Goal: Task Accomplishment & Management: Manage account settings

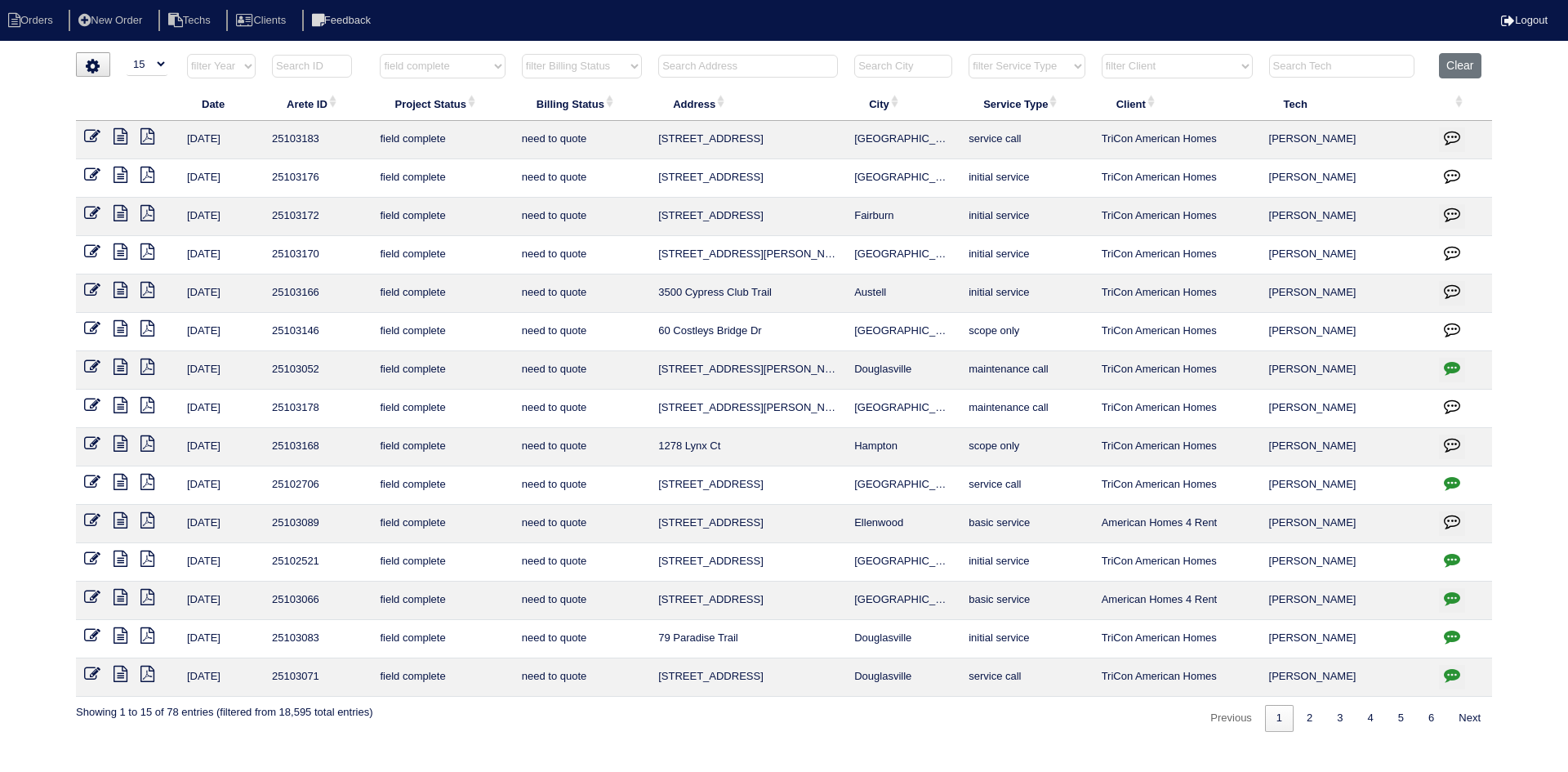
select select "15"
select select "field complete"
select select "need to quote"
click at [1451, 595] on icon "button" at bounding box center [1452, 598] width 17 height 17
type textarea "8/28/25 - Texted Dan - how to handle no water to clean clogged condenser - pres…"
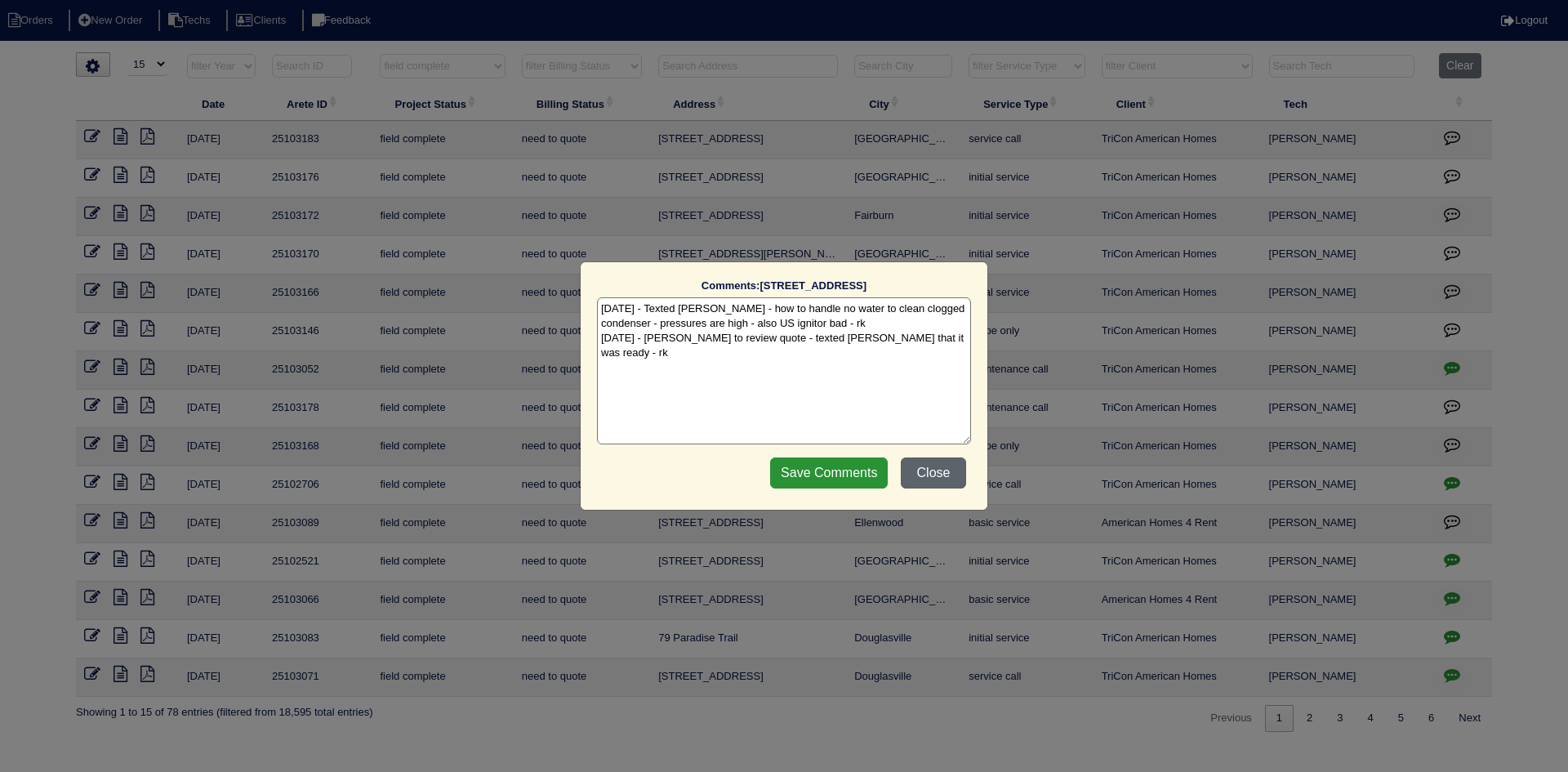
click at [924, 470] on button "Close" at bounding box center [934, 472] width 65 height 31
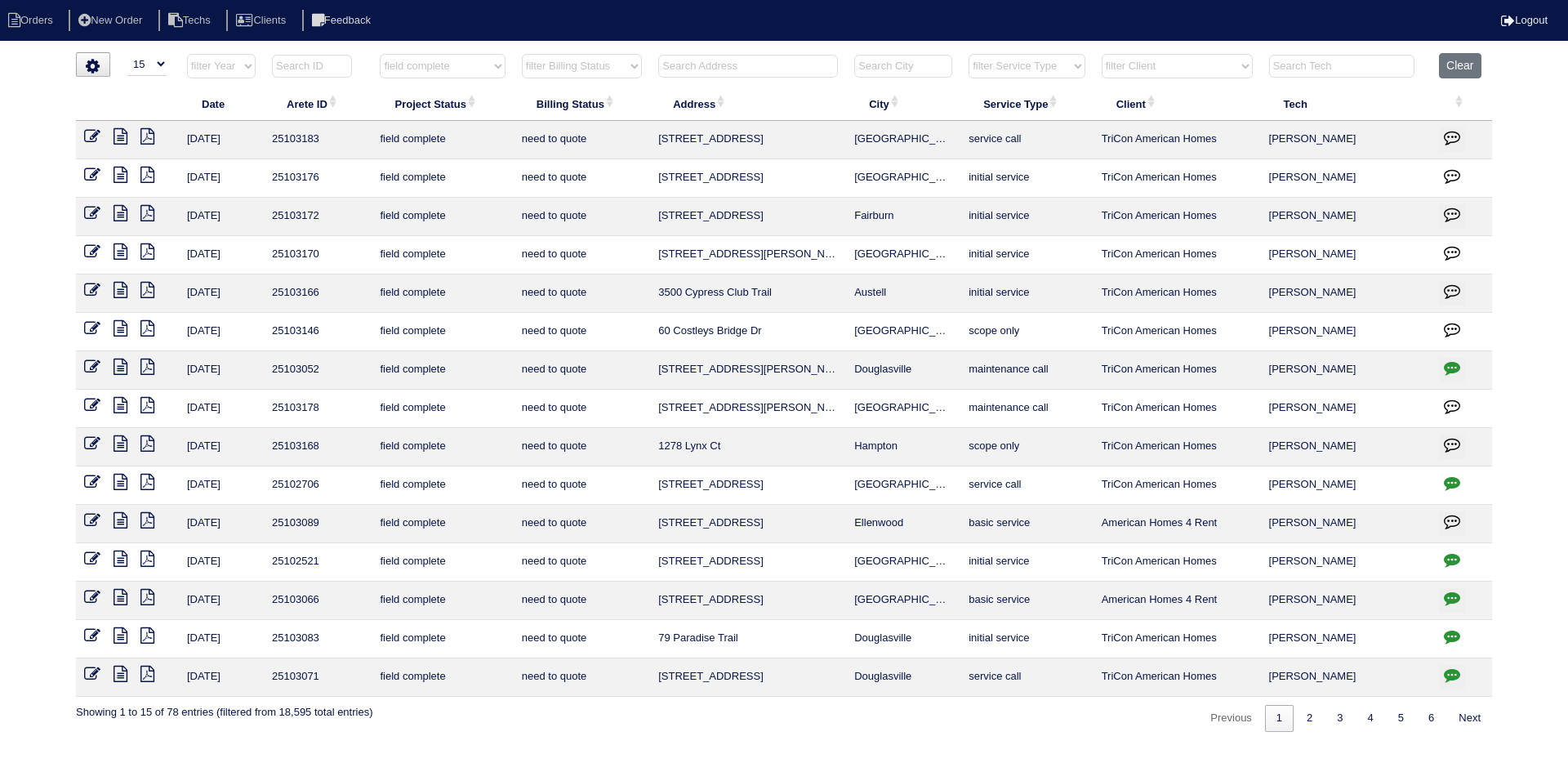
click at [1455, 635] on icon "button" at bounding box center [1452, 636] width 17 height 17
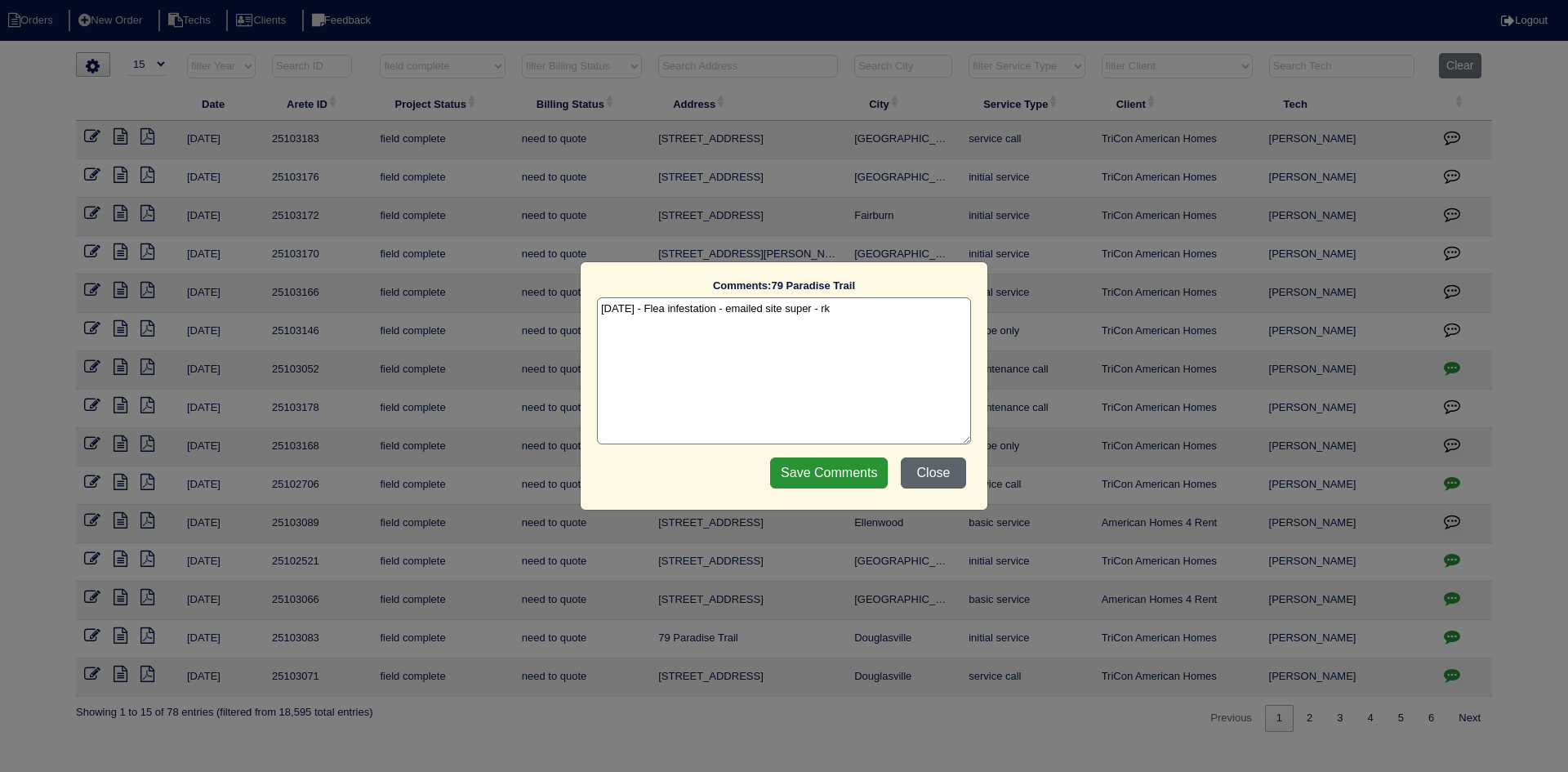
click at [955, 472] on button "Close" at bounding box center [934, 472] width 65 height 31
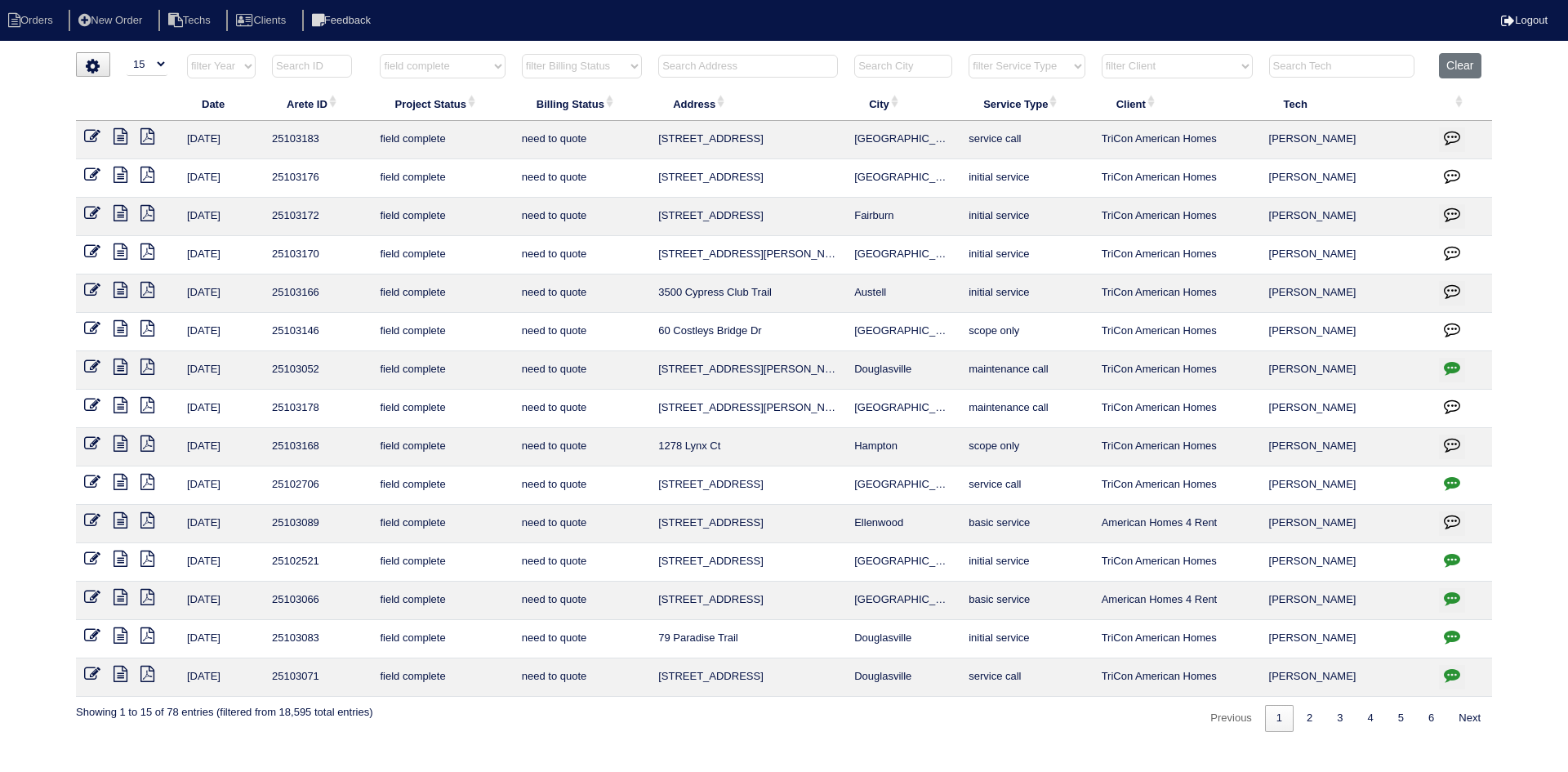
click at [118, 366] on icon at bounding box center [120, 367] width 14 height 17
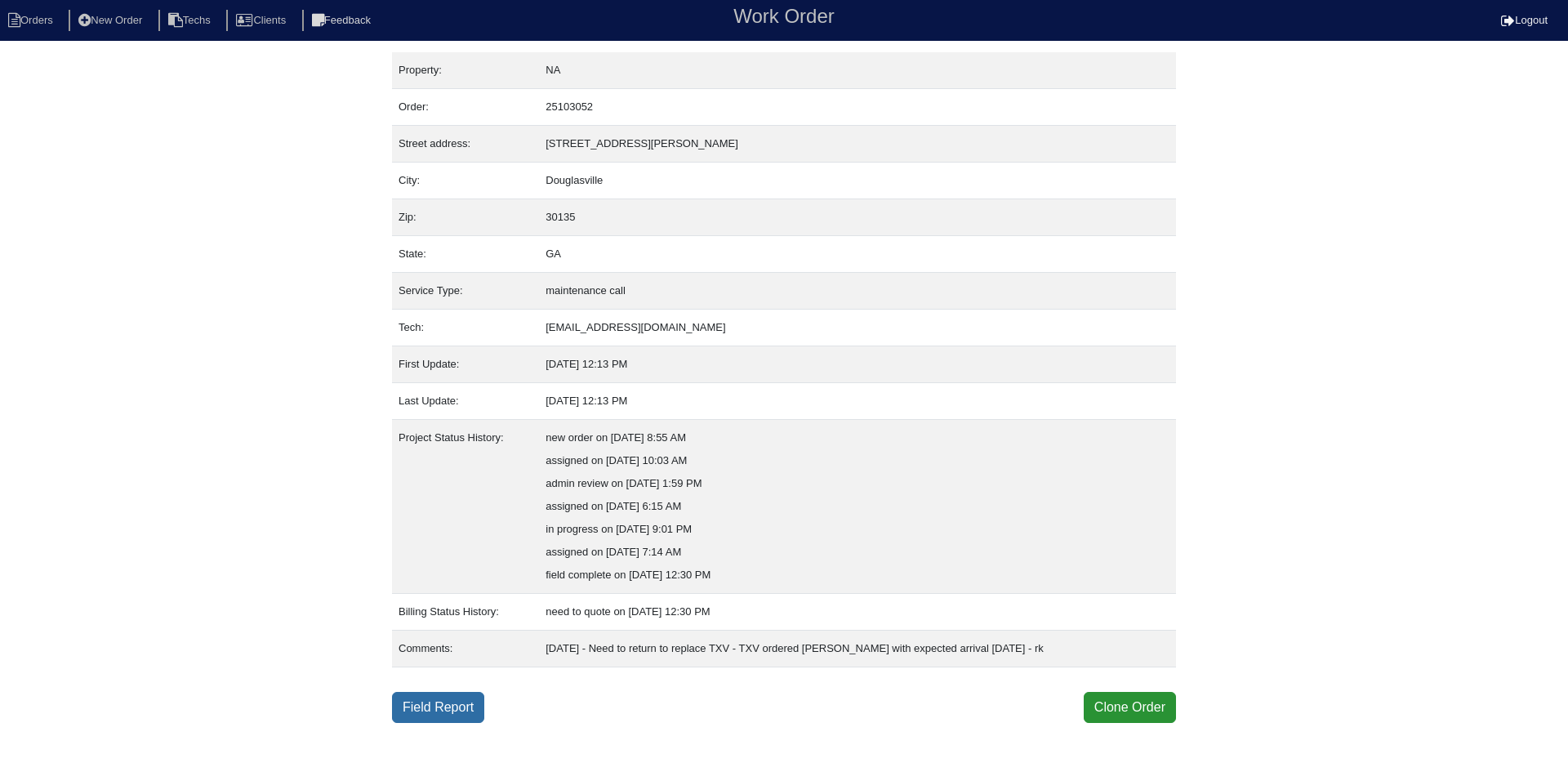
click at [445, 710] on link "Field Report" at bounding box center [438, 707] width 92 height 31
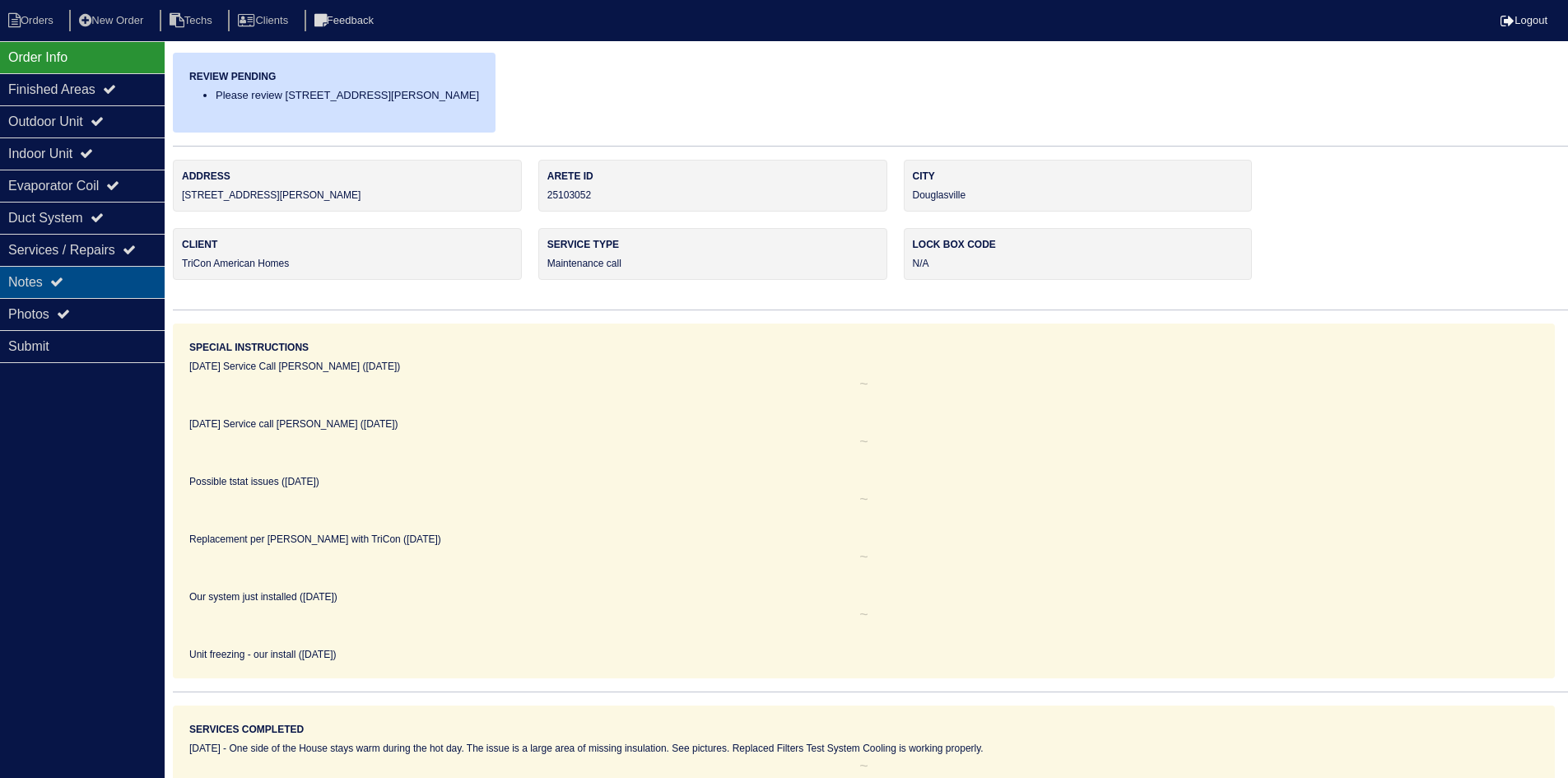
click at [98, 277] on div "Notes" at bounding box center [82, 282] width 165 height 32
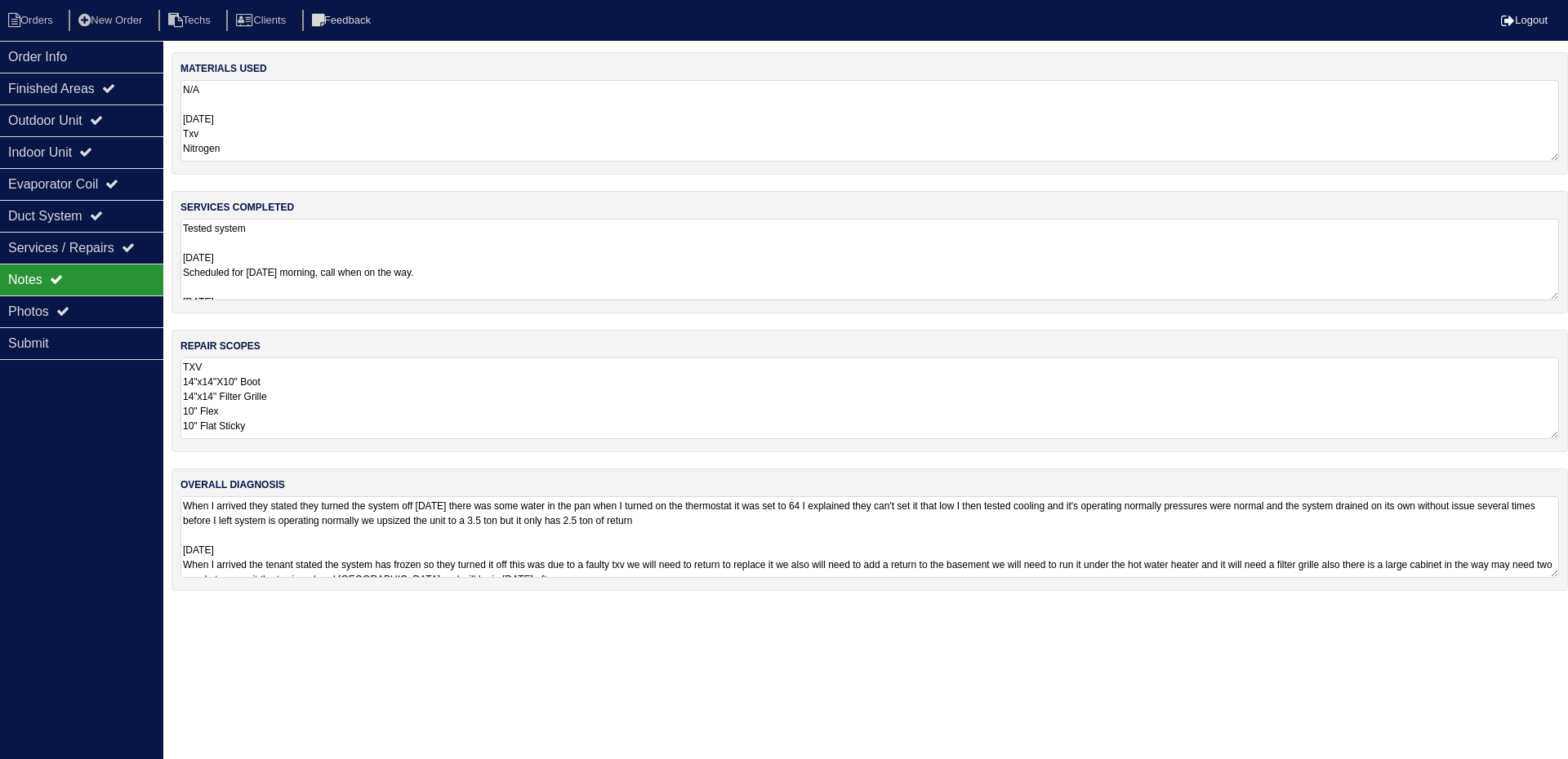
click at [438, 395] on textarea "TXV 14"x14"X10" Boot 14"x14" Filter Grille 10" Flex 10" Flat Sticky" at bounding box center [869, 399] width 1379 height 82
click at [989, 537] on textarea "When I arrived they stated they turned the system off yesterday there was some …" at bounding box center [869, 536] width 1379 height 82
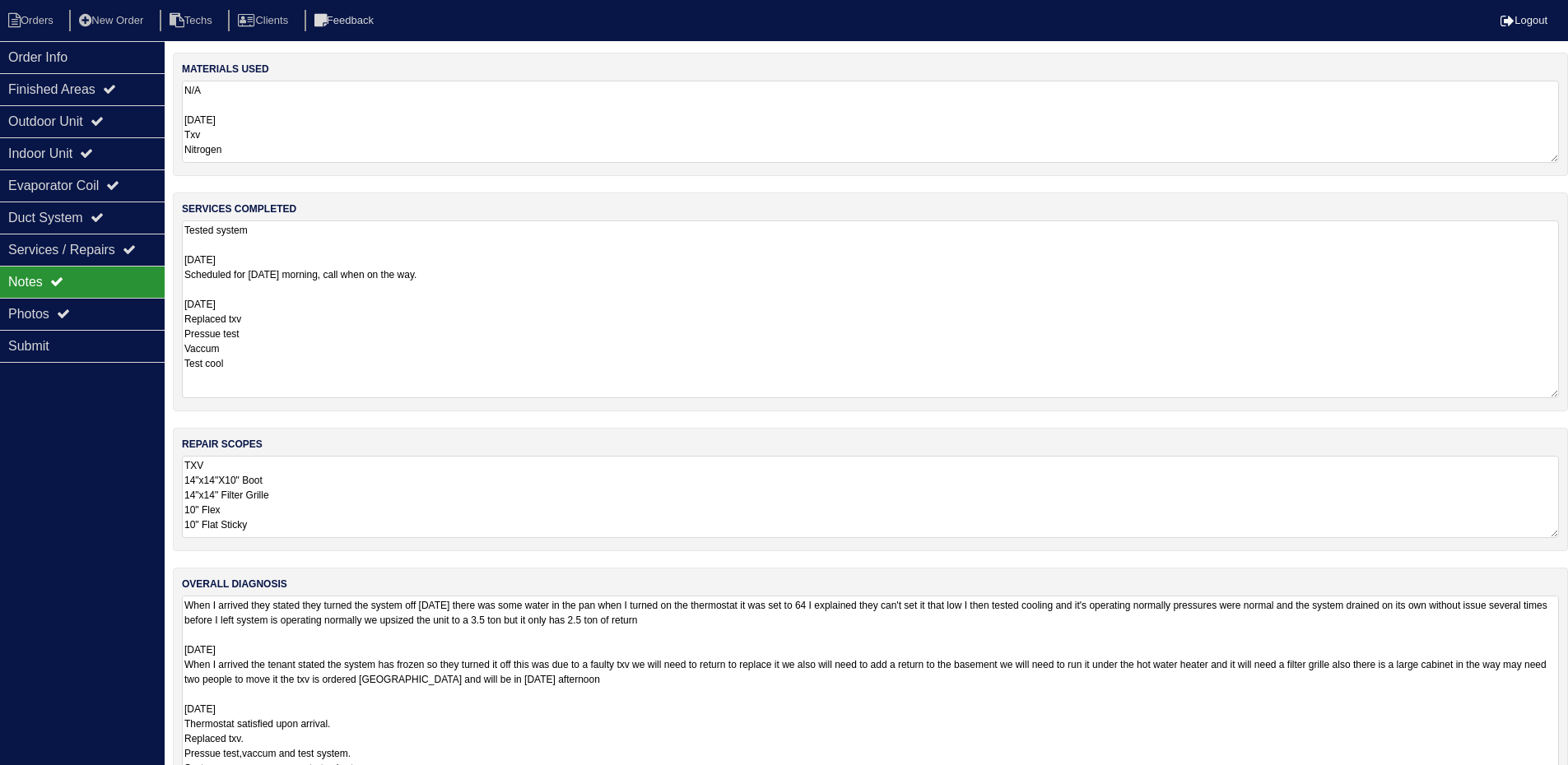
drag, startPoint x: 1568, startPoint y: 296, endPoint x: 1569, endPoint y: 391, distance: 95.0
click at [1568, 391] on html "Orders New Order Techs Clients Feedback Logout Orders New Order Users Clients M…" at bounding box center [784, 410] width 1568 height 821
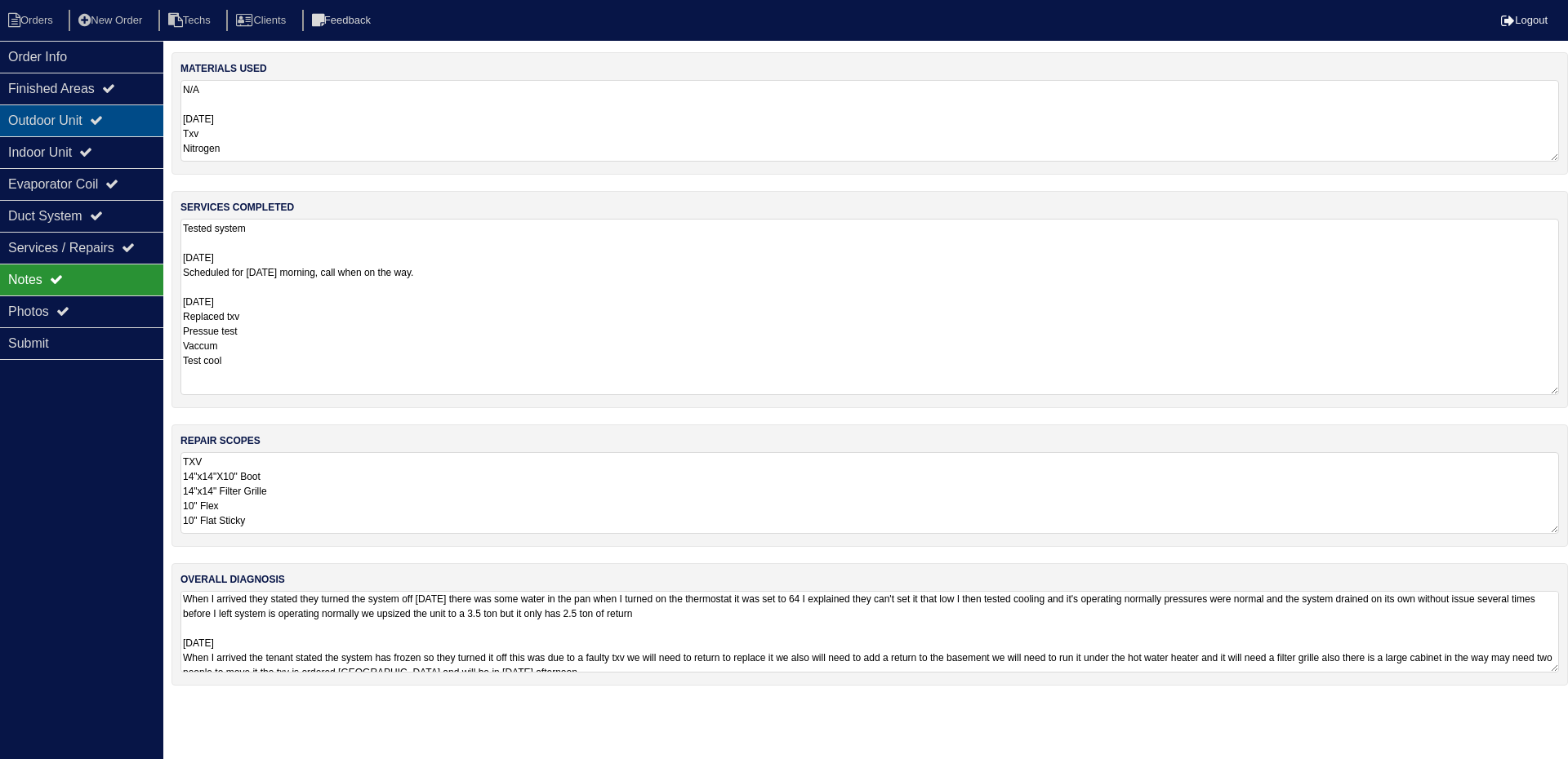
click at [130, 114] on div "Outdoor Unit" at bounding box center [82, 121] width 163 height 32
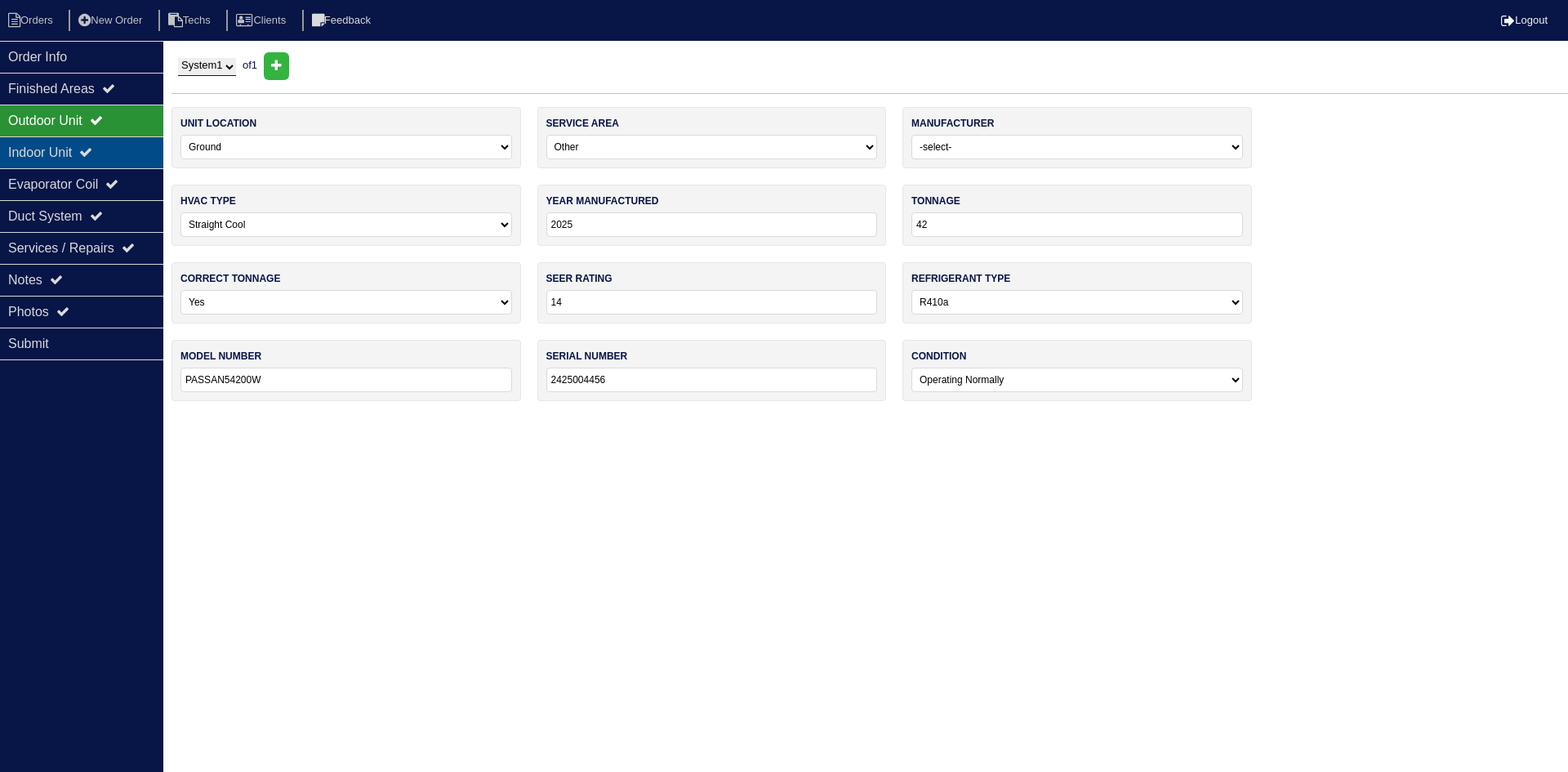
click at [132, 150] on div "Indoor Unit" at bounding box center [82, 152] width 163 height 32
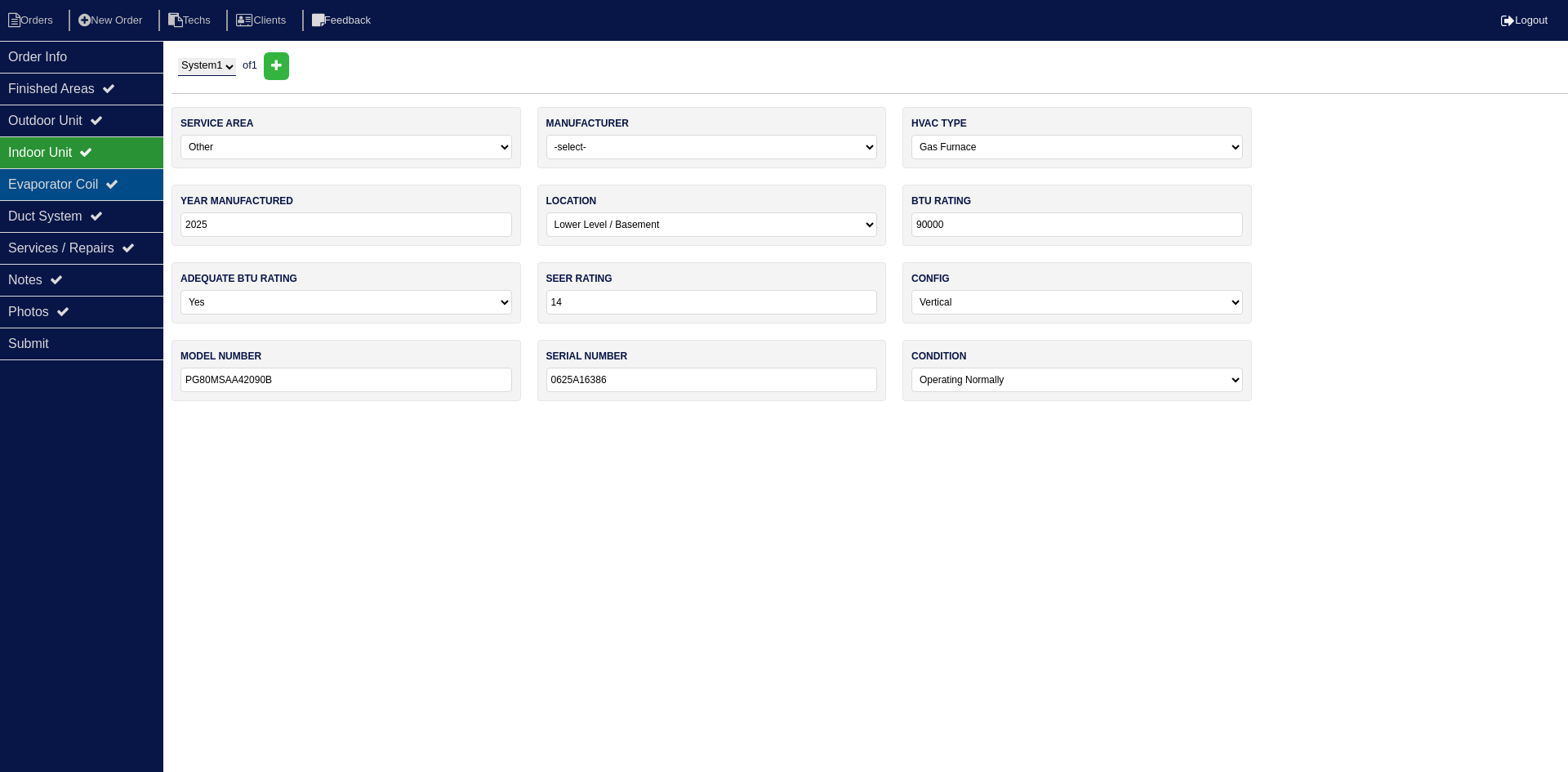
click at [103, 179] on div "Evaporator Coil" at bounding box center [82, 184] width 163 height 32
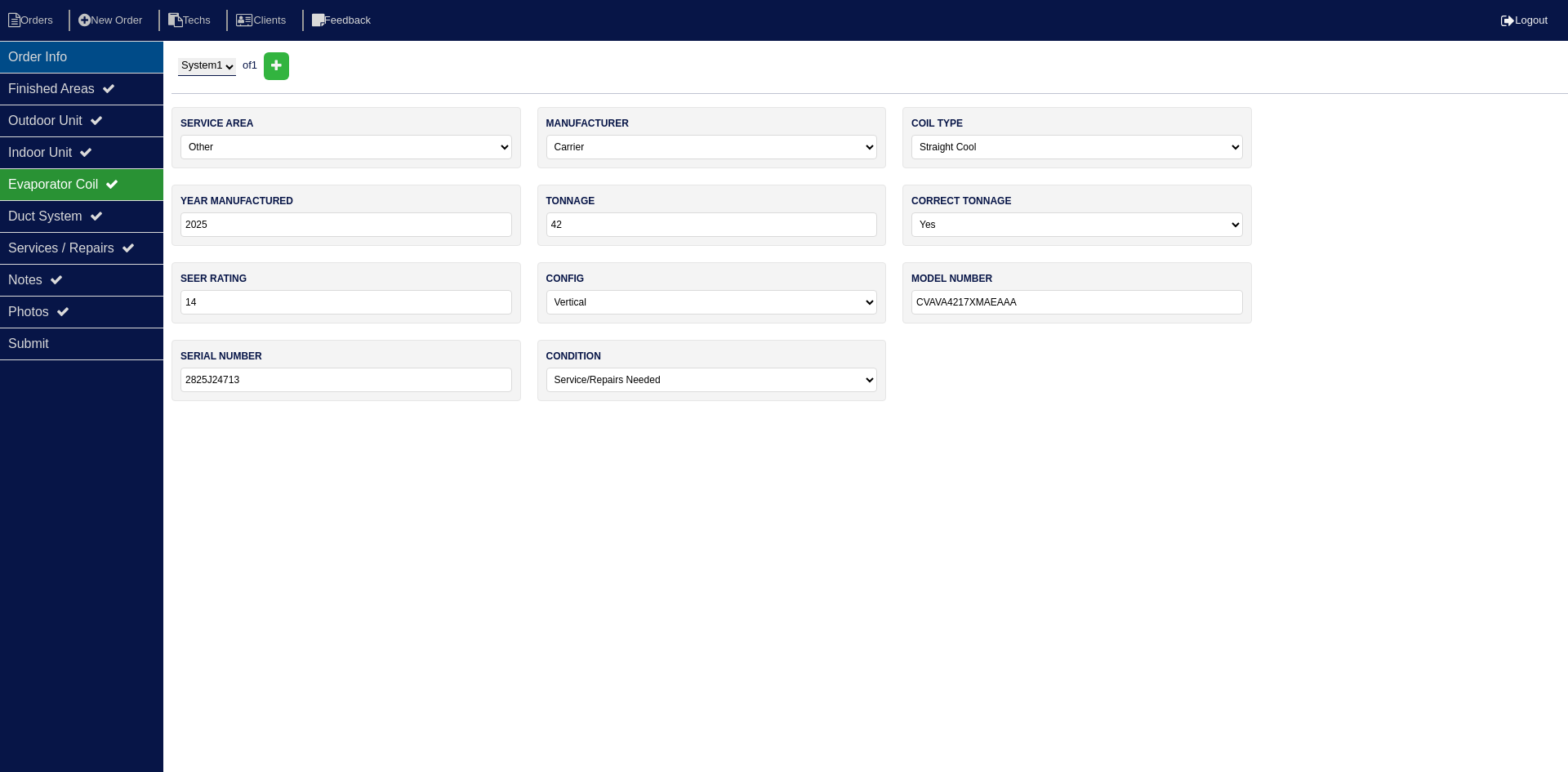
click at [107, 60] on div "Order Info" at bounding box center [82, 57] width 163 height 32
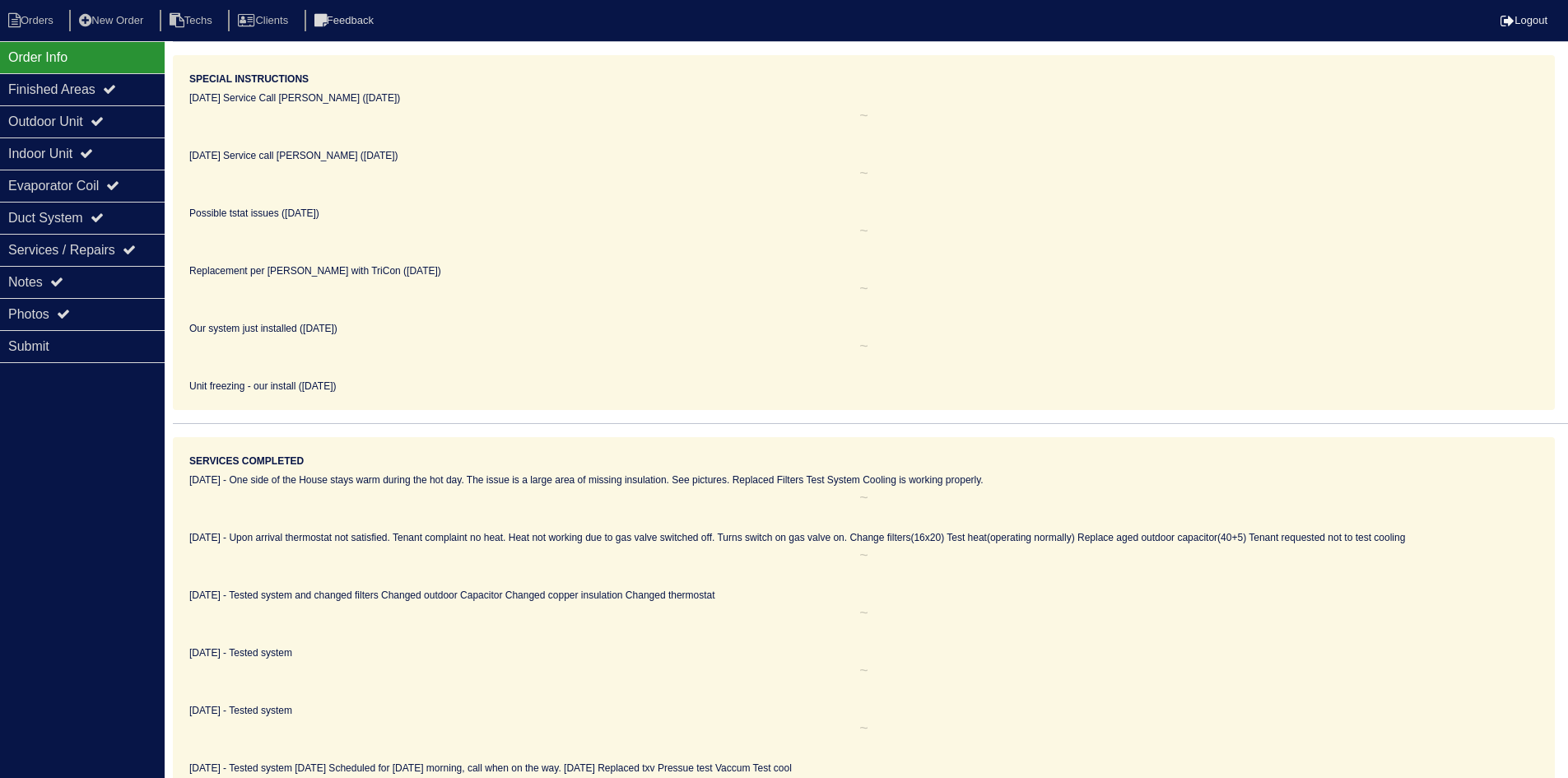
scroll to position [305, 0]
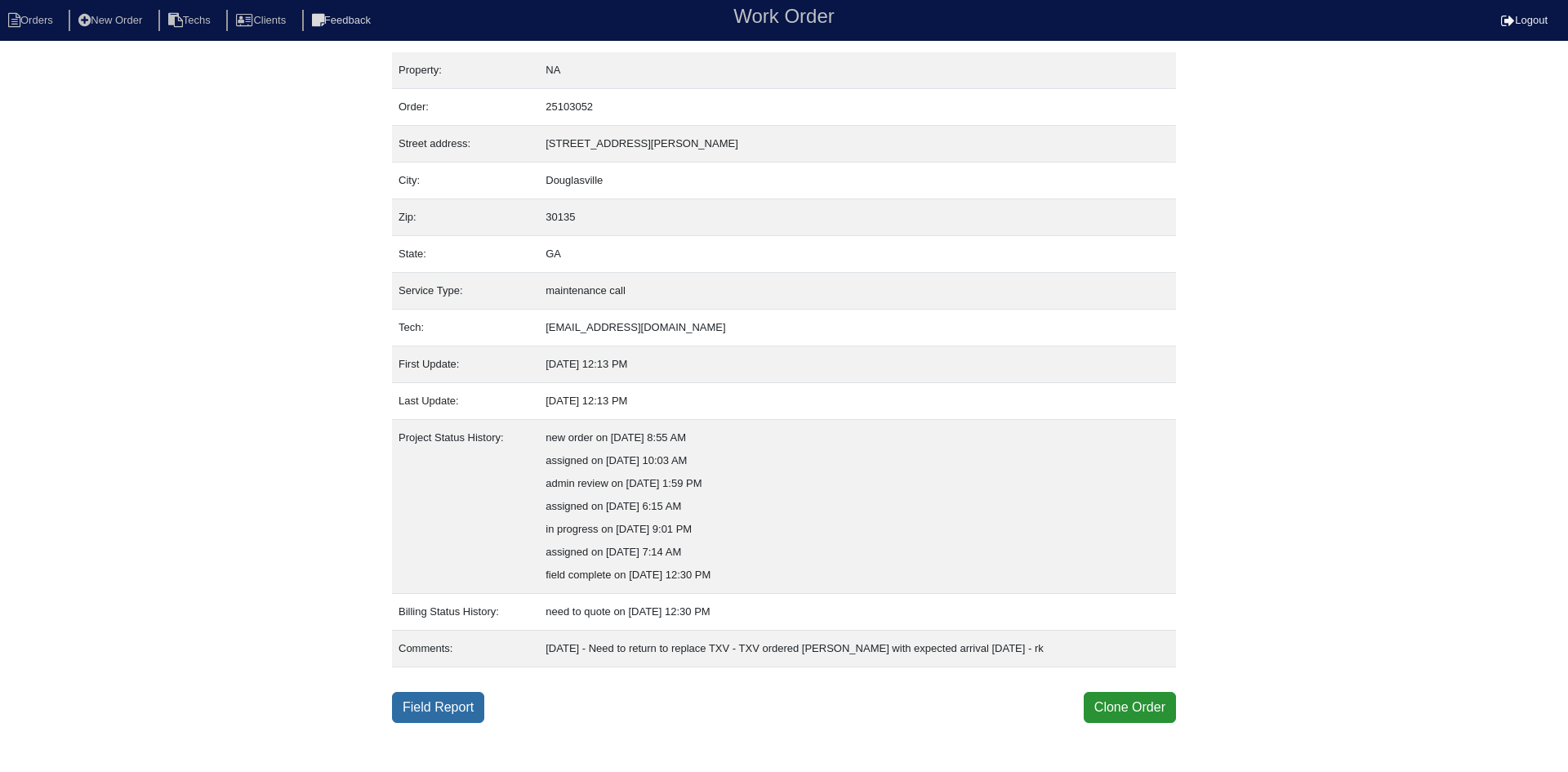
click at [423, 712] on link "Field Report" at bounding box center [438, 707] width 92 height 31
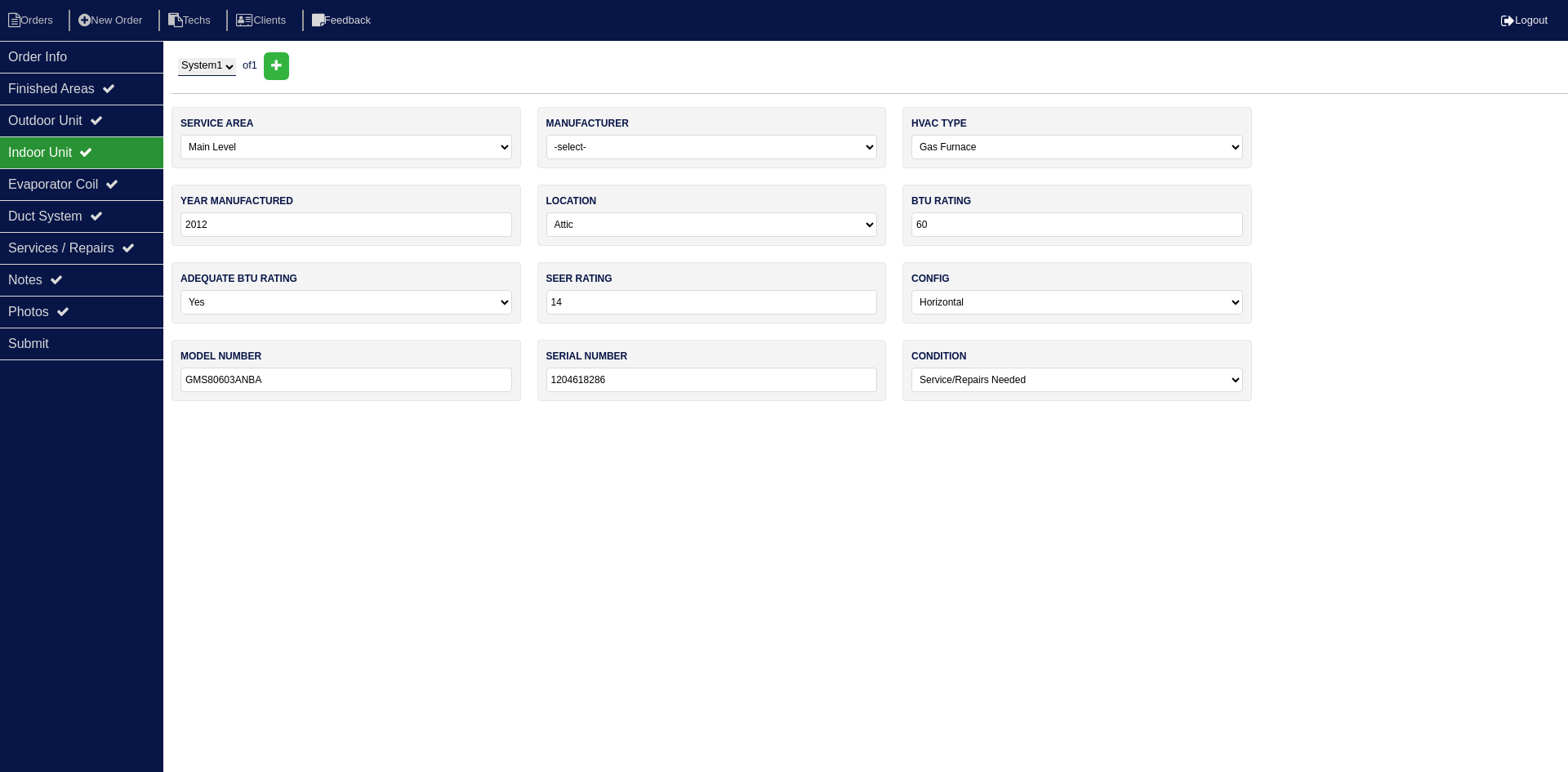
select select "0"
select select "[PERSON_NAME]"
select select "0"
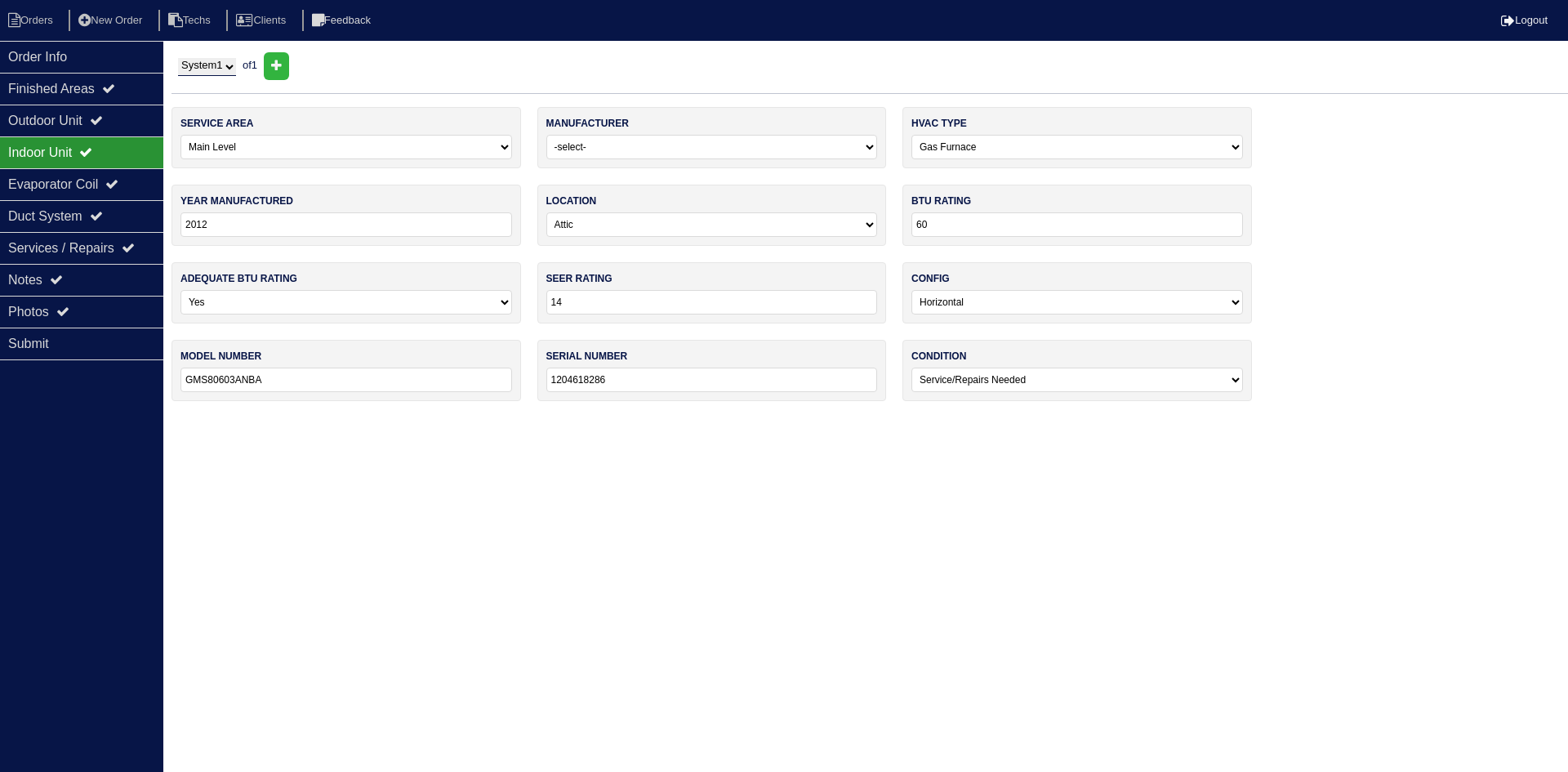
select select "1"
click at [37, 24] on li "Orders" at bounding box center [33, 21] width 66 height 22
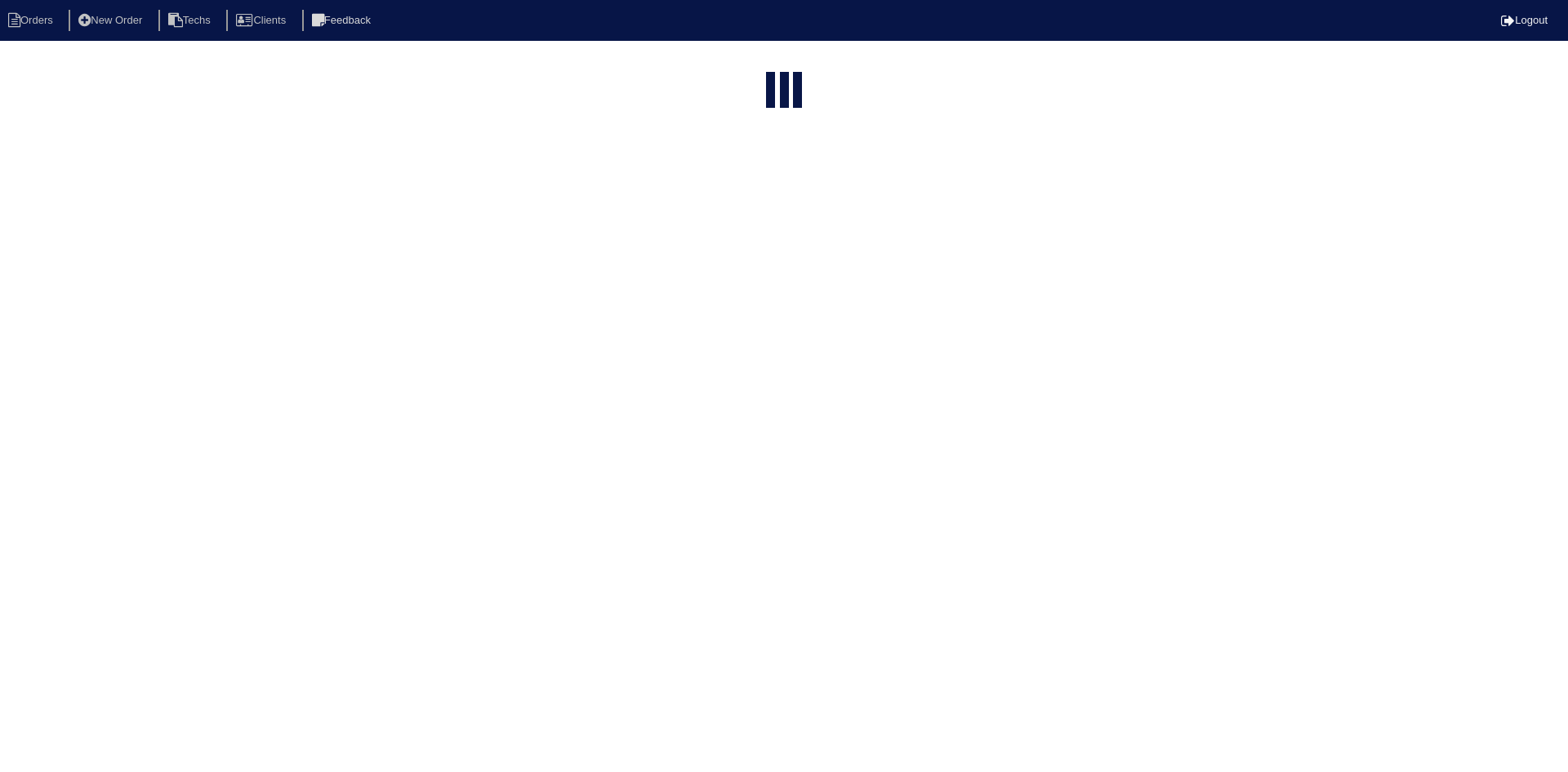
select select "15"
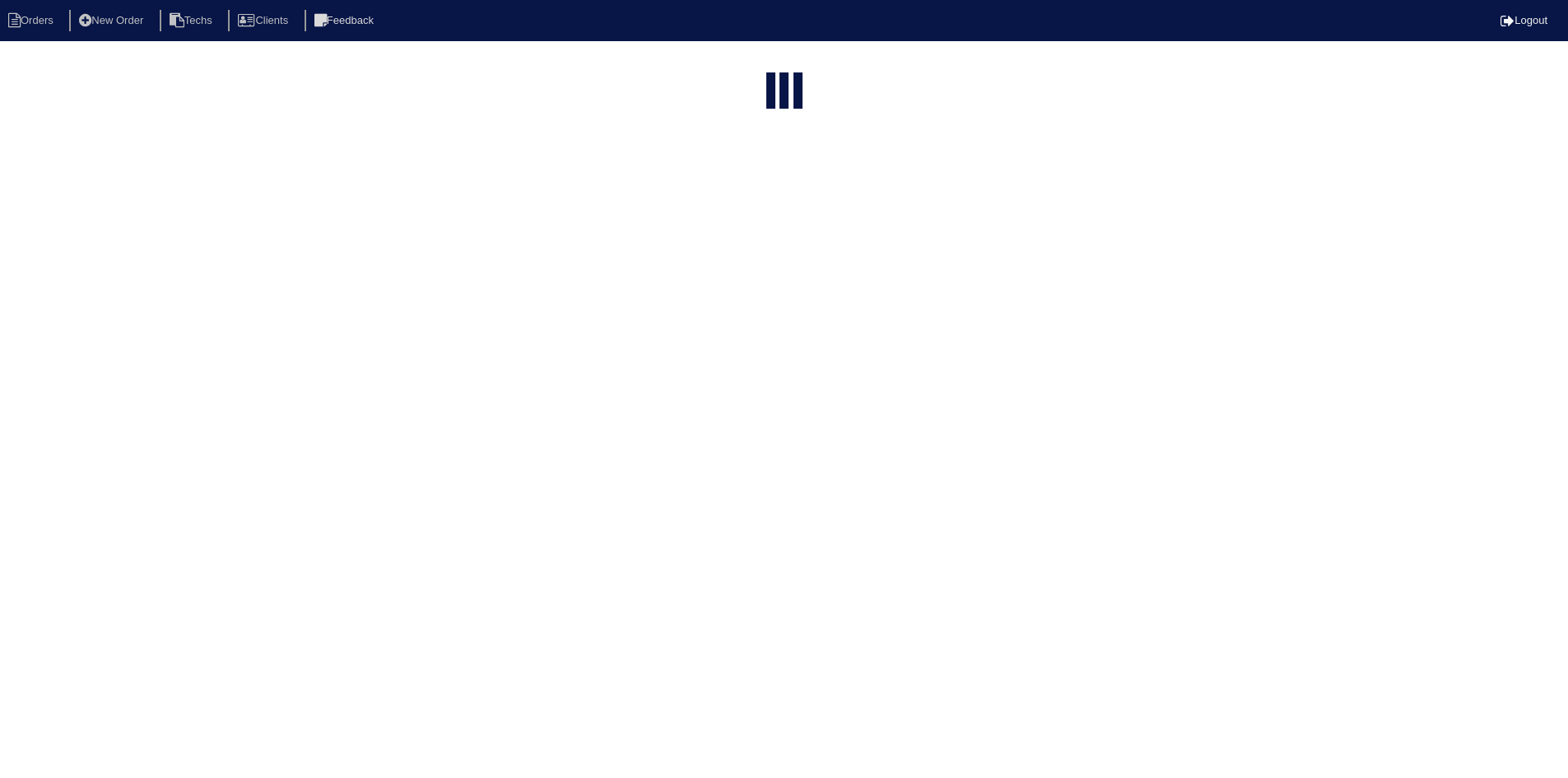
select select "field complete"
select select "need to quote"
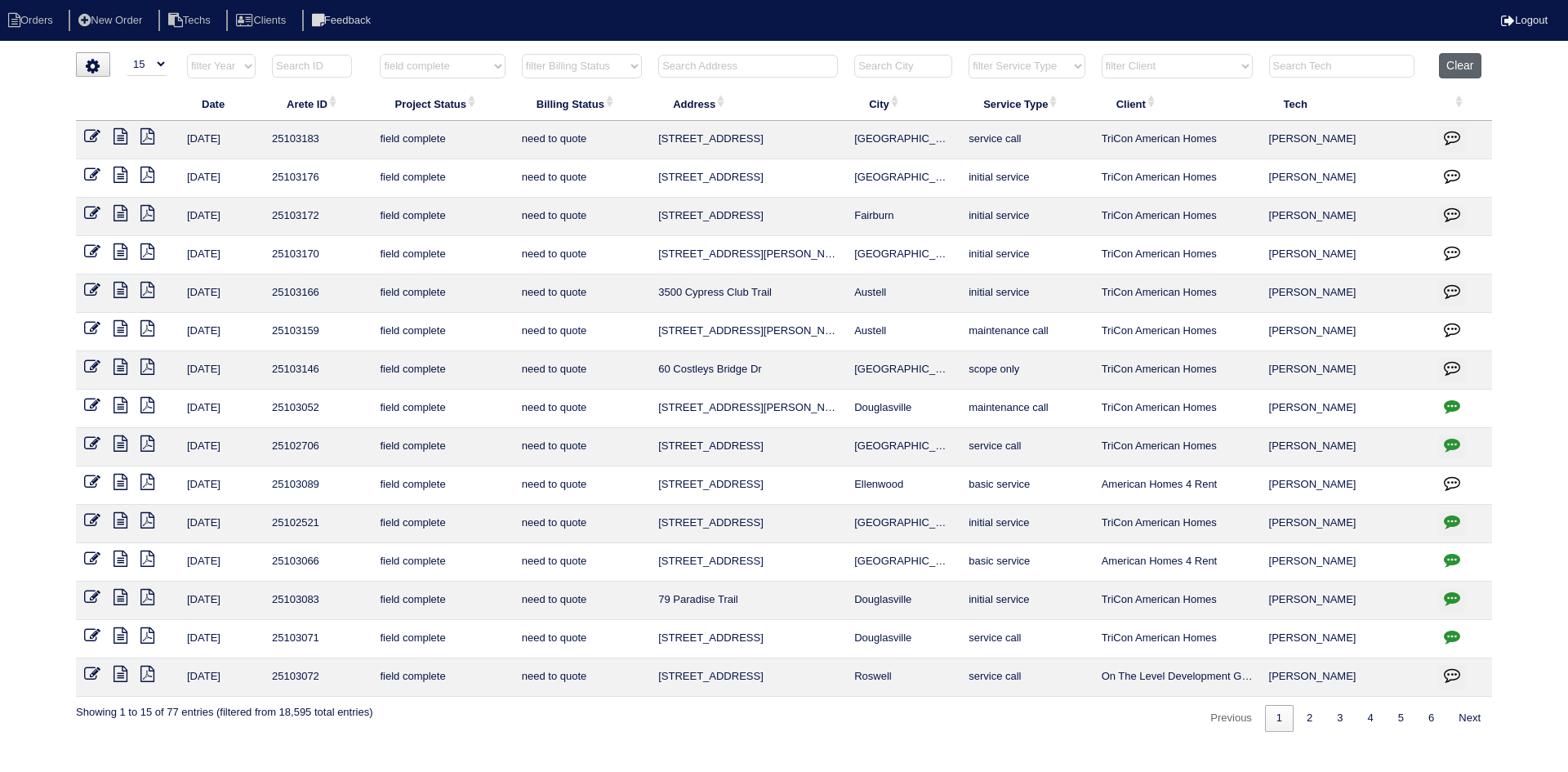
click at [1471, 63] on button "Clear" at bounding box center [1459, 65] width 42 height 25
select select
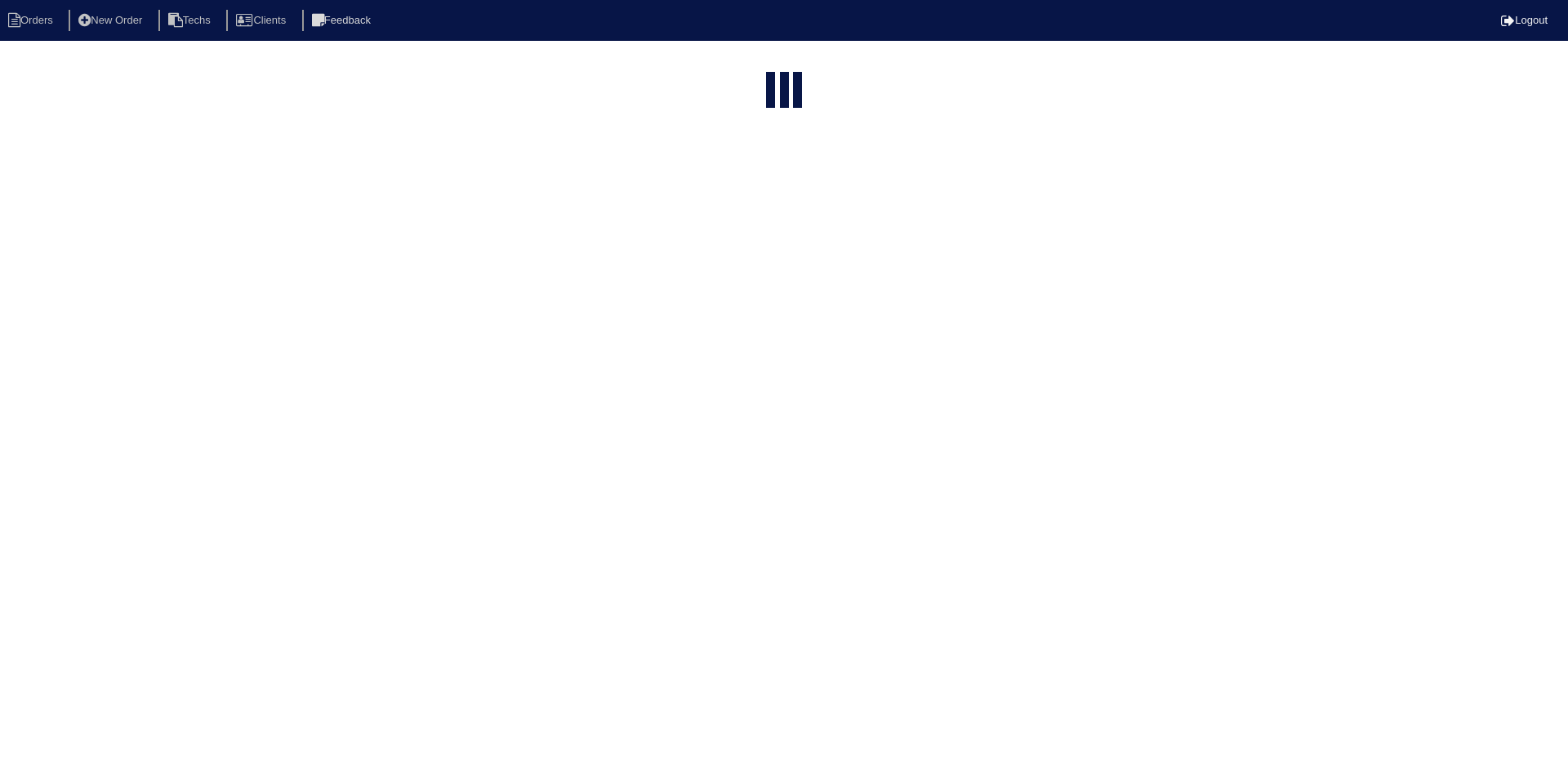
select select "15"
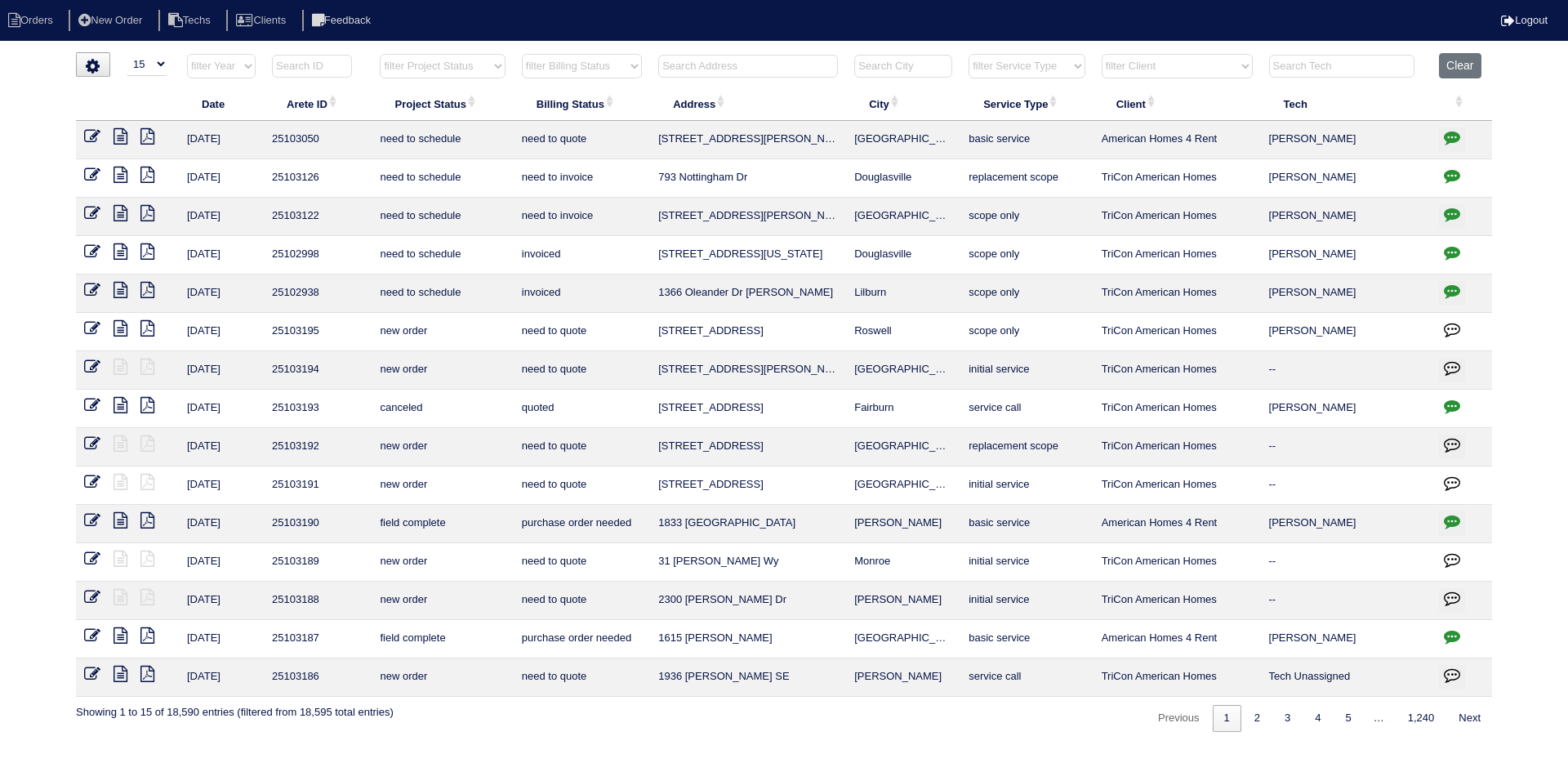
click at [755, 69] on input "text" at bounding box center [747, 66] width 179 height 23
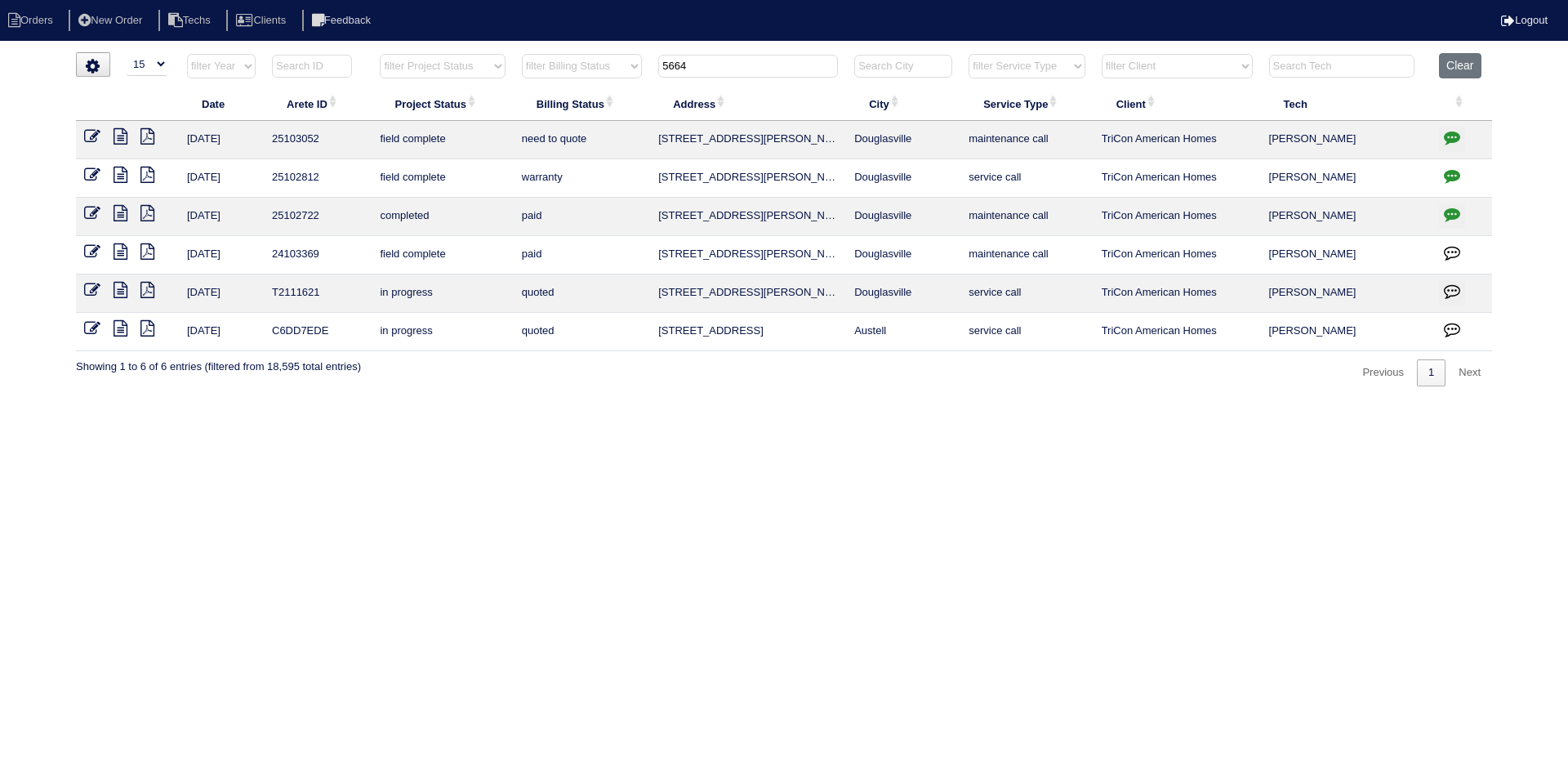
type input "5664"
click at [118, 213] on icon at bounding box center [120, 214] width 14 height 17
click at [118, 168] on icon at bounding box center [120, 175] width 14 height 17
click at [116, 134] on icon at bounding box center [120, 137] width 14 height 17
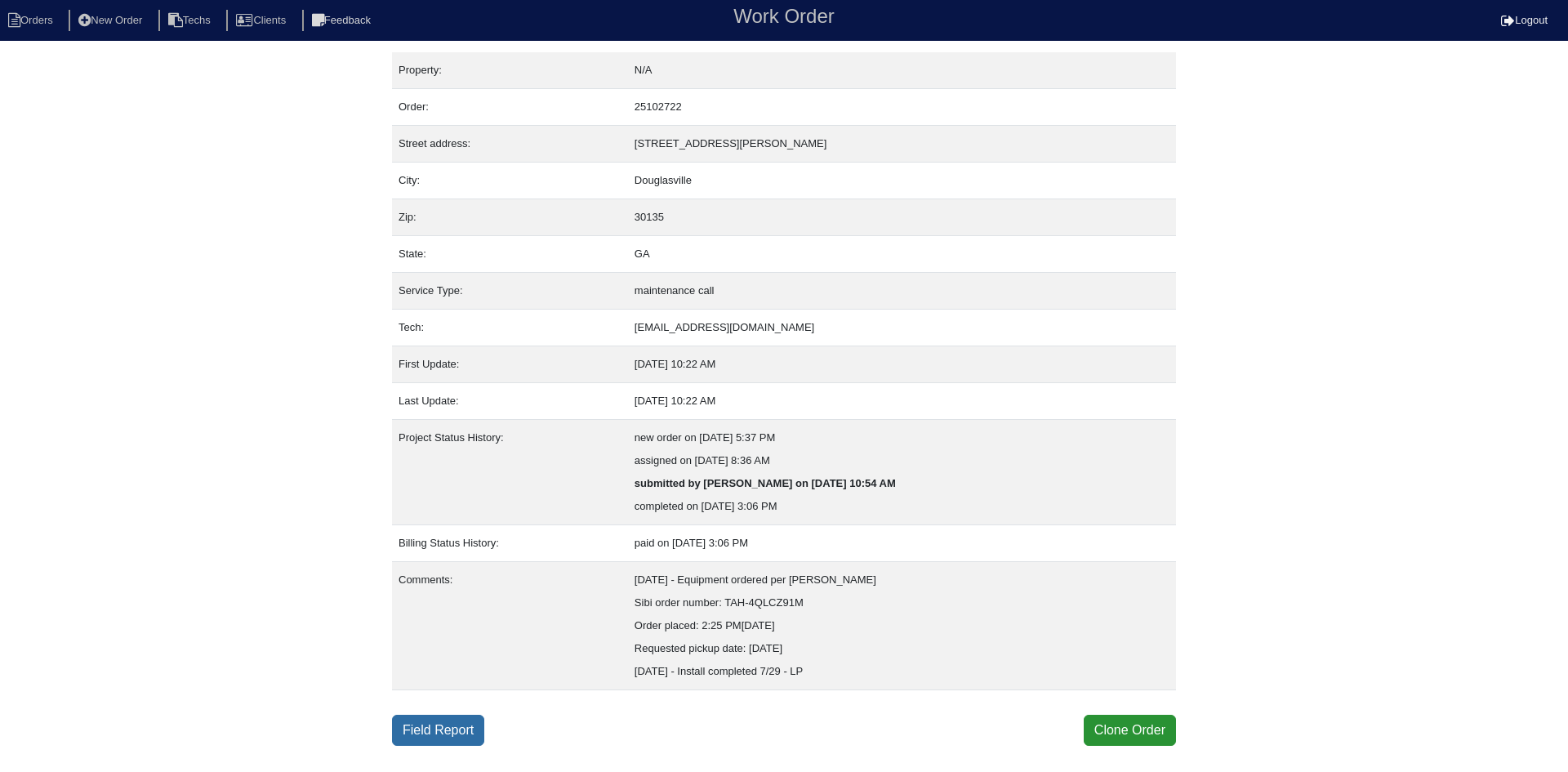
click at [450, 729] on link "Field Report" at bounding box center [438, 729] width 92 height 31
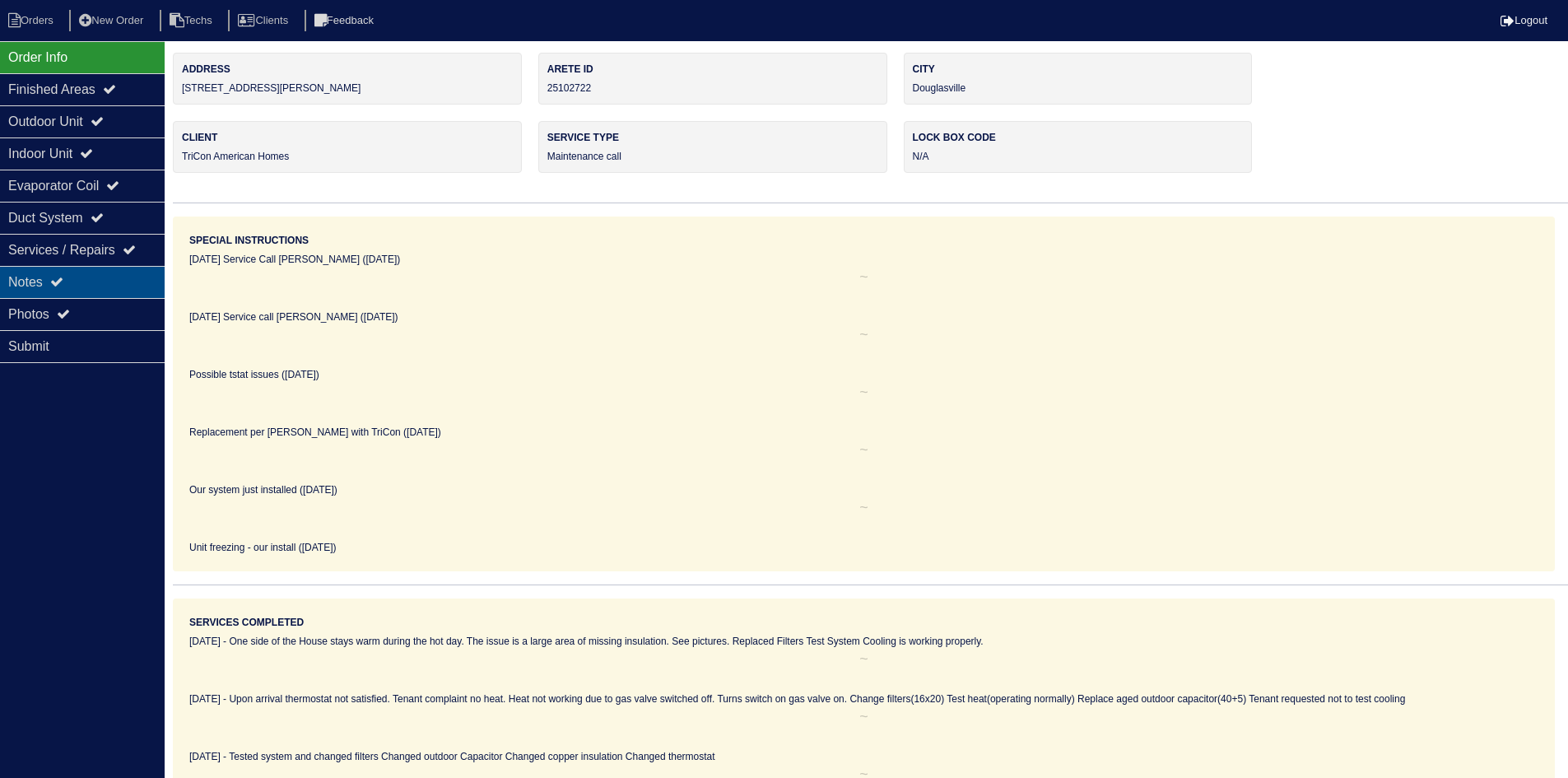
click at [115, 269] on div "Notes" at bounding box center [82, 282] width 165 height 32
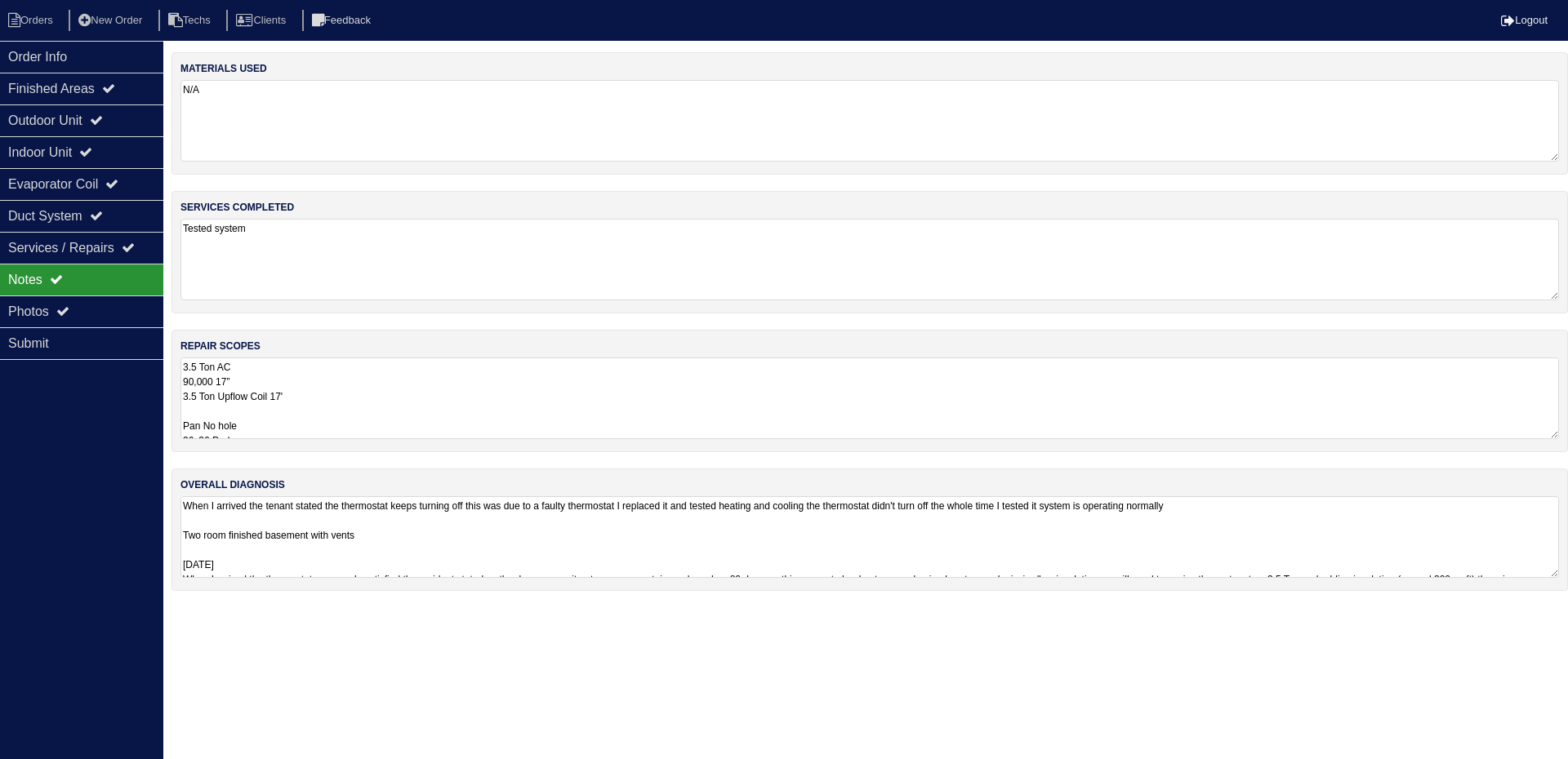
click at [535, 400] on textarea "3.5 Ton AC 90,000 17” 3.5 Ton Upflow Coil 17' Pan No hole 36x36 Pad Aquaguard F…" at bounding box center [869, 399] width 1379 height 82
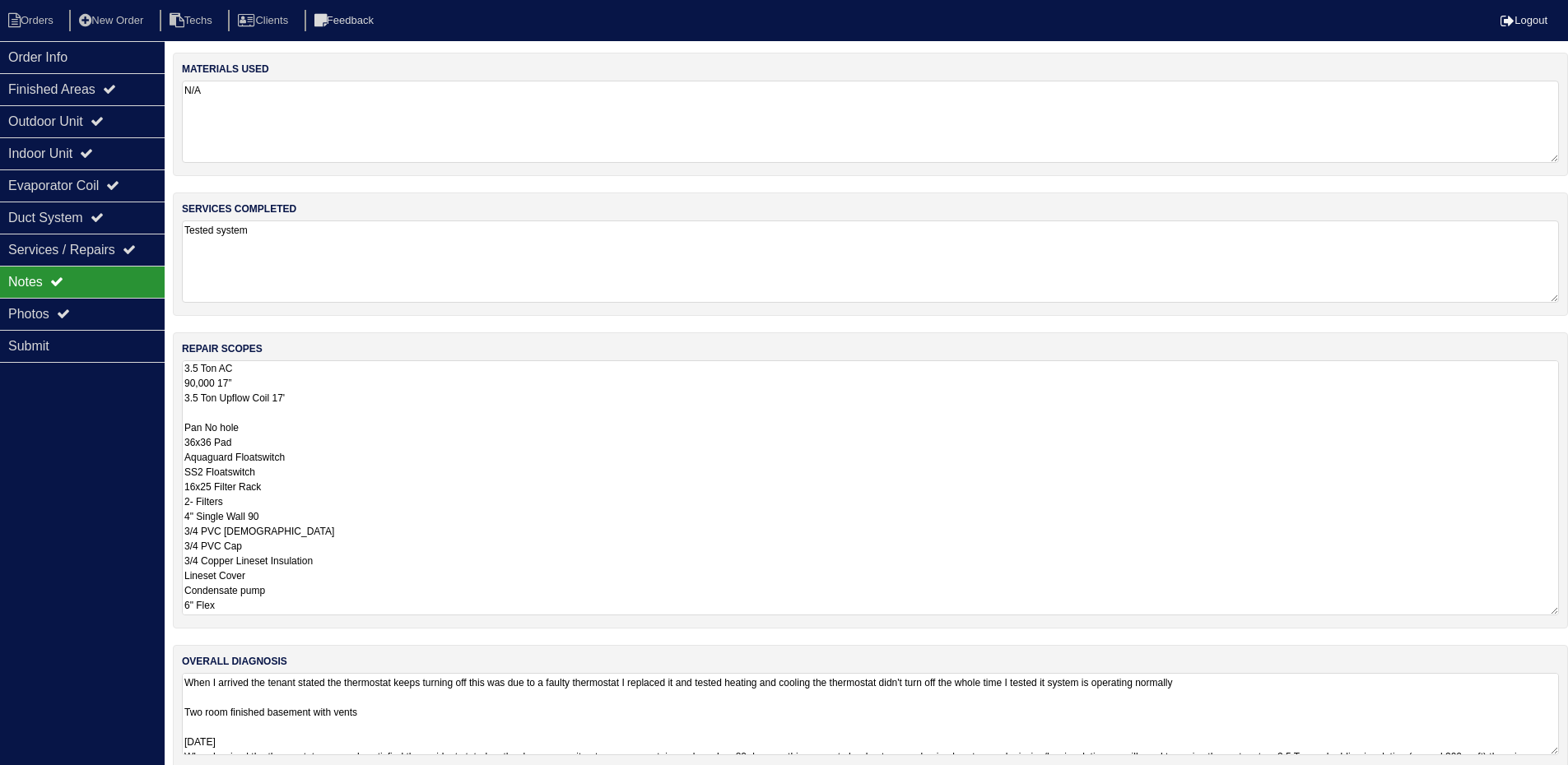
scroll to position [20, 0]
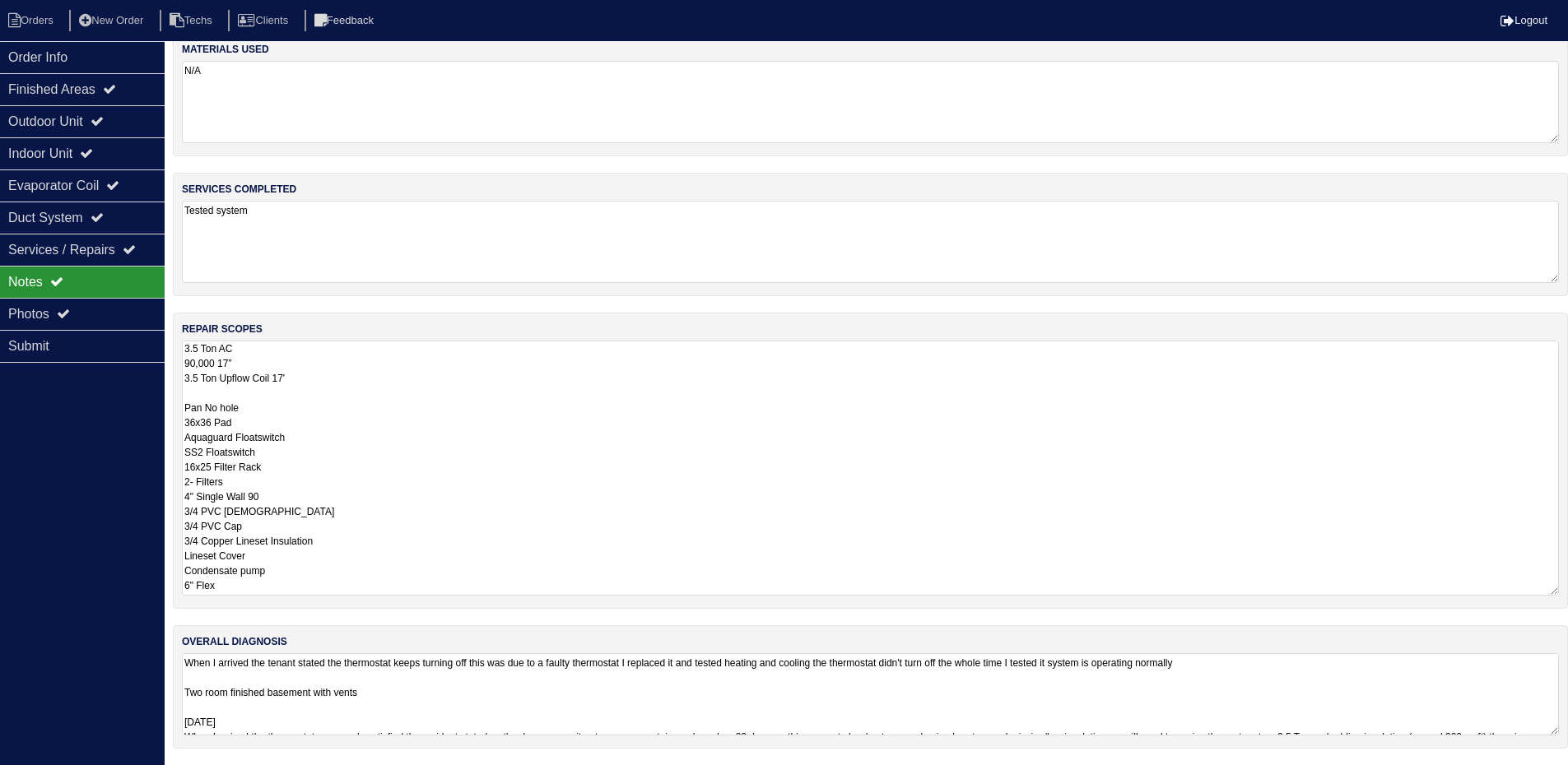
click at [1390, 689] on html "Orders New Order Techs Clients Feedback Logout Orders New Order Users Clients M…" at bounding box center [784, 373] width 1568 height 786
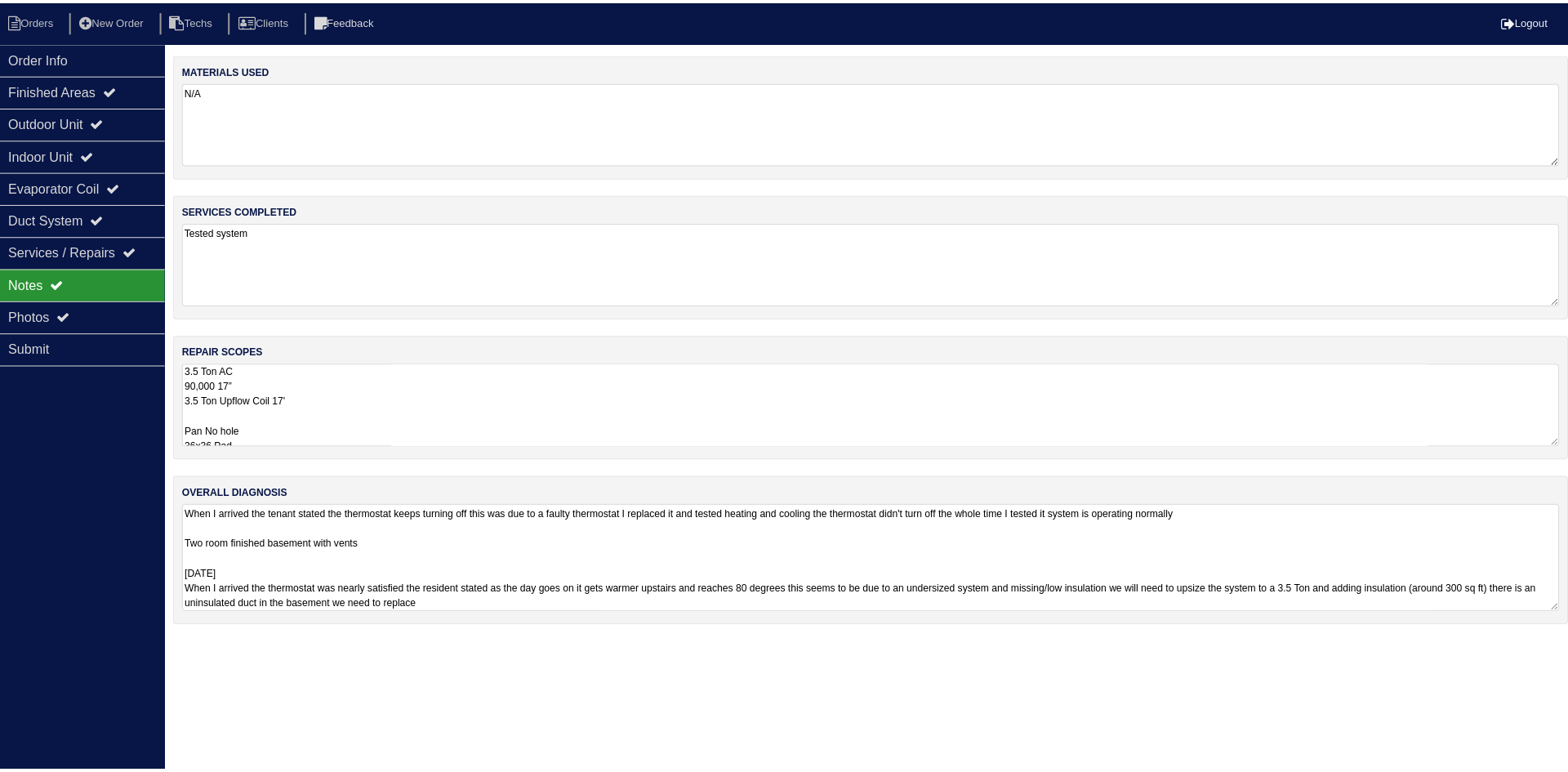
scroll to position [0, 0]
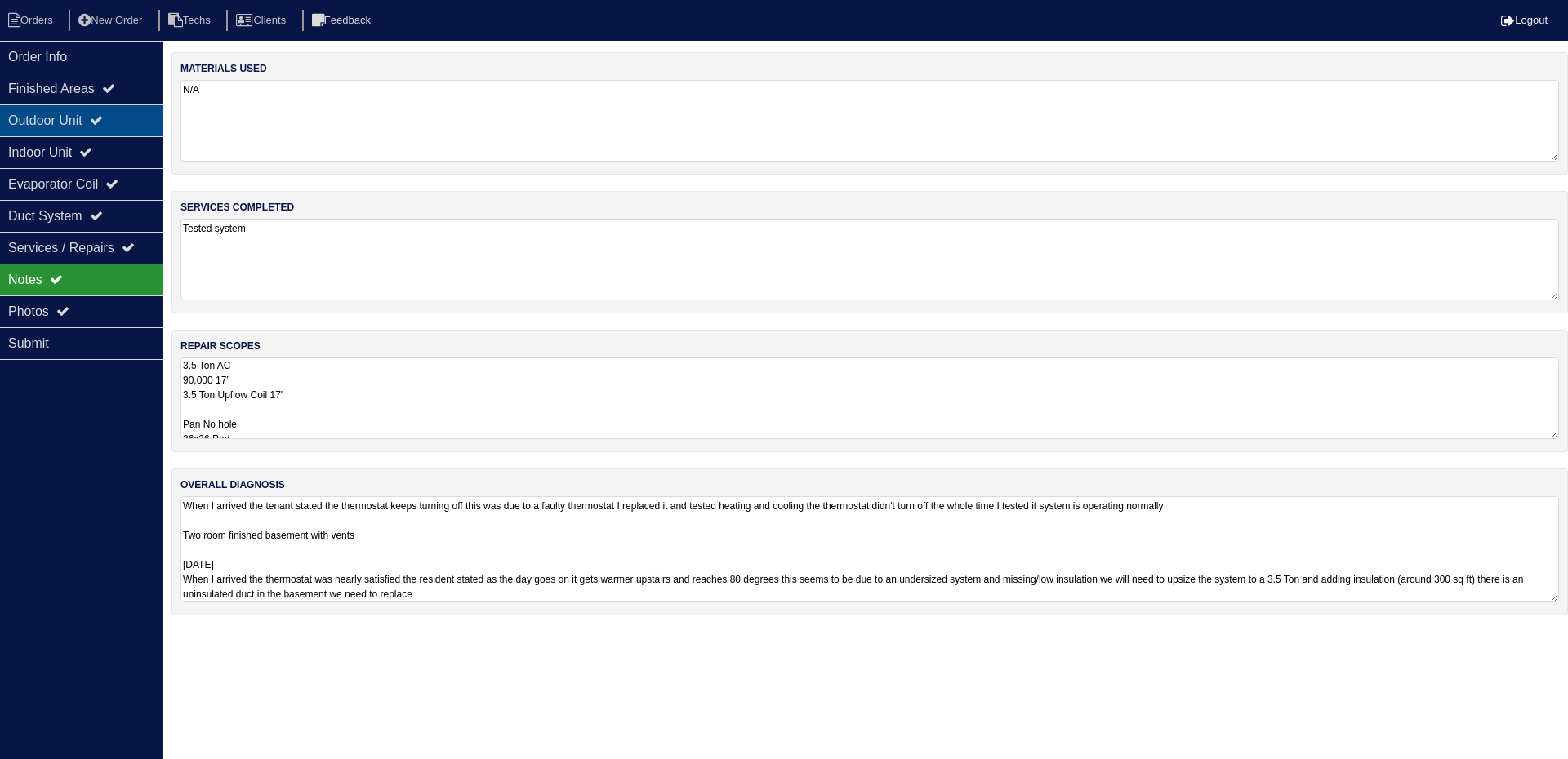
click at [111, 112] on div "Outdoor Unit" at bounding box center [82, 121] width 163 height 32
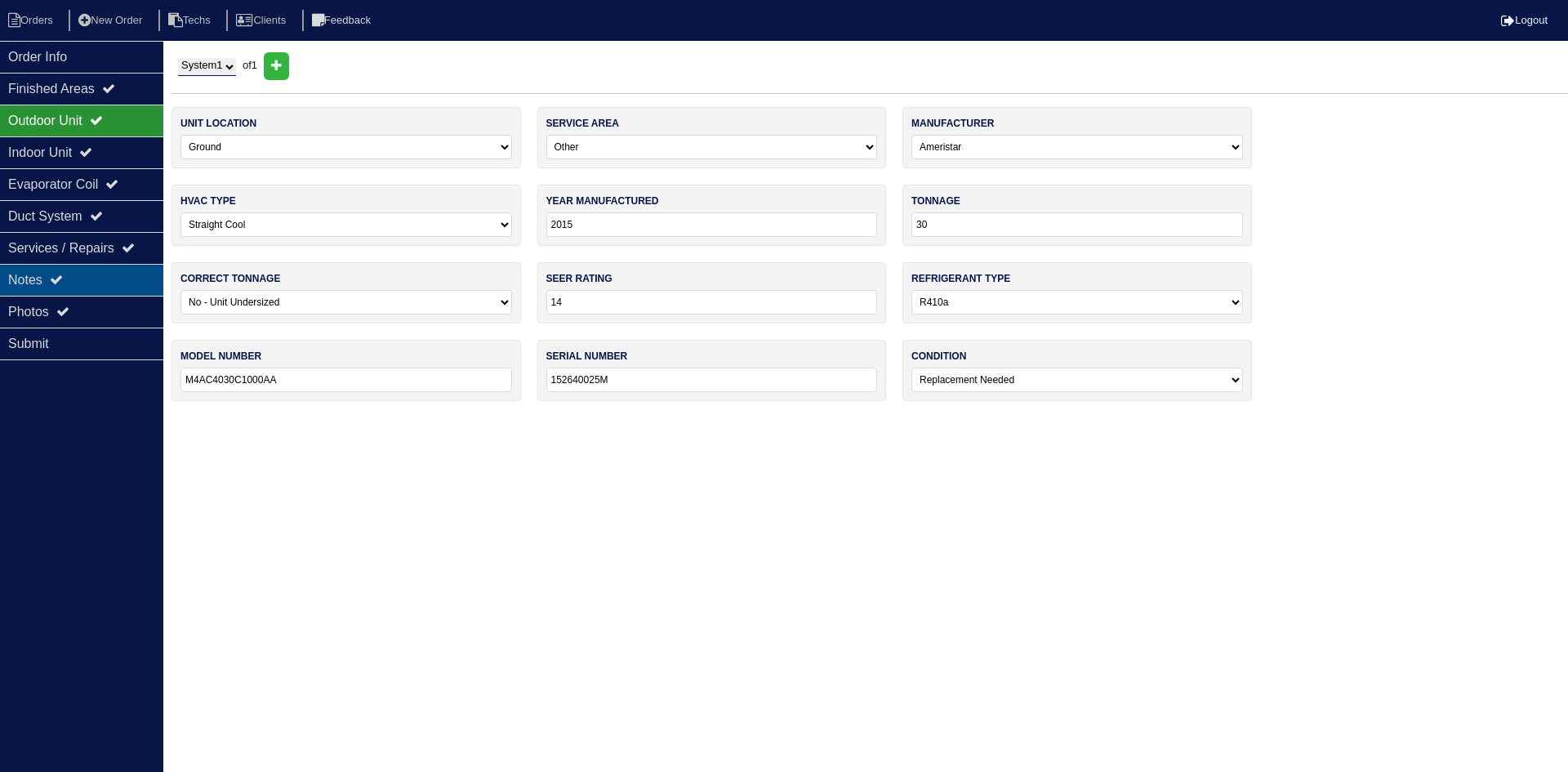
click at [103, 275] on div "Notes" at bounding box center [82, 280] width 163 height 32
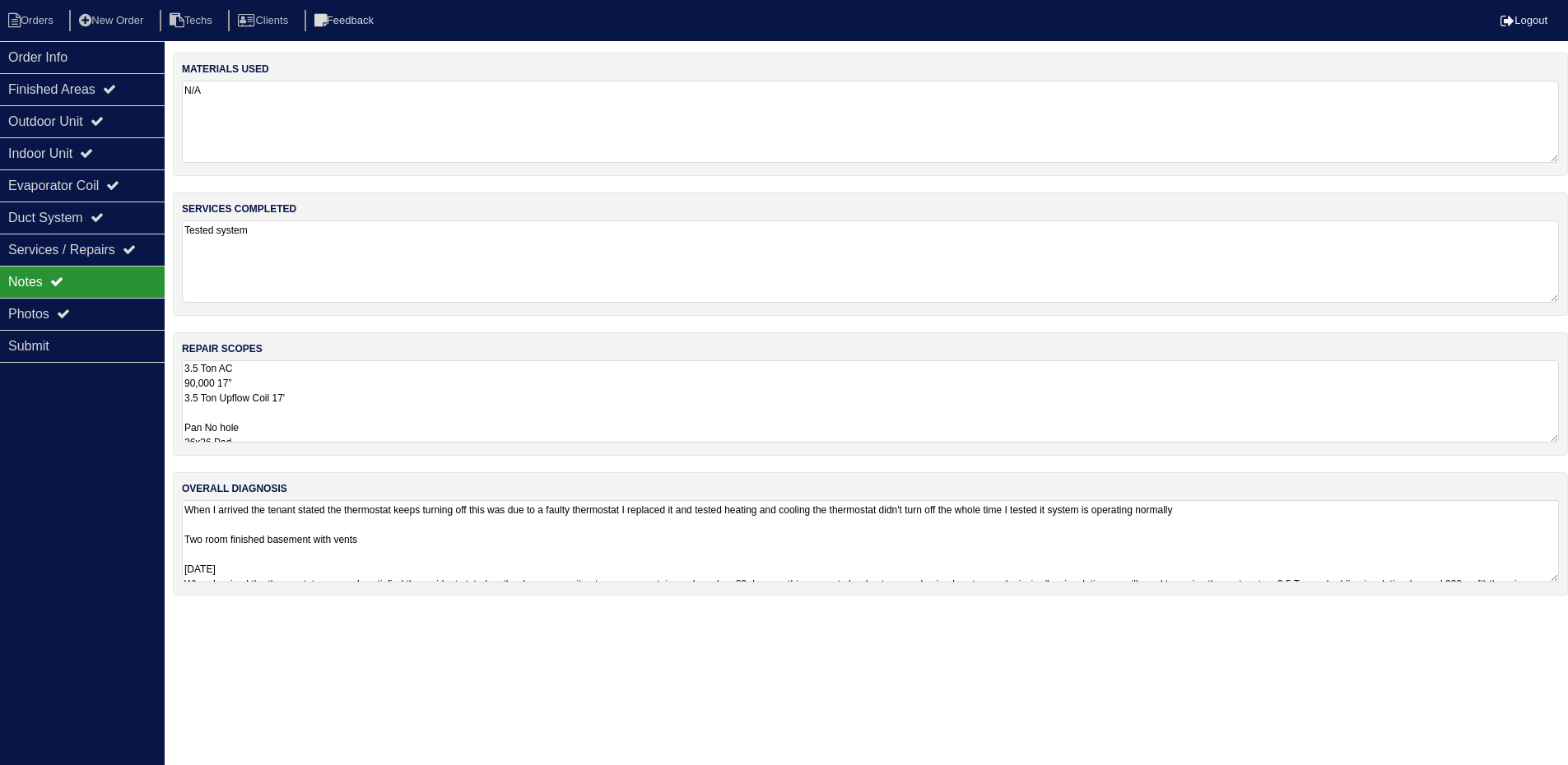
click at [337, 397] on textarea "3.5 Ton AC 90,000 17” 3.5 Ton Upflow Coil 17' Pan No hole 36x36 Pad Aquaguard F…" at bounding box center [870, 402] width 1377 height 82
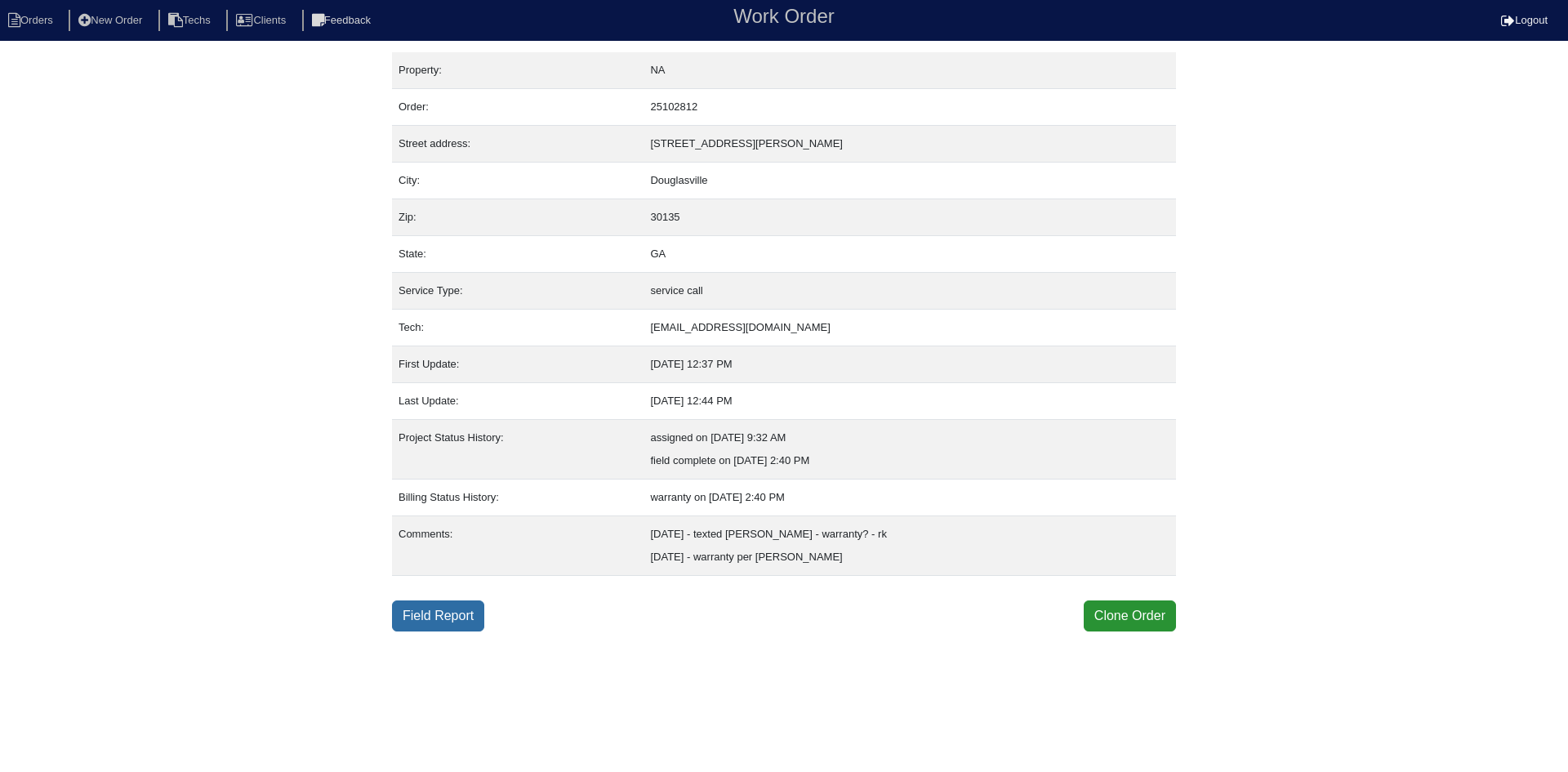
click at [443, 610] on link "Field Report" at bounding box center [438, 615] width 92 height 31
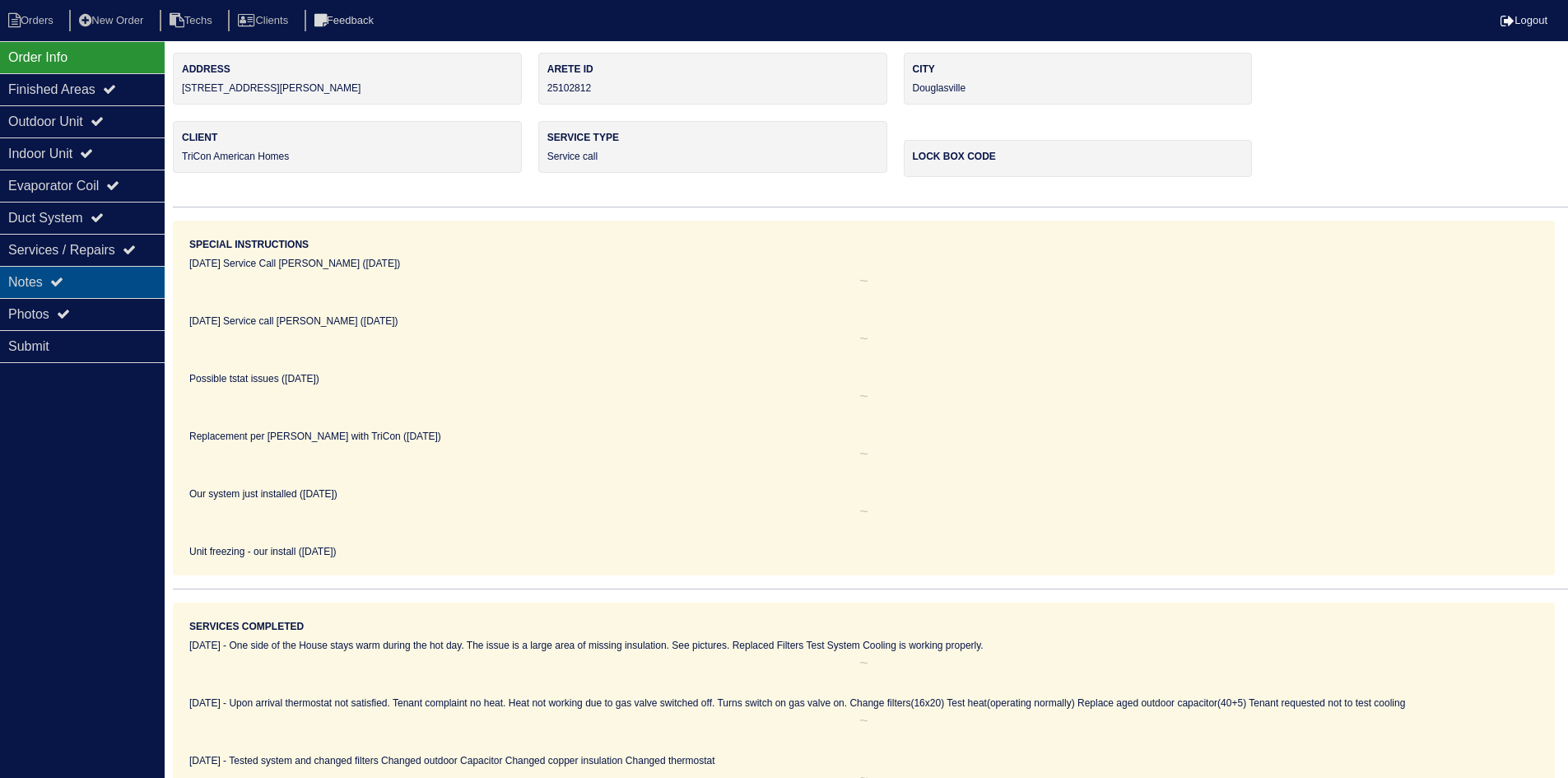
click at [51, 278] on div "Notes" at bounding box center [82, 282] width 165 height 32
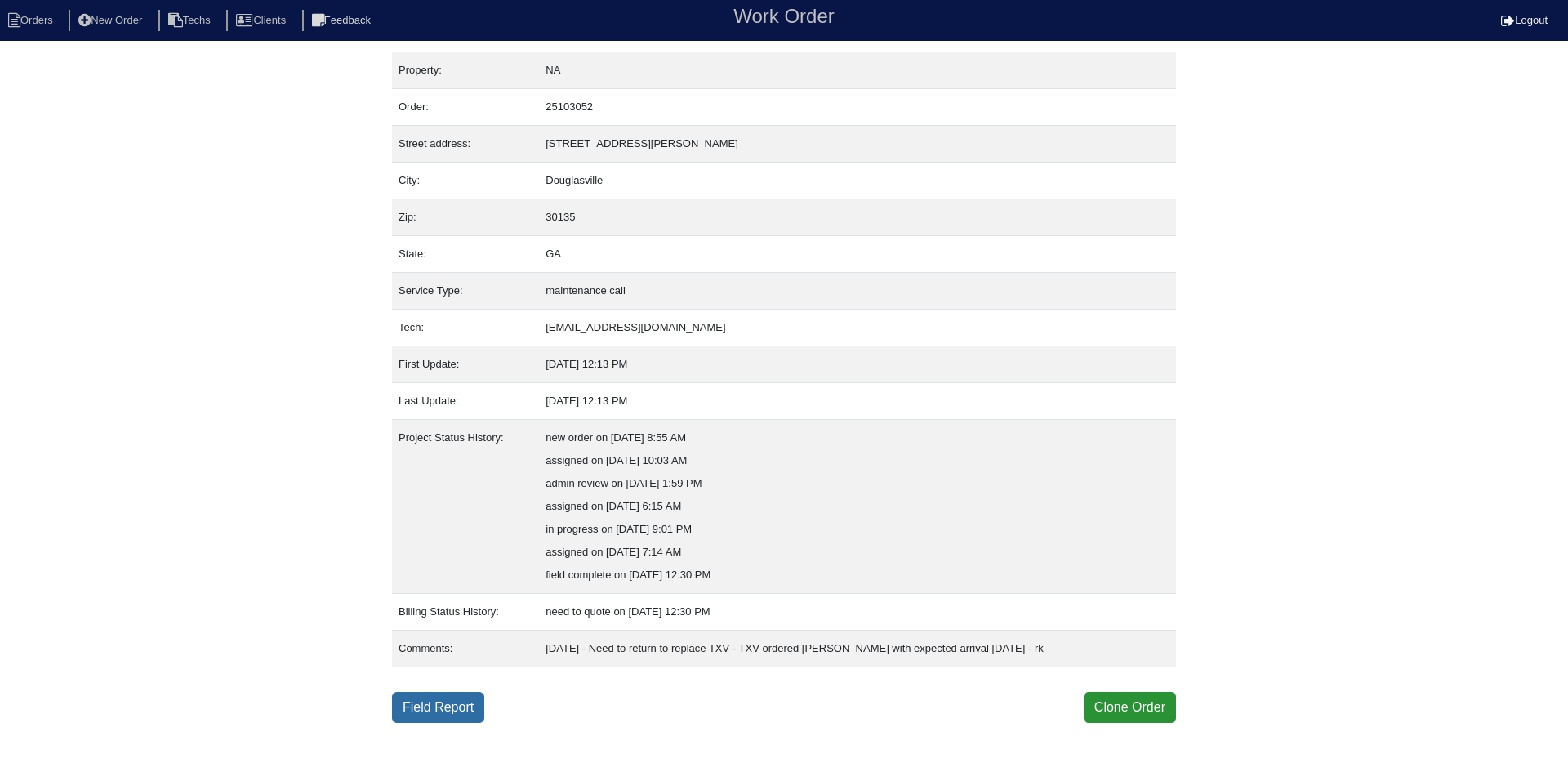
click at [450, 712] on link "Field Report" at bounding box center [438, 707] width 92 height 31
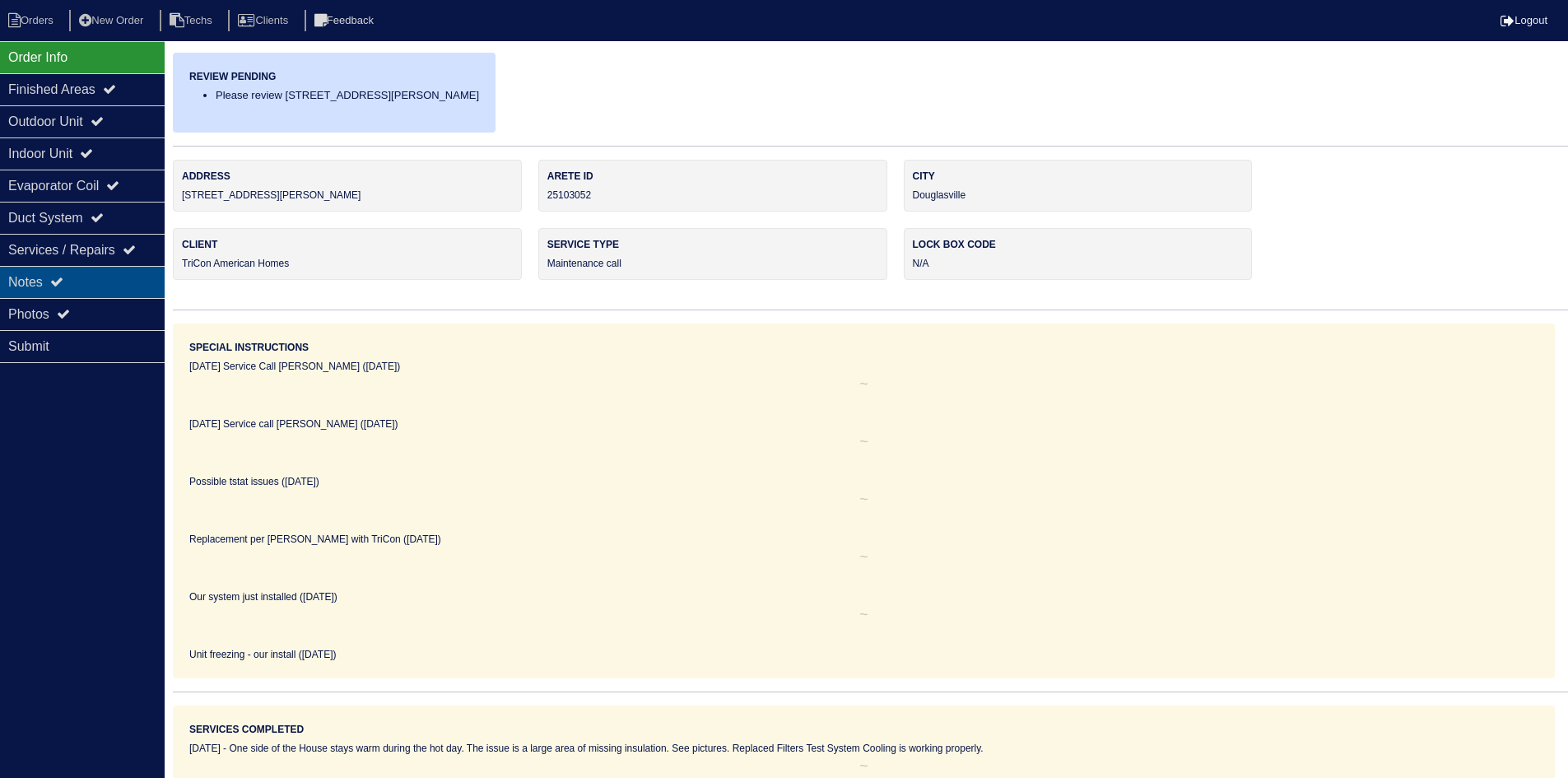
click at [58, 278] on icon at bounding box center [57, 282] width 13 height 13
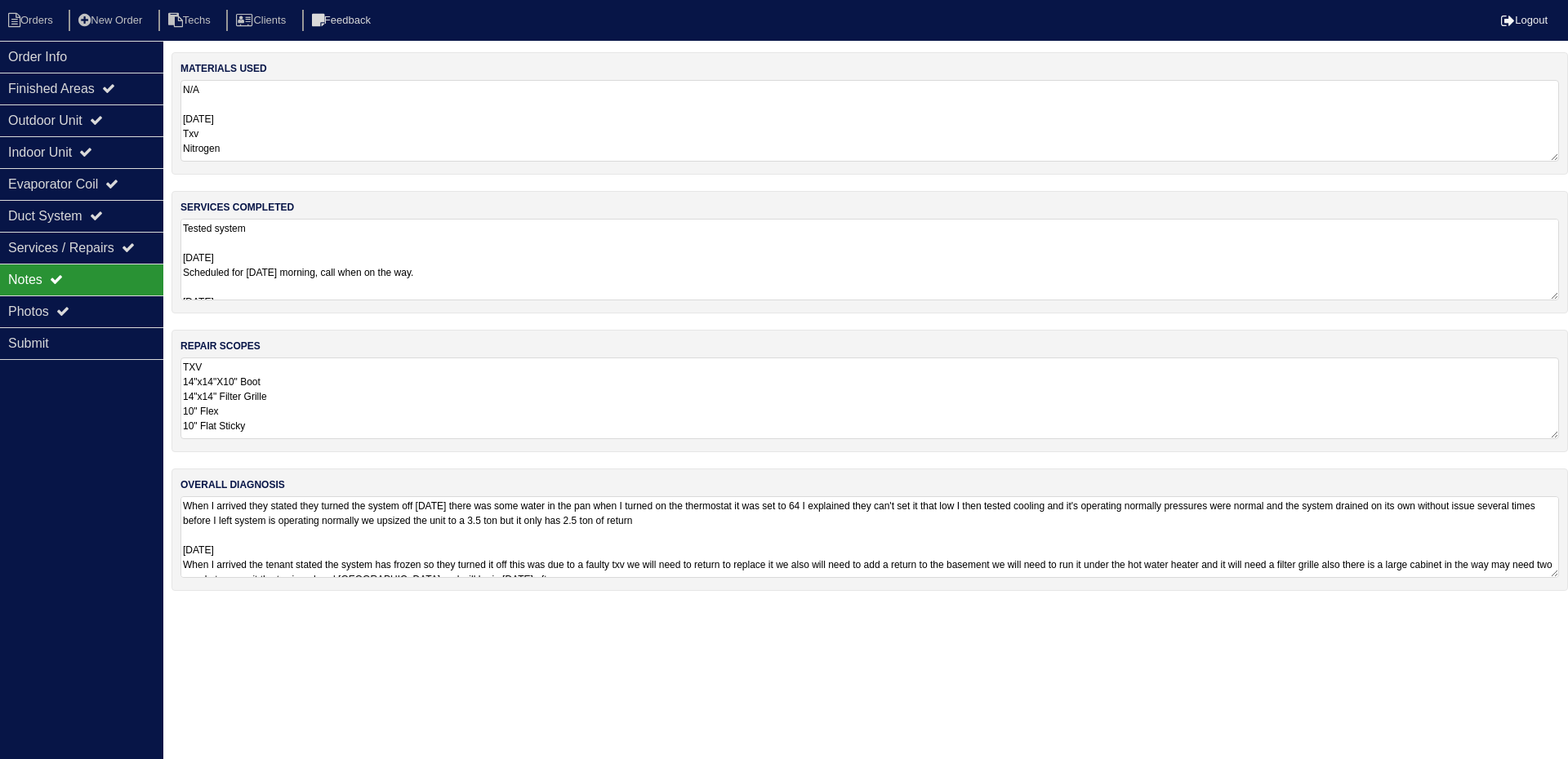
click at [431, 379] on textarea "TXV 14"x14"X10" Boot 14"x14" Filter Grille 10" Flex 10" Flat Sticky" at bounding box center [869, 399] width 1379 height 82
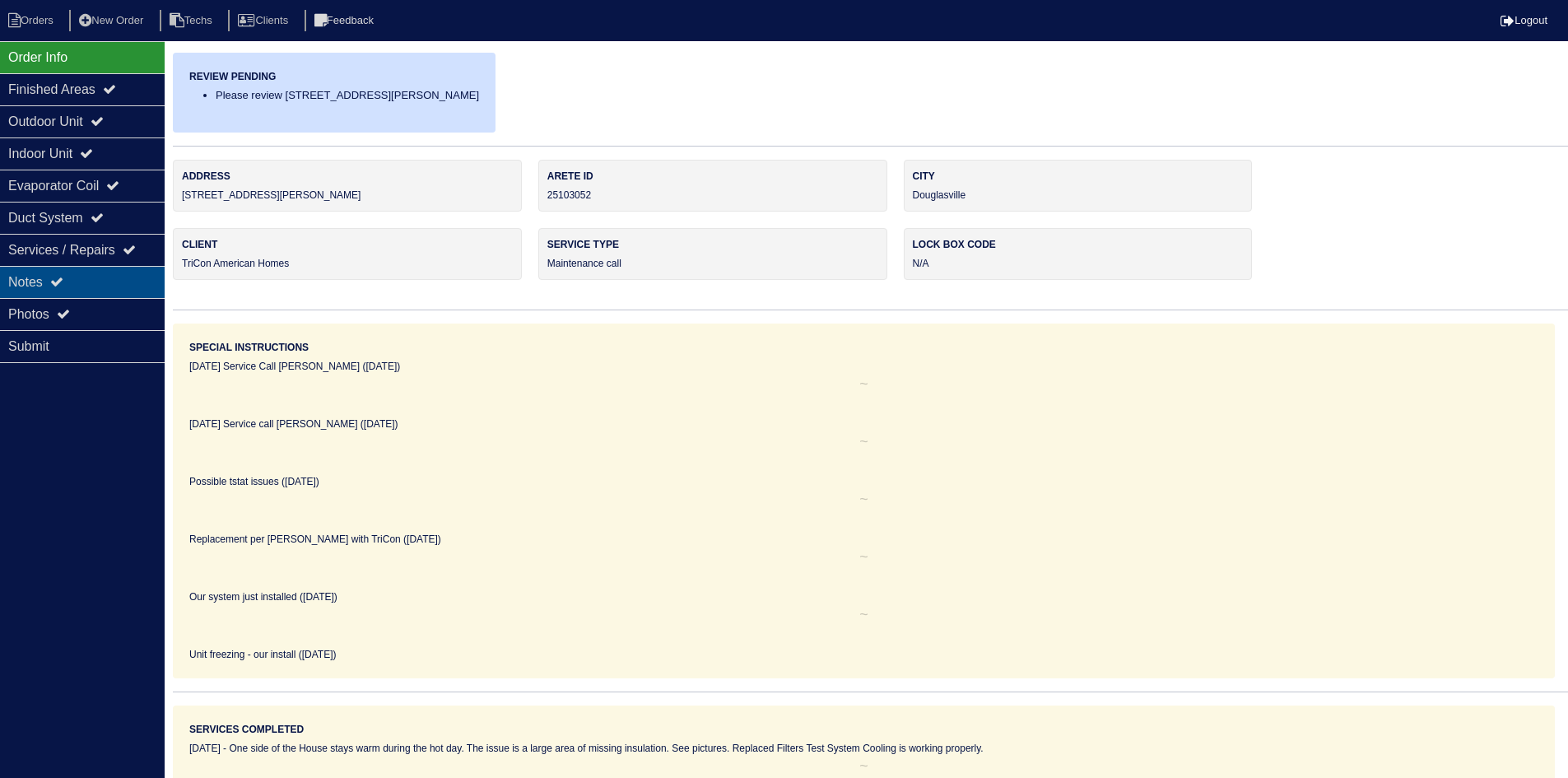
click at [100, 282] on div "Notes" at bounding box center [82, 282] width 165 height 32
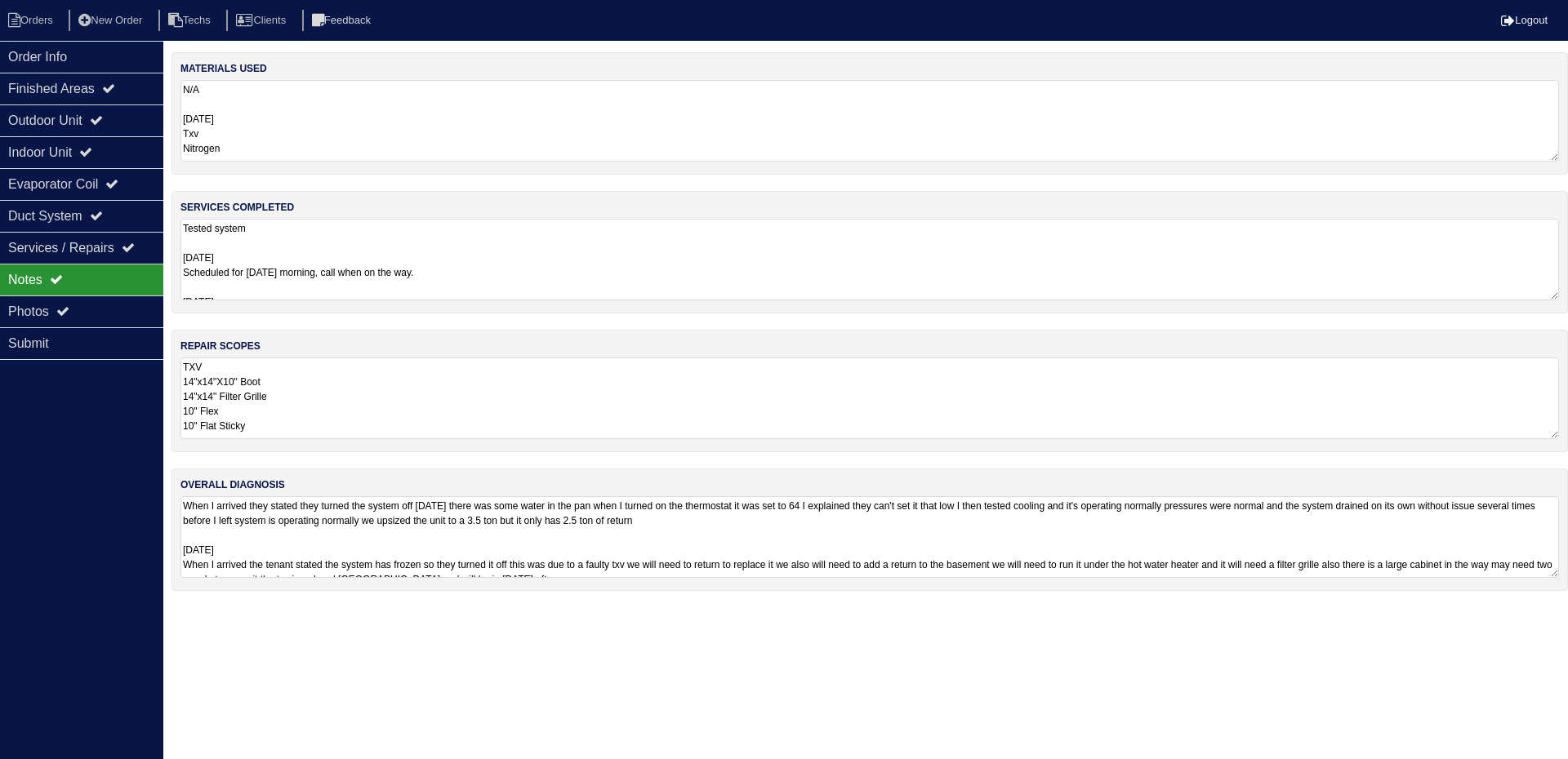
click at [439, 395] on textarea "TXV 14"x14"X10" Boot 14"x14" Filter Grille 10" Flex 10" Flat Sticky" at bounding box center [869, 399] width 1379 height 82
click at [241, 368] on textarea "TXV 14"x14"X10" Boot 14"x14" Filter Grille 10" Flex 10" Flat Sticky" at bounding box center [869, 398] width 1379 height 80
type textarea "TXV *** Per Payton - hold off on quoting return - he is going to follow up with…"
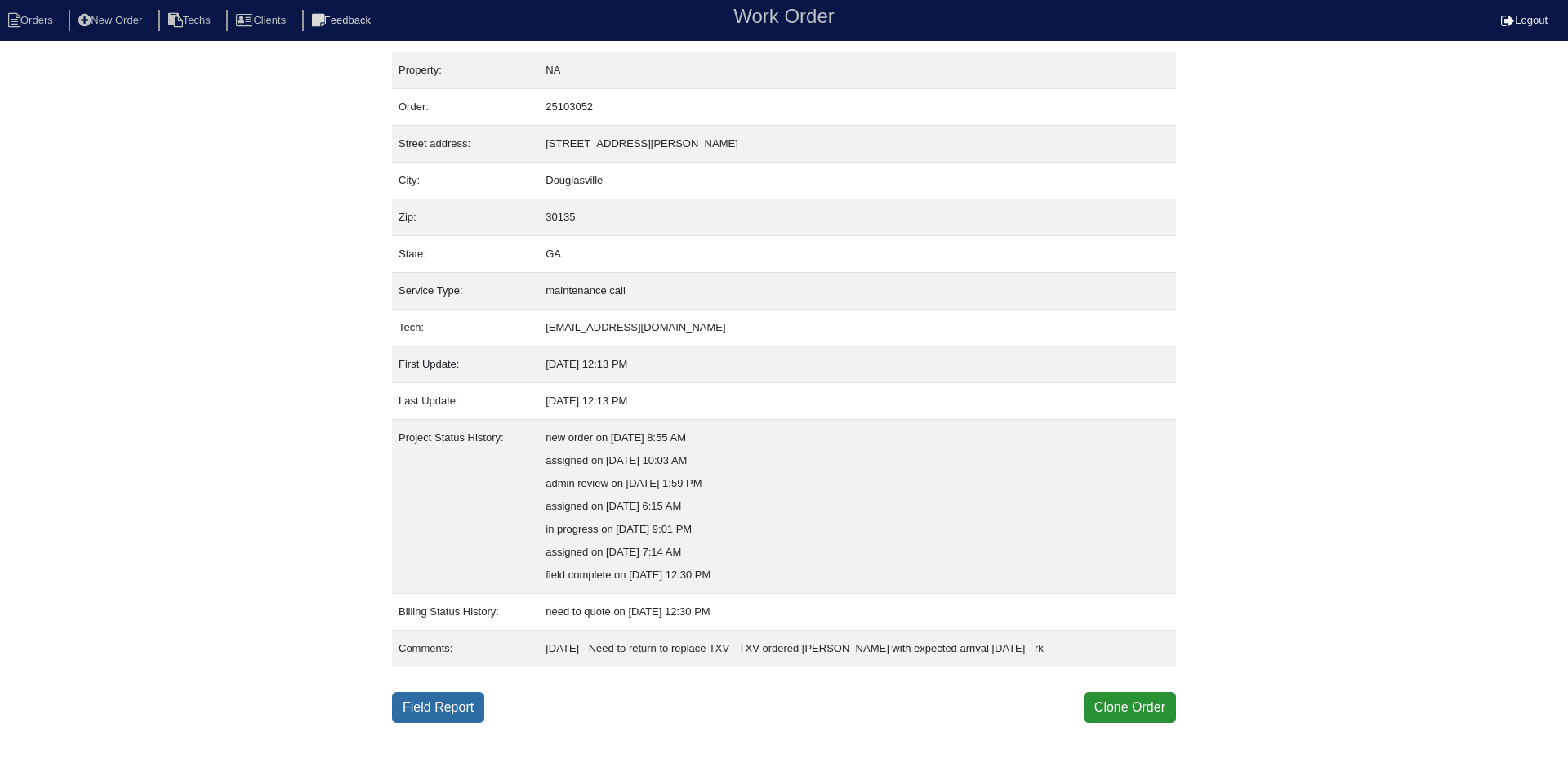
click at [450, 712] on link "Field Report" at bounding box center [438, 707] width 92 height 31
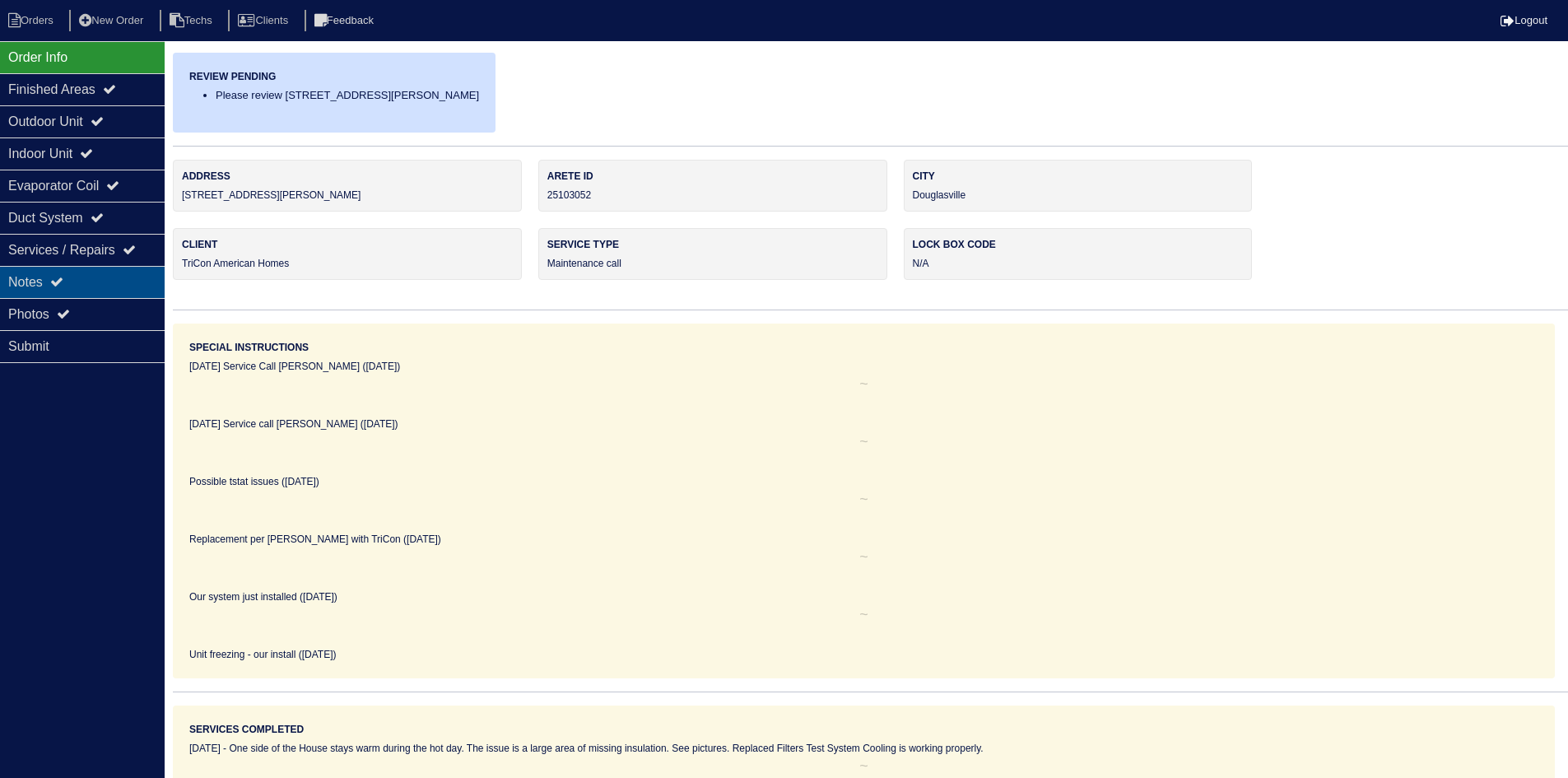
click at [82, 286] on div "Notes" at bounding box center [82, 282] width 165 height 32
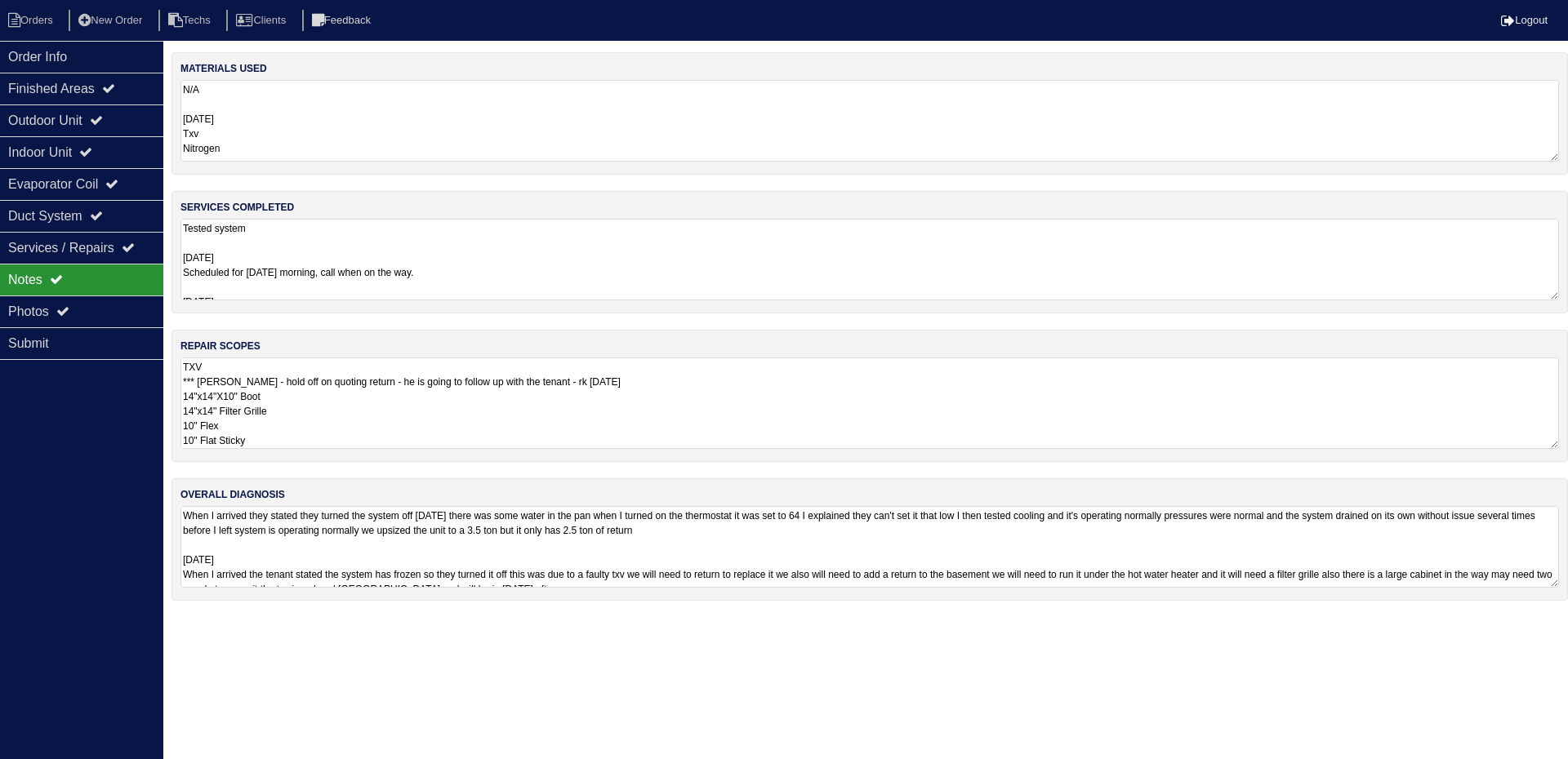
drag, startPoint x: 677, startPoint y: 387, endPoint x: 207, endPoint y: 383, distance: 470.0
click at [207, 383] on textarea "TXV *** [PERSON_NAME] - hold off on quoting return - he is going to follow up w…" at bounding box center [869, 403] width 1379 height 91
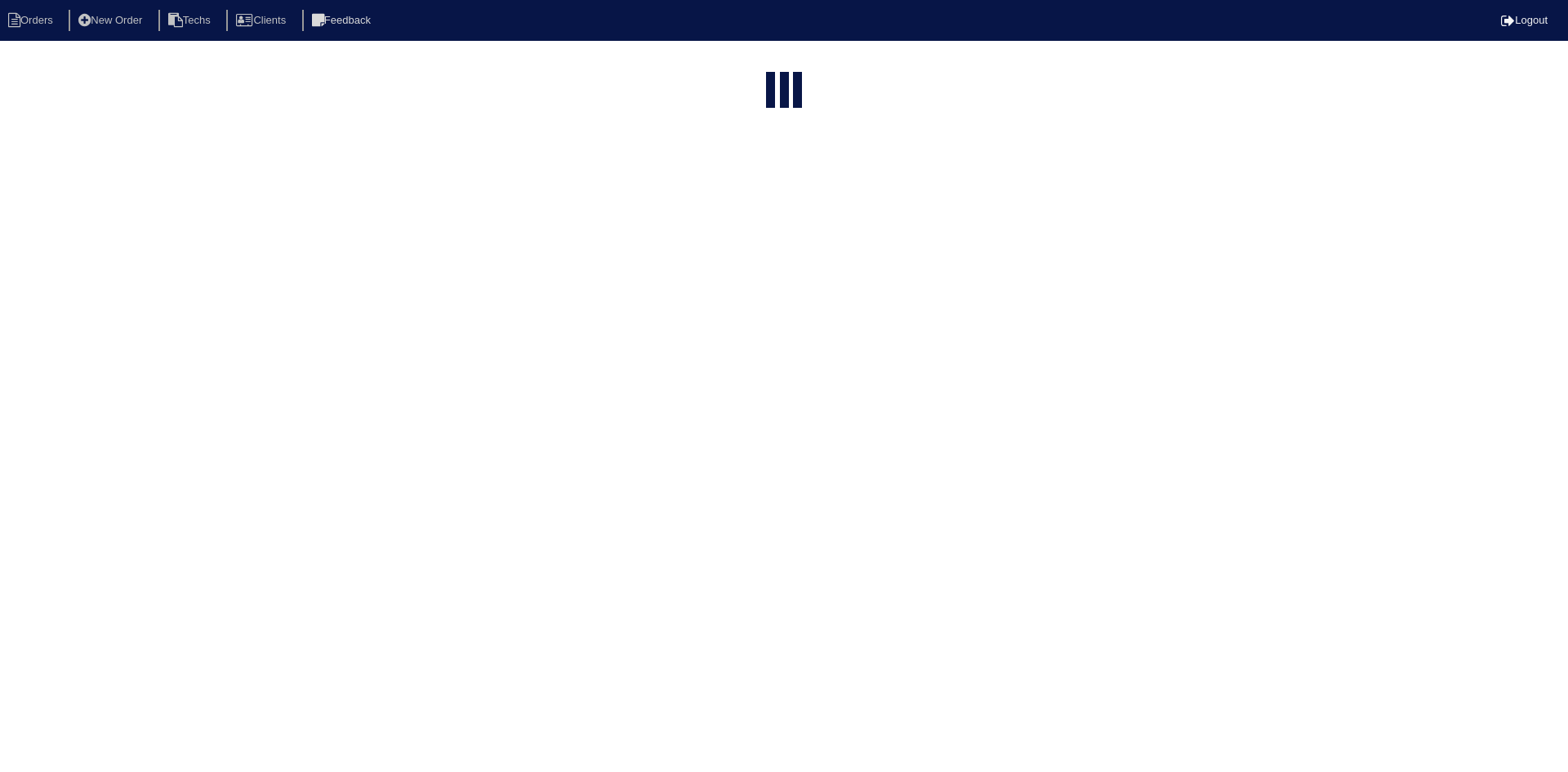
select select "15"
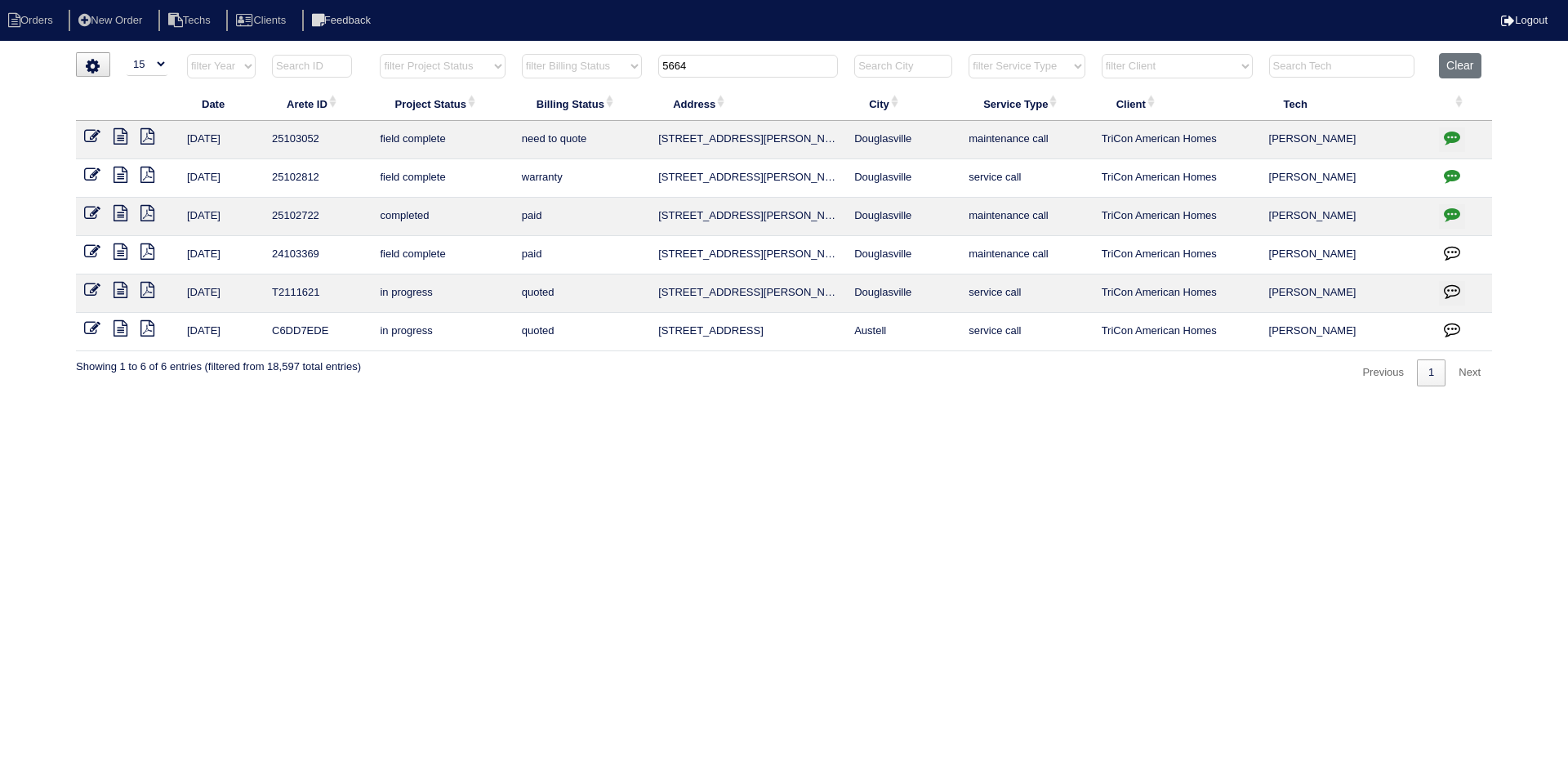
click at [1451, 138] on icon "button" at bounding box center [1452, 137] width 17 height 17
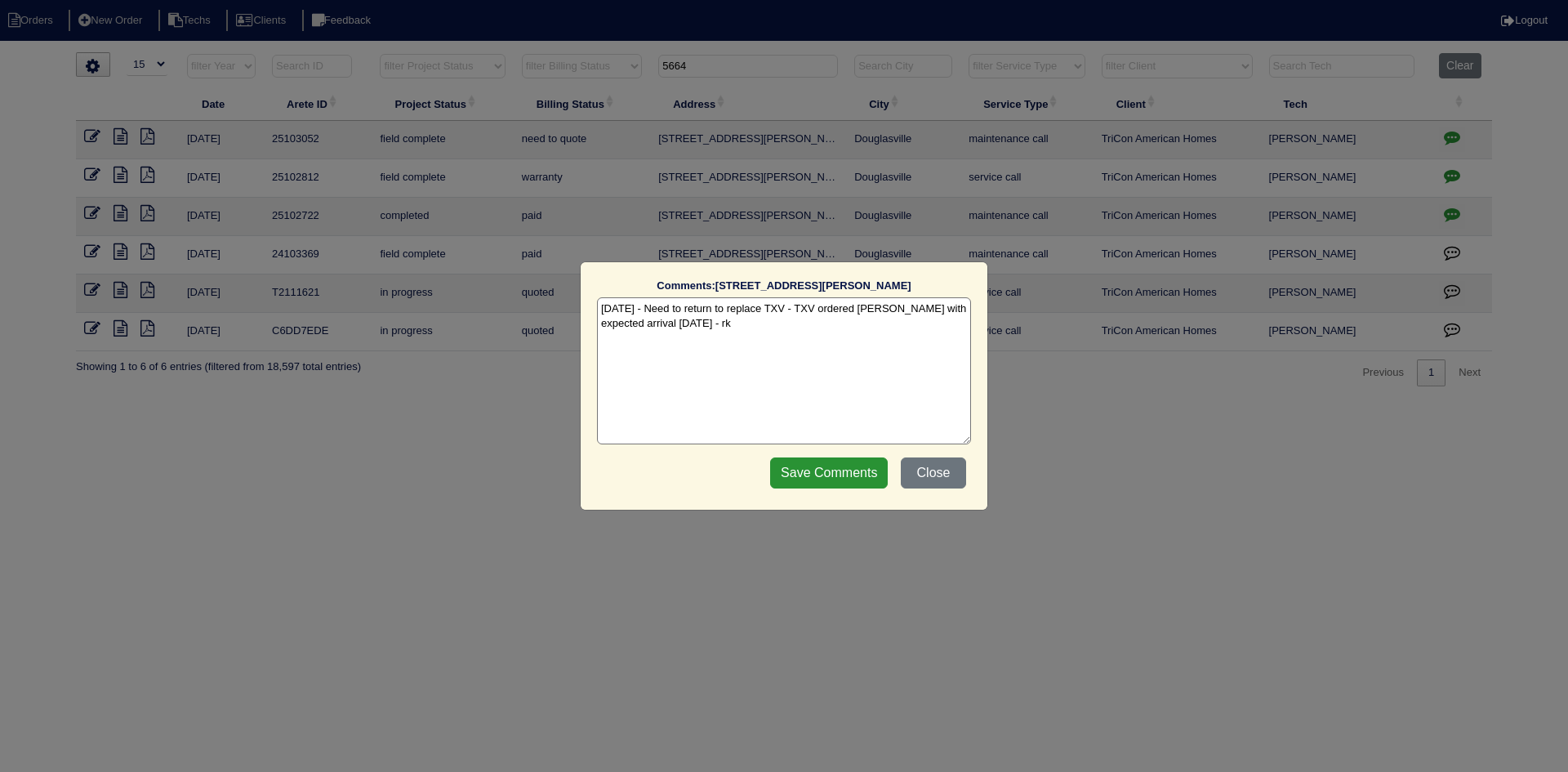
click at [810, 325] on textarea "[DATE] - Need to return to replace TXV - TXV ordered [PERSON_NAME] with expecte…" at bounding box center [784, 371] width 374 height 147
paste textarea "Per Payton - hold off on quoting return - he is going to follow up with the ten…"
type textarea "8/19/25 - Need to return to replace TXV - TXV ordered Mingledorff's LS with exp…"
click at [828, 469] on input "Save Comments" at bounding box center [829, 472] width 118 height 31
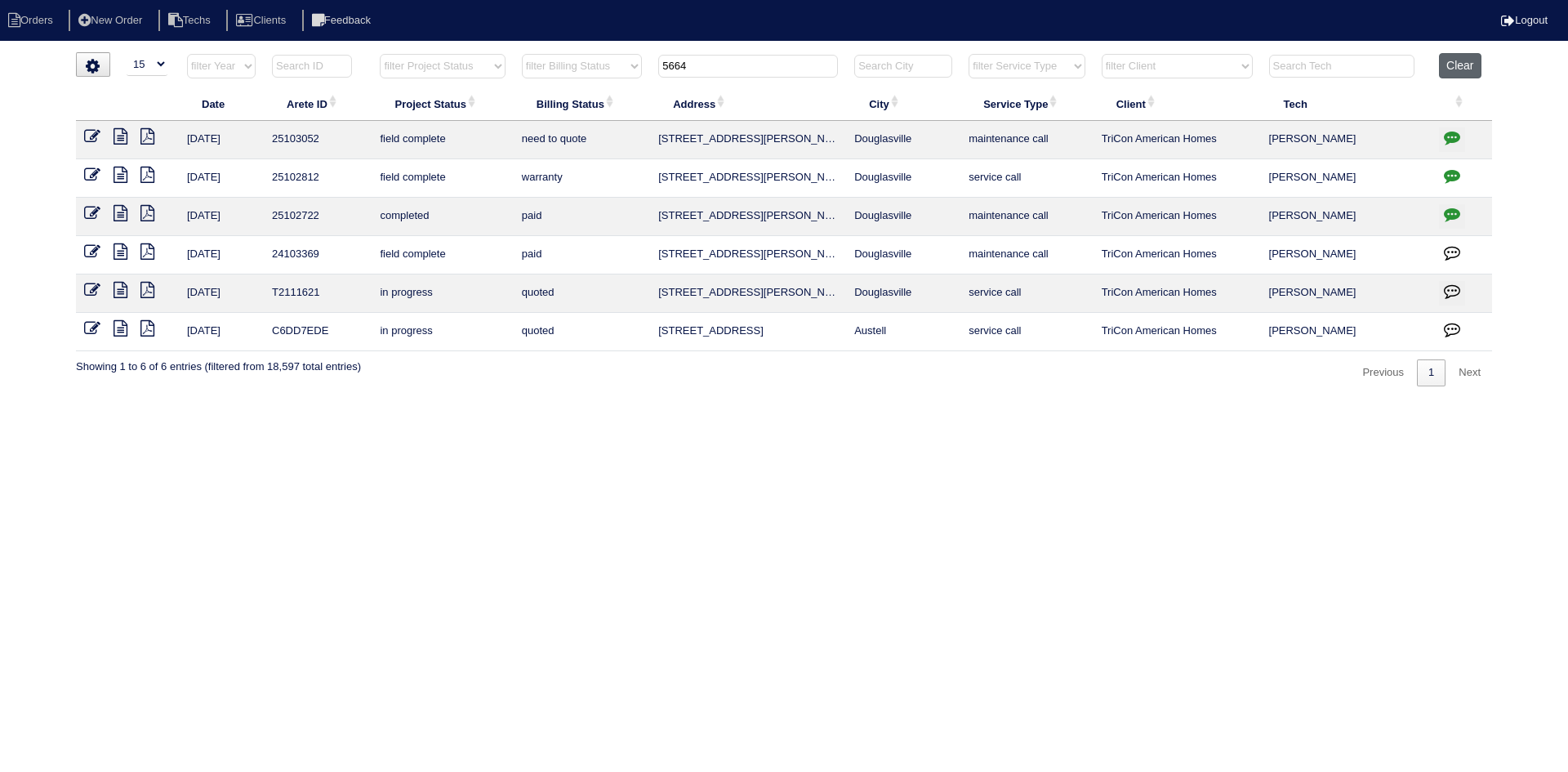
click at [1460, 63] on button "Clear" at bounding box center [1459, 65] width 42 height 25
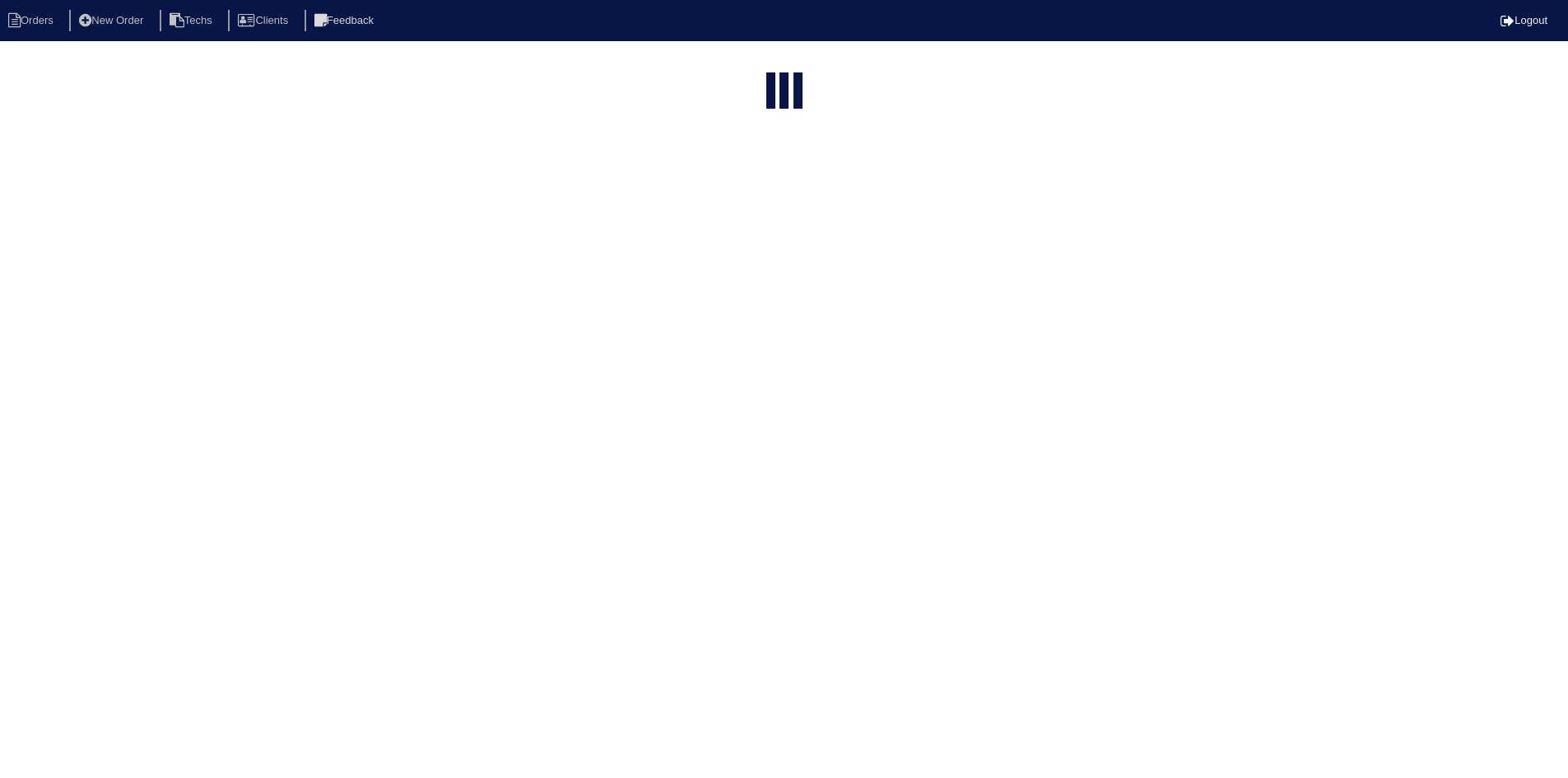
select select "15"
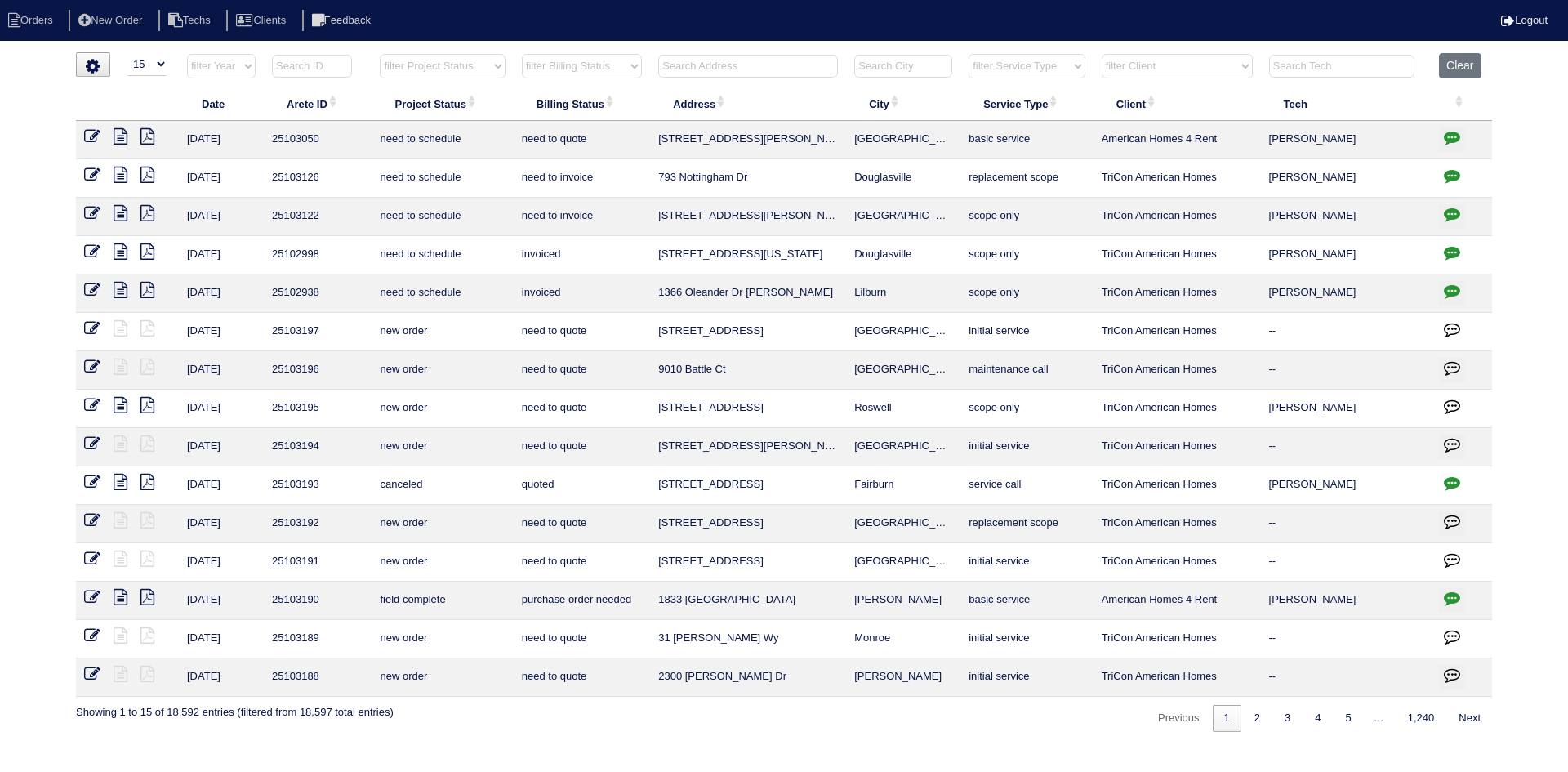
click at [481, 68] on select "filter Project Status -- Any Project Status -- new order assigned in progress f…" at bounding box center [442, 66] width 124 height 24
click at [380, 54] on select "filter Project Status -- Any Project Status -- new order assigned in progress f…" at bounding box center [442, 66] width 124 height 24
select select "field complete"
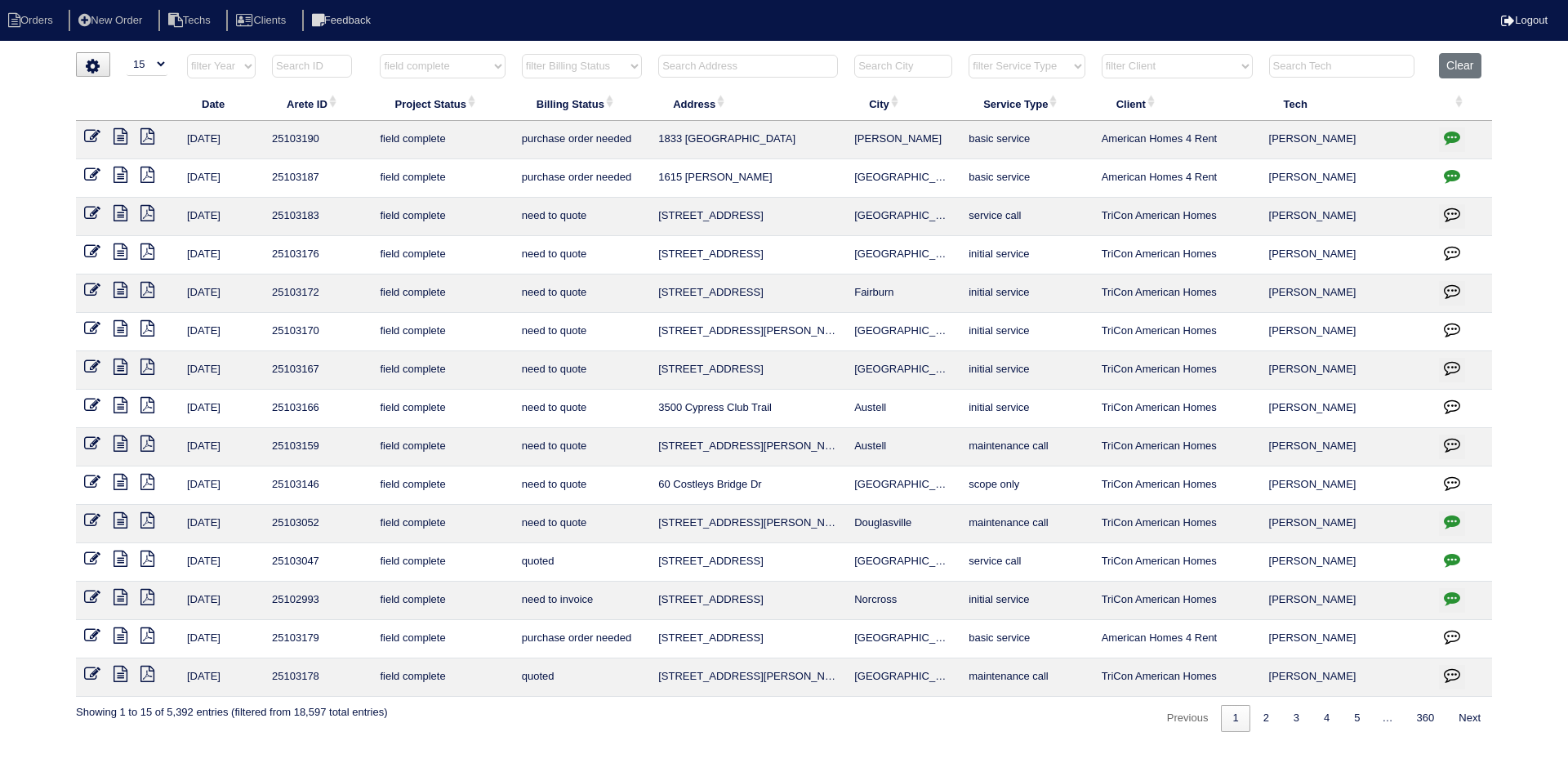
click at [607, 70] on select "filter Billing Status -- Any Billing Status -- need to quote quoted need to inv…" at bounding box center [581, 66] width 120 height 24
select select "need to quote"
click at [522, 54] on select "filter Billing Status -- Any Billing Status -- need to quote quoted need to inv…" at bounding box center [581, 66] width 120 height 24
select select "field complete"
select select "need to quote"
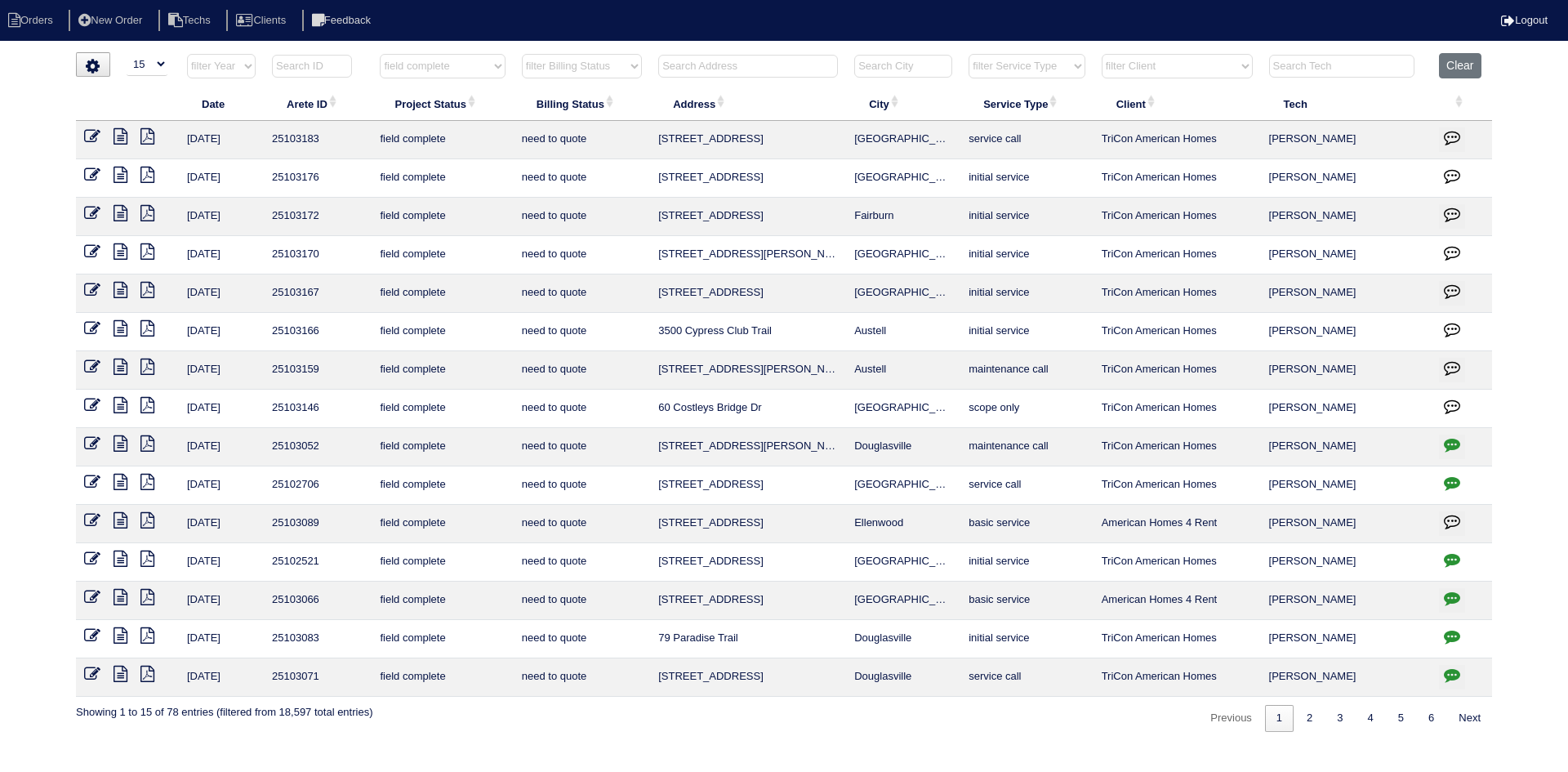
click at [118, 522] on icon at bounding box center [120, 520] width 14 height 17
click at [147, 517] on icon at bounding box center [147, 520] width 14 height 17
click at [122, 518] on icon at bounding box center [120, 520] width 14 height 17
click at [149, 515] on icon at bounding box center [147, 520] width 14 height 17
click at [114, 518] on icon at bounding box center [120, 520] width 14 height 17
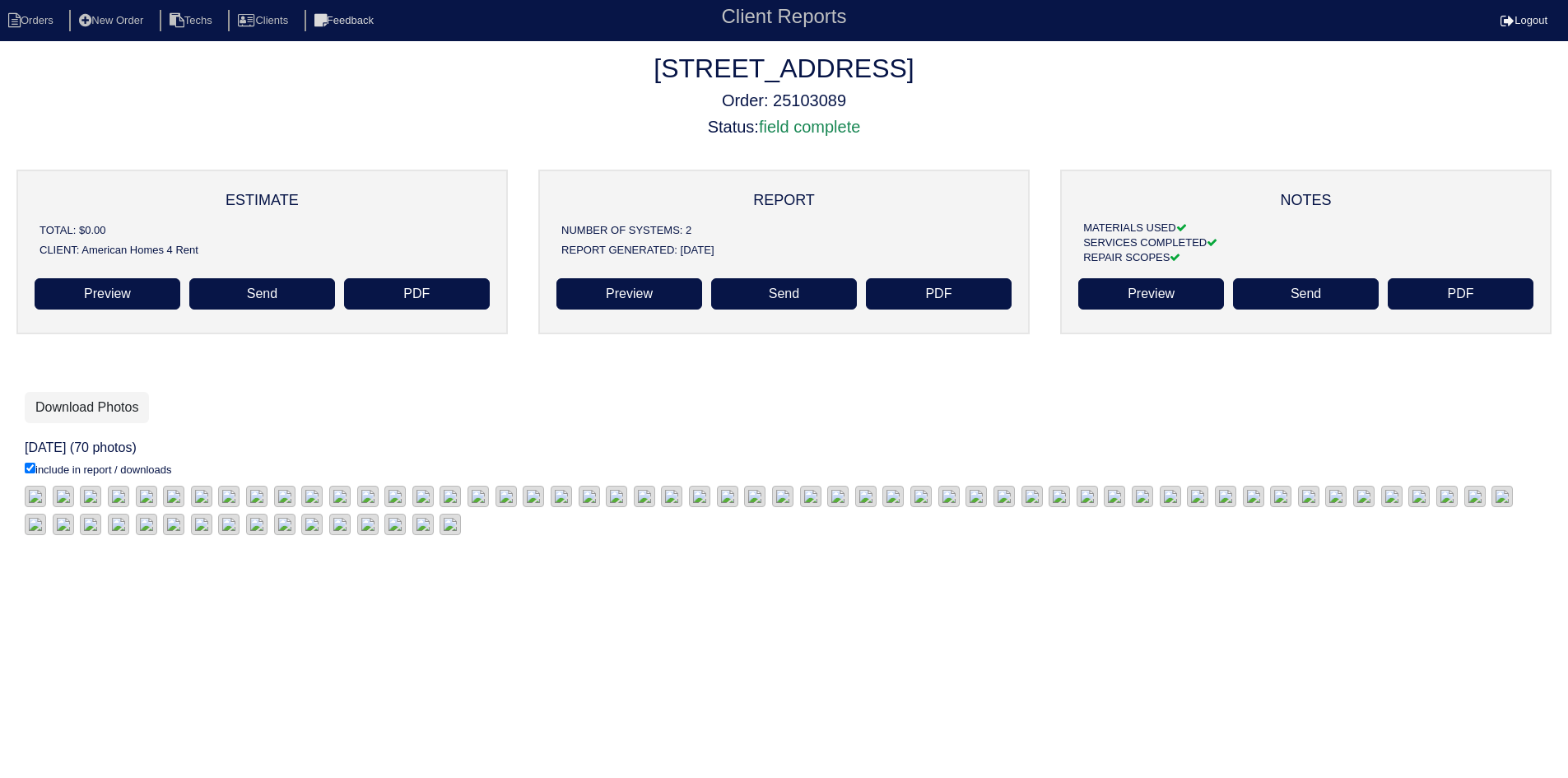
scroll to position [259, 0]
click at [105, 391] on link "Download Photos" at bounding box center [86, 406] width 125 height 31
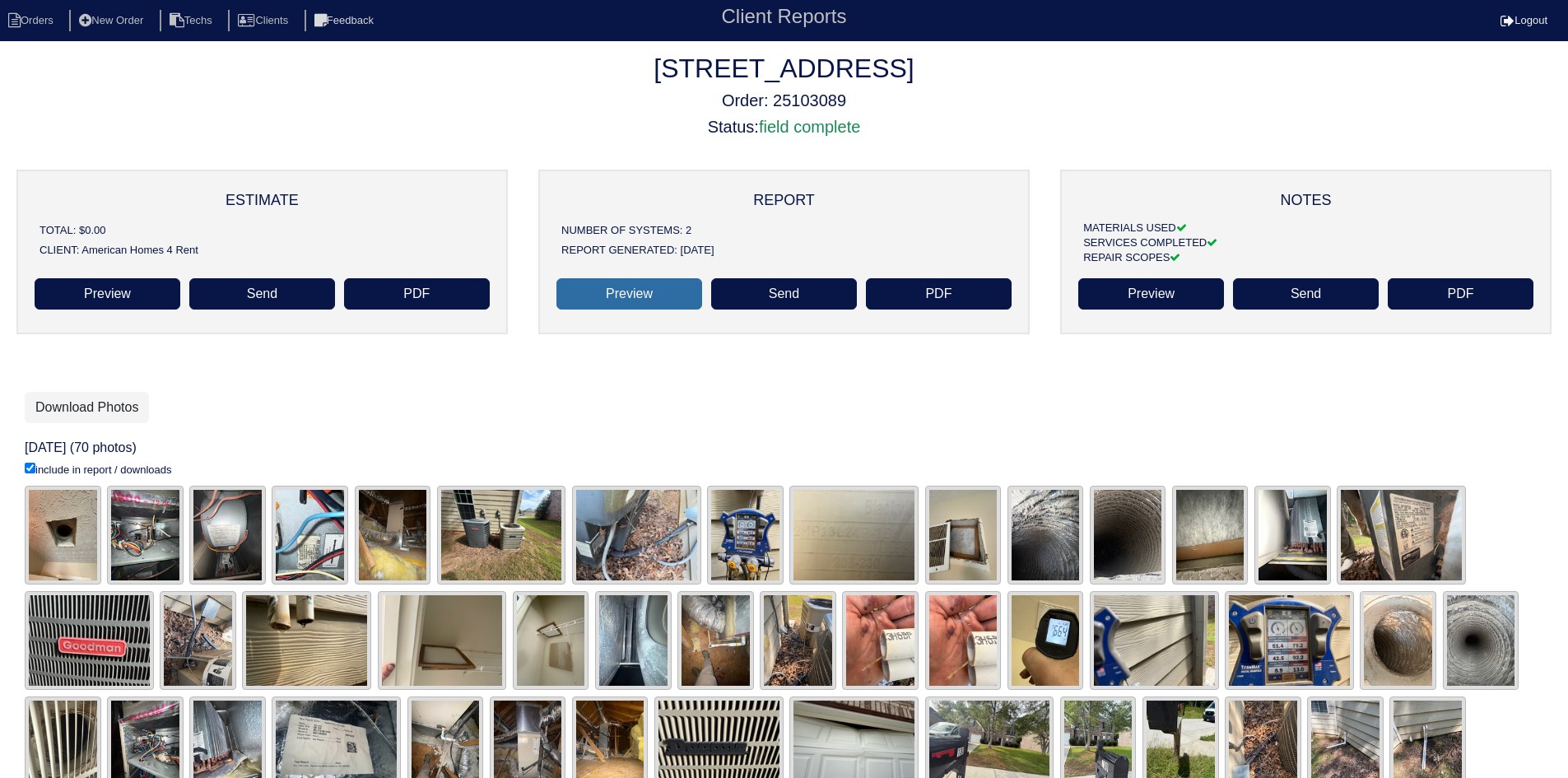
click at [646, 288] on link "Preview" at bounding box center [629, 293] width 146 height 31
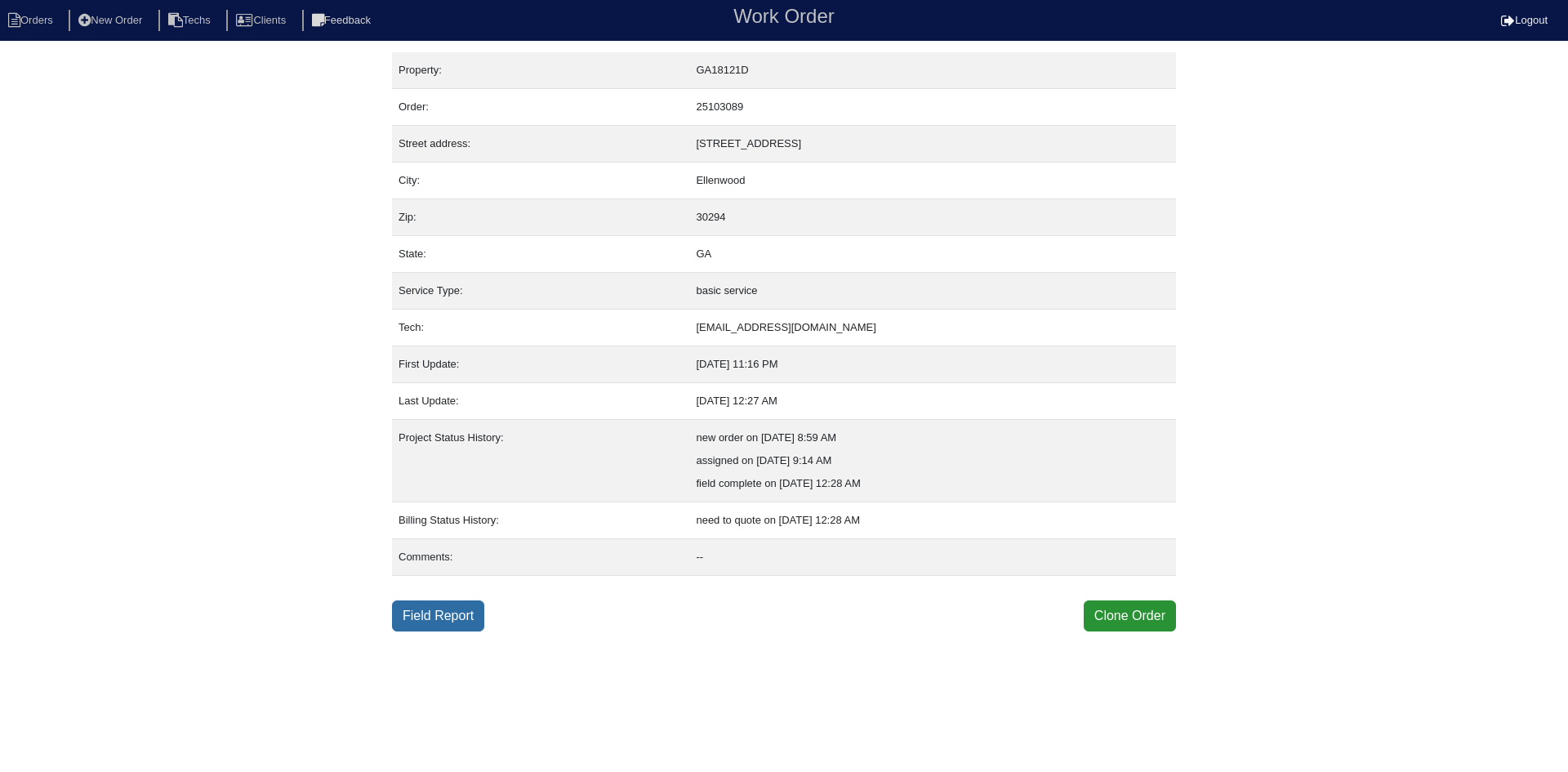
click at [458, 618] on link "Field Report" at bounding box center [438, 615] width 92 height 31
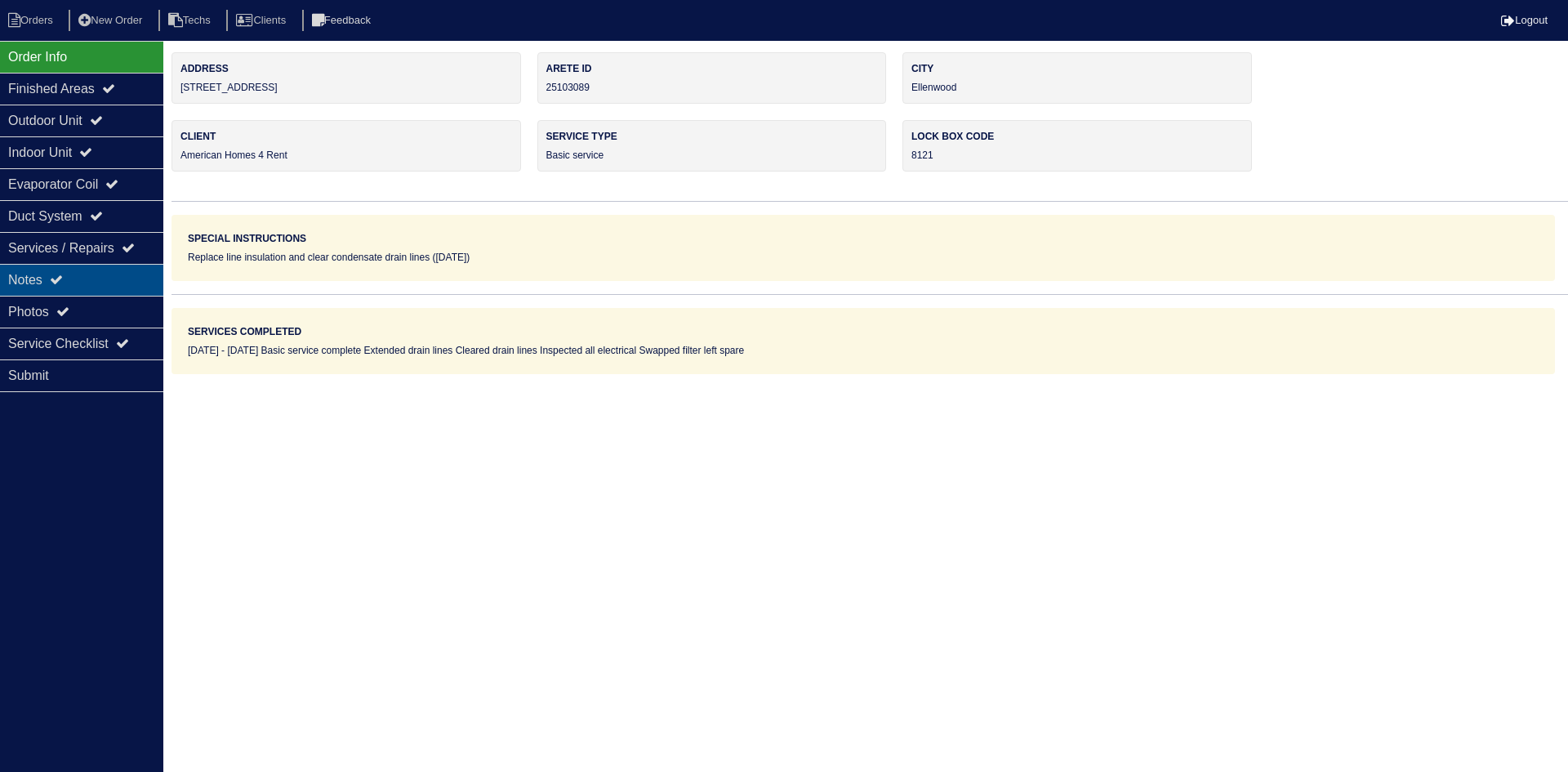
click at [111, 274] on div "Notes" at bounding box center [82, 280] width 163 height 32
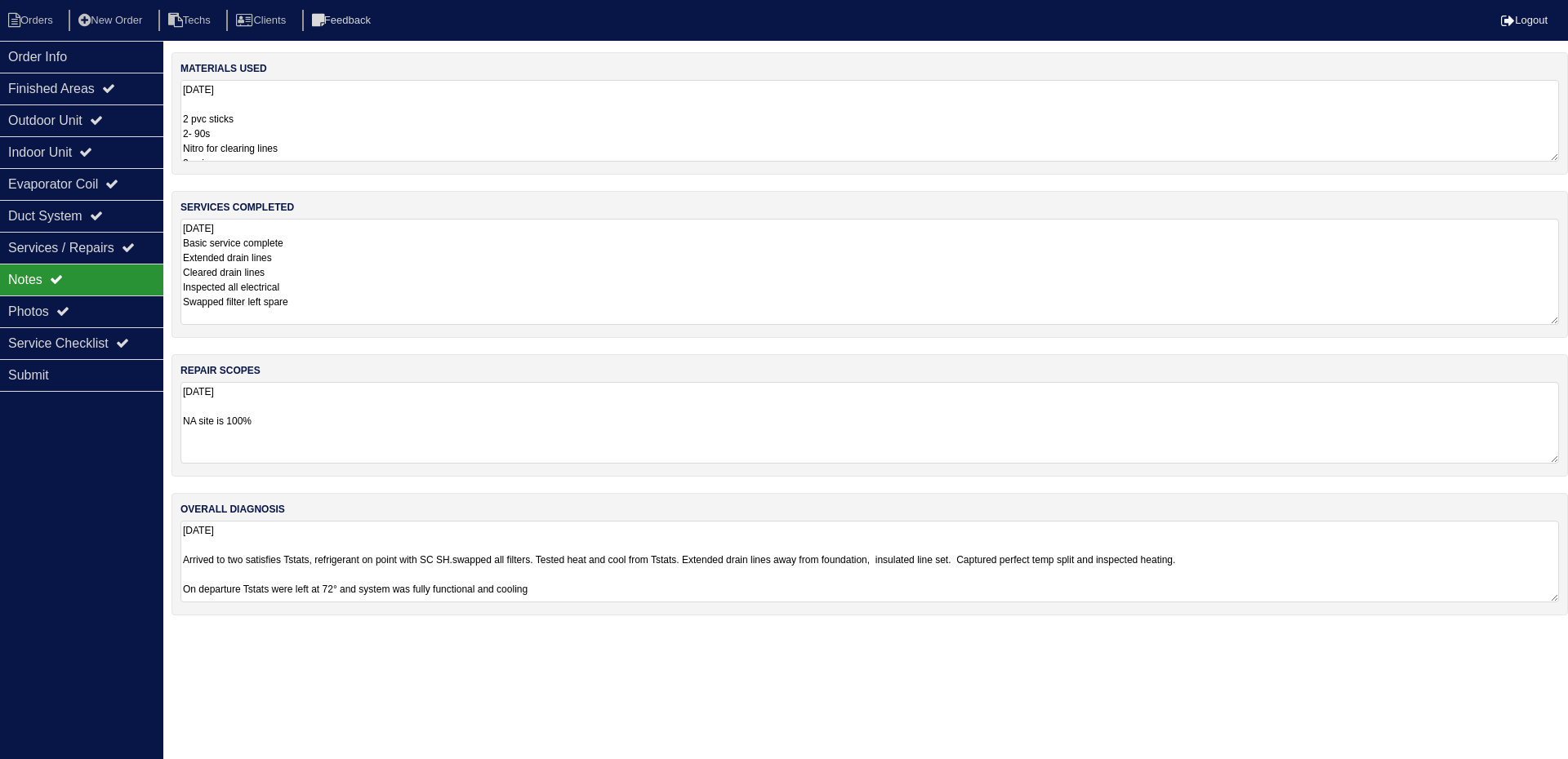
click at [384, 257] on textarea "8.26.25 Basic service complete Extended drain lines Cleared drain lines Inspect…" at bounding box center [869, 272] width 1379 height 106
click at [102, 341] on div "Service Checklist" at bounding box center [82, 343] width 163 height 32
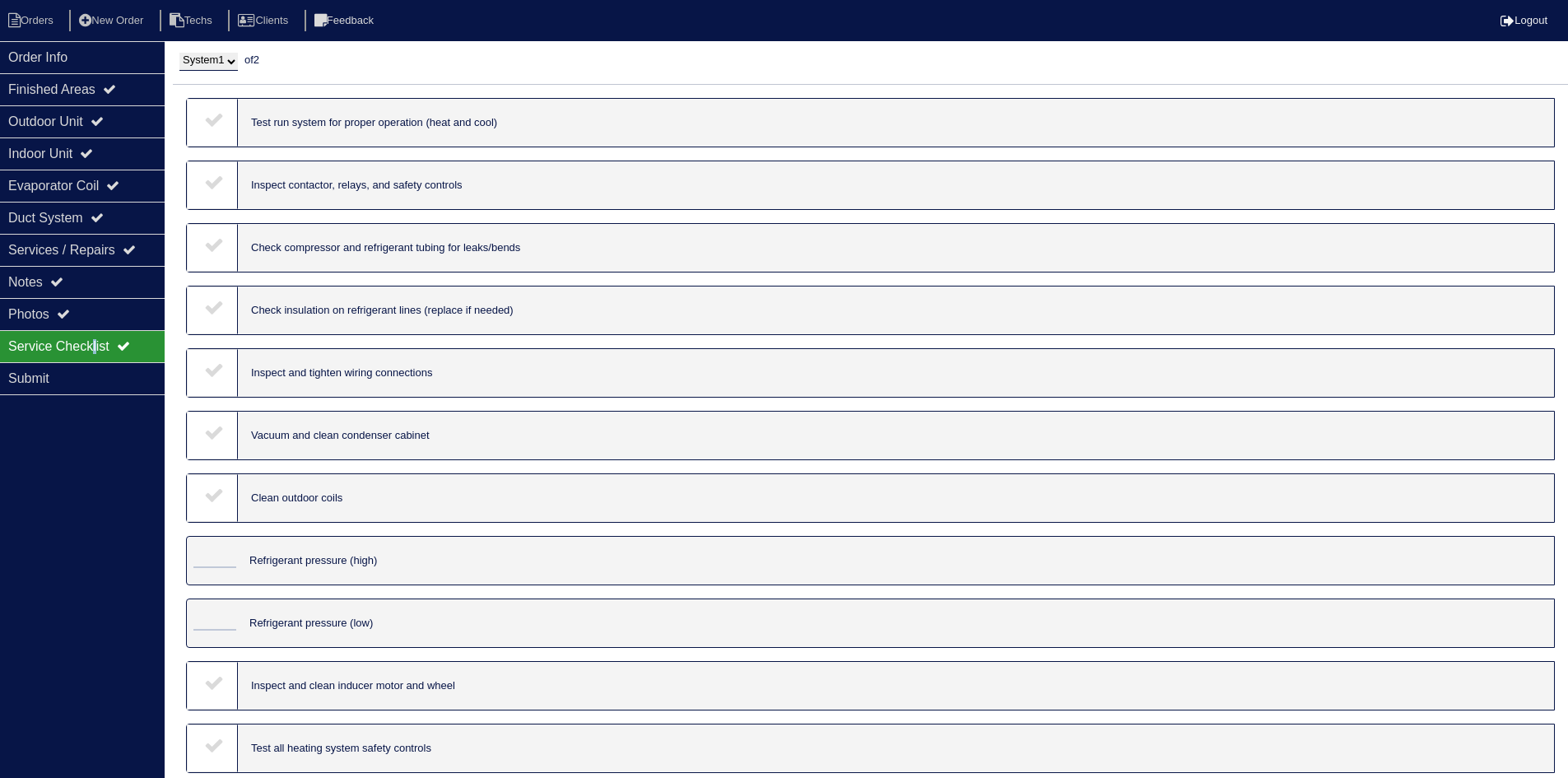
drag, startPoint x: 204, startPoint y: 120, endPoint x: 210, endPoint y: 174, distance: 54.3
click at [204, 120] on icon at bounding box center [213, 119] width 20 height 20
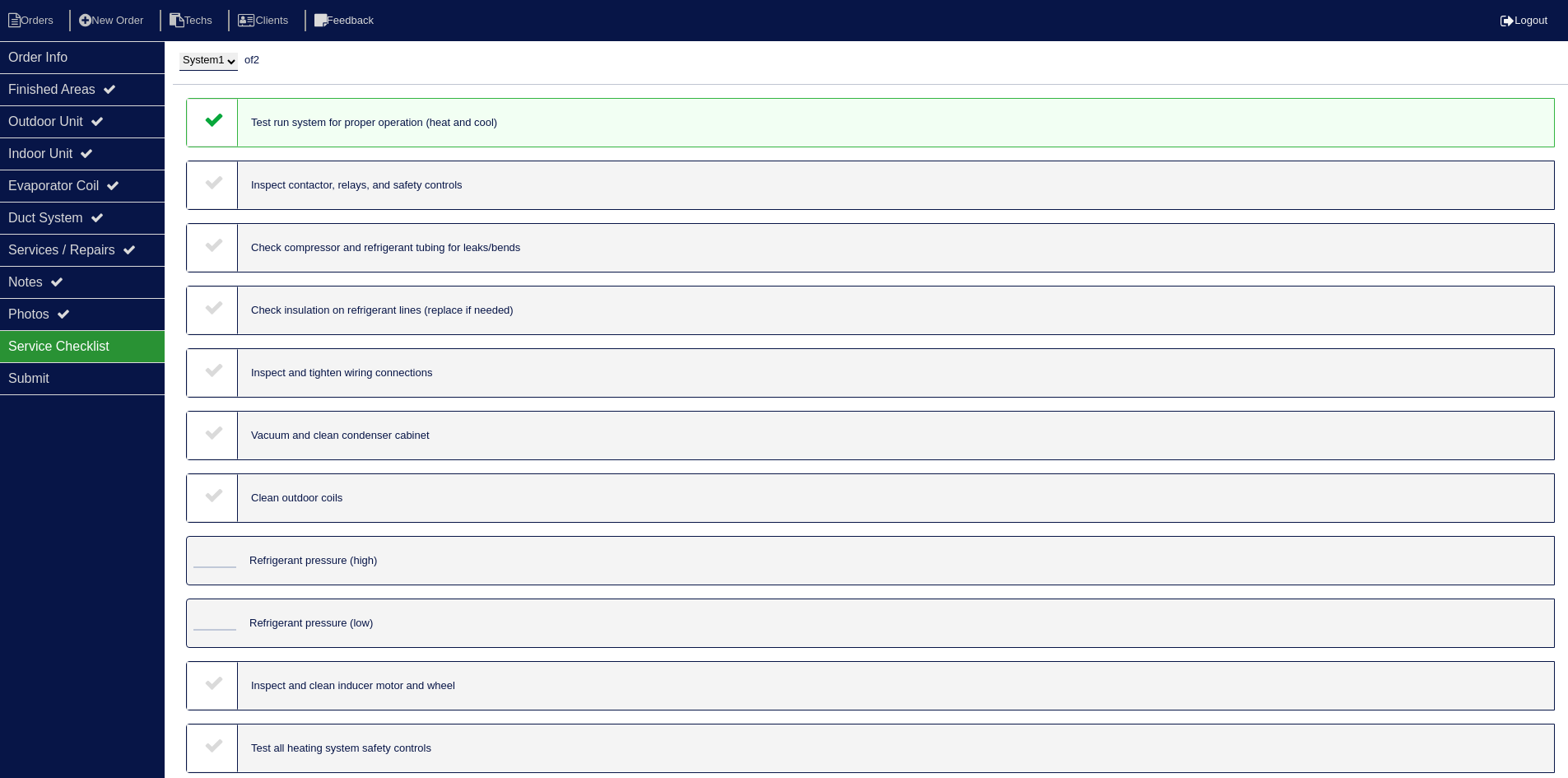
click at [210, 178] on icon at bounding box center [213, 182] width 20 height 20
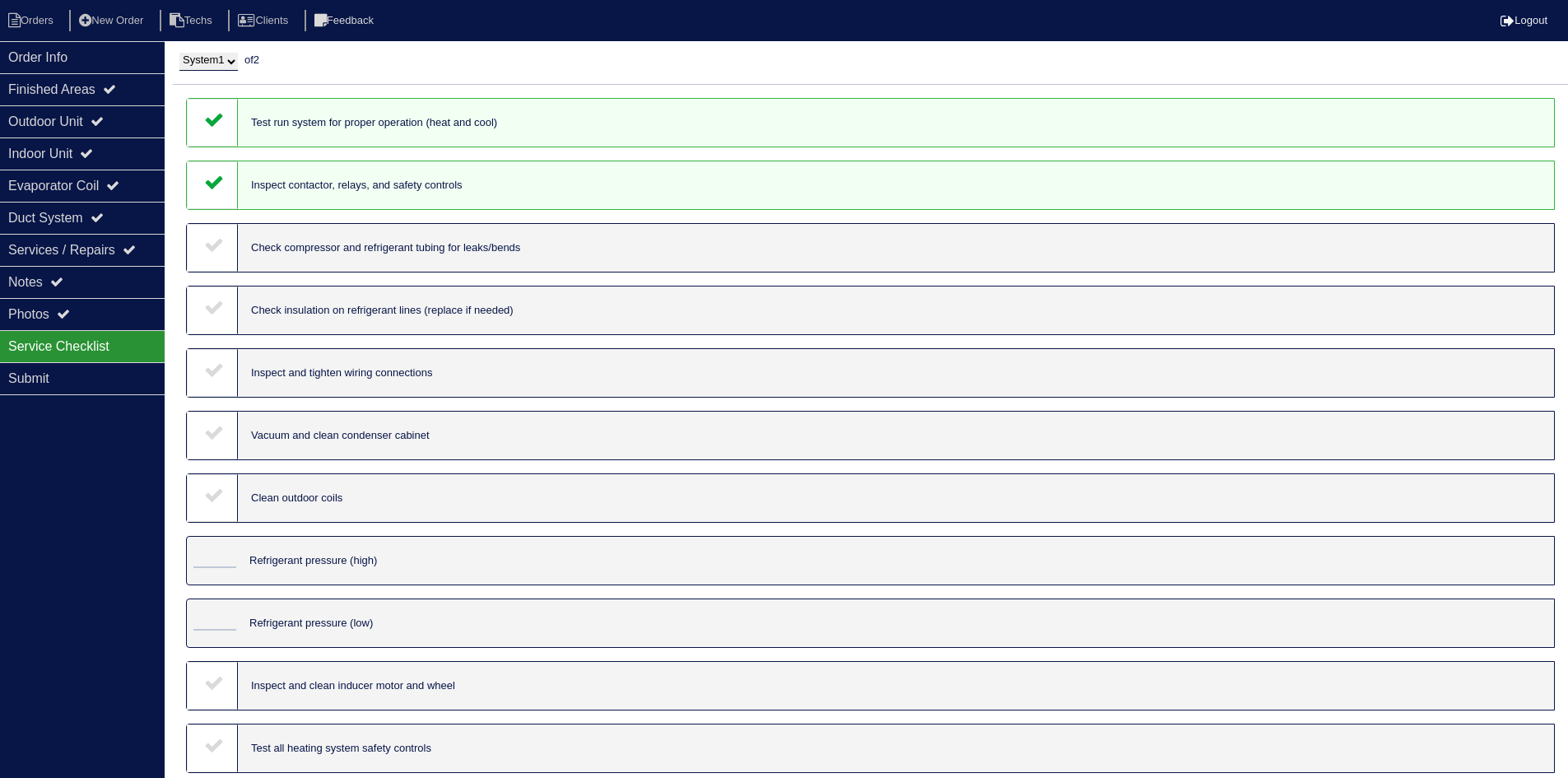
click at [216, 246] on icon at bounding box center [213, 244] width 20 height 20
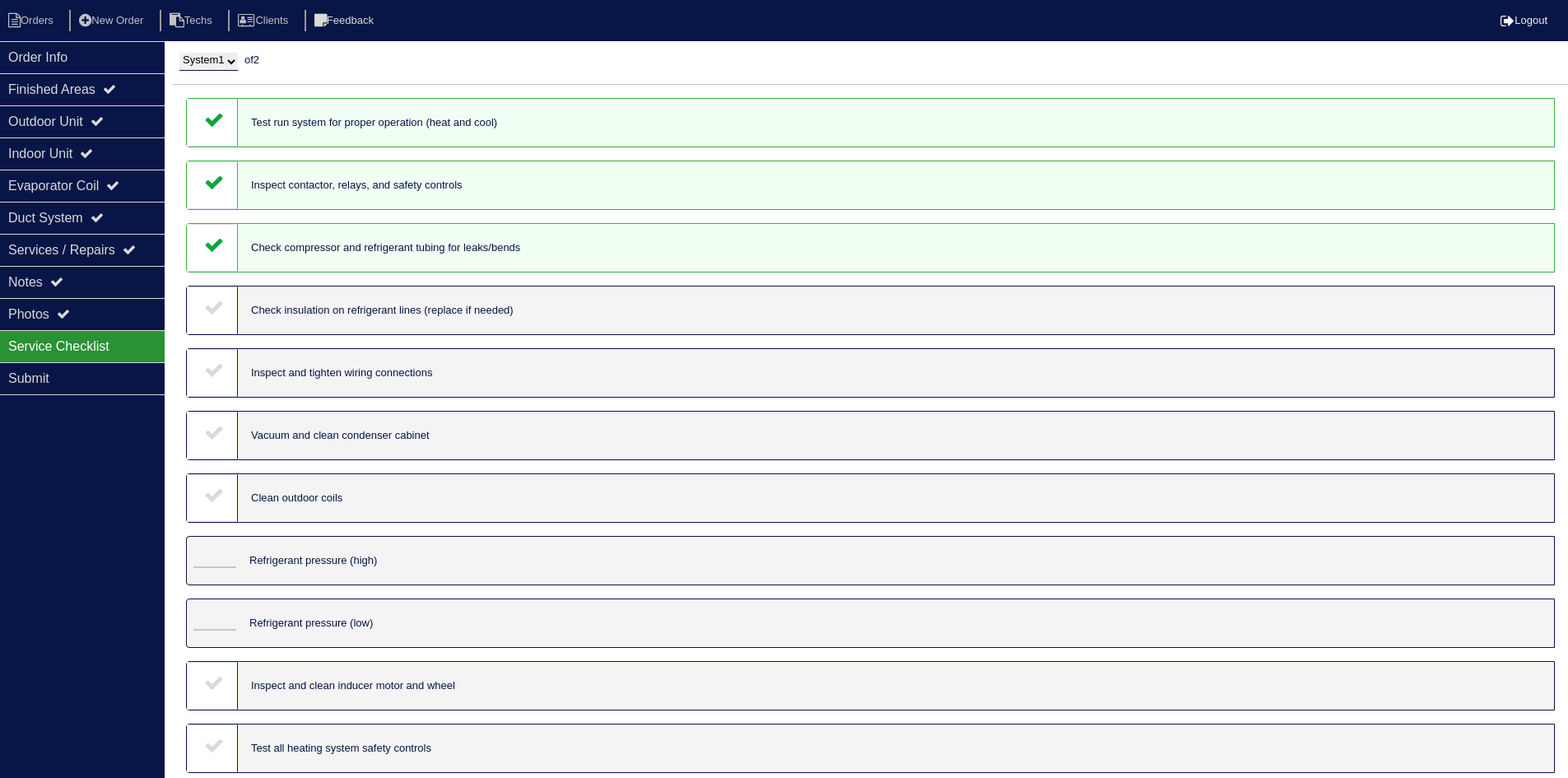
click at [213, 314] on icon at bounding box center [213, 306] width 20 height 20
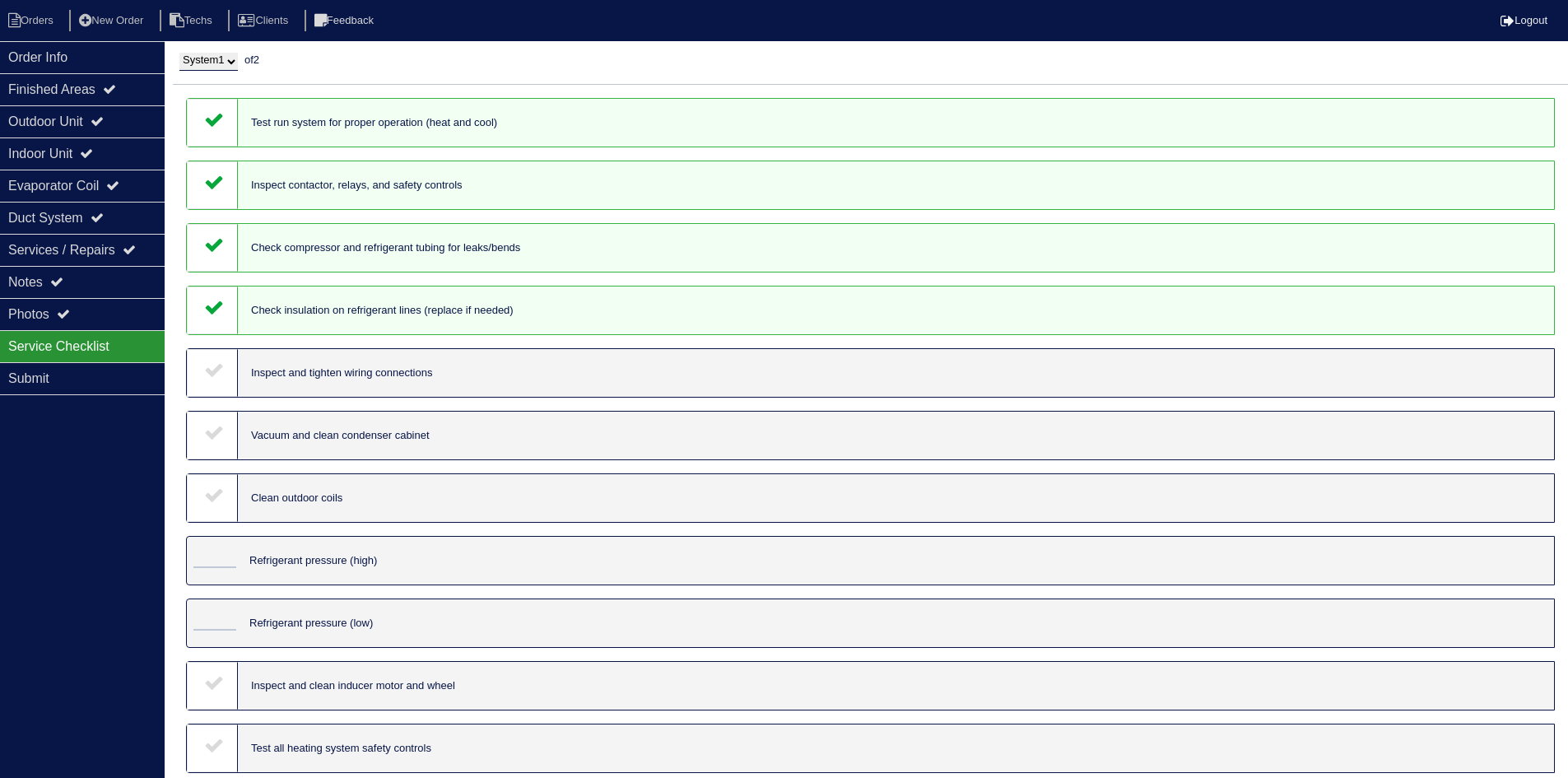
drag, startPoint x: 219, startPoint y: 372, endPoint x: 219, endPoint y: 386, distance: 14.0
click at [218, 372] on icon at bounding box center [213, 369] width 20 height 20
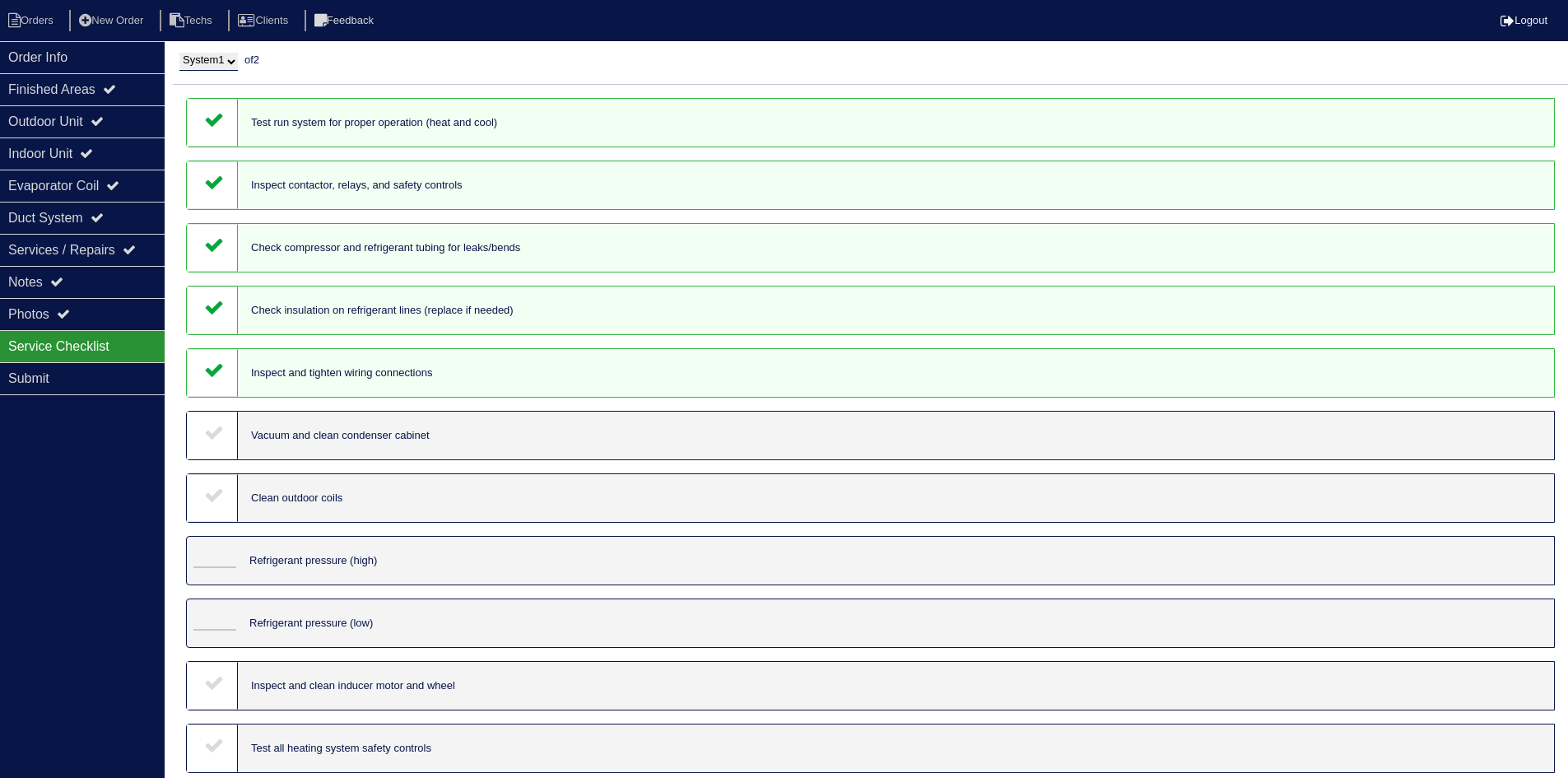
drag, startPoint x: 208, startPoint y: 449, endPoint x: 210, endPoint y: 469, distance: 20.1
click at [208, 447] on div at bounding box center [212, 435] width 51 height 48
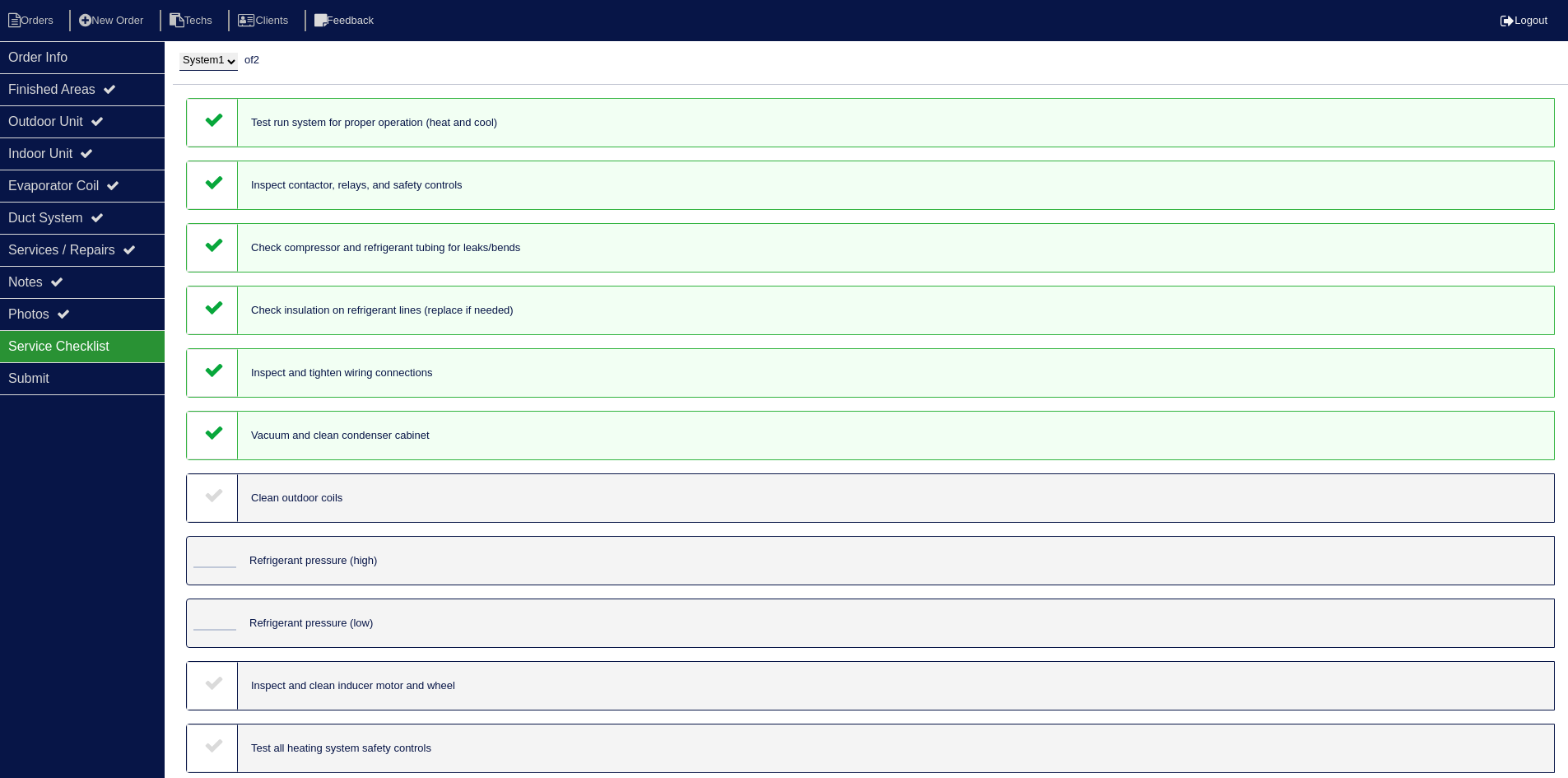
click at [212, 506] on div at bounding box center [212, 497] width 51 height 48
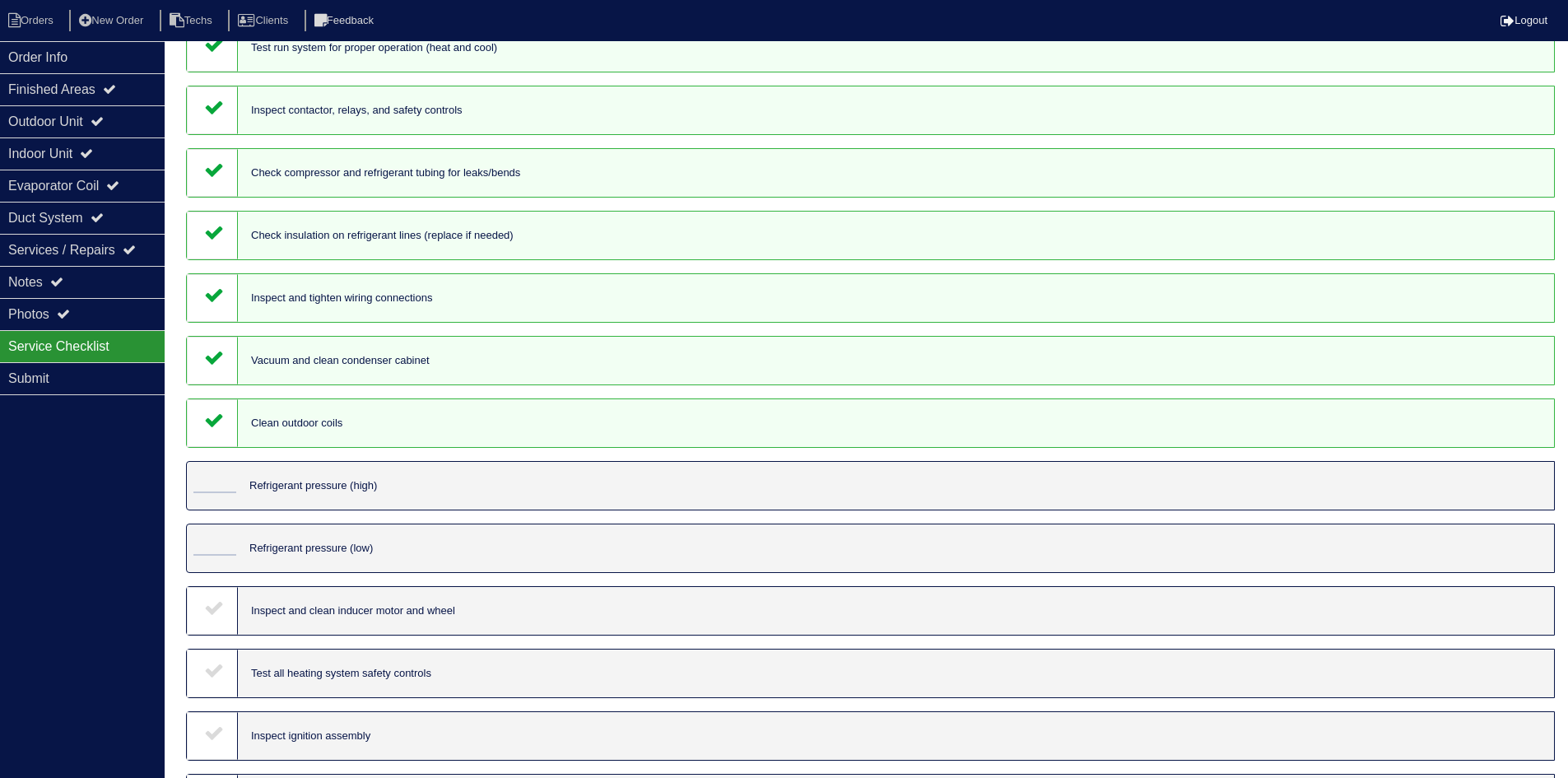
scroll to position [165, 0]
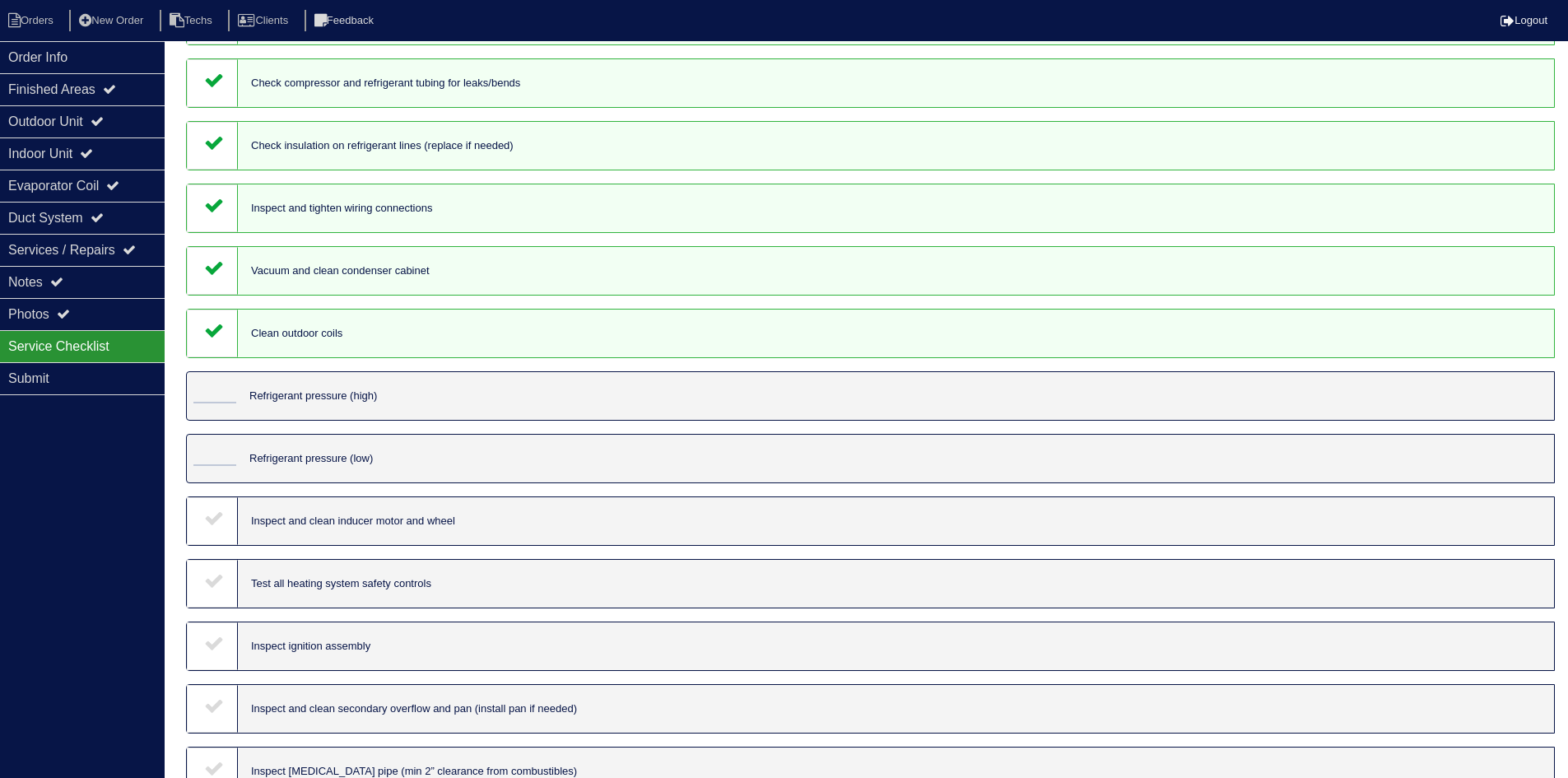
click at [216, 515] on icon at bounding box center [213, 517] width 20 height 20
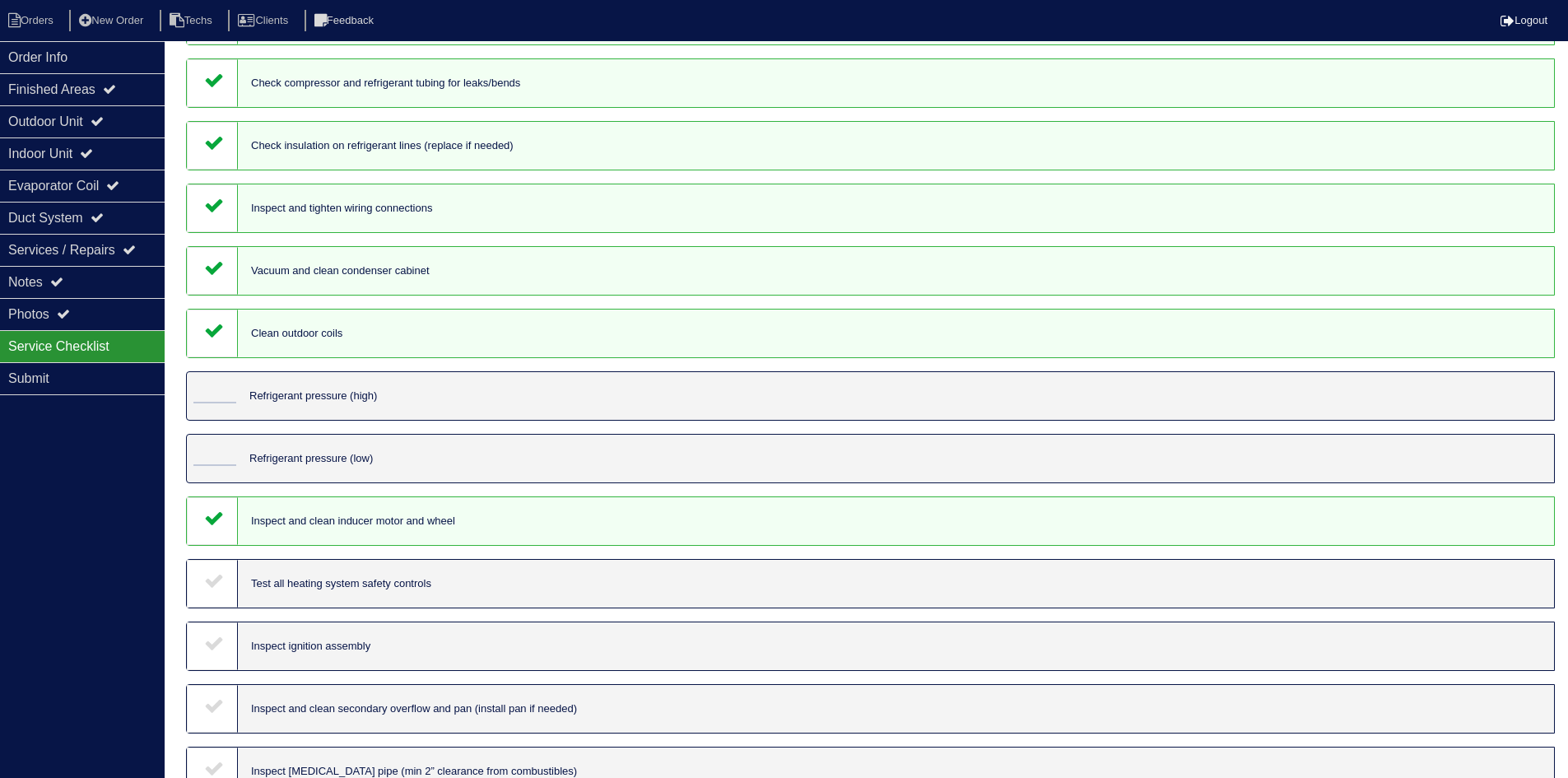
click at [217, 579] on icon at bounding box center [213, 580] width 20 height 20
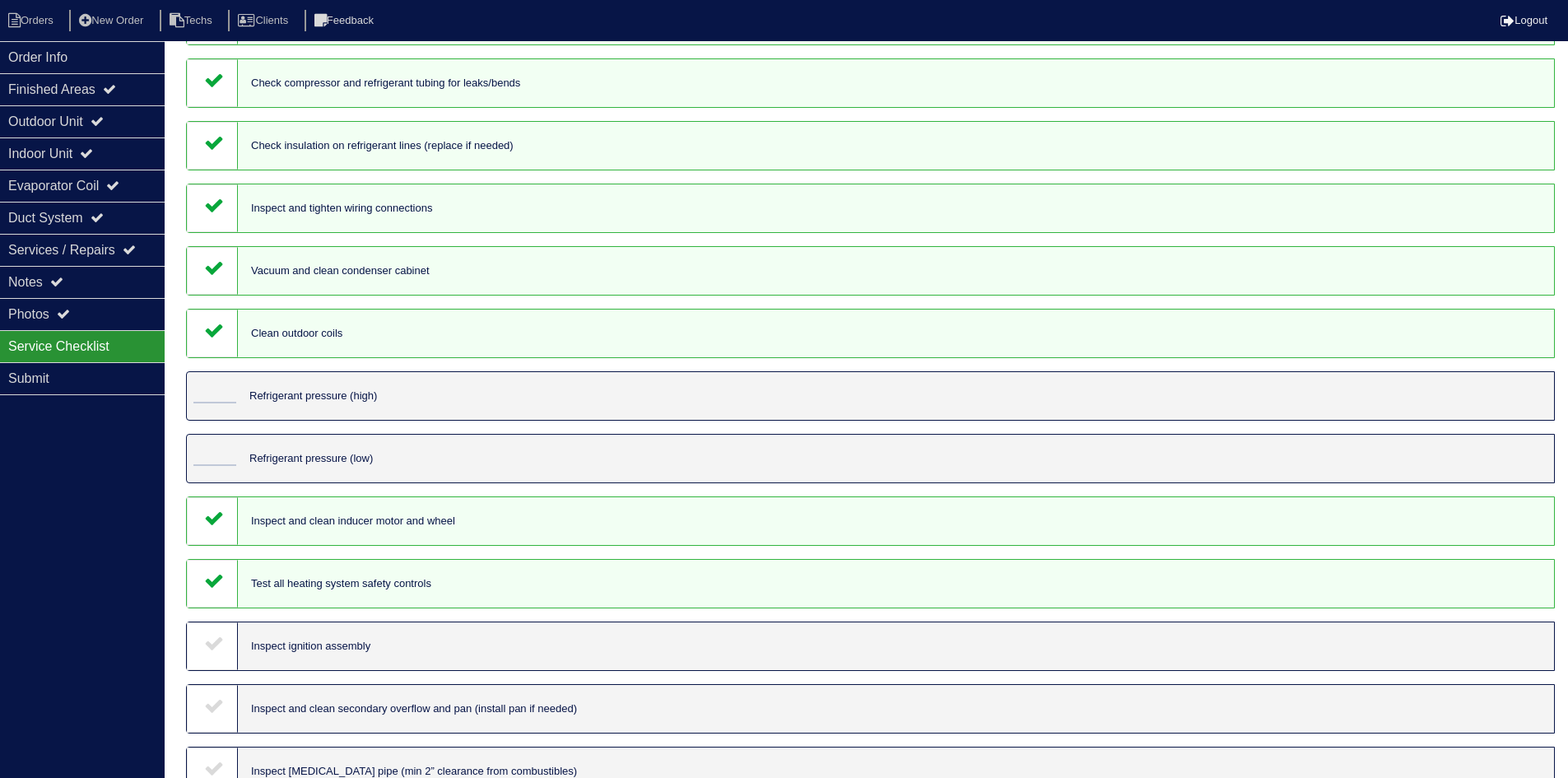
click at [217, 649] on icon at bounding box center [213, 642] width 20 height 20
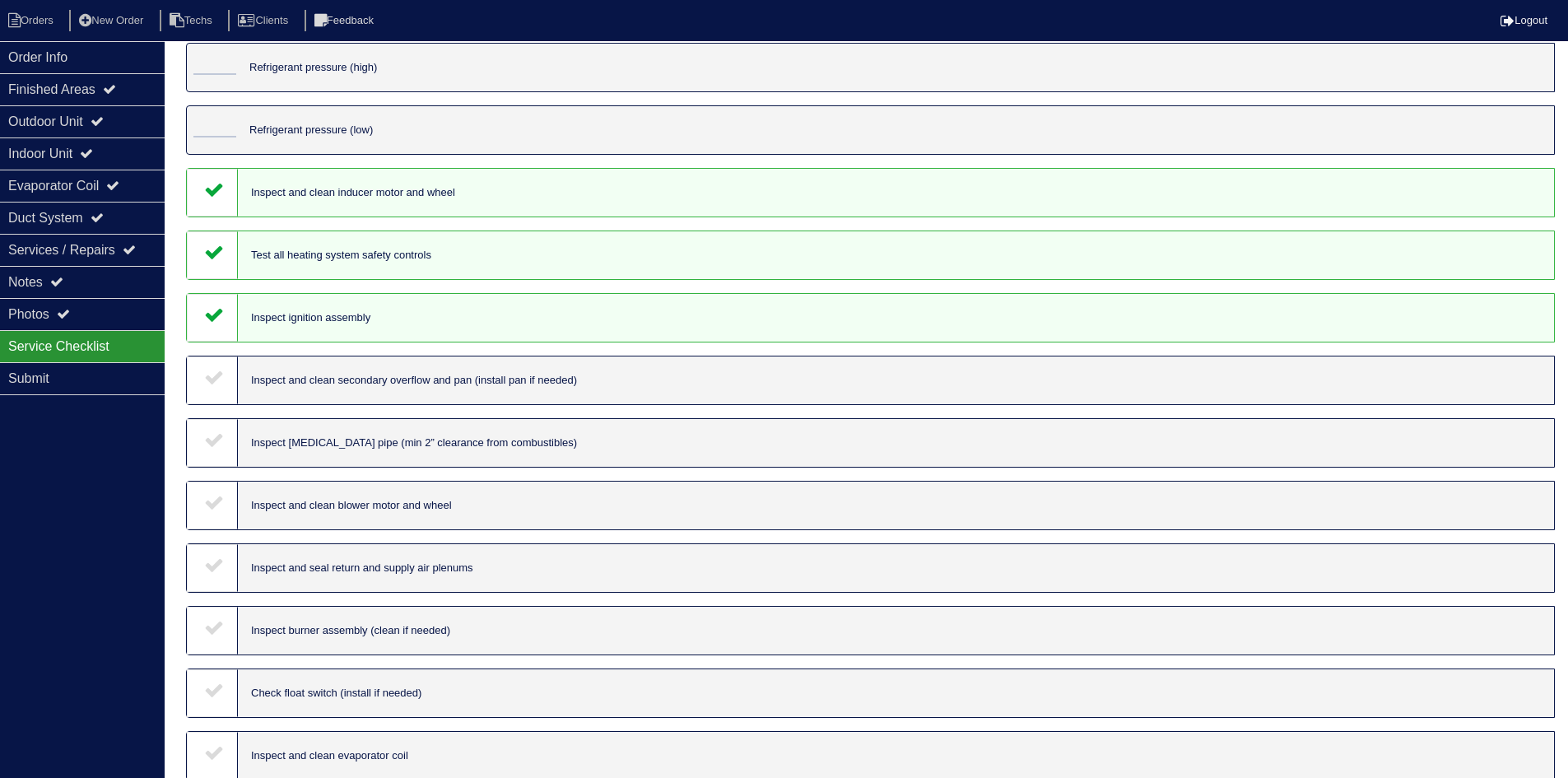
scroll to position [493, 0]
click at [210, 393] on div at bounding box center [212, 379] width 51 height 48
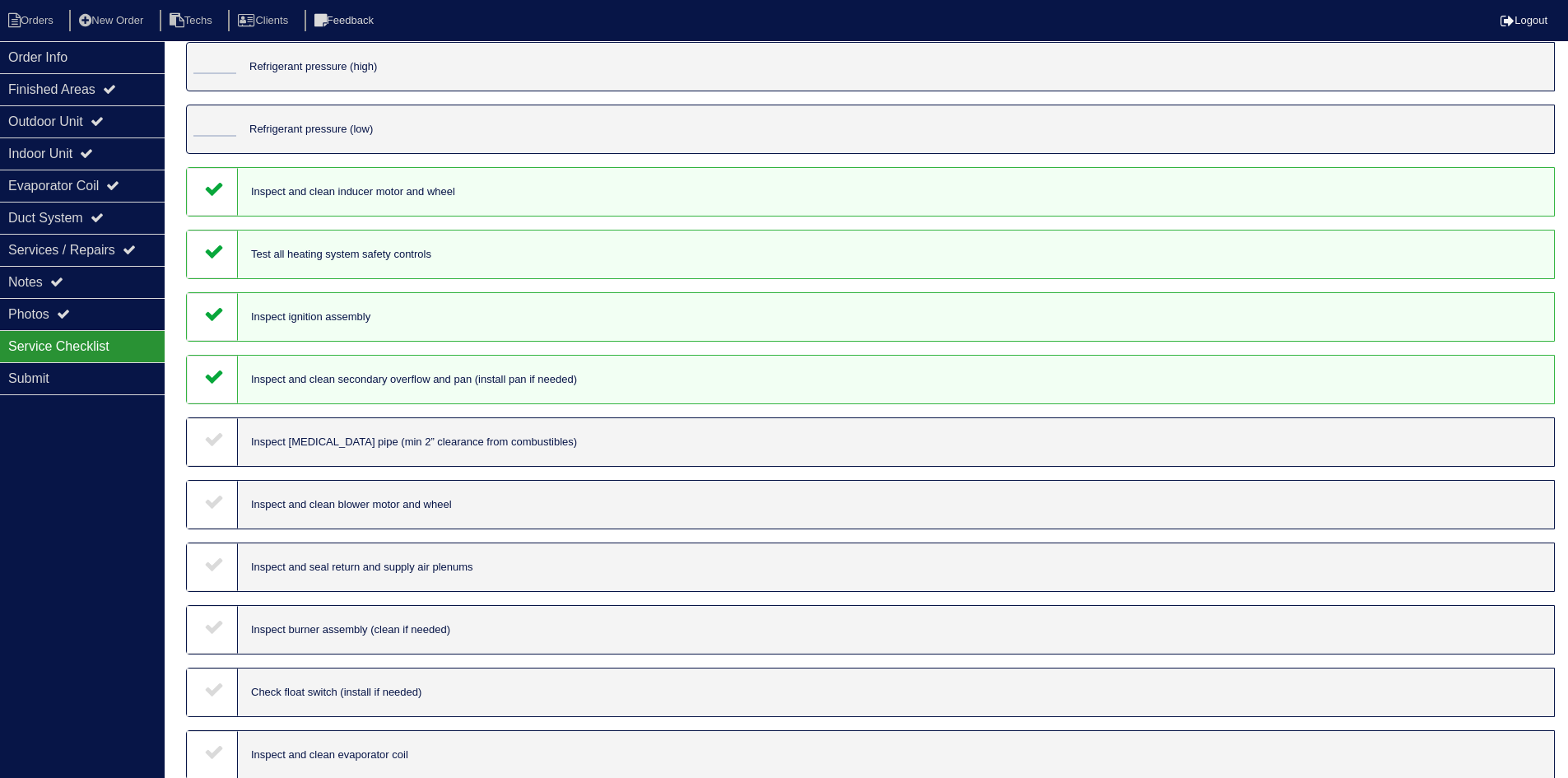
drag, startPoint x: 208, startPoint y: 435, endPoint x: 219, endPoint y: 475, distance: 41.5
click at [209, 439] on icon at bounding box center [213, 438] width 20 height 20
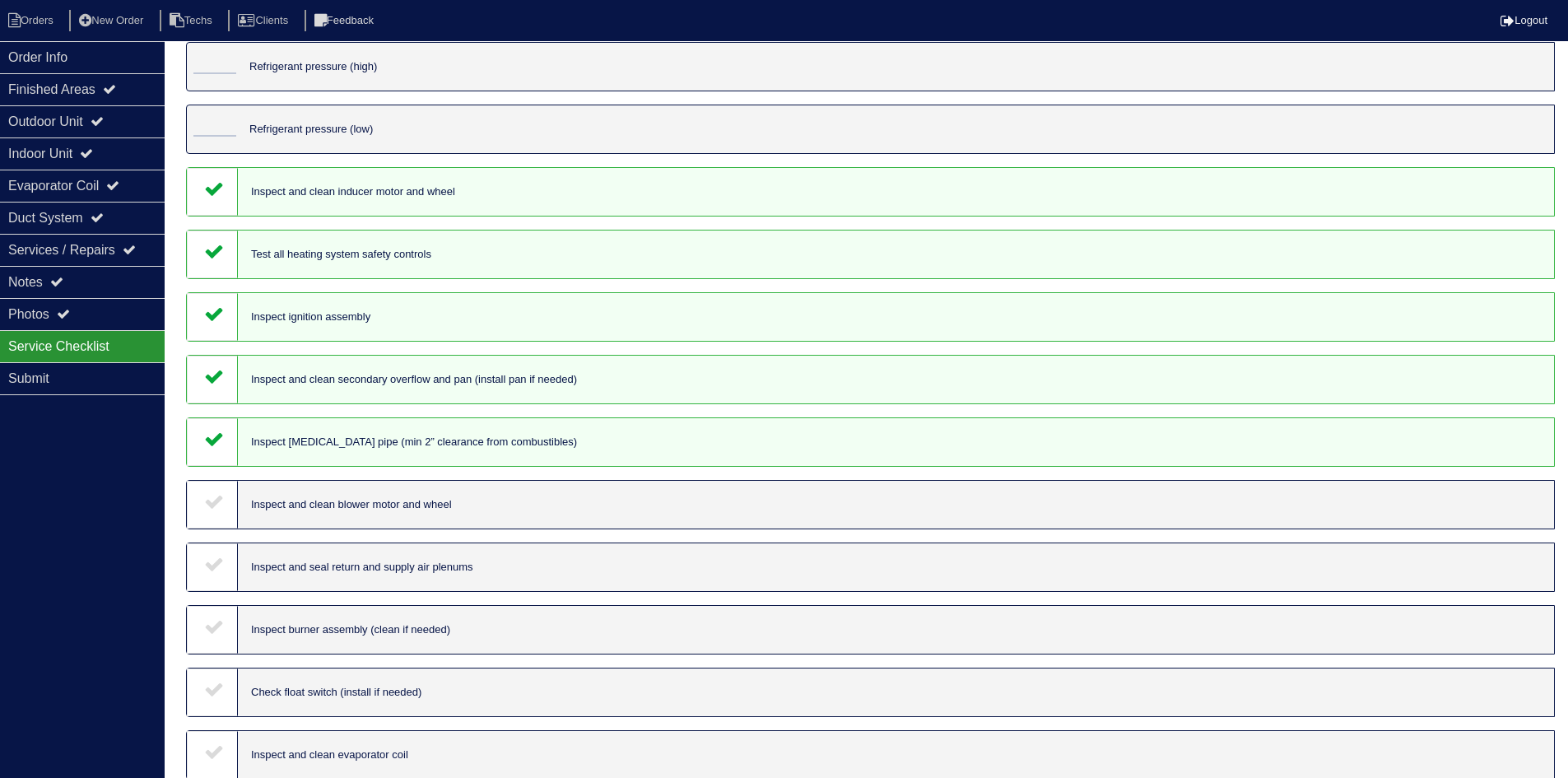
click at [218, 501] on icon at bounding box center [213, 501] width 20 height 20
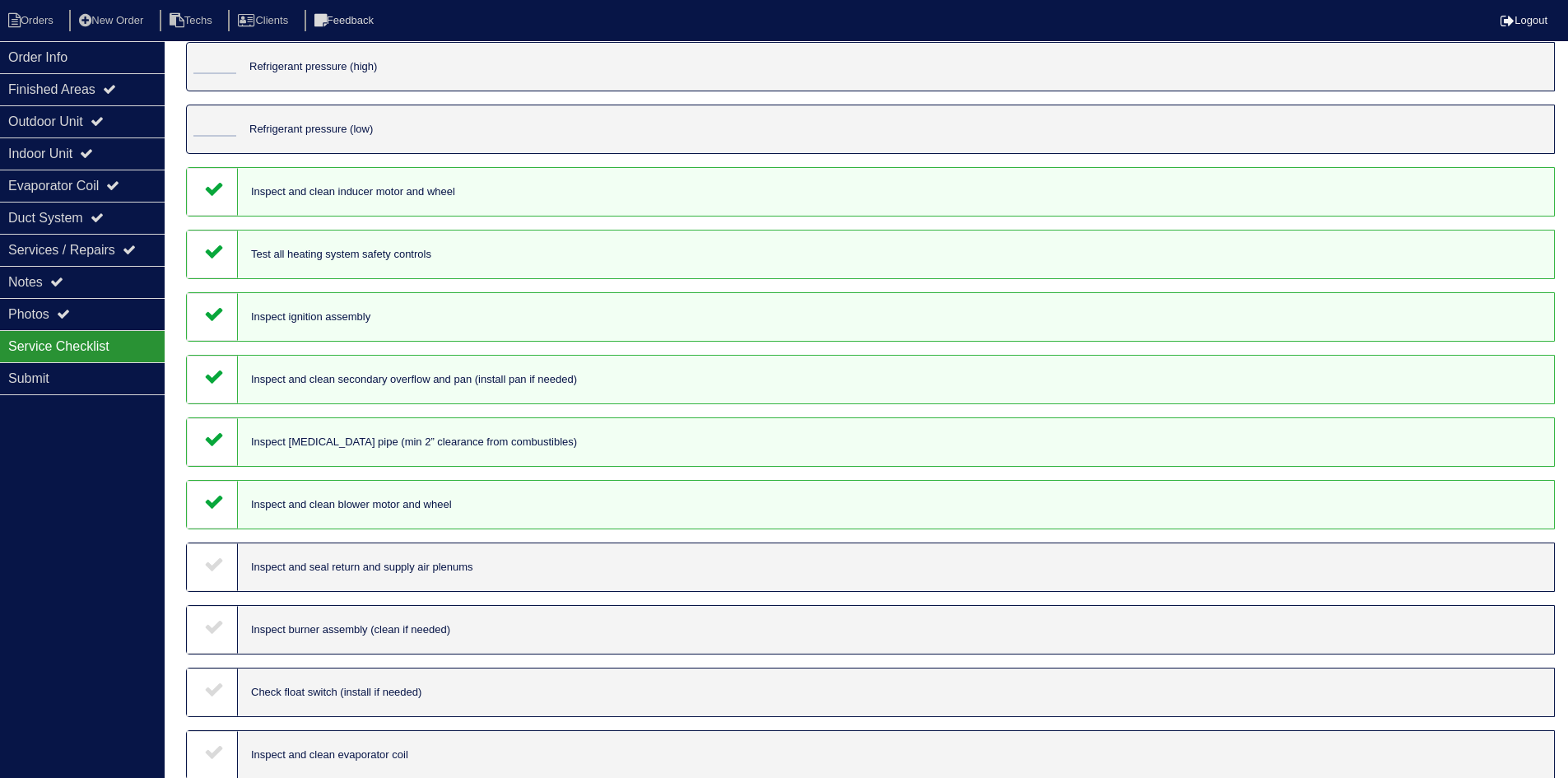
drag, startPoint x: 214, startPoint y: 568, endPoint x: 222, endPoint y: 581, distance: 15.3
click at [215, 568] on icon at bounding box center [213, 564] width 20 height 20
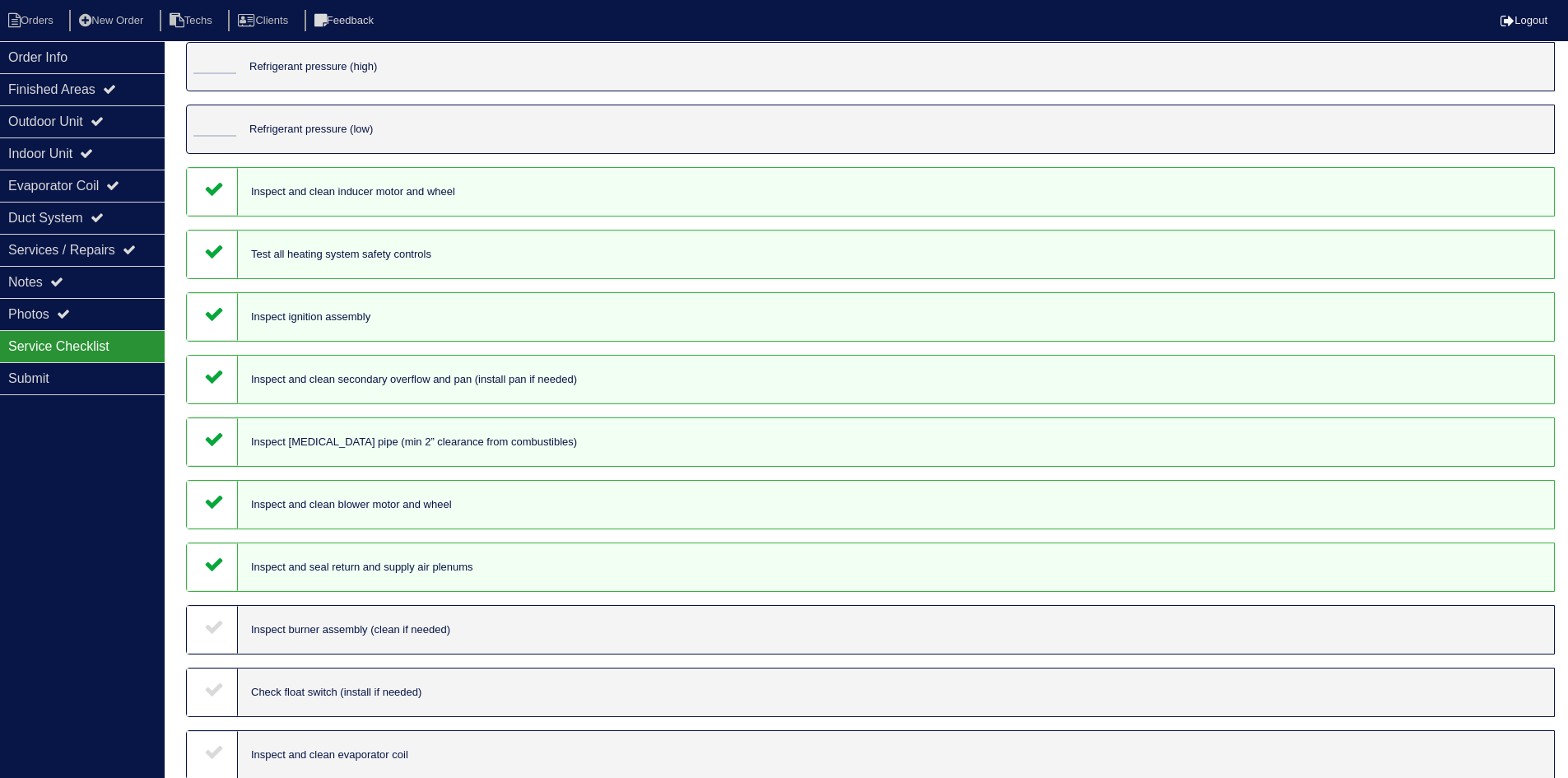
drag, startPoint x: 209, startPoint y: 634, endPoint x: 216, endPoint y: 657, distance: 24.0
click at [209, 633] on icon at bounding box center [213, 625] width 20 height 20
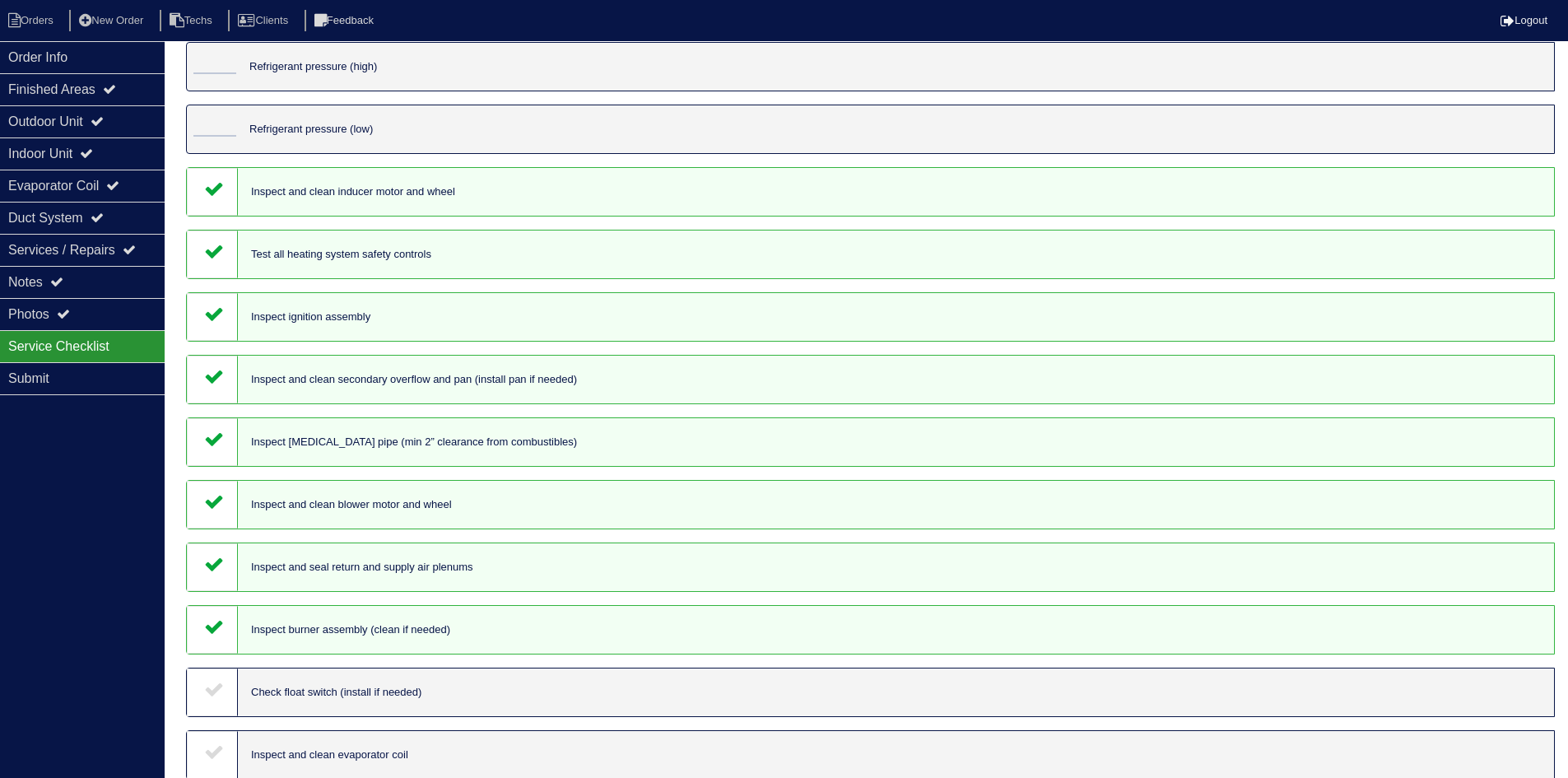
click at [215, 687] on icon at bounding box center [213, 688] width 20 height 20
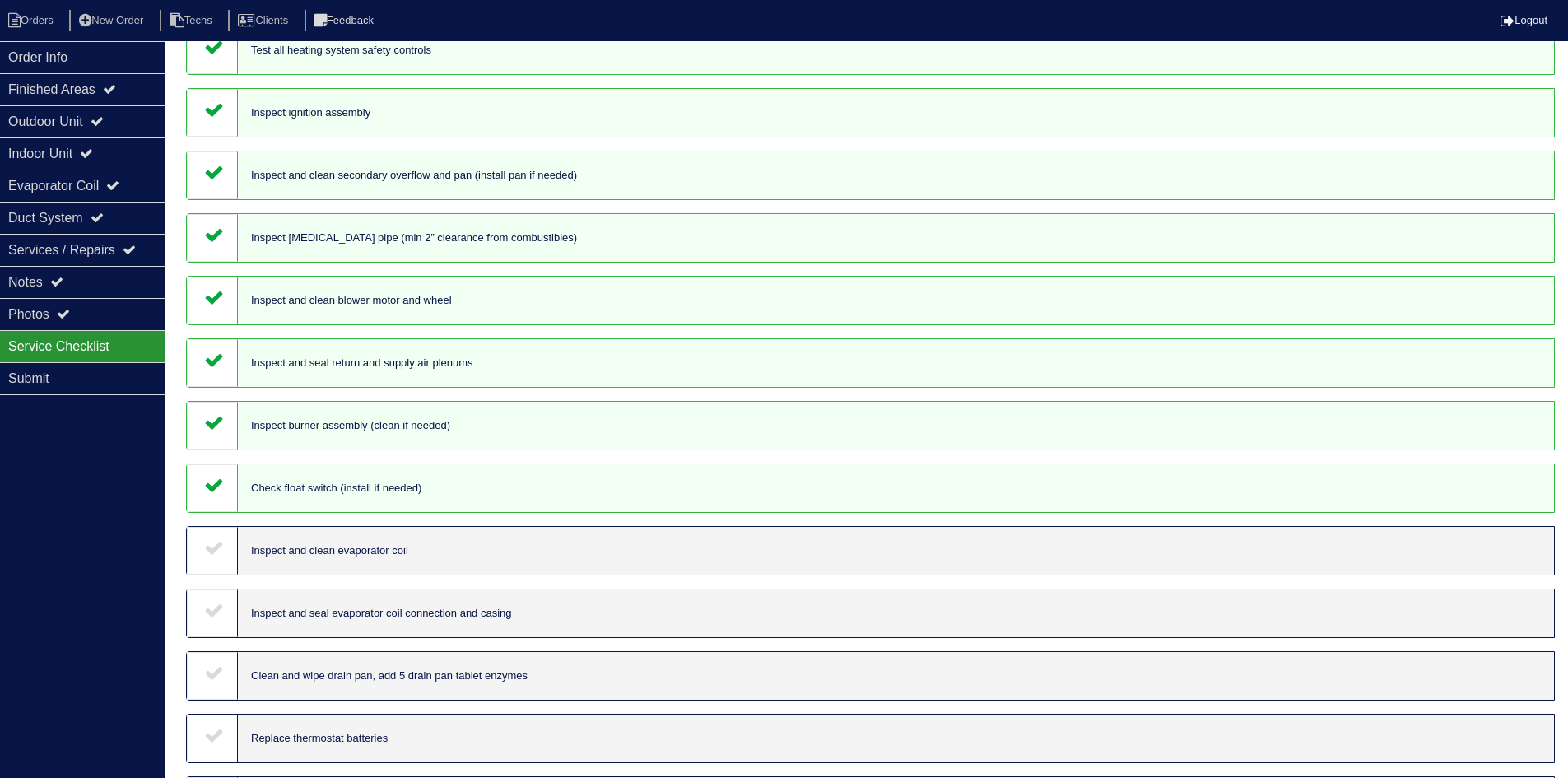
scroll to position [741, 0]
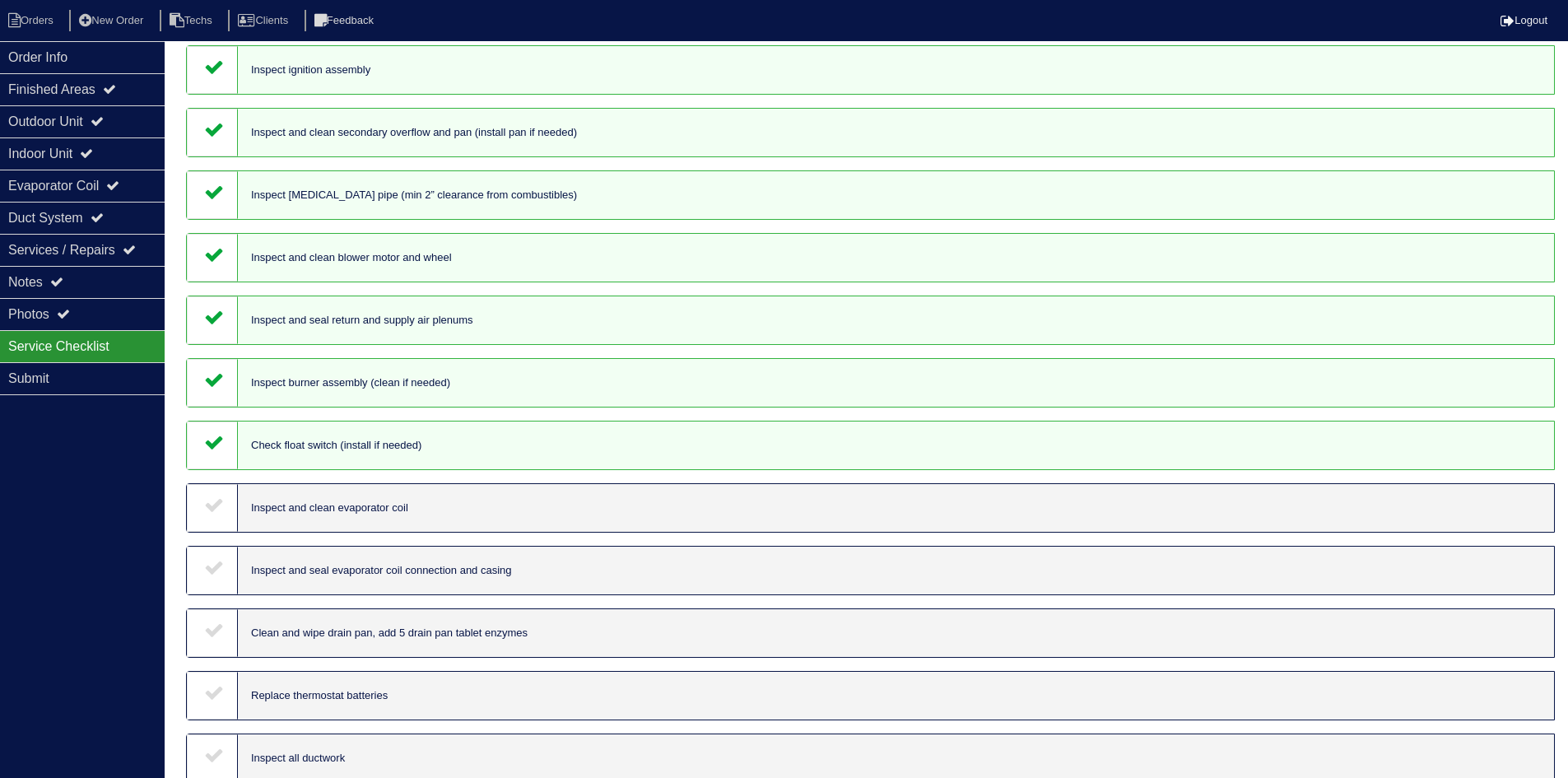
click at [220, 510] on icon at bounding box center [213, 504] width 20 height 20
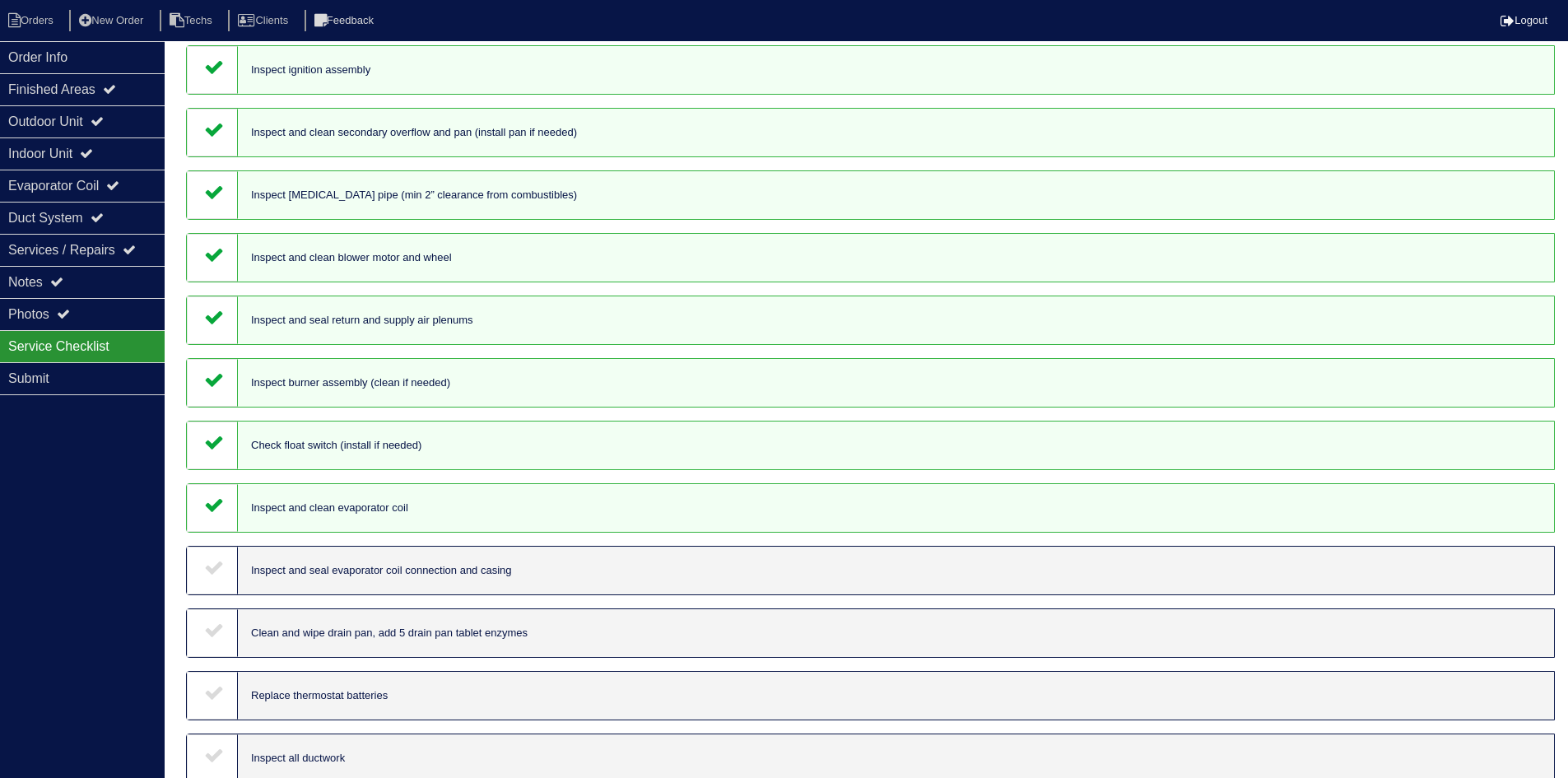
click at [212, 567] on icon at bounding box center [213, 566] width 20 height 20
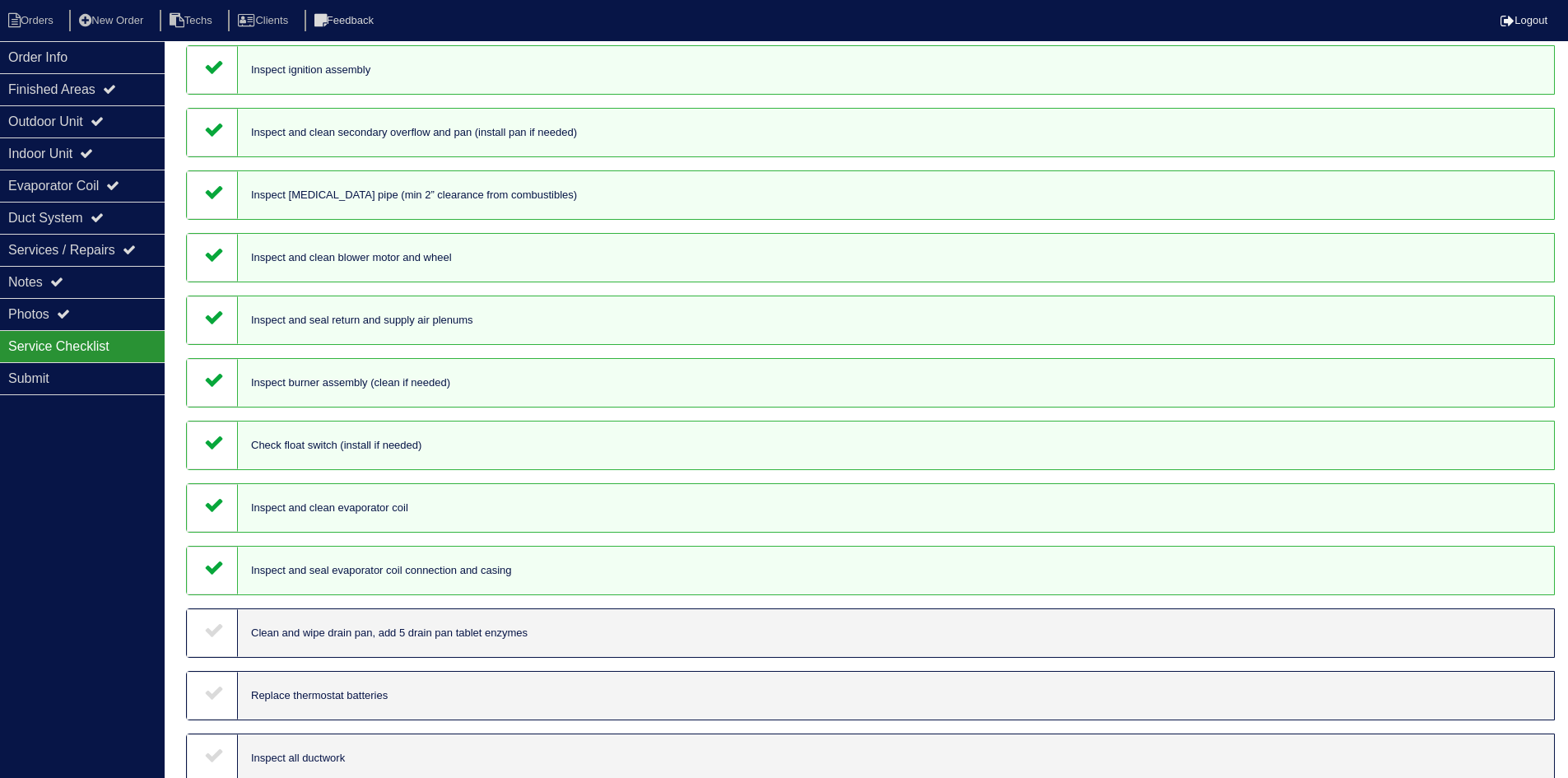
click at [217, 621] on icon at bounding box center [213, 629] width 20 height 20
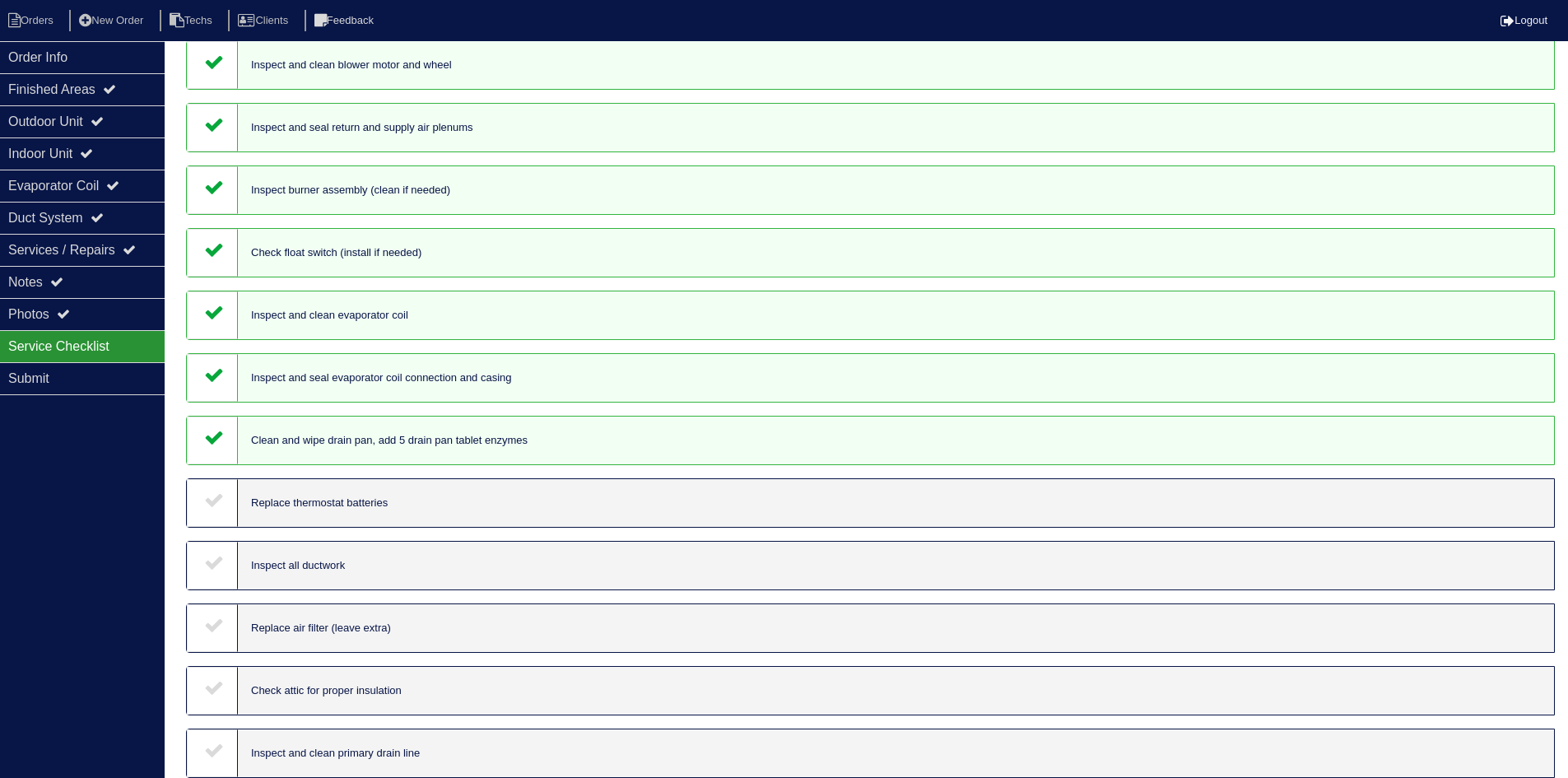
scroll to position [988, 0]
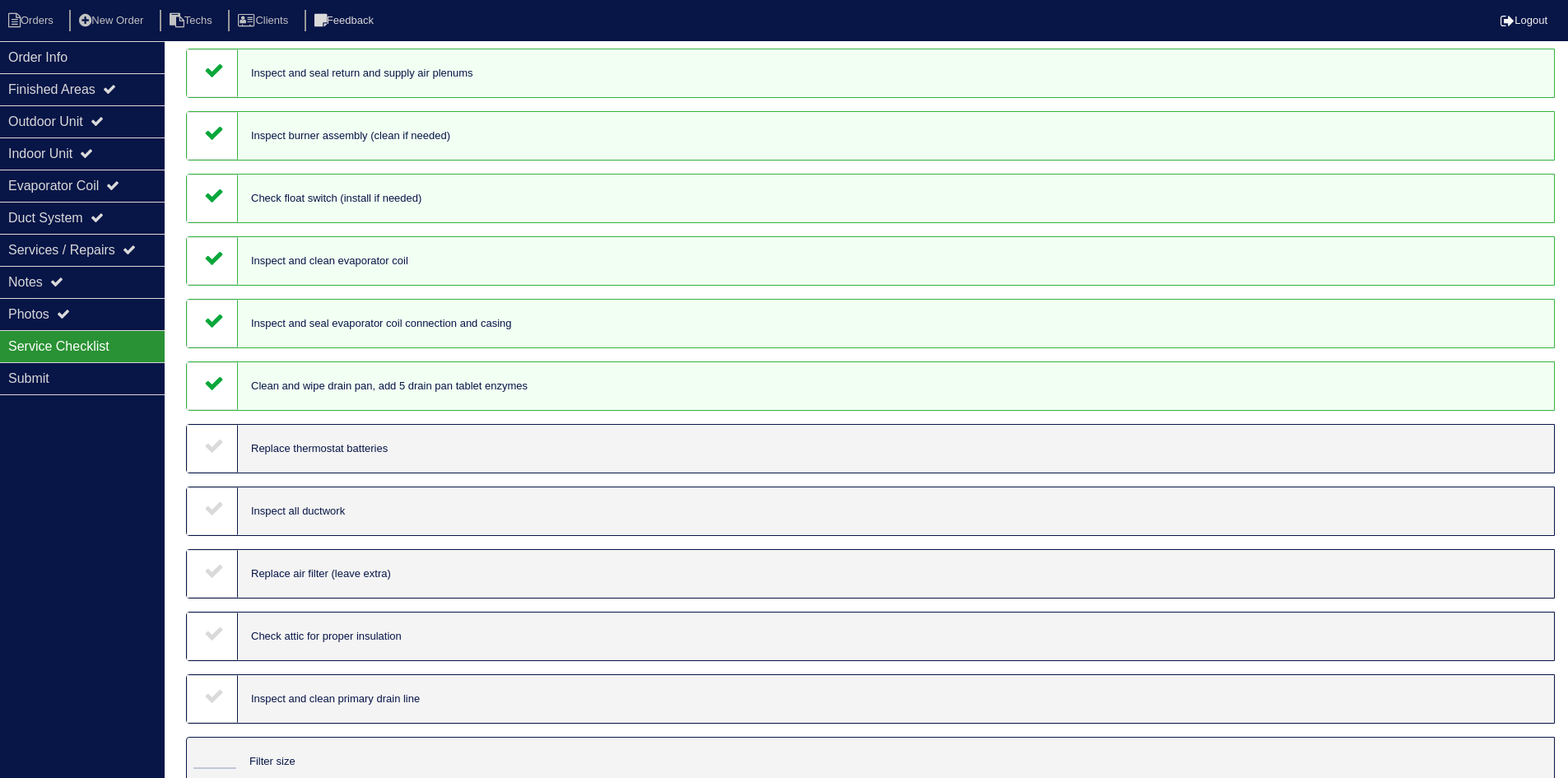
click at [210, 452] on icon at bounding box center [213, 445] width 20 height 20
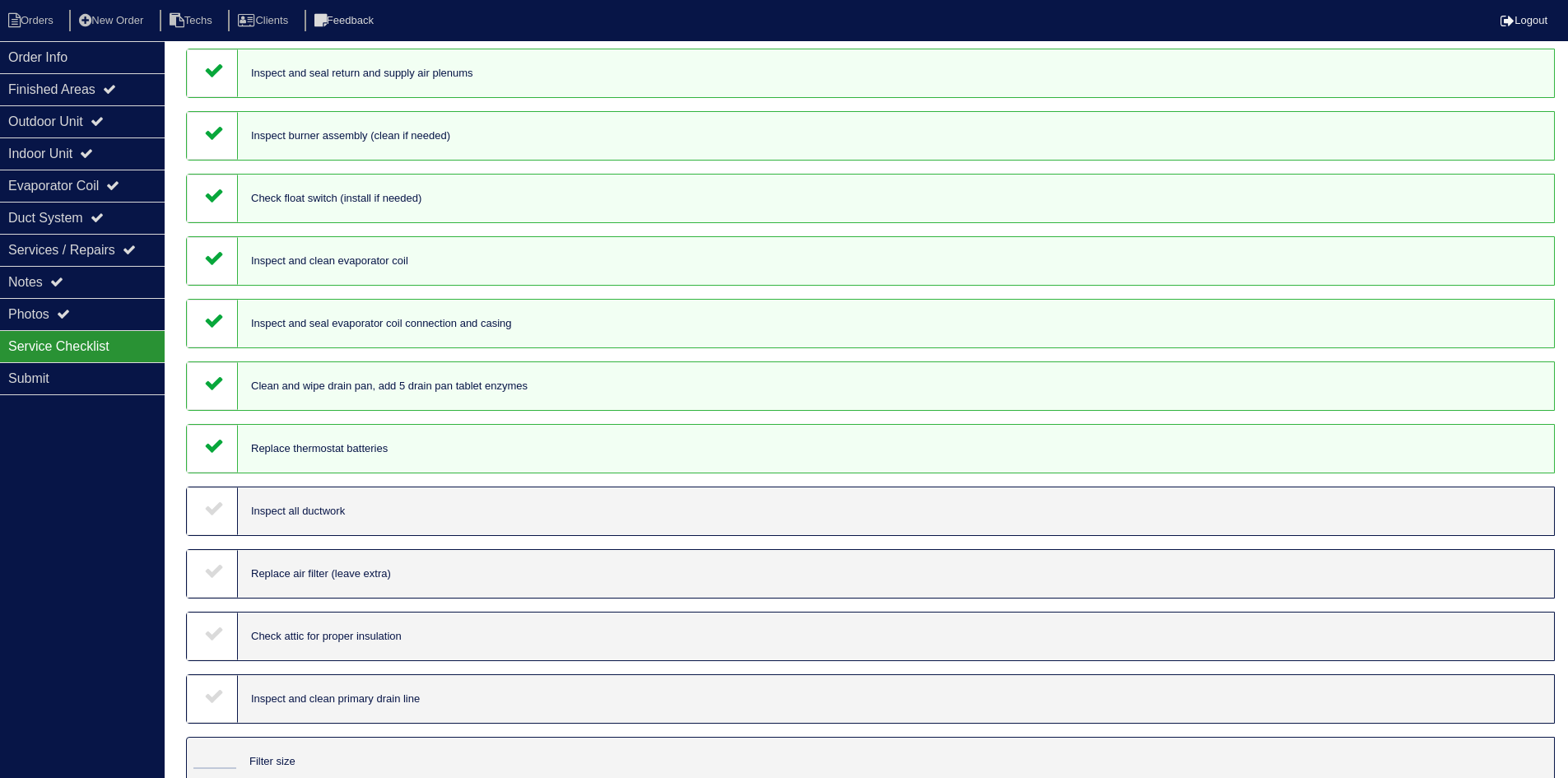
click at [210, 514] on icon at bounding box center [213, 507] width 20 height 20
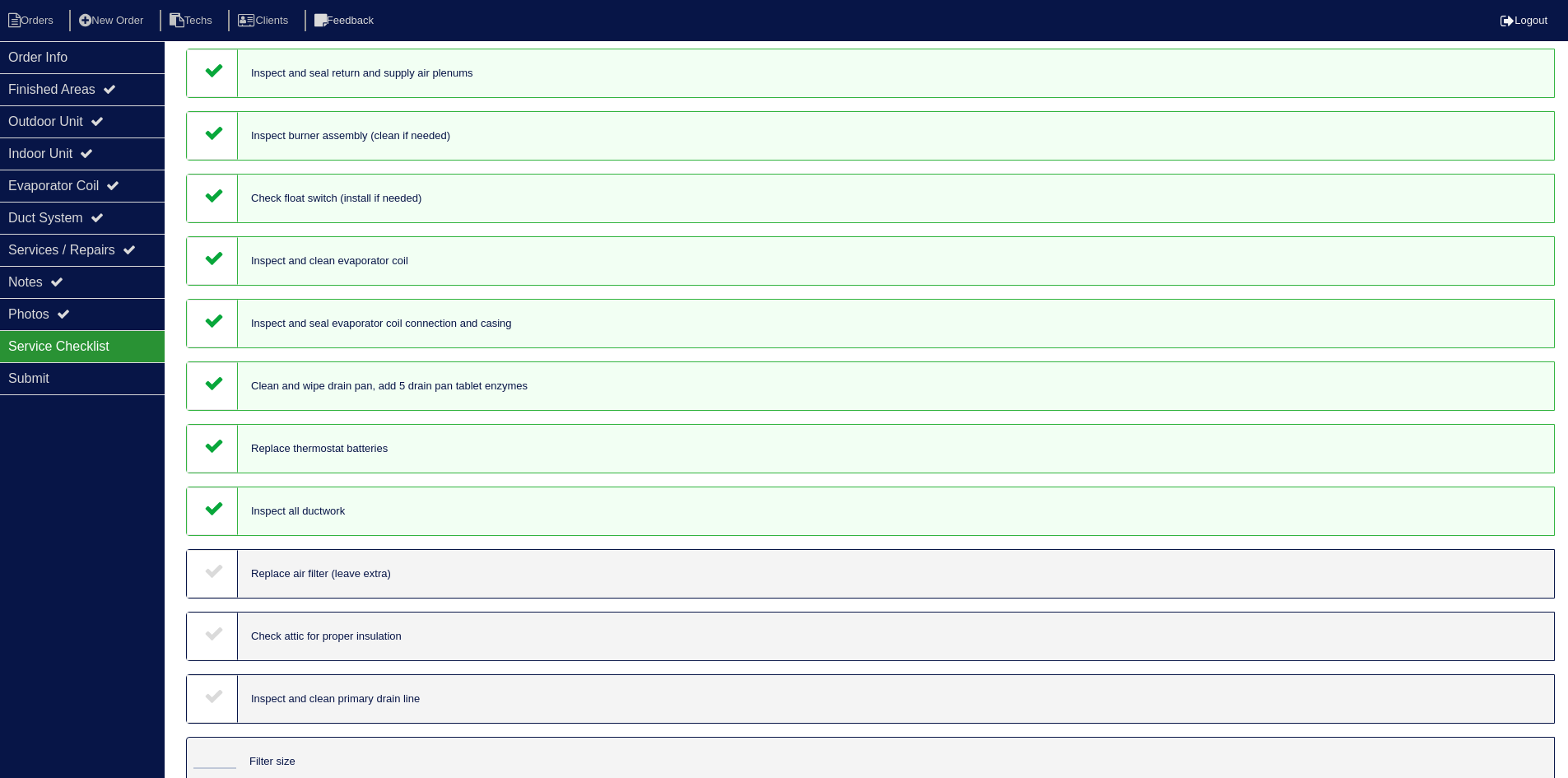
drag, startPoint x: 211, startPoint y: 565, endPoint x: 217, endPoint y: 574, distance: 10.8
click at [212, 567] on icon at bounding box center [213, 570] width 20 height 20
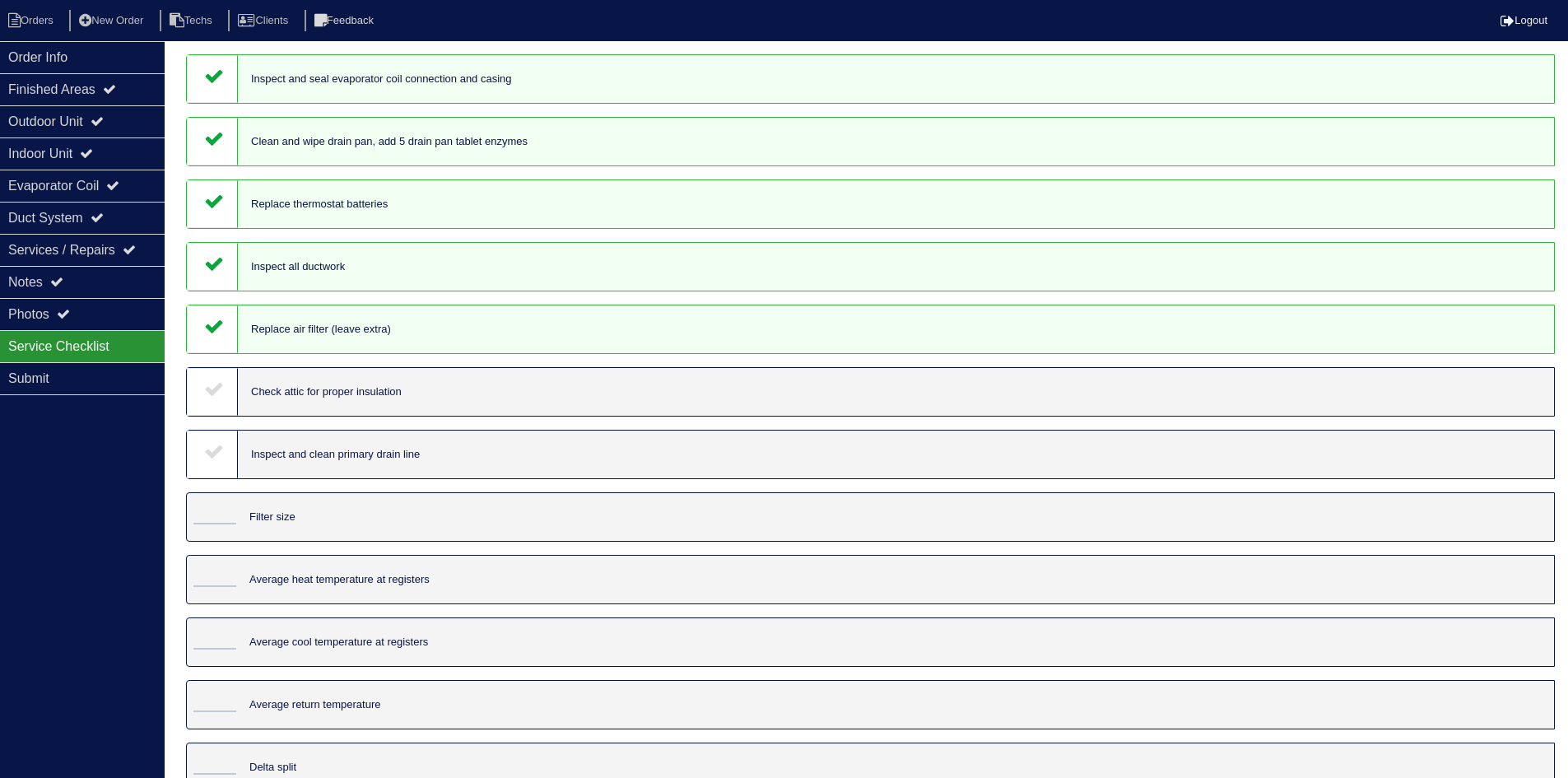
scroll to position [1235, 0]
click at [214, 384] on icon at bounding box center [213, 386] width 20 height 20
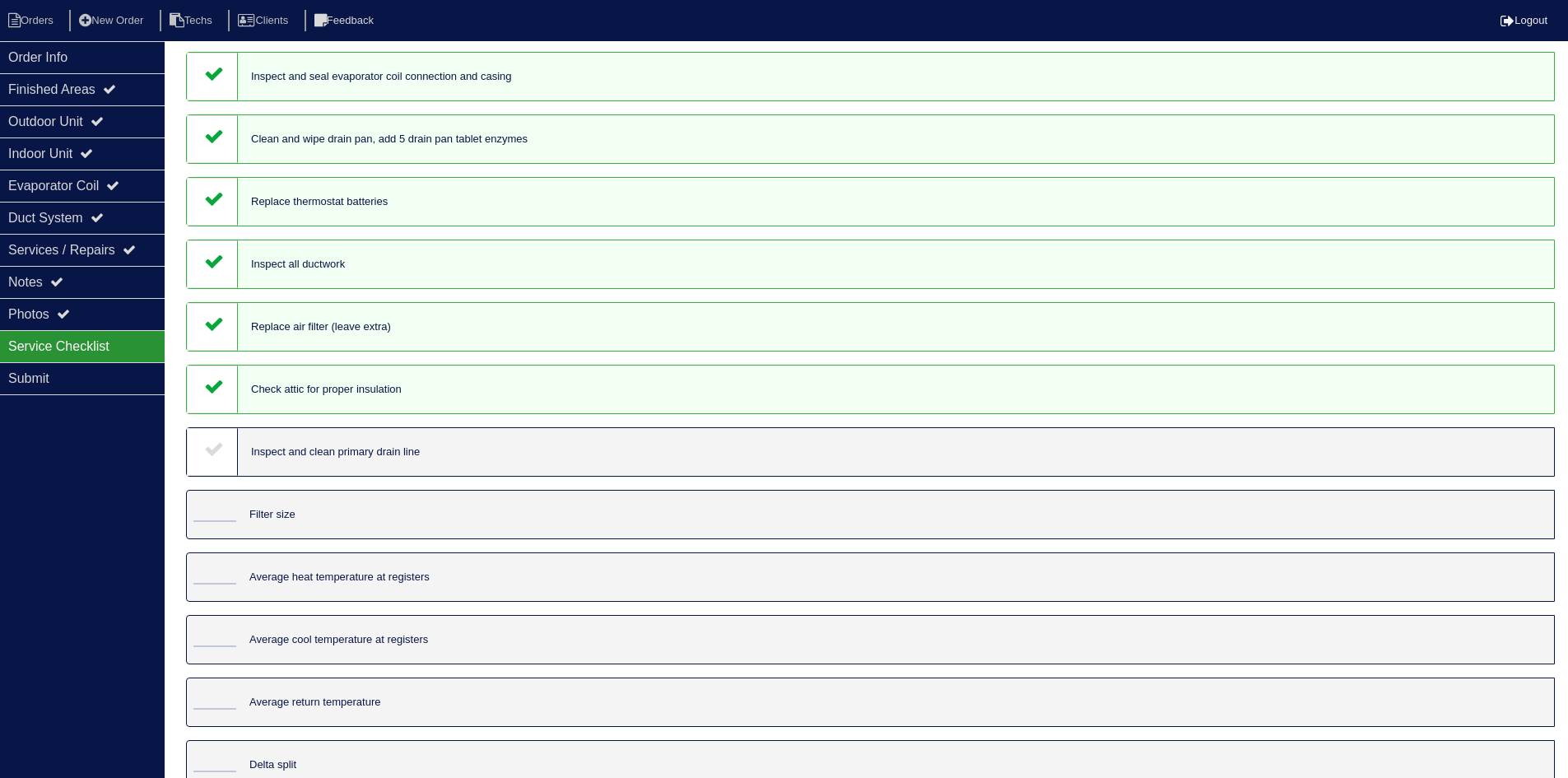
click at [208, 448] on icon at bounding box center [213, 448] width 20 height 20
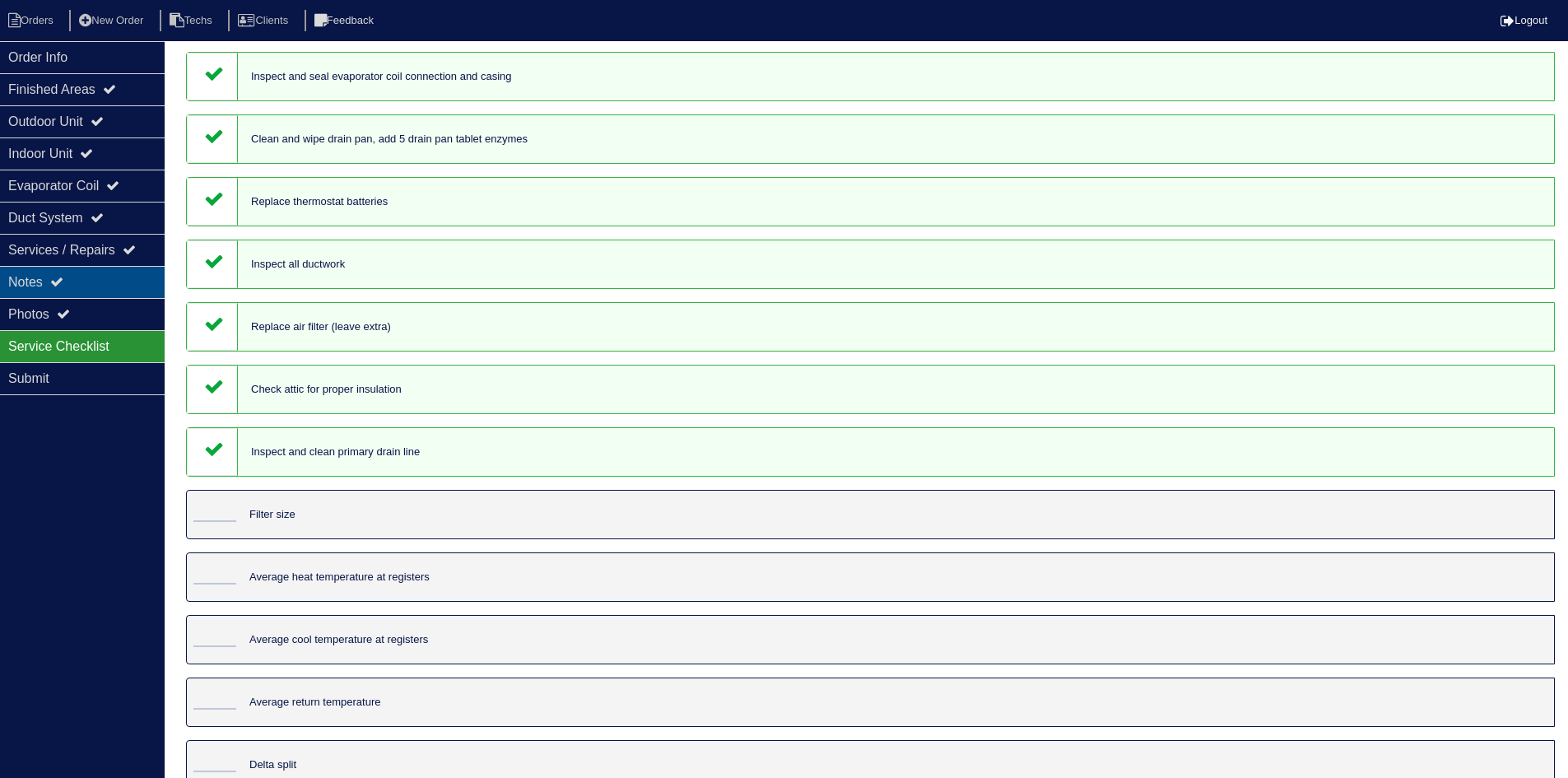
click at [96, 277] on div "Notes" at bounding box center [82, 282] width 165 height 32
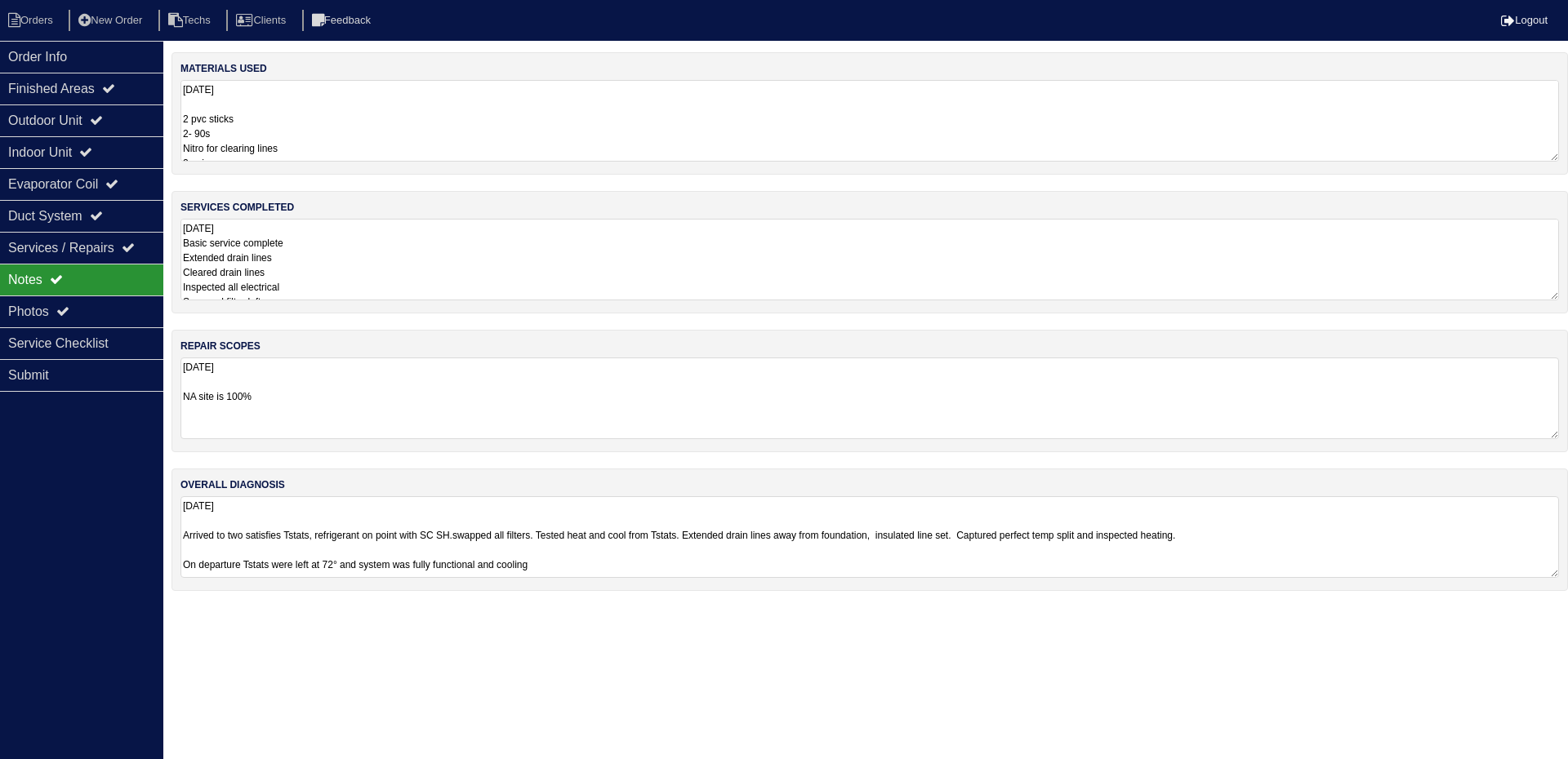
click at [365, 112] on textarea "8.26.25 2 pvc sticks 2- 90s Nitro for clearing lines 2 unions pvc 2-14x14 2-14x…" at bounding box center [869, 121] width 1379 height 82
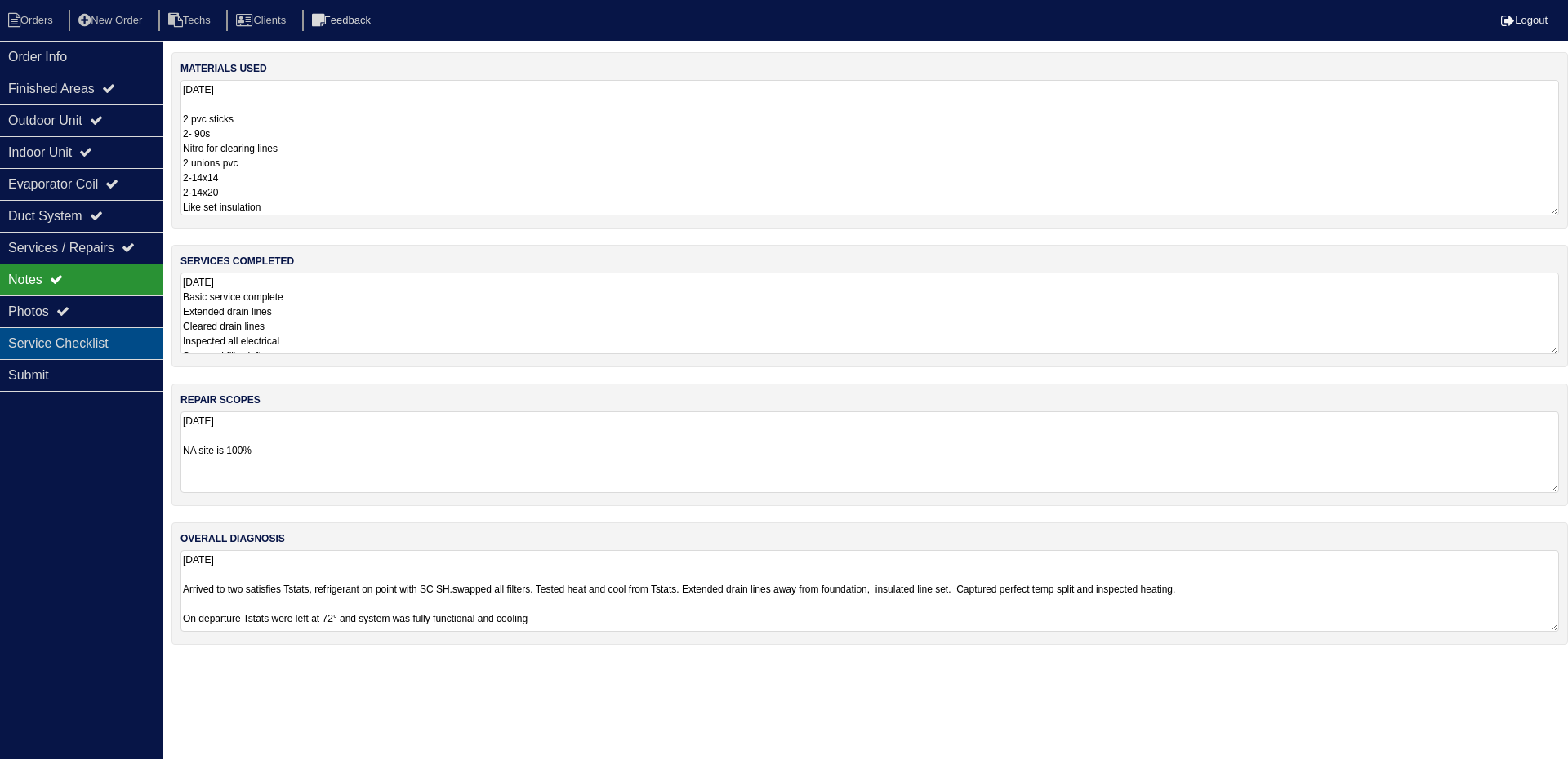
click at [84, 337] on div "Service Checklist" at bounding box center [82, 343] width 163 height 32
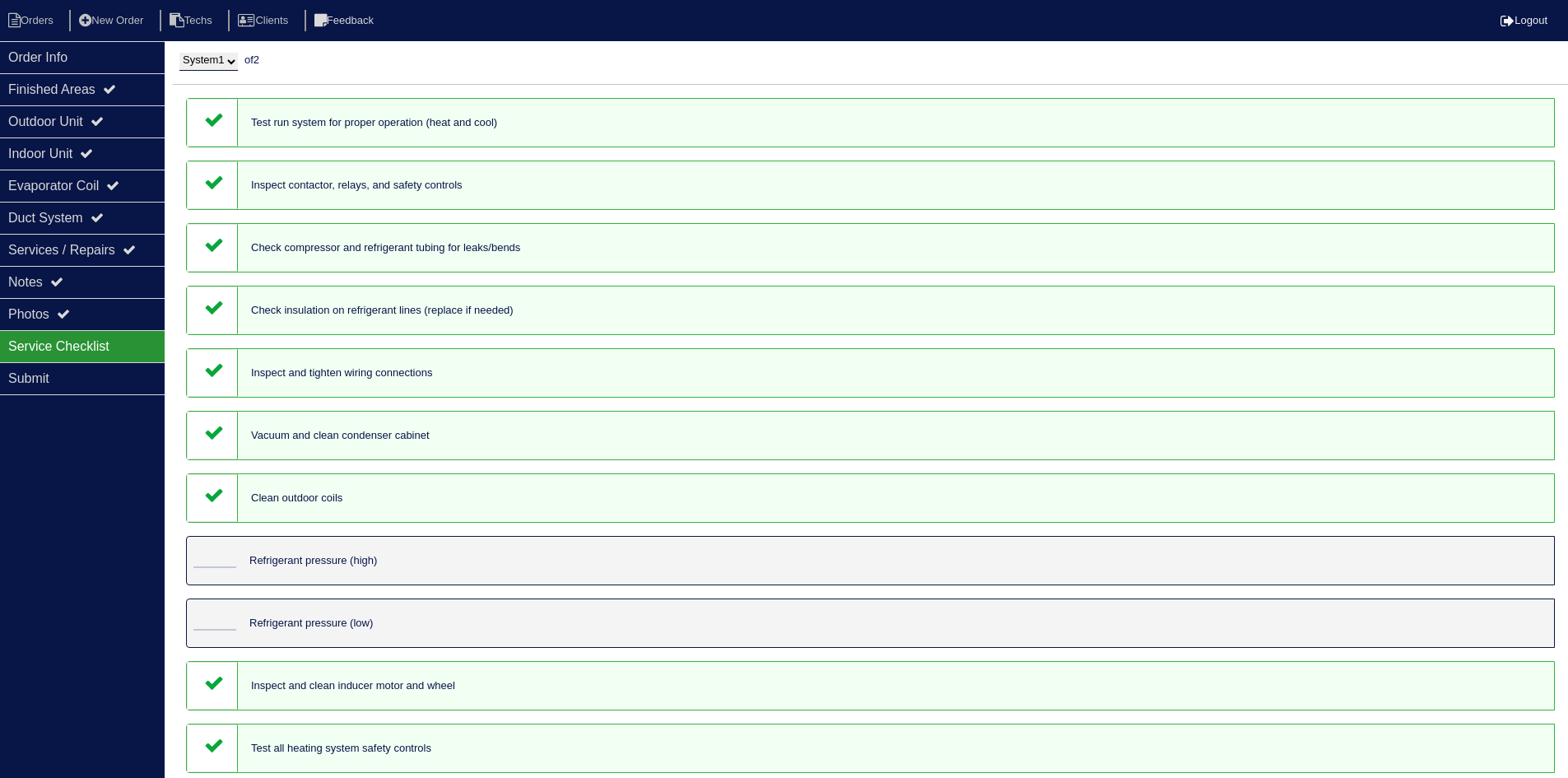
click at [227, 66] on select "System 1 System 2" at bounding box center [209, 61] width 58 height 18
select select "2"
click at [180, 52] on select "System 1 System 2" at bounding box center [209, 61] width 58 height 18
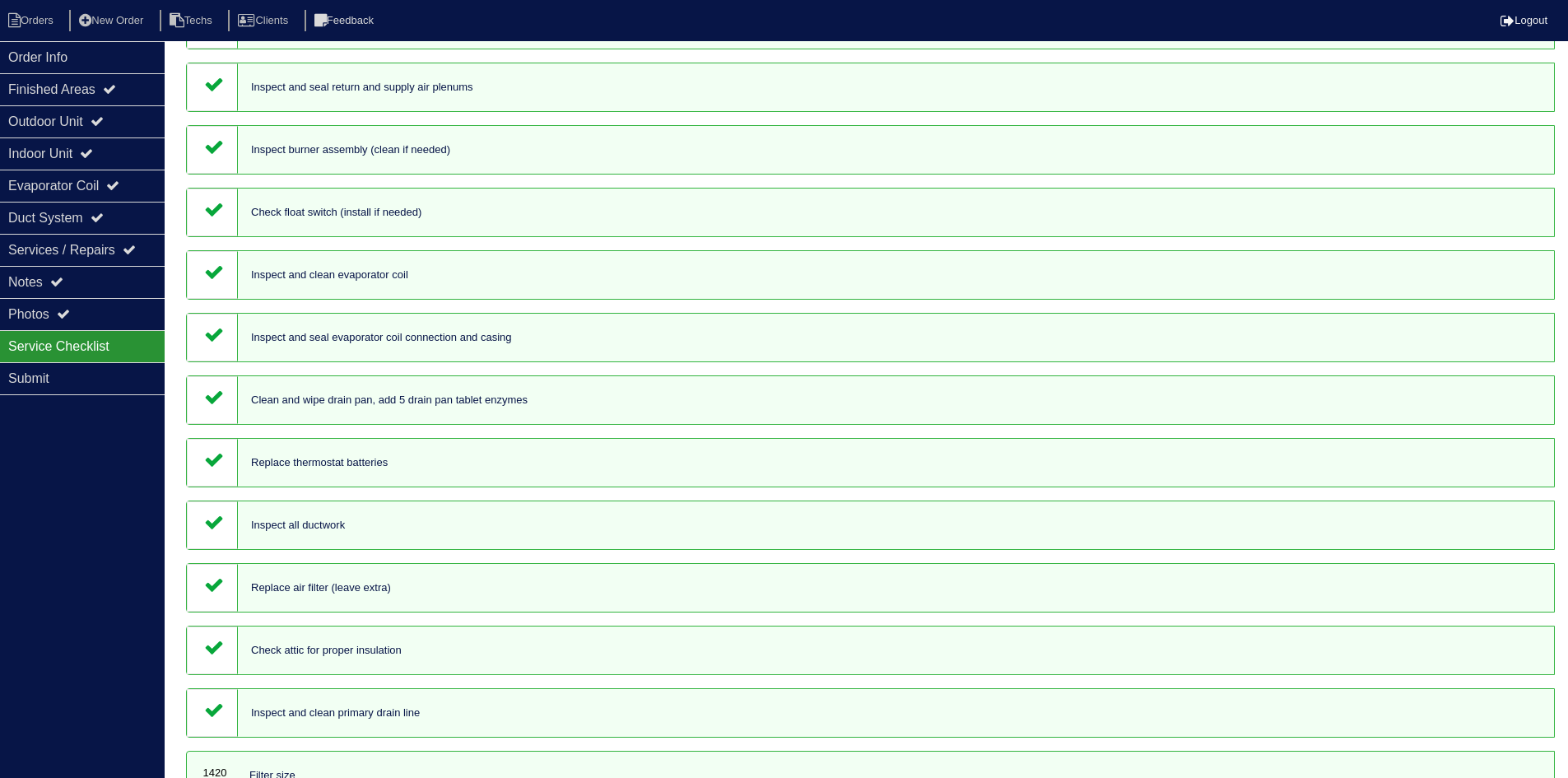
scroll to position [741, 0]
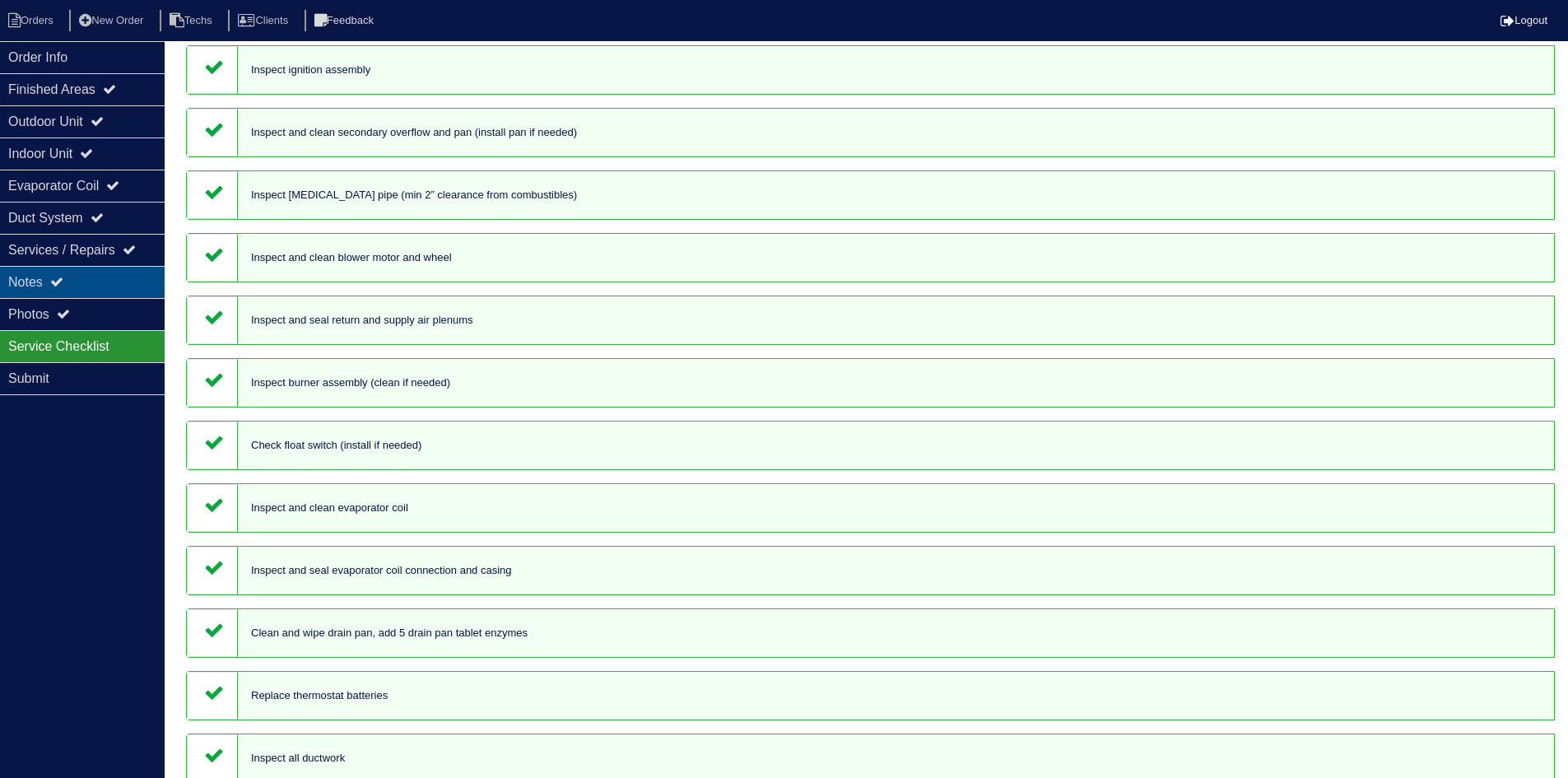
click at [143, 284] on div "Notes" at bounding box center [82, 282] width 165 height 32
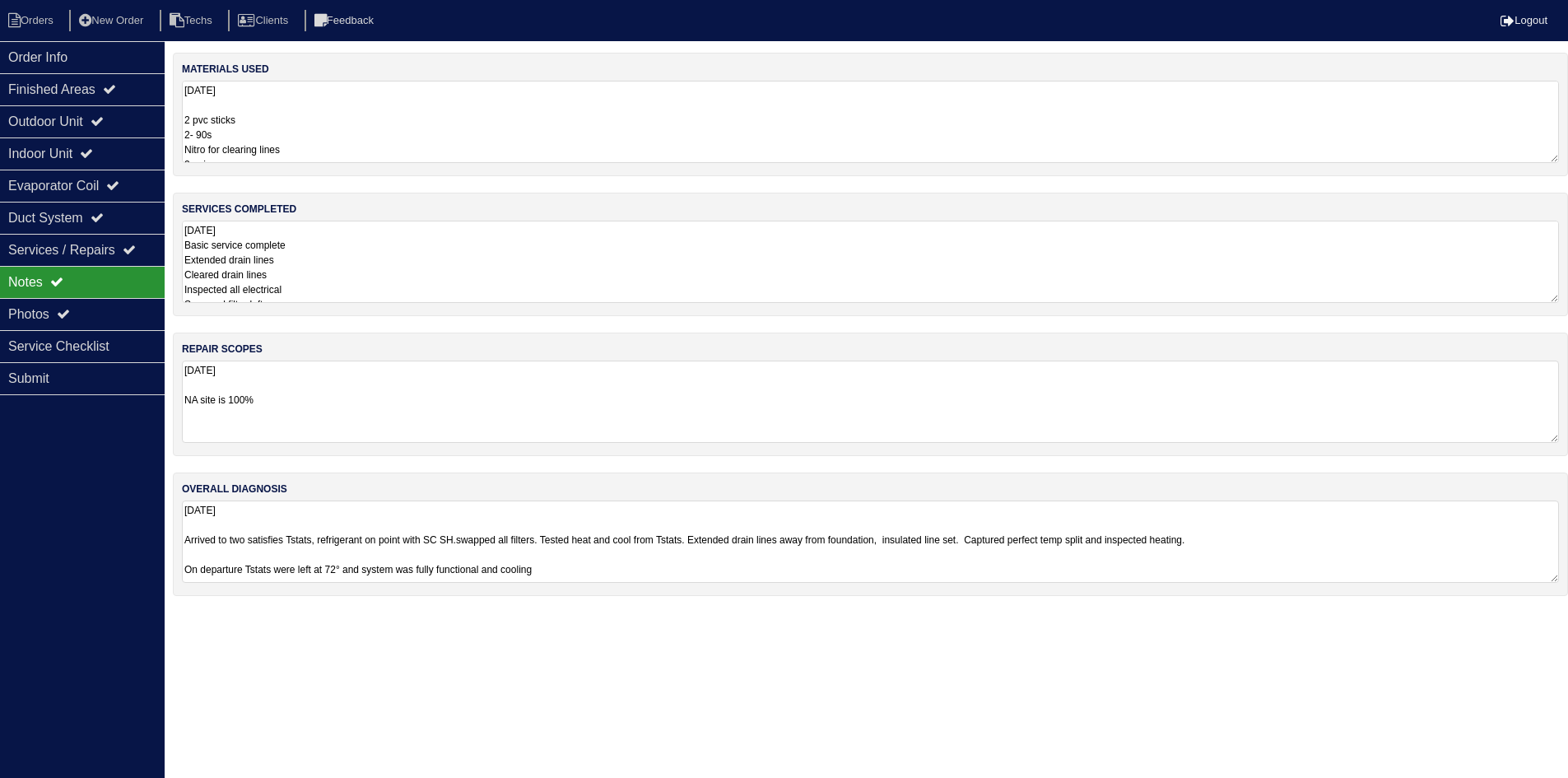
scroll to position [0, 0]
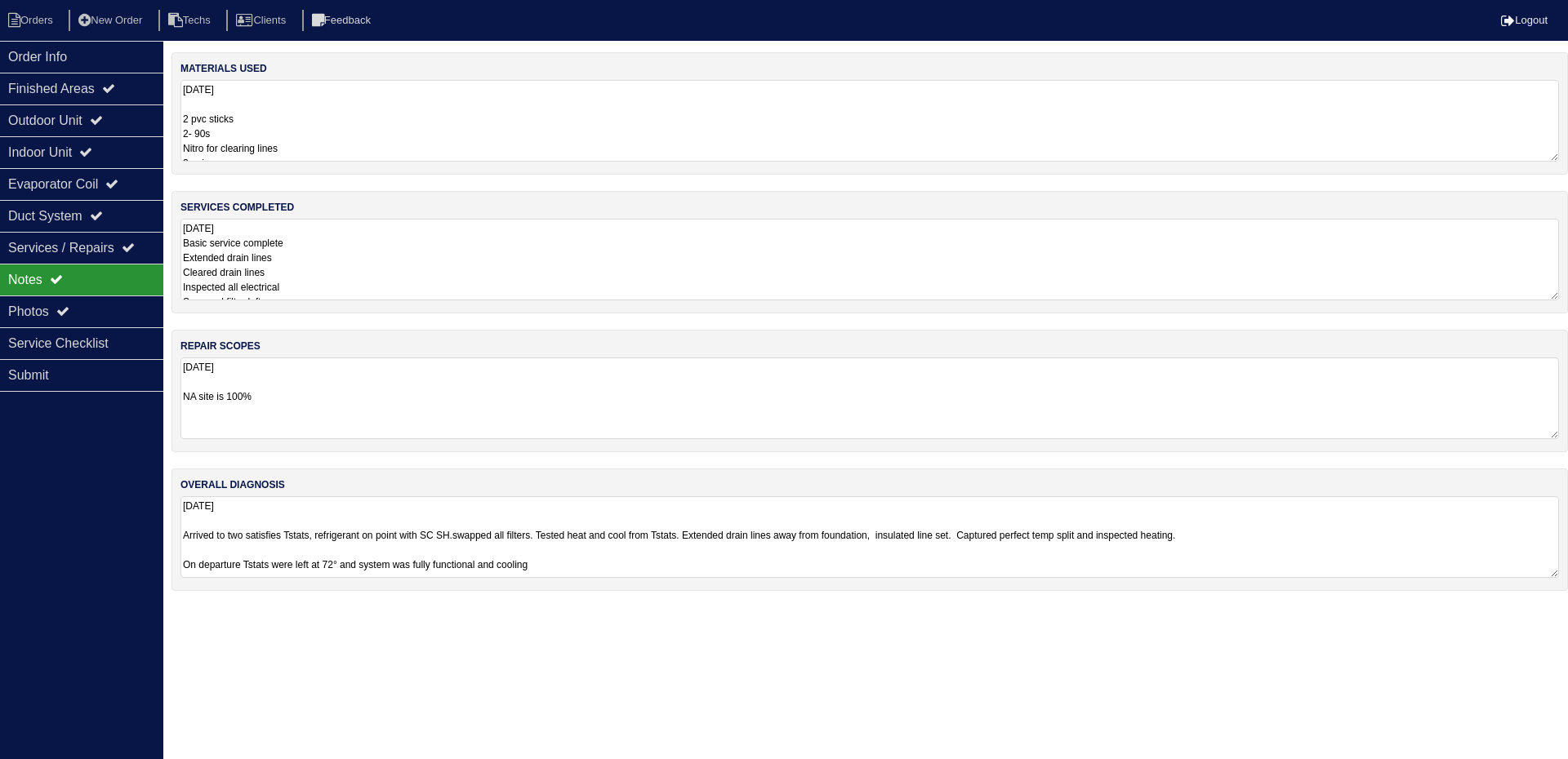
click at [413, 248] on textarea "8.26.25 Basic service complete Extended drain lines Cleared drain lines Inspect…" at bounding box center [869, 260] width 1379 height 82
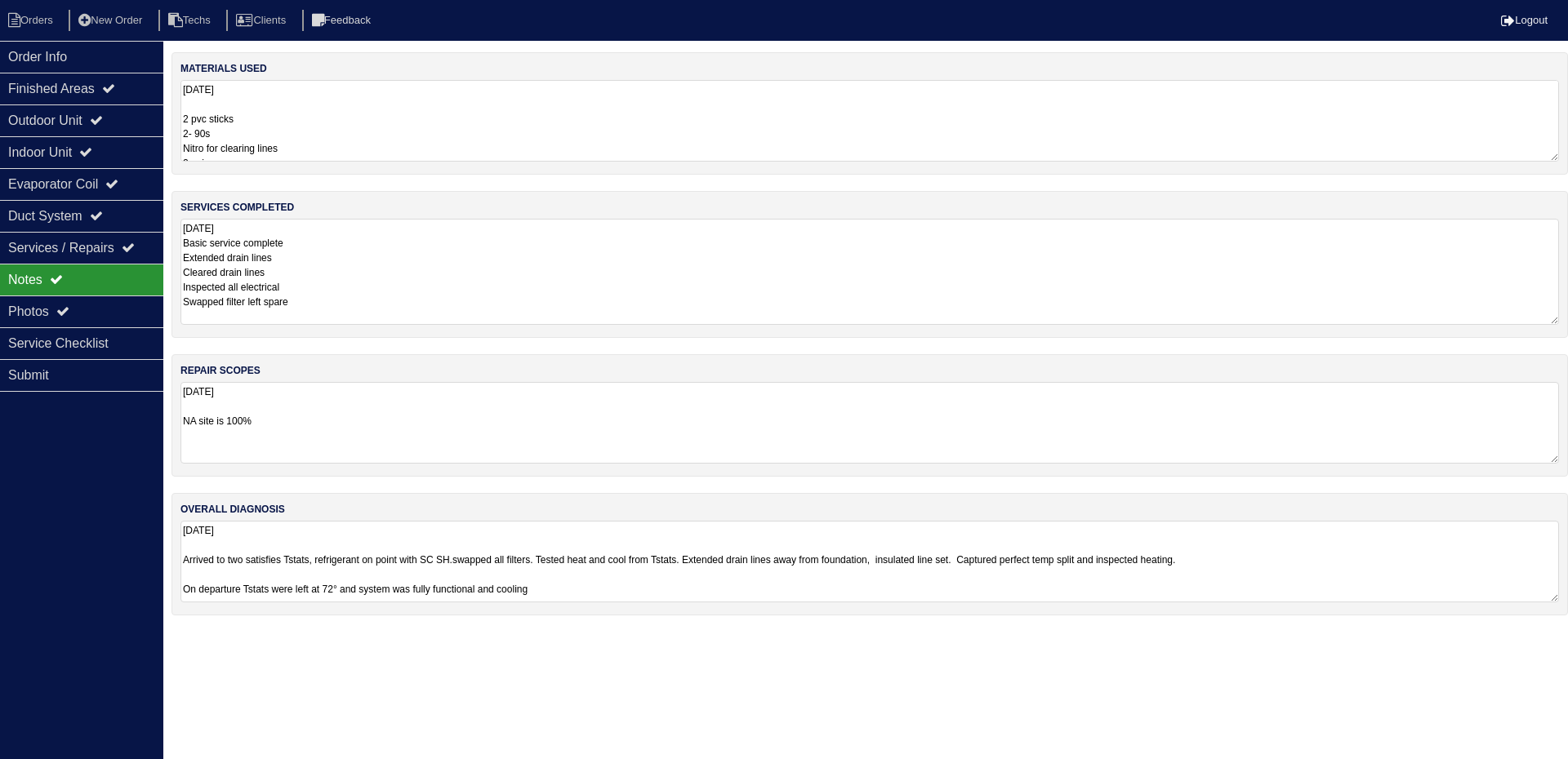
click at [368, 142] on textarea "8.26.25 2 pvc sticks 2- 90s Nitro for clearing lines 2 unions pvc 2-14x14 2-14x…" at bounding box center [869, 121] width 1379 height 82
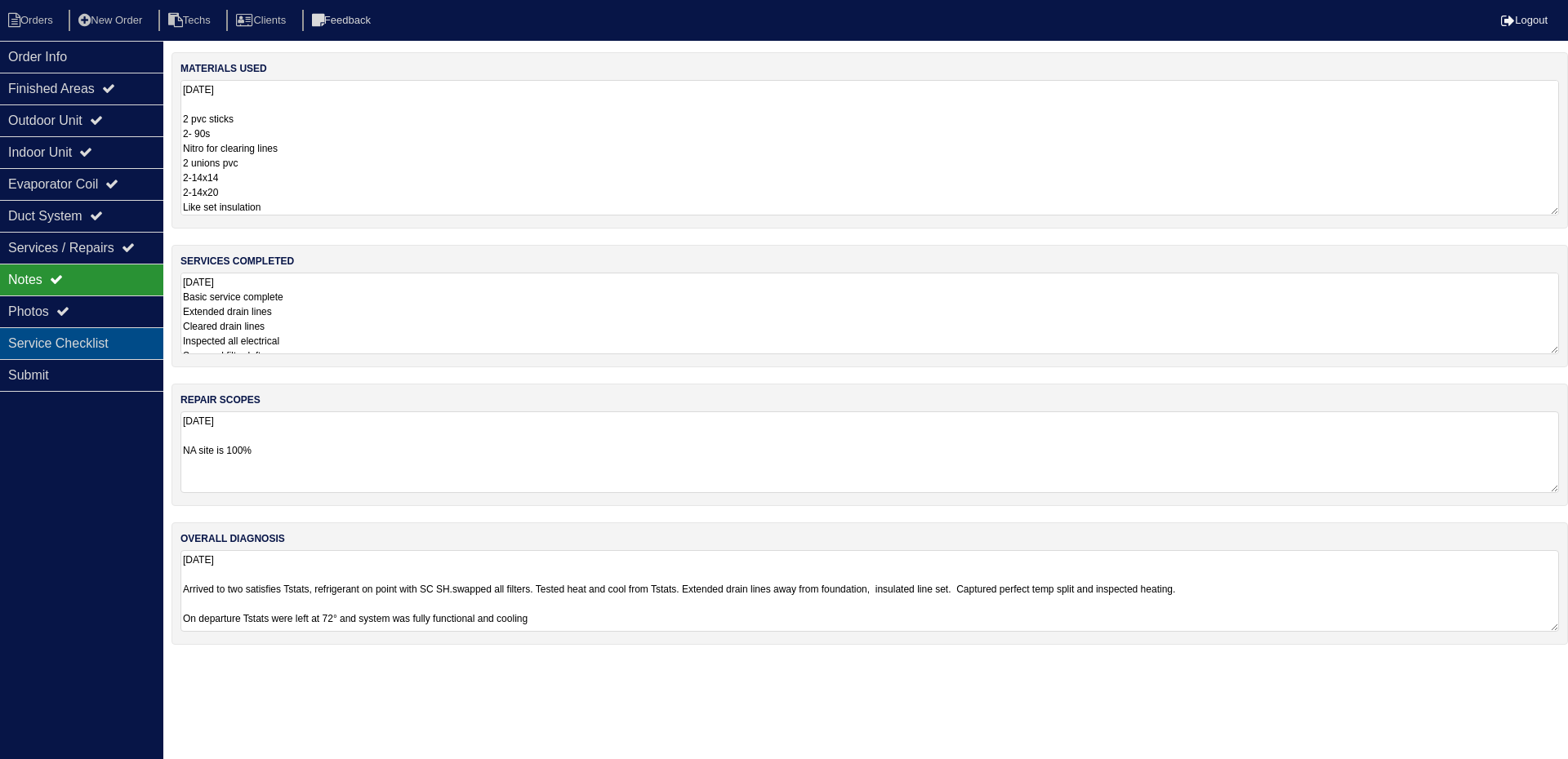
drag, startPoint x: 71, startPoint y: 340, endPoint x: 74, endPoint y: 332, distance: 8.5
click at [71, 339] on div "Service Checklist" at bounding box center [82, 343] width 163 height 32
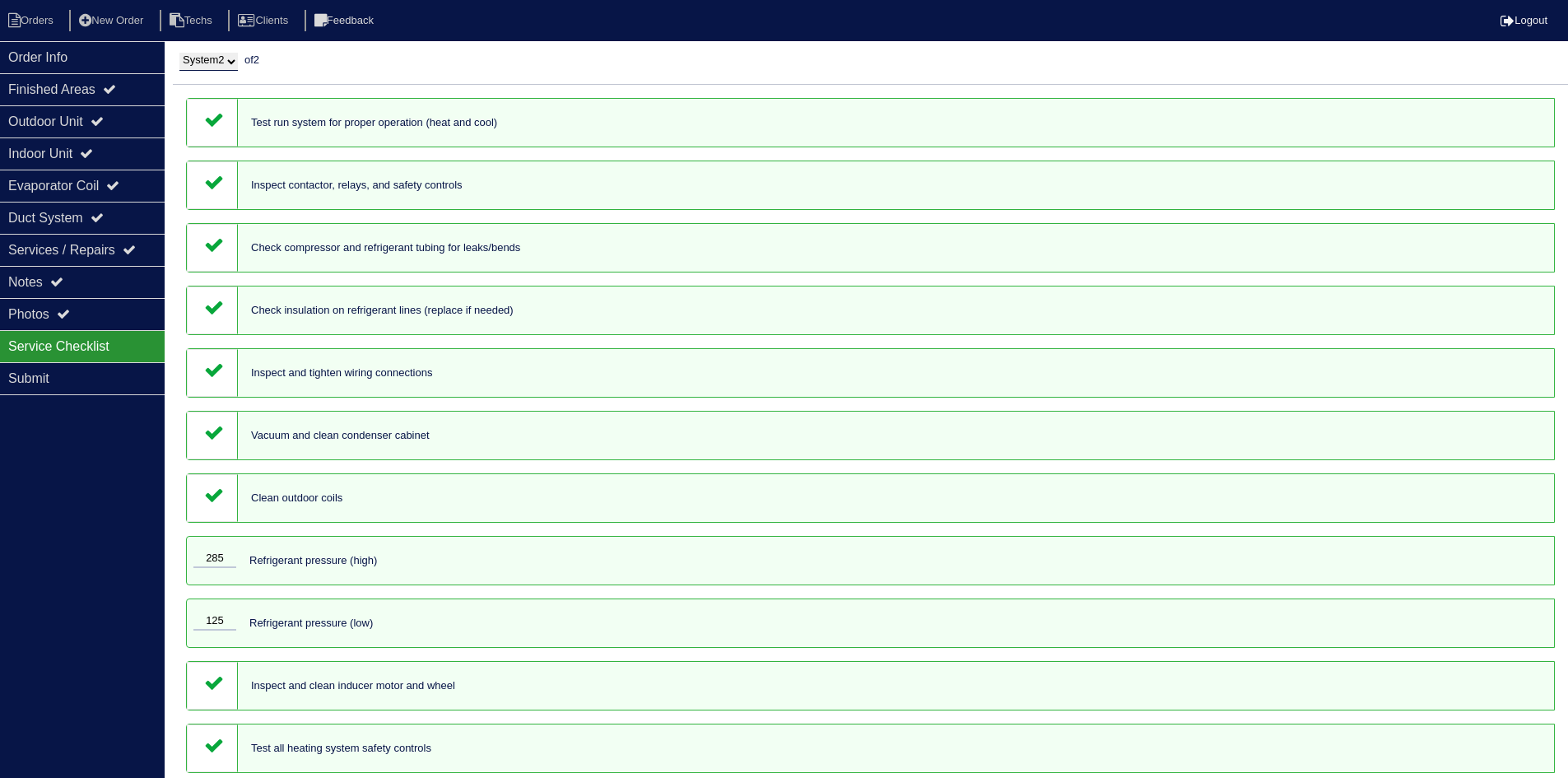
click at [227, 53] on select "System 1 System 2" at bounding box center [209, 61] width 58 height 18
select select "1"
click at [180, 52] on select "System 1 System 2" at bounding box center [209, 61] width 58 height 18
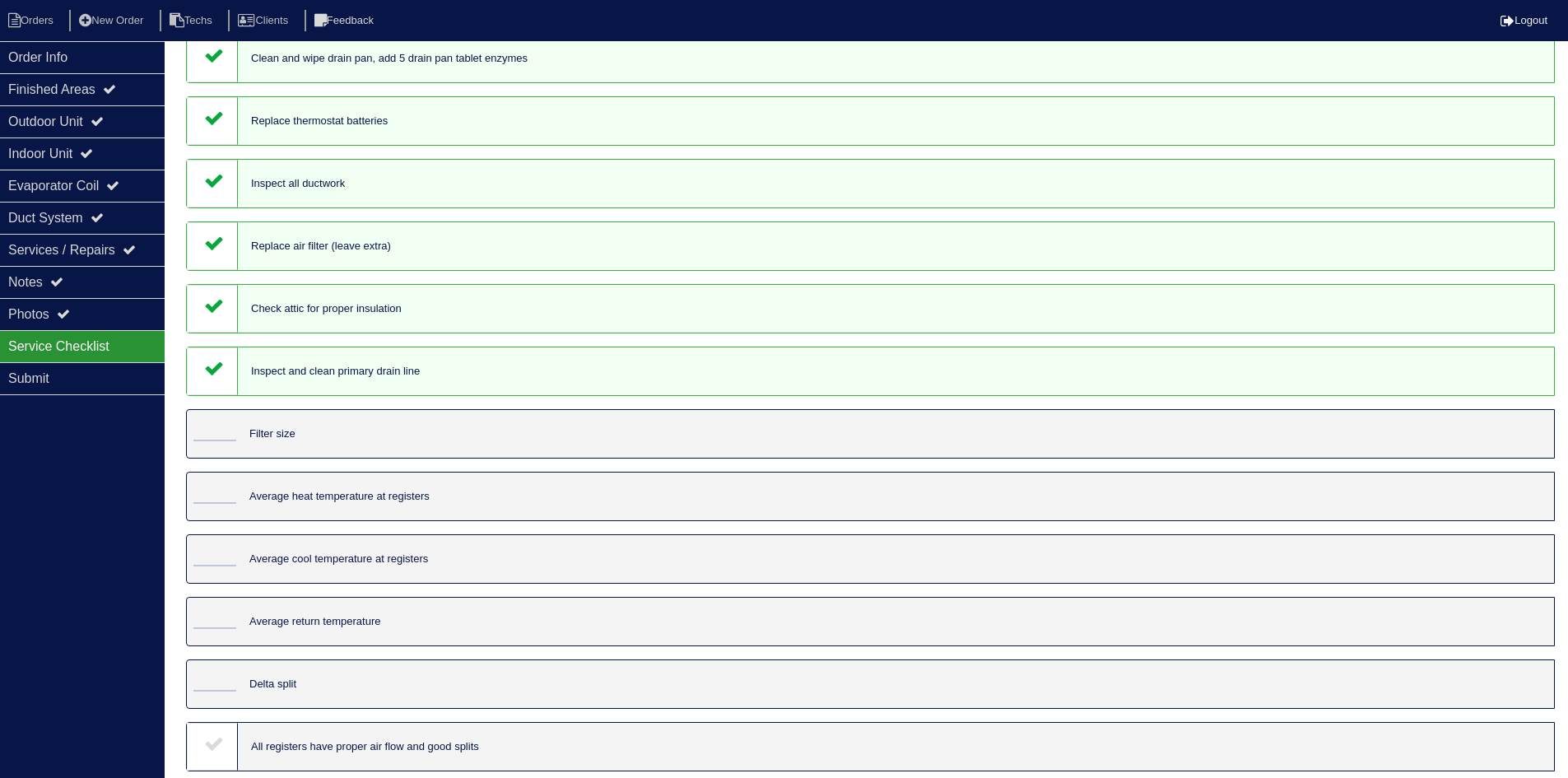
scroll to position [1323, 0]
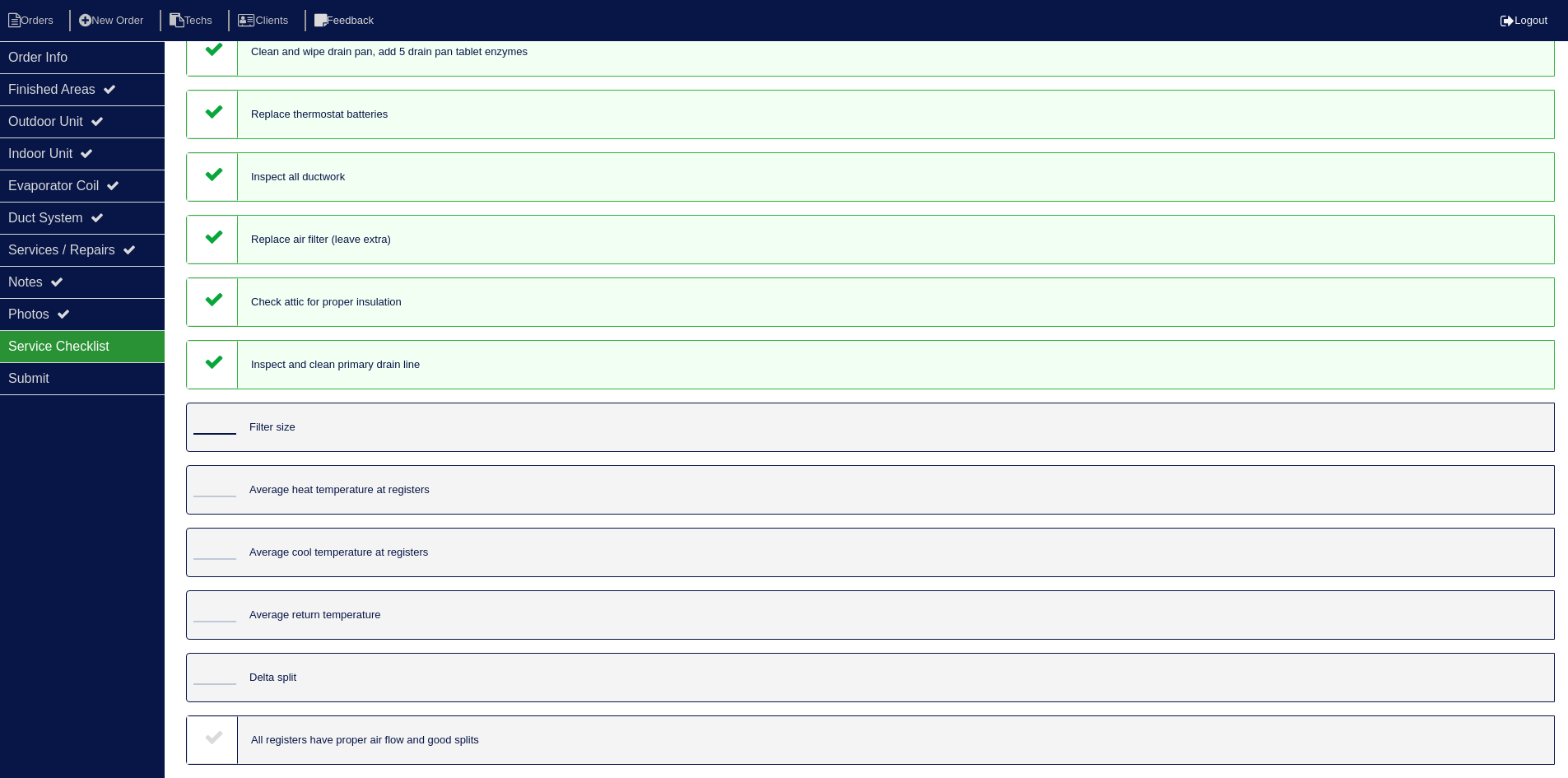
click at [204, 423] on input "tel" at bounding box center [215, 425] width 43 height 18
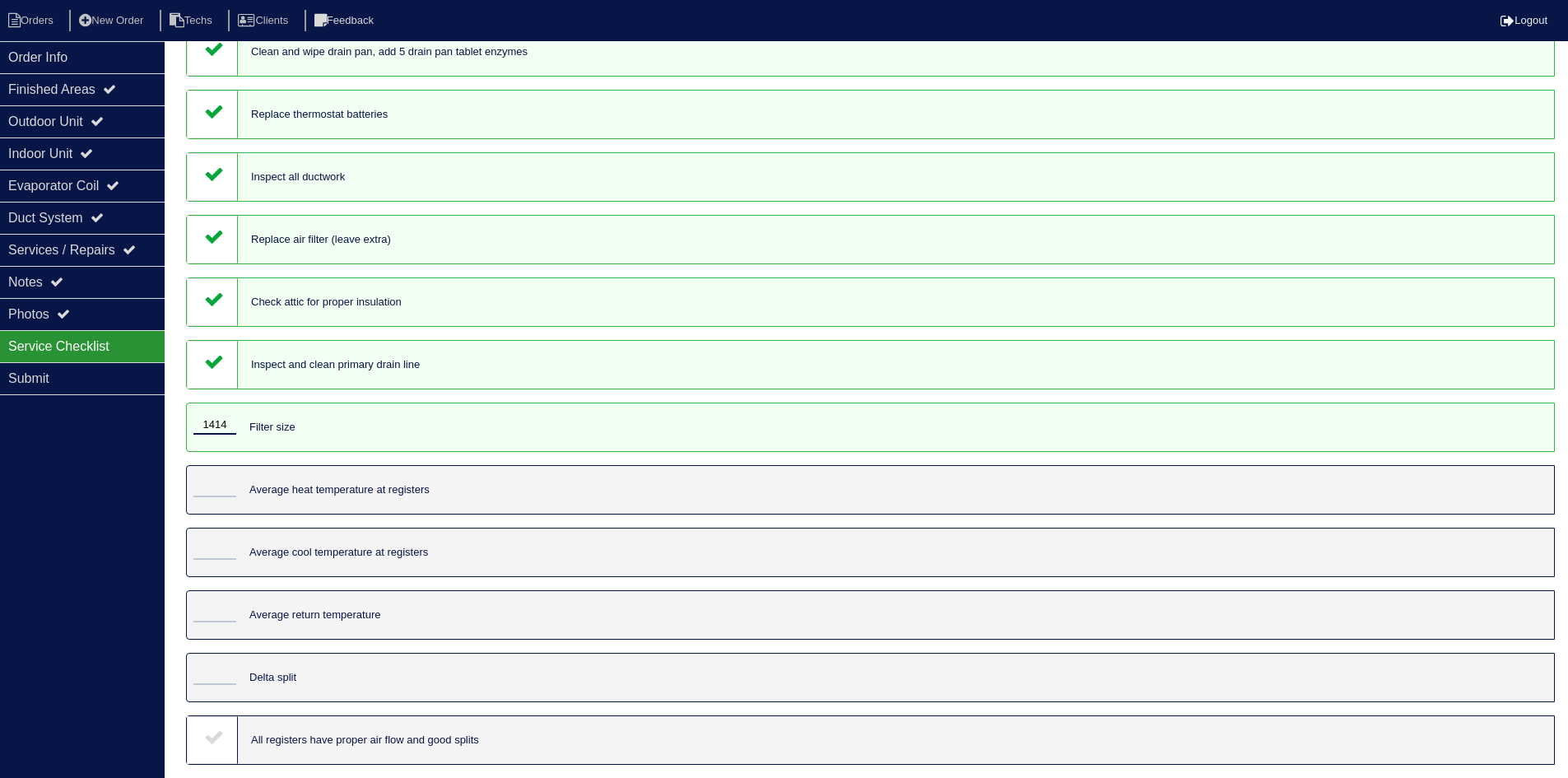
type input "1414"
click at [217, 548] on input "tel" at bounding box center [215, 550] width 43 height 18
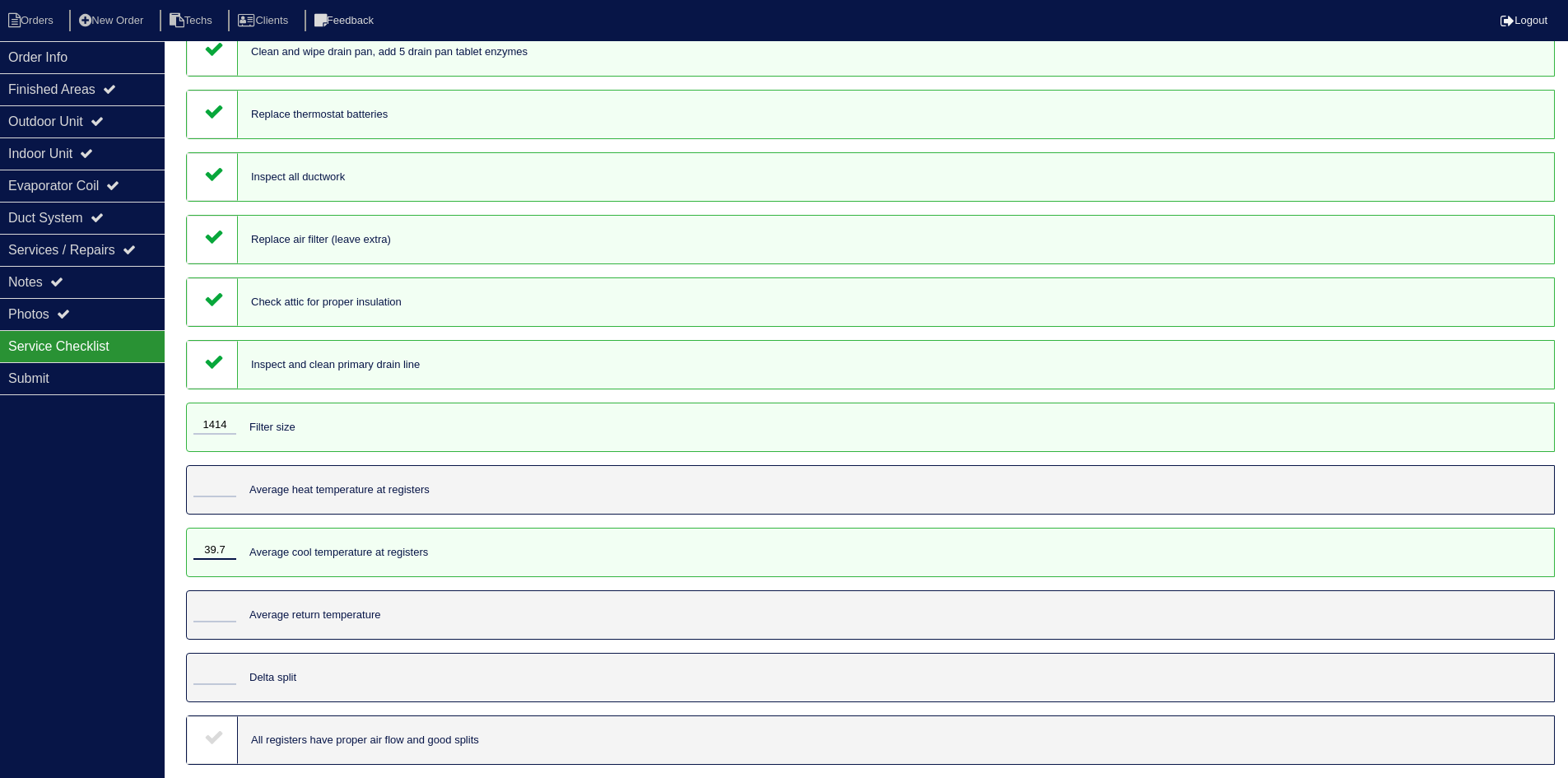
type input "39.7"
click at [212, 608] on input "tel" at bounding box center [215, 612] width 43 height 18
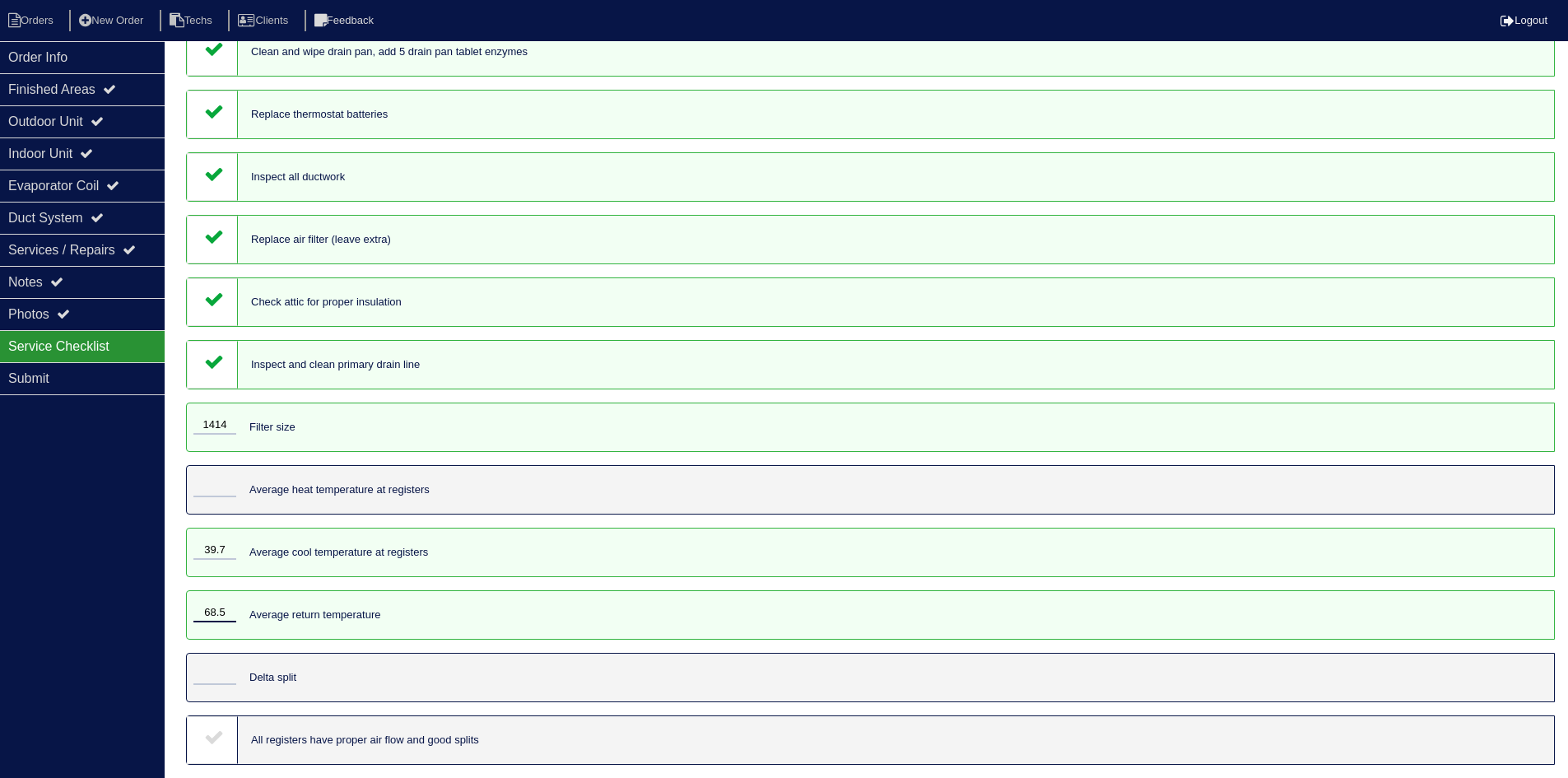
type input "68.5"
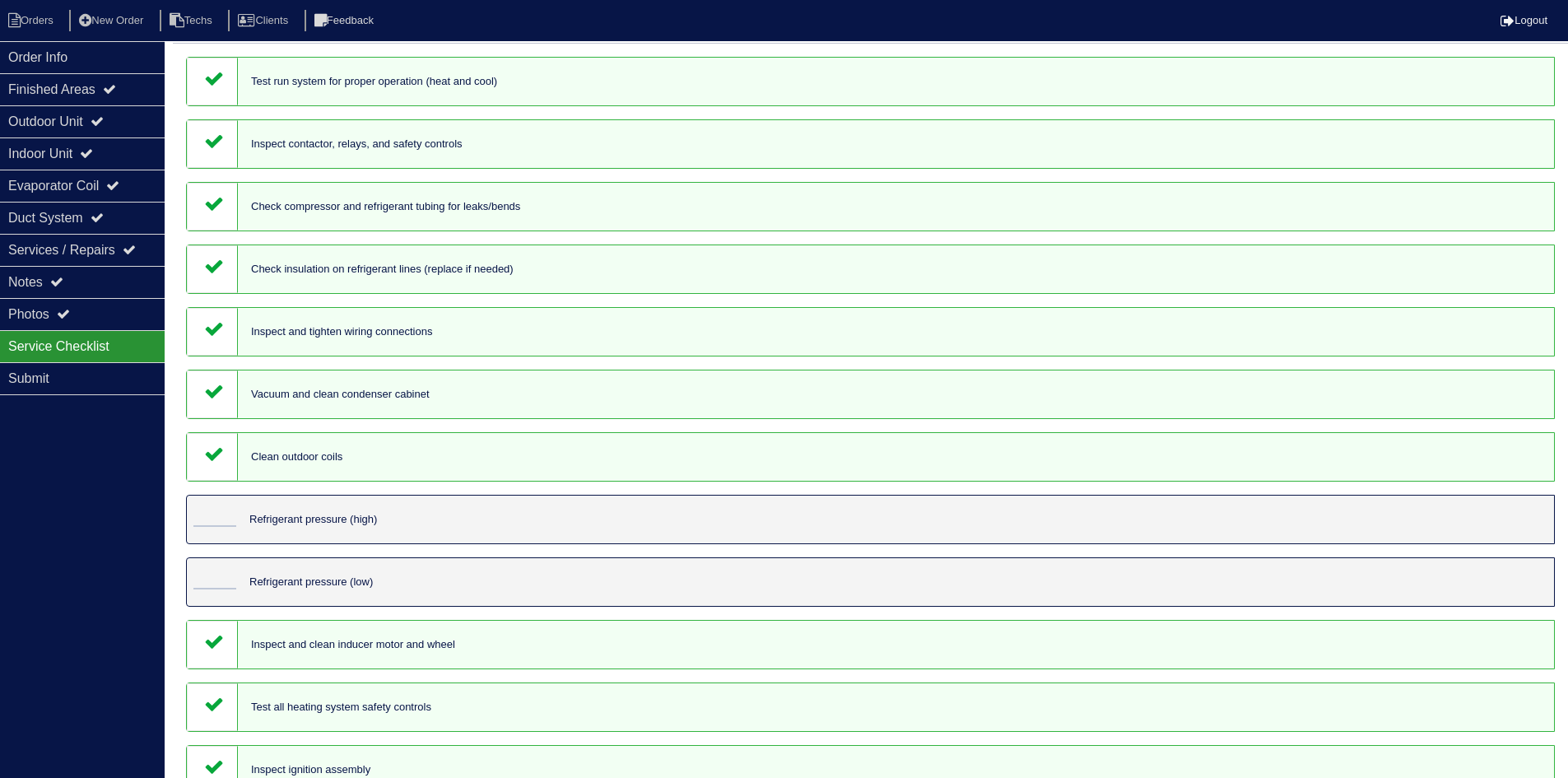
scroll to position [0, 0]
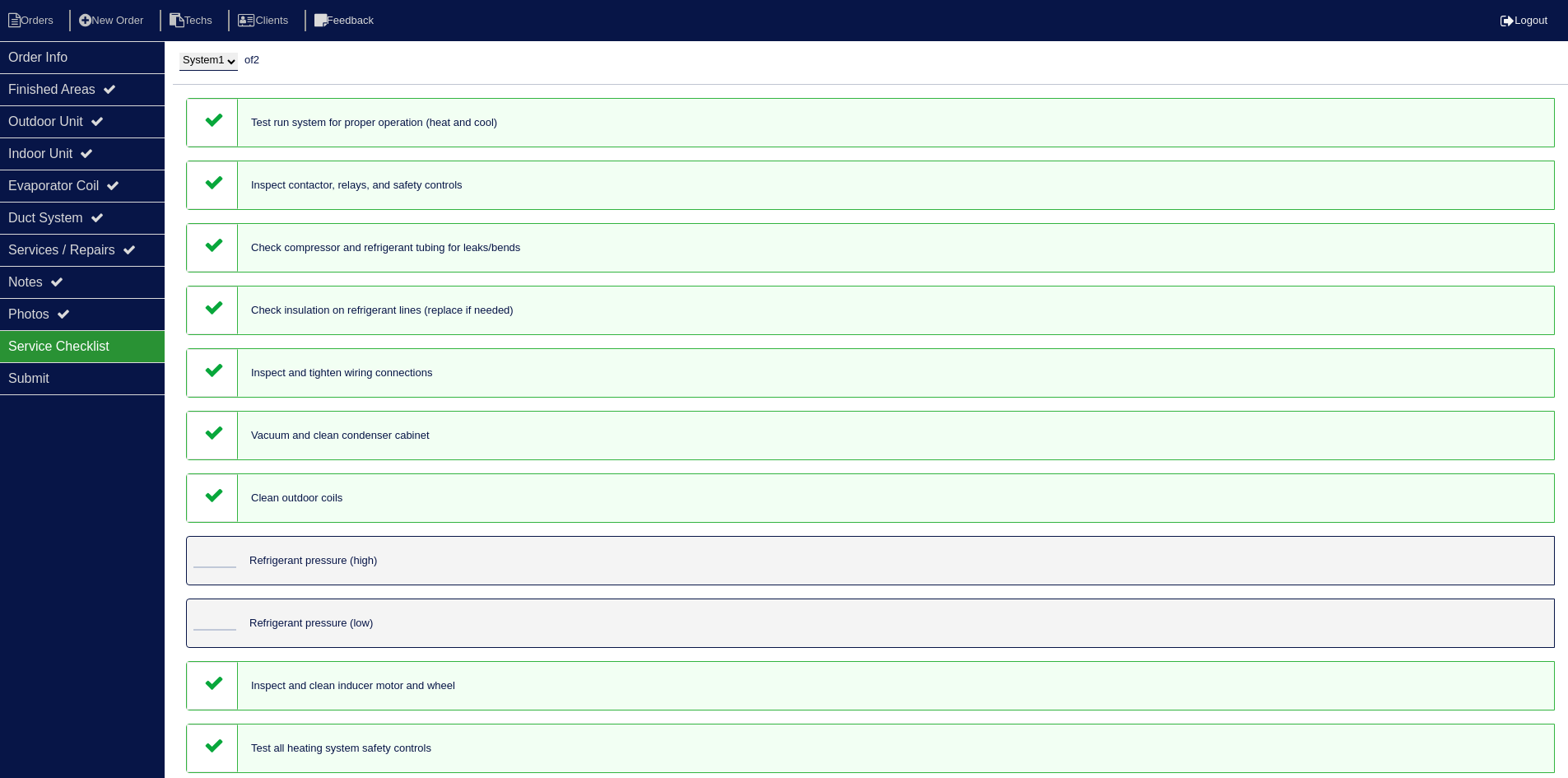
click at [232, 64] on select "System 1 System 2" at bounding box center [209, 61] width 58 height 18
select select "2"
click at [180, 52] on select "System 1 System 2" at bounding box center [209, 61] width 58 height 18
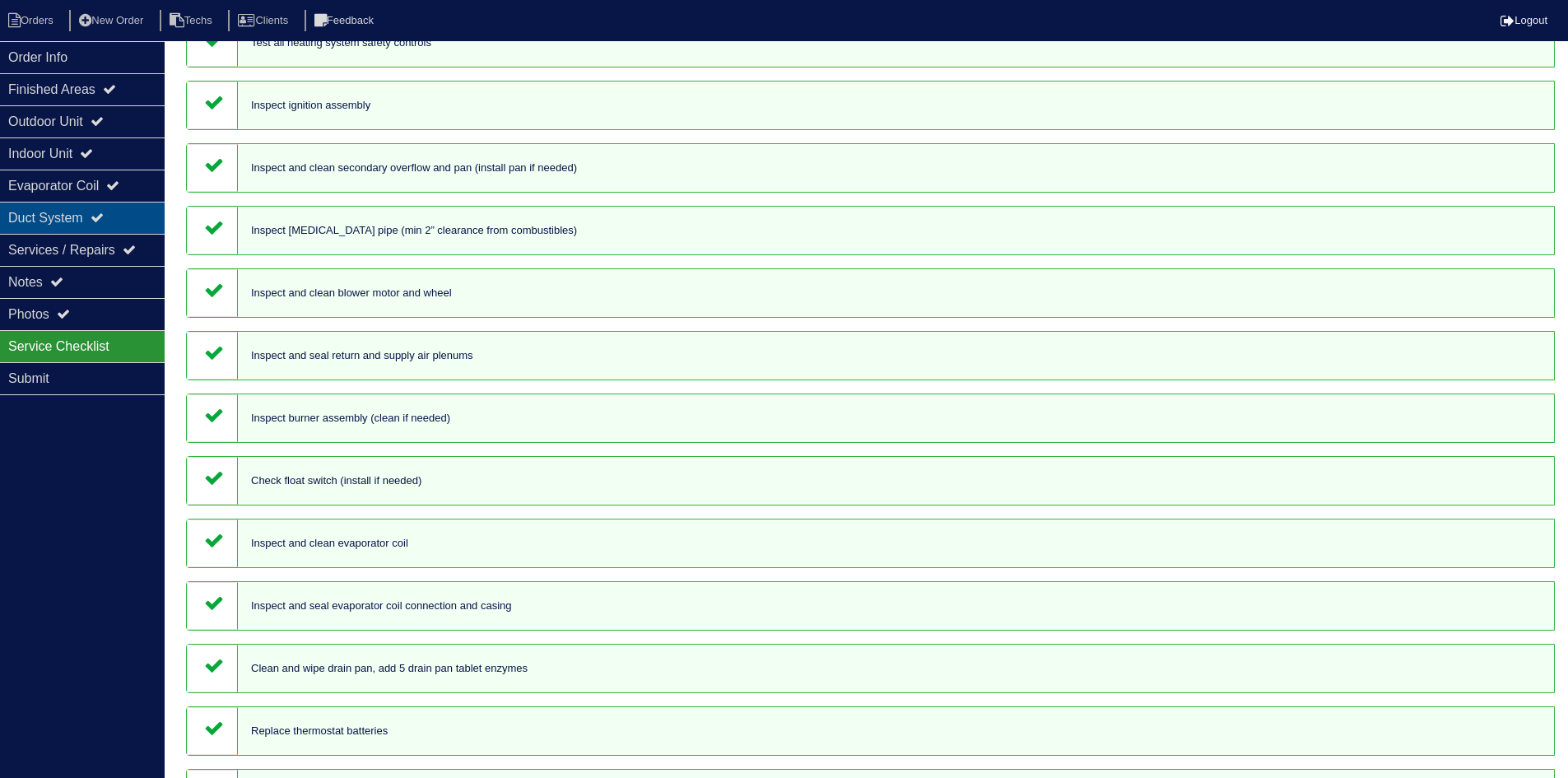
scroll to position [493, 0]
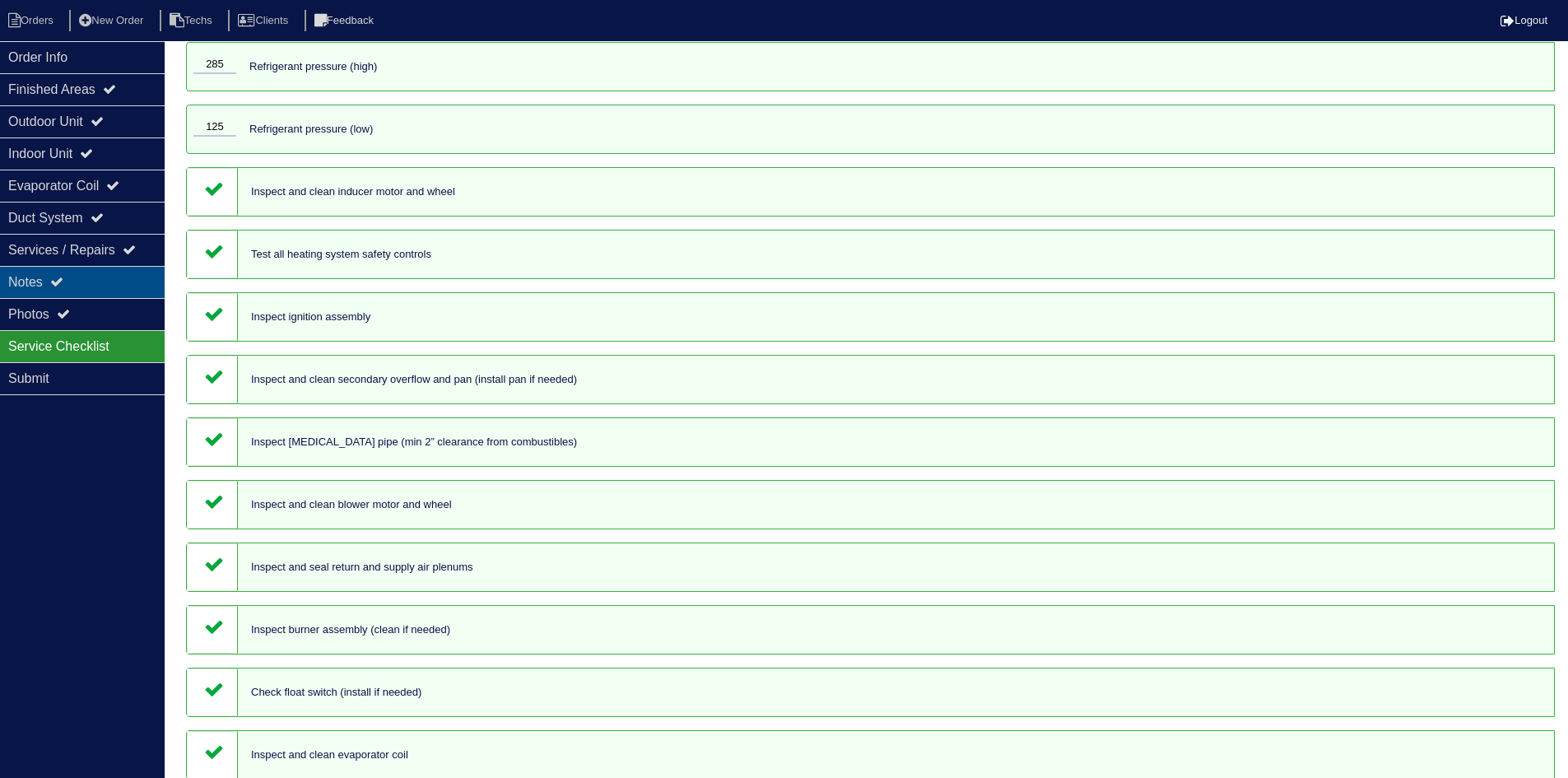
click at [83, 281] on div "Notes" at bounding box center [82, 282] width 165 height 32
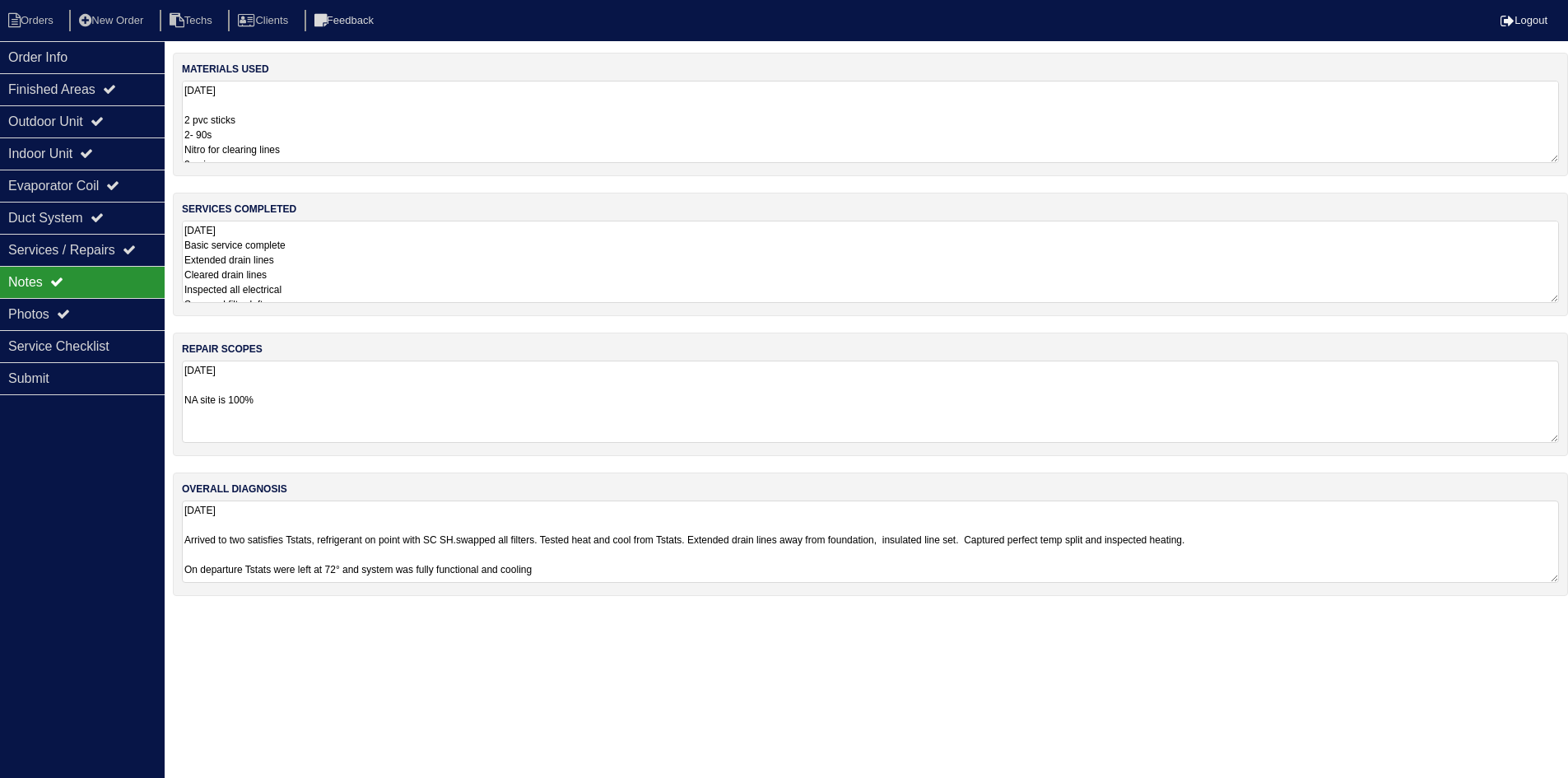
scroll to position [0, 0]
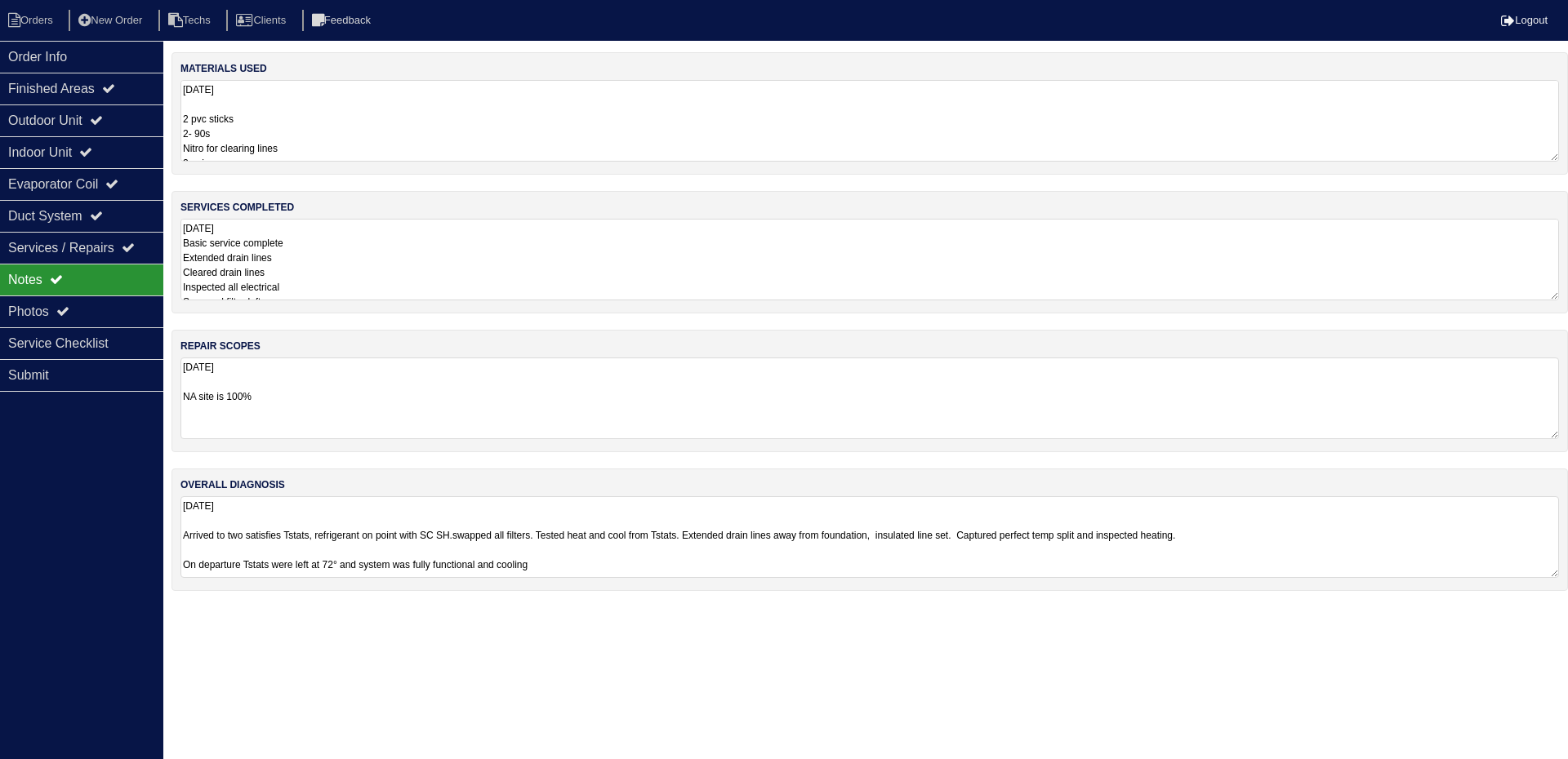
click at [361, 244] on textarea "8.26.25 Basic service complete Extended drain lines Cleared drain lines Inspect…" at bounding box center [869, 260] width 1379 height 82
click at [107, 334] on div "Service Checklist" at bounding box center [82, 343] width 163 height 32
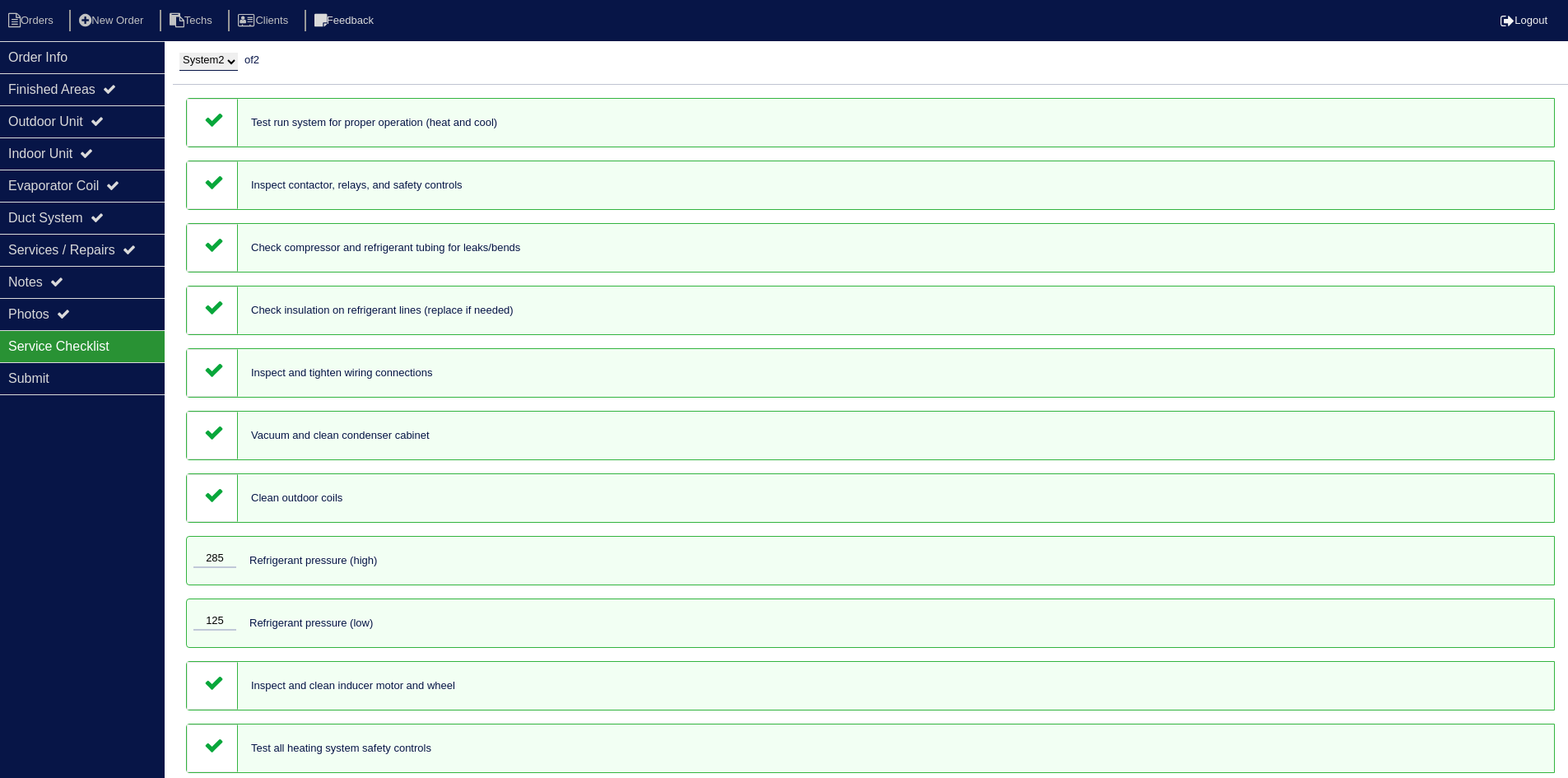
click at [221, 65] on select "System 1 System 2" at bounding box center [209, 61] width 58 height 18
select select "1"
click at [180, 52] on select "System 1 System 2" at bounding box center [209, 61] width 58 height 18
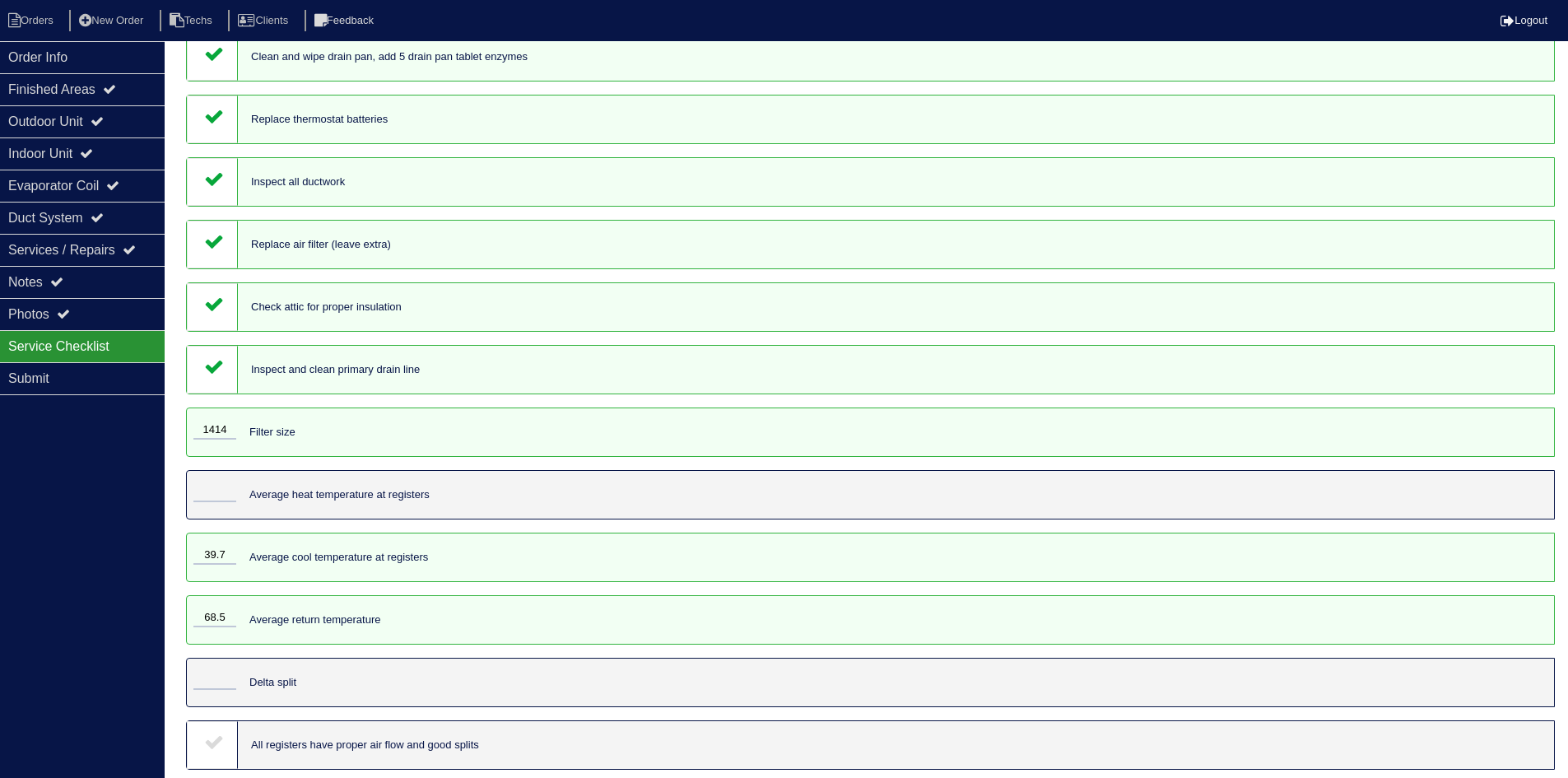
scroll to position [1323, 0]
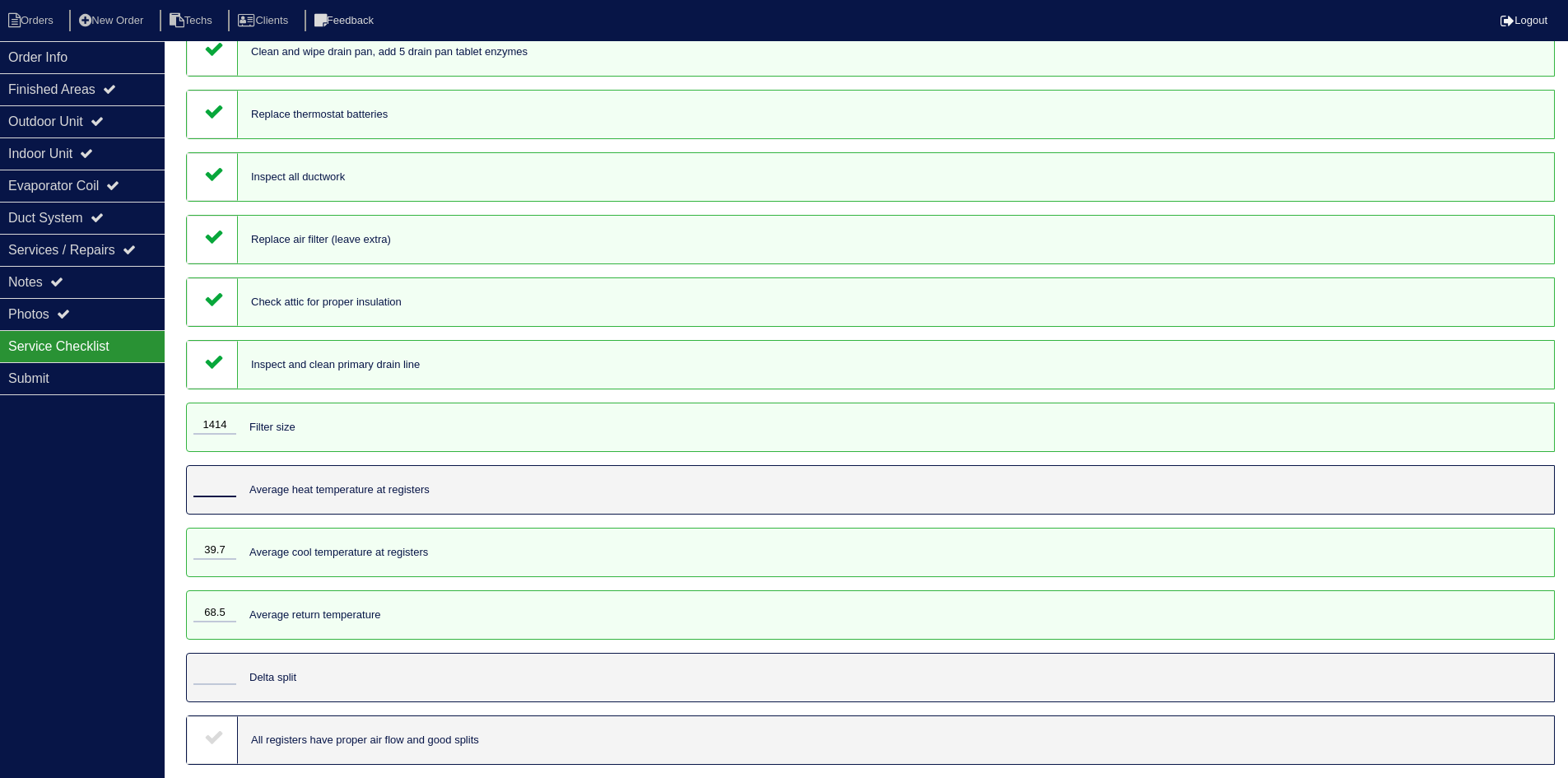
click at [212, 487] on input "tel" at bounding box center [215, 488] width 43 height 18
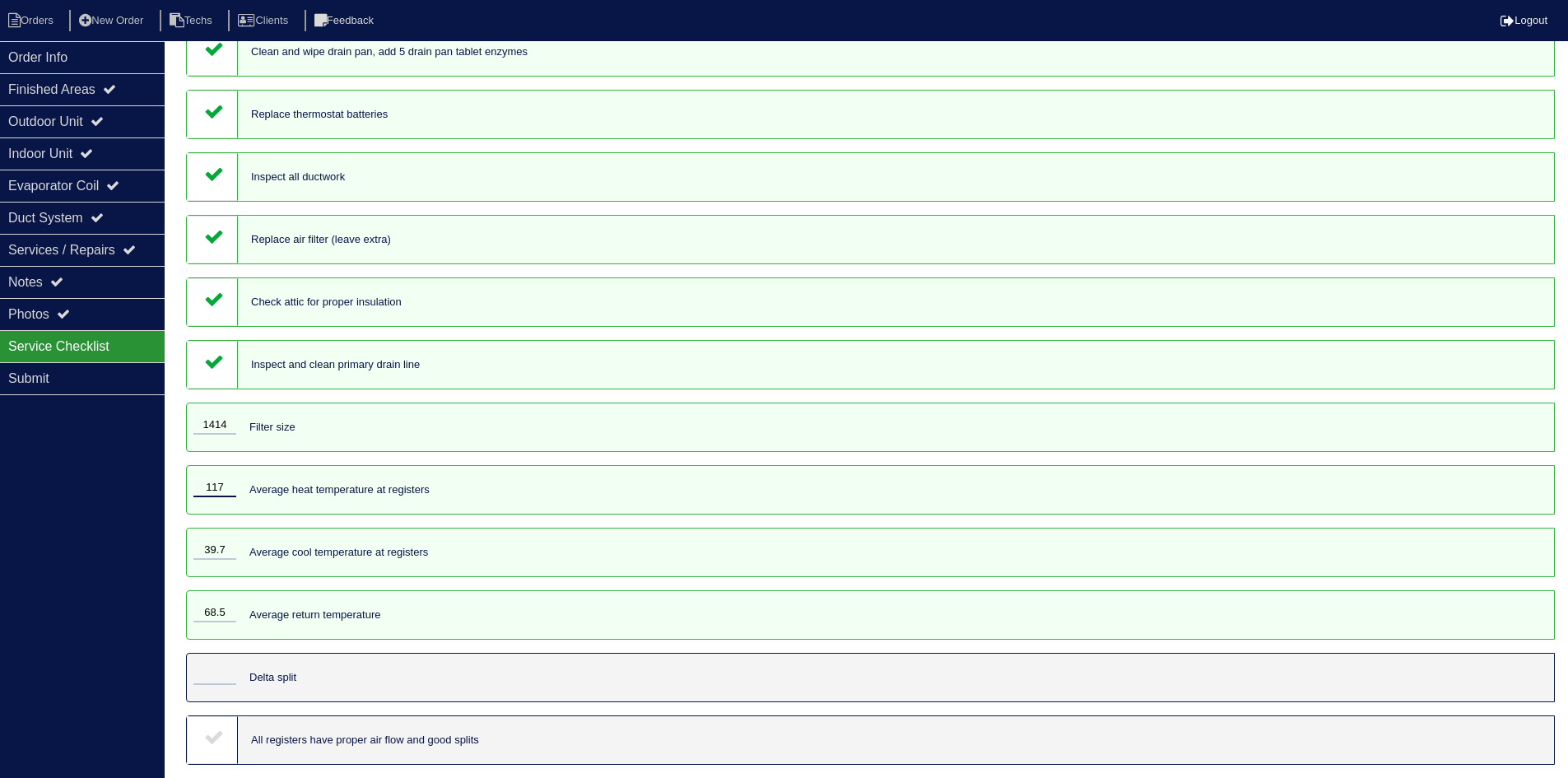
type input "117"
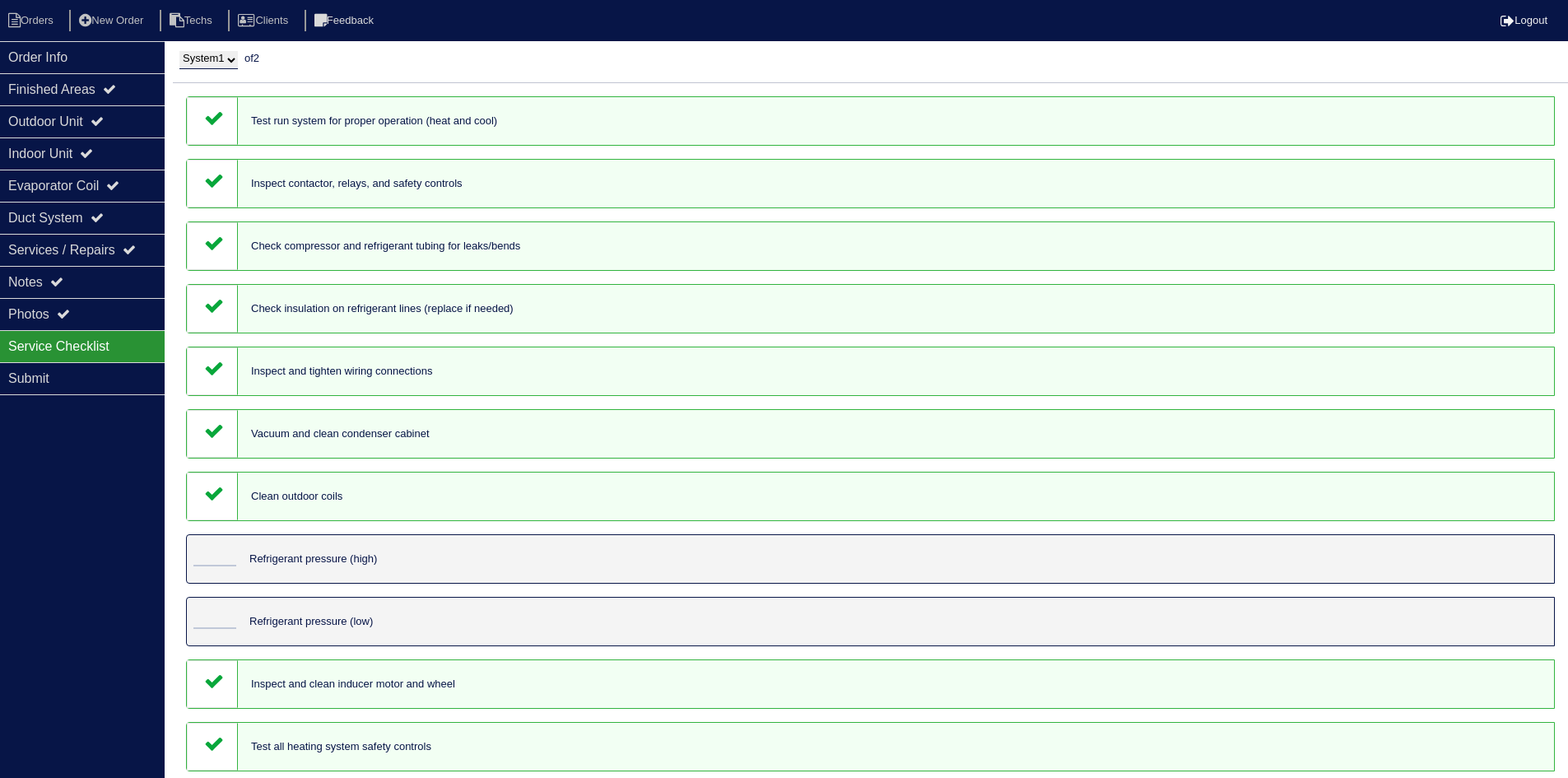
scroll to position [0, 0]
click at [238, 62] on select "System 1 System 2" at bounding box center [209, 61] width 58 height 18
click at [180, 52] on select "System 1 System 2" at bounding box center [209, 61] width 58 height 18
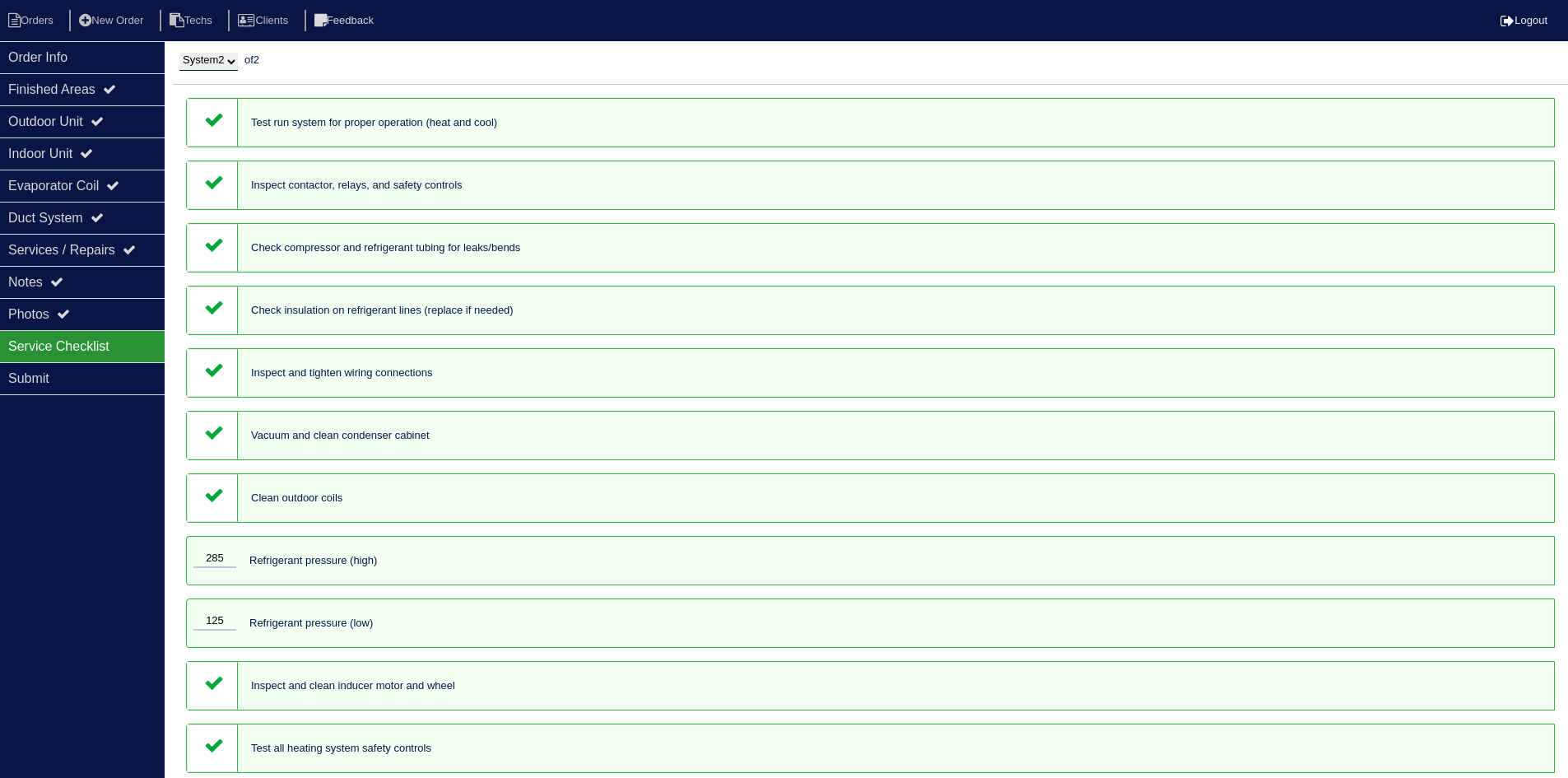
click at [218, 64] on select "System 1 System 2" at bounding box center [209, 61] width 58 height 18
click at [226, 60] on select "System 1 System 2" at bounding box center [209, 61] width 58 height 18
select select "1"
click at [180, 52] on select "System 1 System 2" at bounding box center [209, 61] width 58 height 18
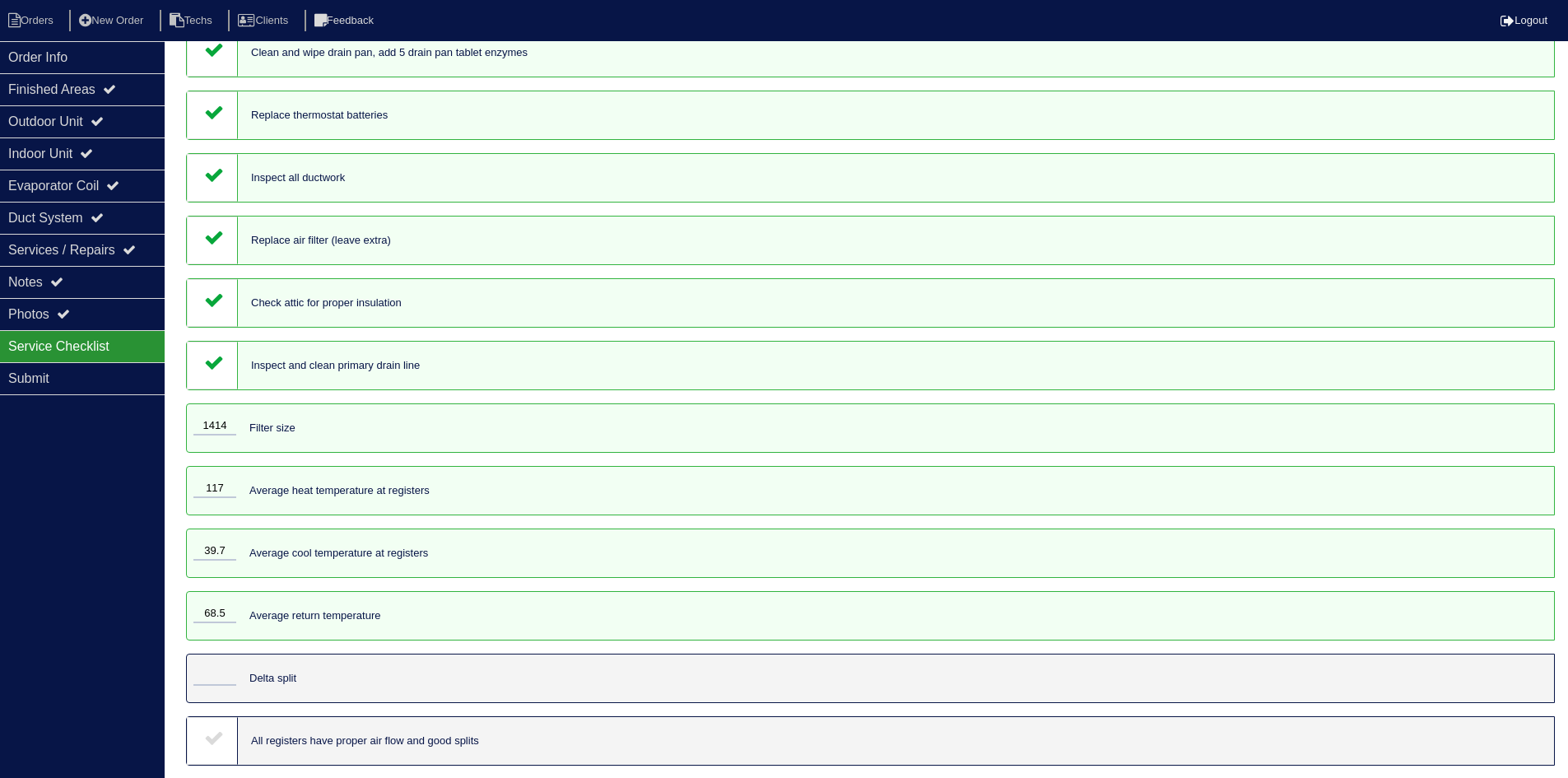
scroll to position [1323, 0]
click at [221, 675] on input "tel" at bounding box center [215, 675] width 43 height 18
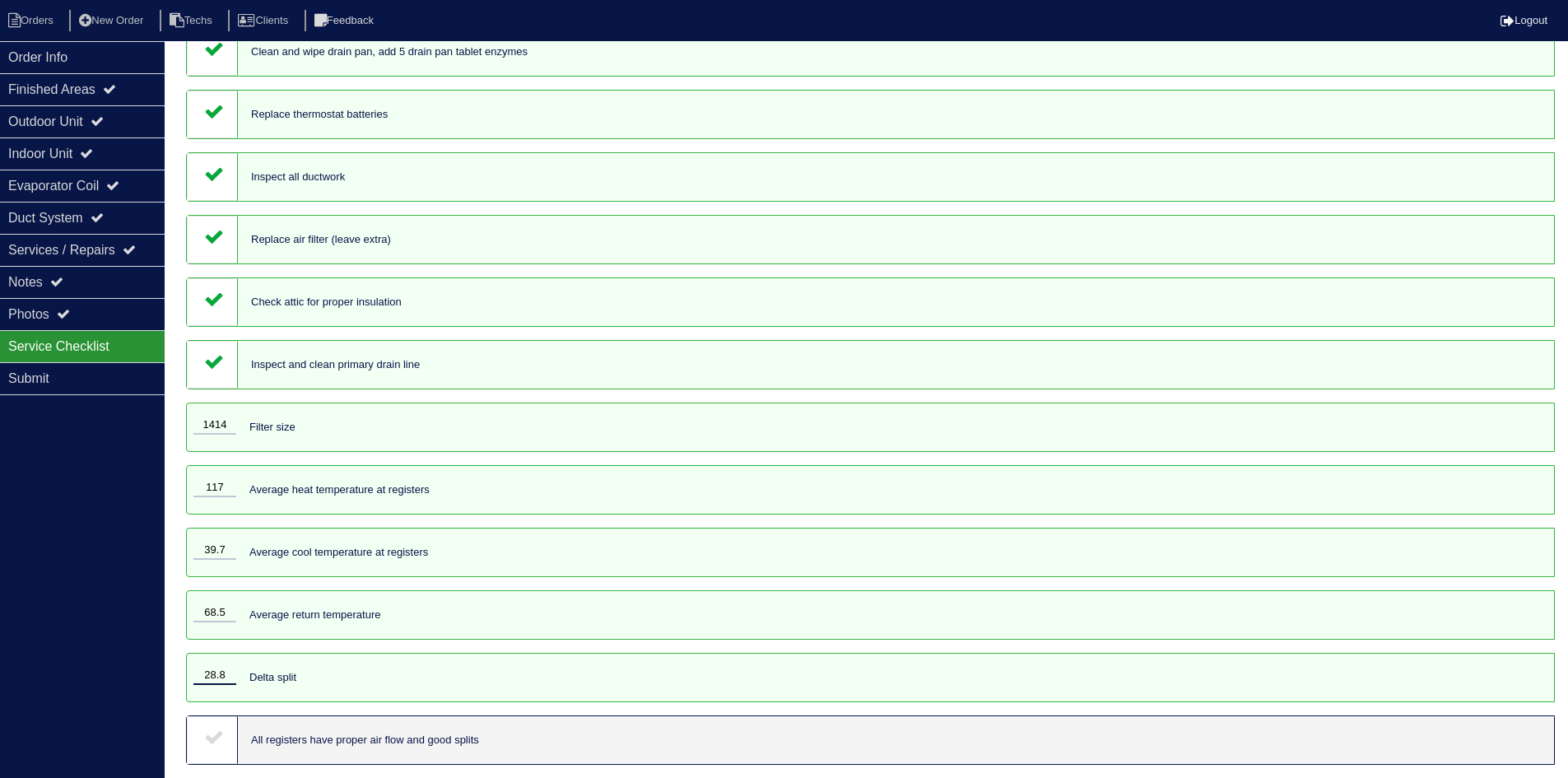
type input "28.8"
click at [209, 736] on icon at bounding box center [213, 736] width 20 height 20
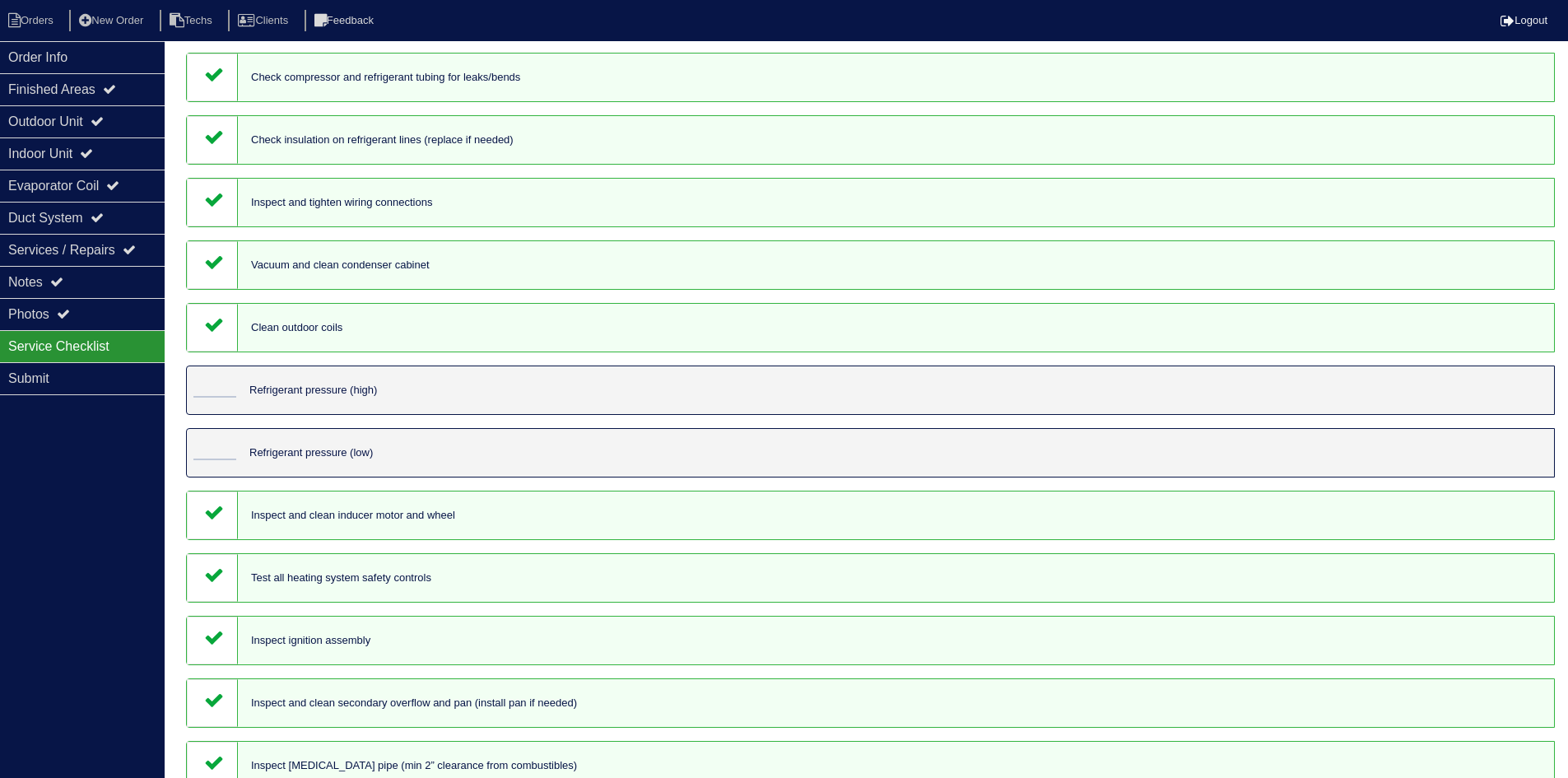
scroll to position [0, 0]
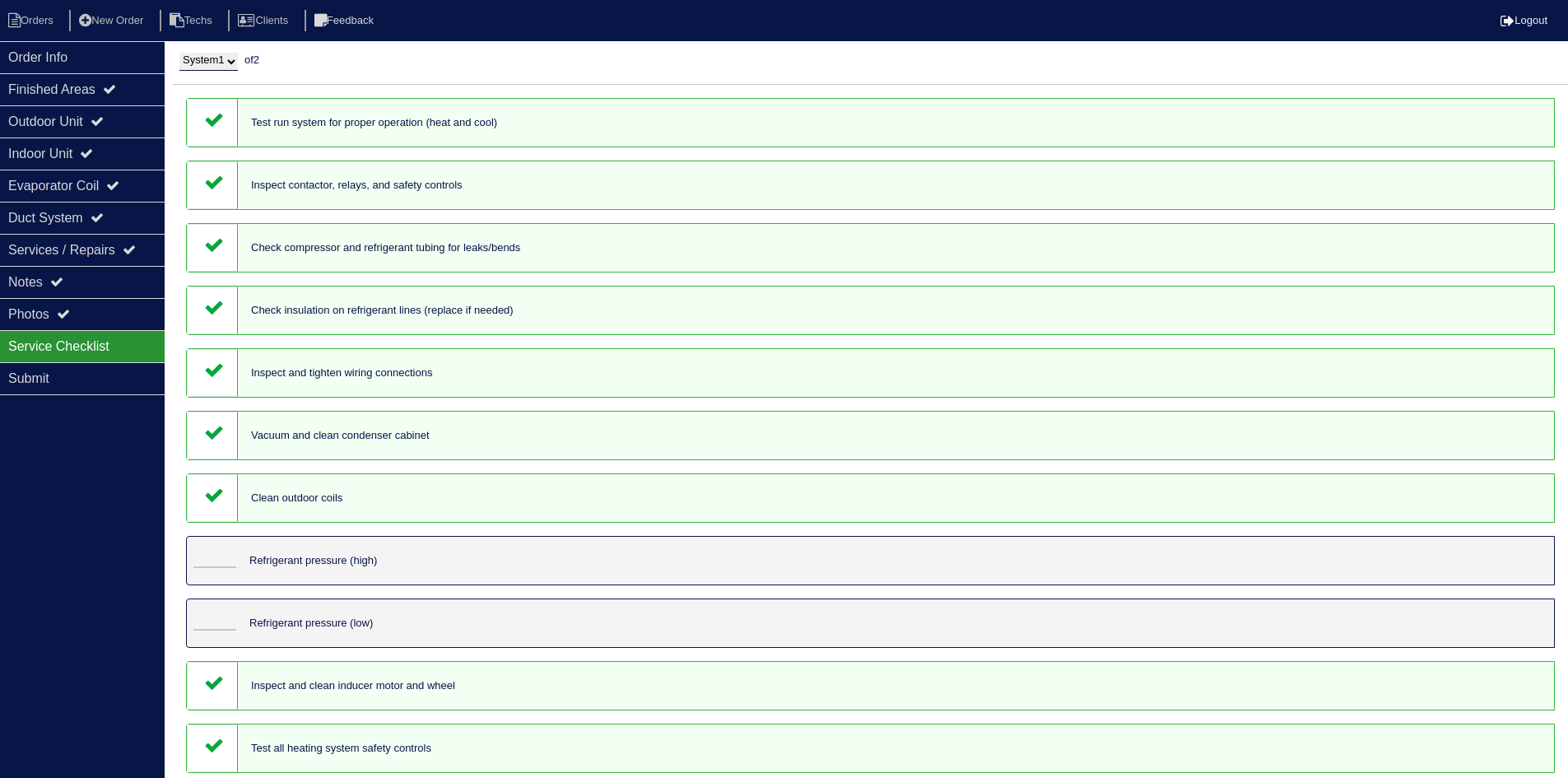
click at [221, 60] on select "System 1 System 2" at bounding box center [209, 61] width 58 height 18
select select "2"
click at [180, 52] on select "System 1 System 2" at bounding box center [209, 61] width 58 height 18
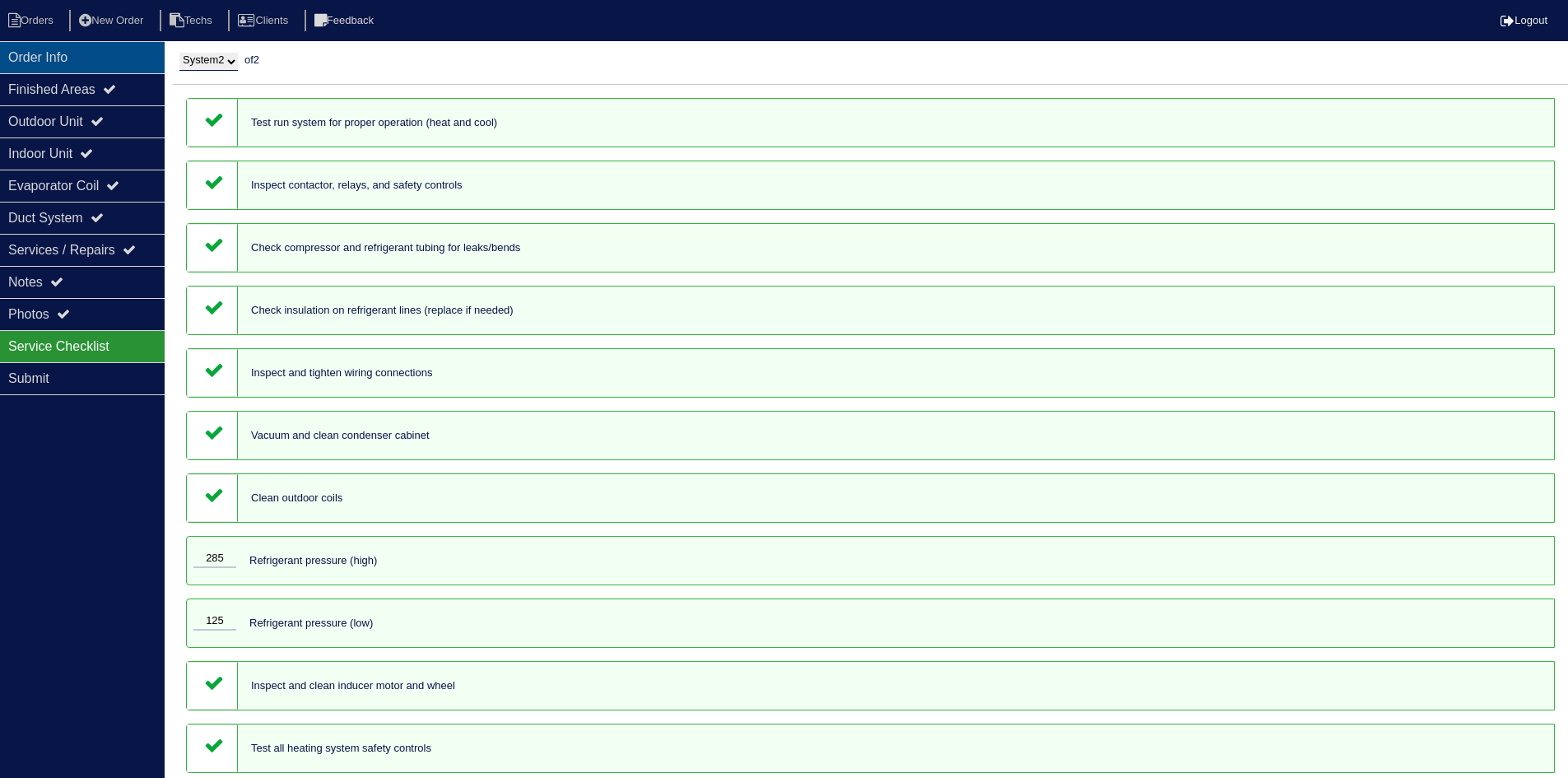
click at [93, 54] on div "Order Info" at bounding box center [82, 57] width 165 height 32
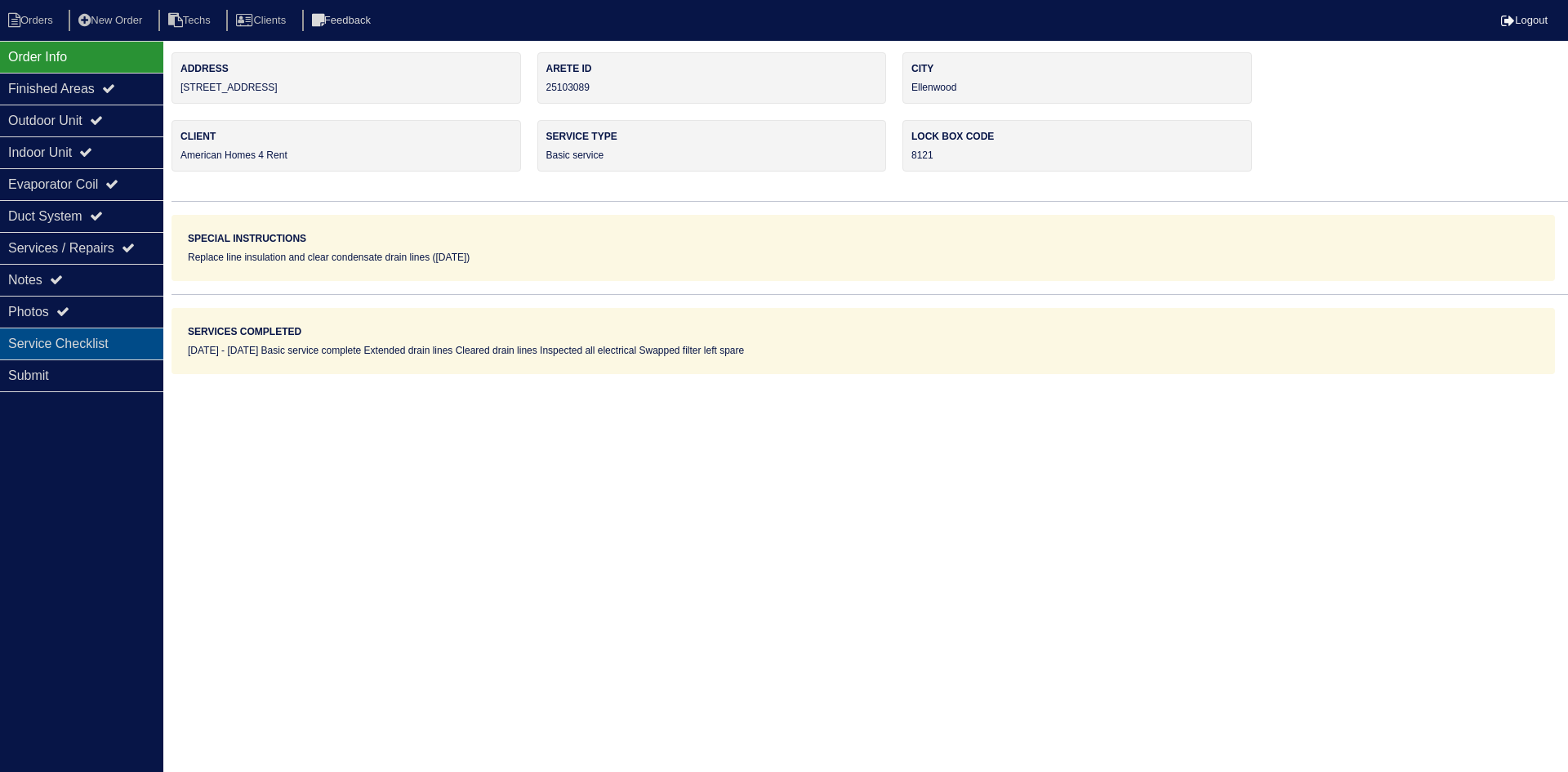
click at [79, 338] on div "Service Checklist" at bounding box center [82, 343] width 163 height 32
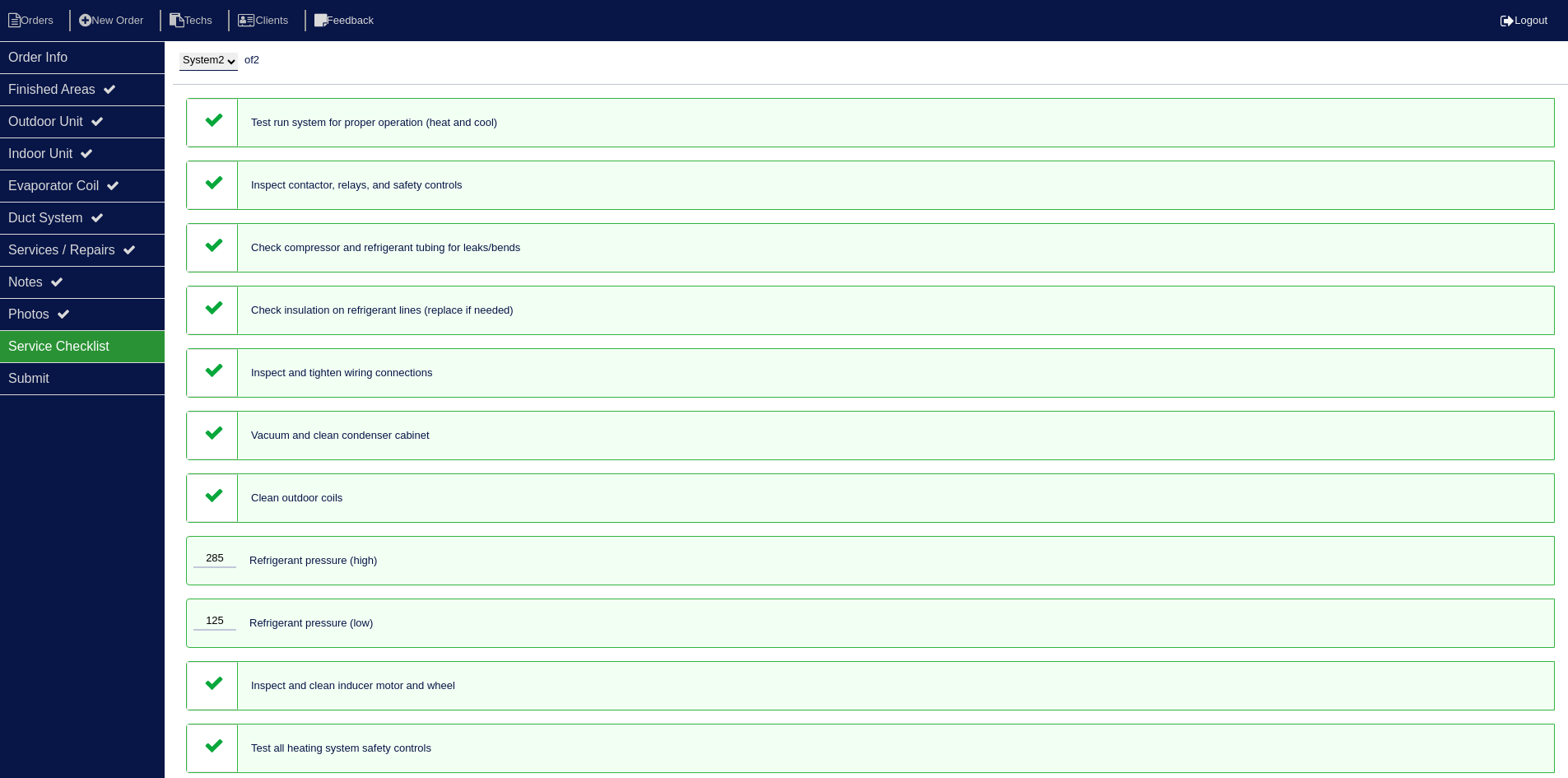
click at [227, 62] on select "System 1 System 2" at bounding box center [209, 61] width 58 height 18
click at [180, 52] on select "System 1 System 2" at bounding box center [209, 61] width 58 height 18
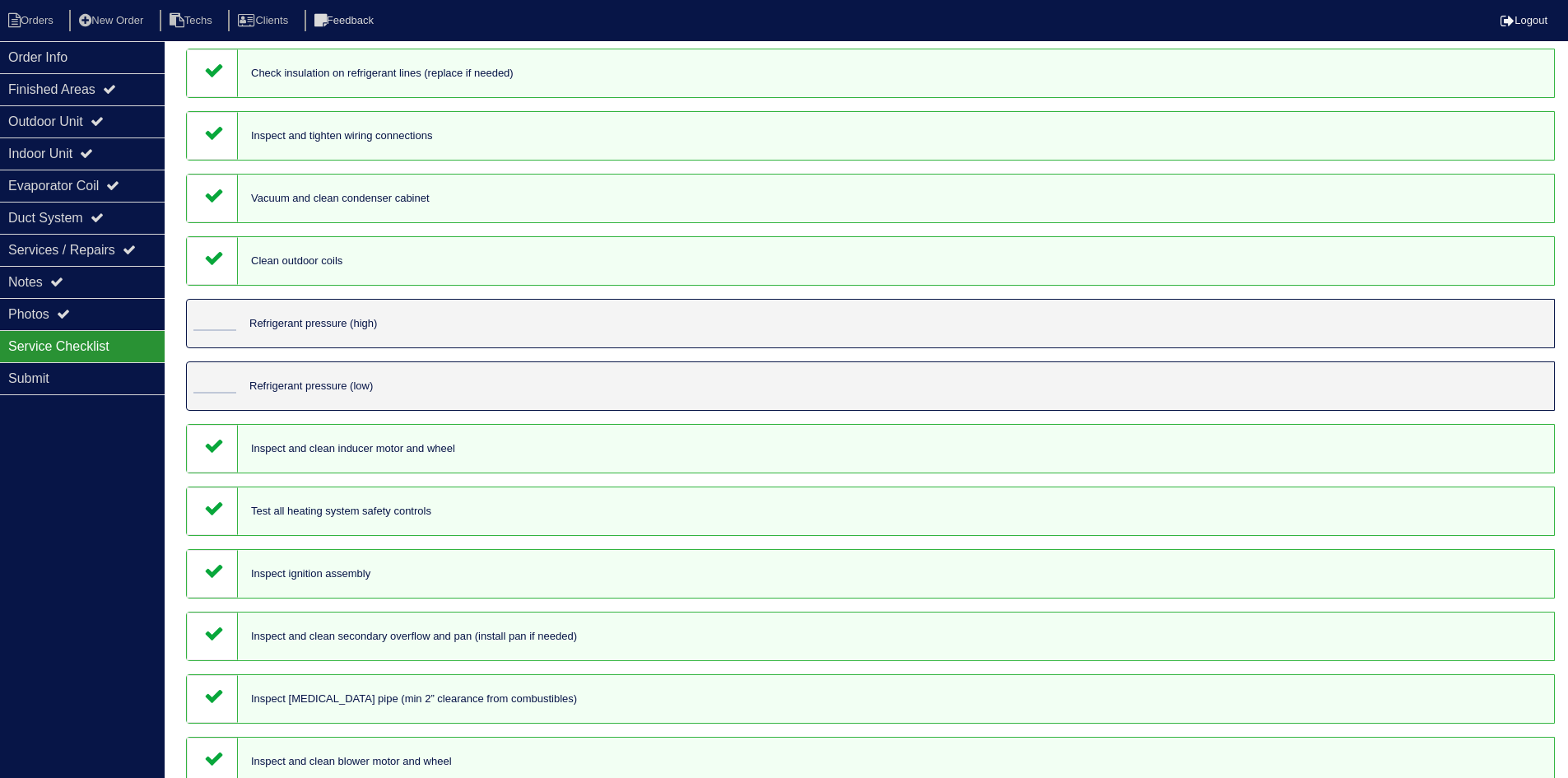
scroll to position [247, 0]
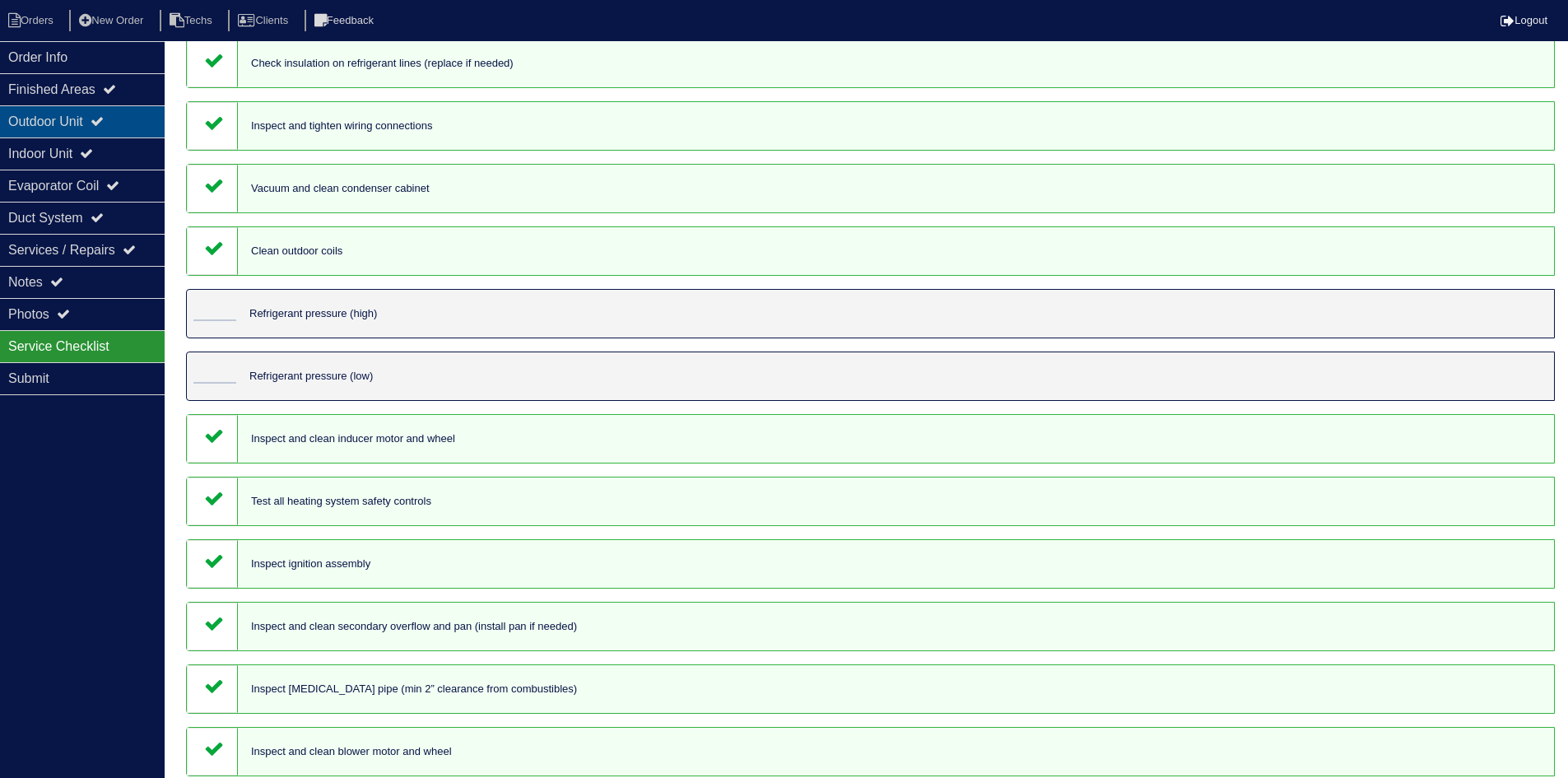
click at [92, 106] on div "Outdoor Unit" at bounding box center [82, 122] width 165 height 32
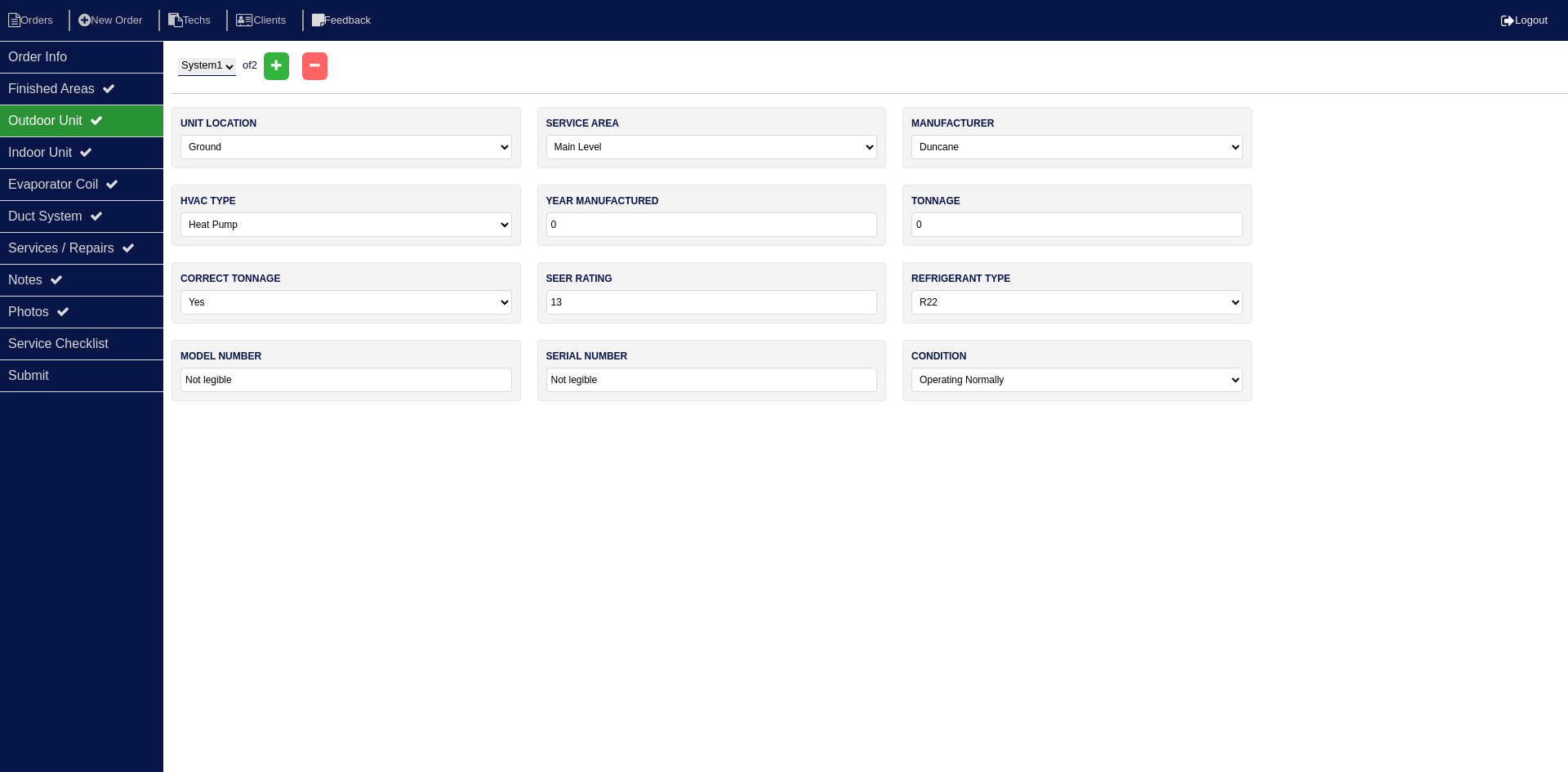
click at [217, 65] on select "System 1 System 2" at bounding box center [207, 66] width 58 height 18
select select "2"
click at [178, 58] on select "System 1 System 2" at bounding box center [207, 66] width 58 height 18
select select "1"
select select "Goodman"
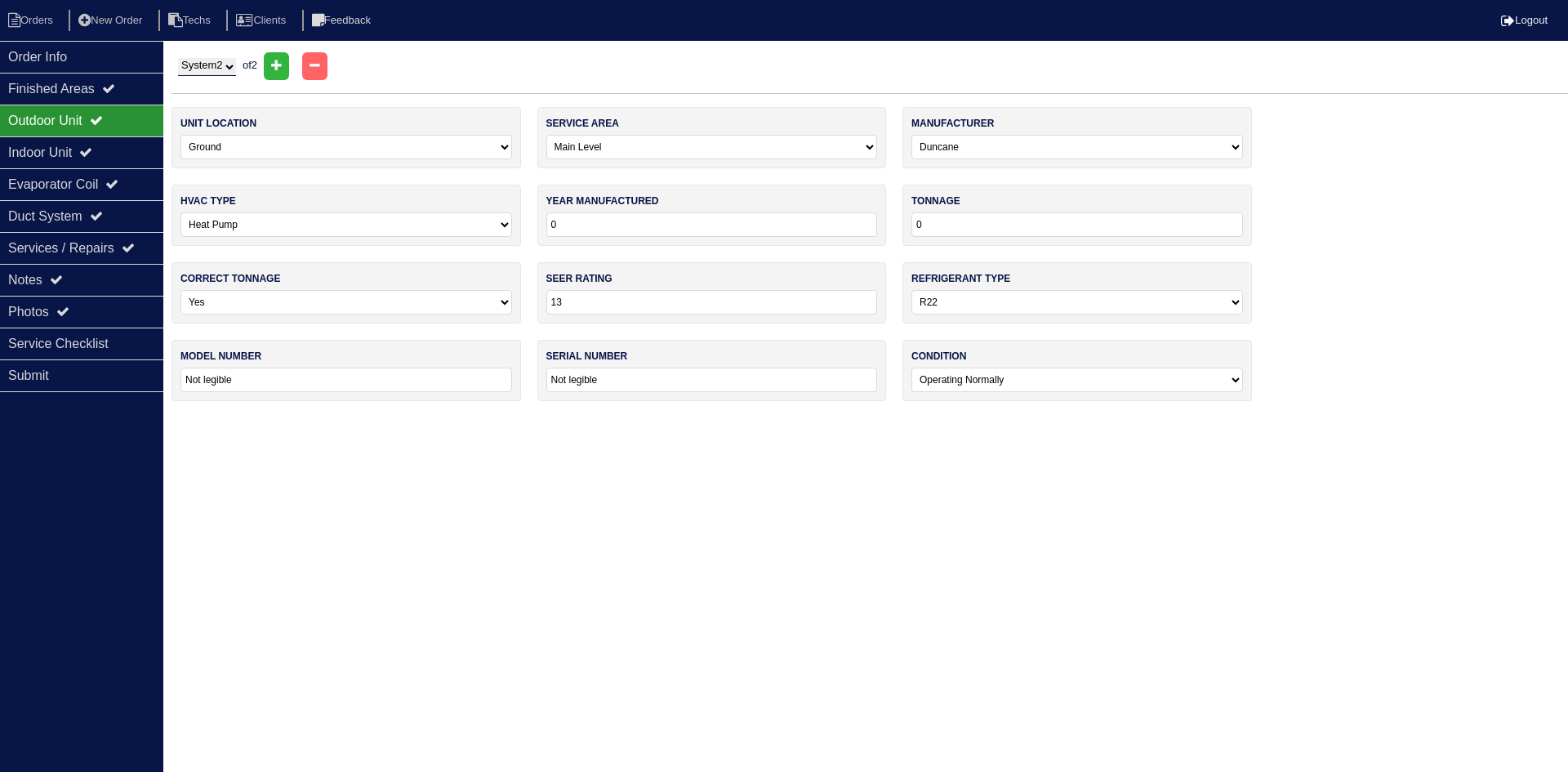
type input "2016"
type input "30"
select select "1"
type input "GSZ140301KD"
type input "1605832406"
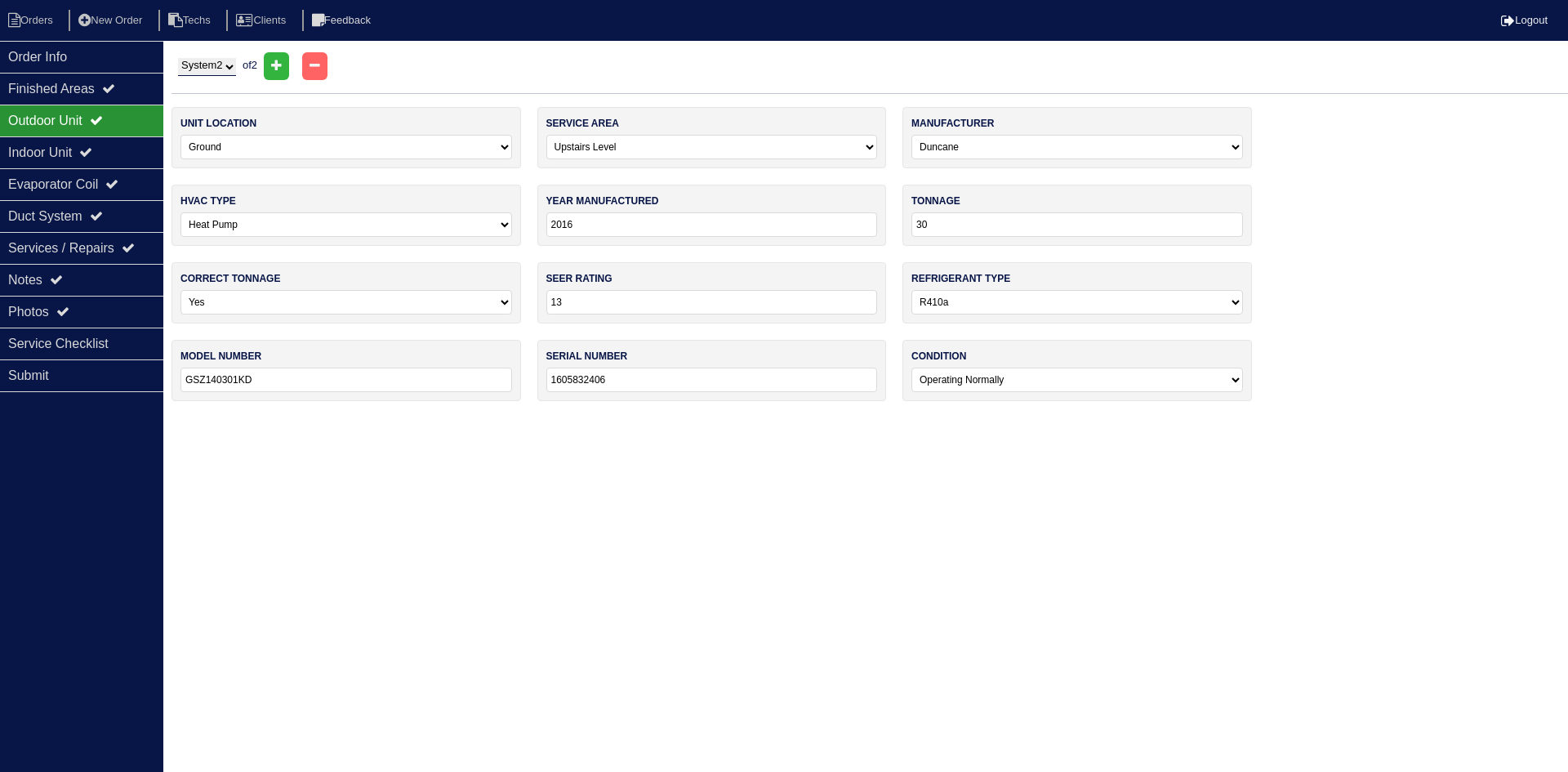
click at [219, 70] on select "System 1 System 2" at bounding box center [207, 66] width 58 height 18
select select "1"
click at [178, 58] on select "System 1 System 2" at bounding box center [207, 66] width 58 height 18
select select "0"
select select "Duncane"
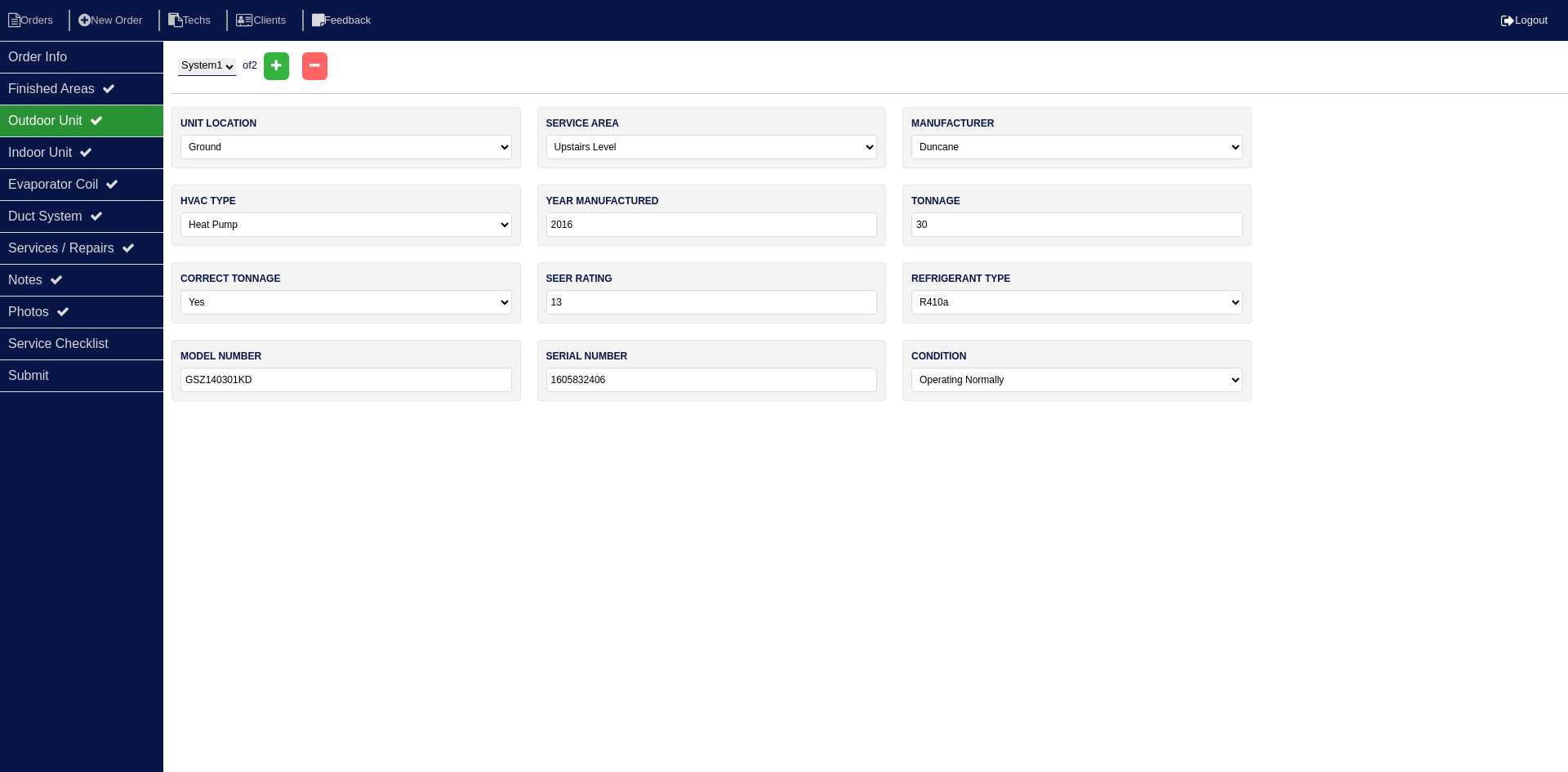
type input "0"
select select "0"
type input "Not legible"
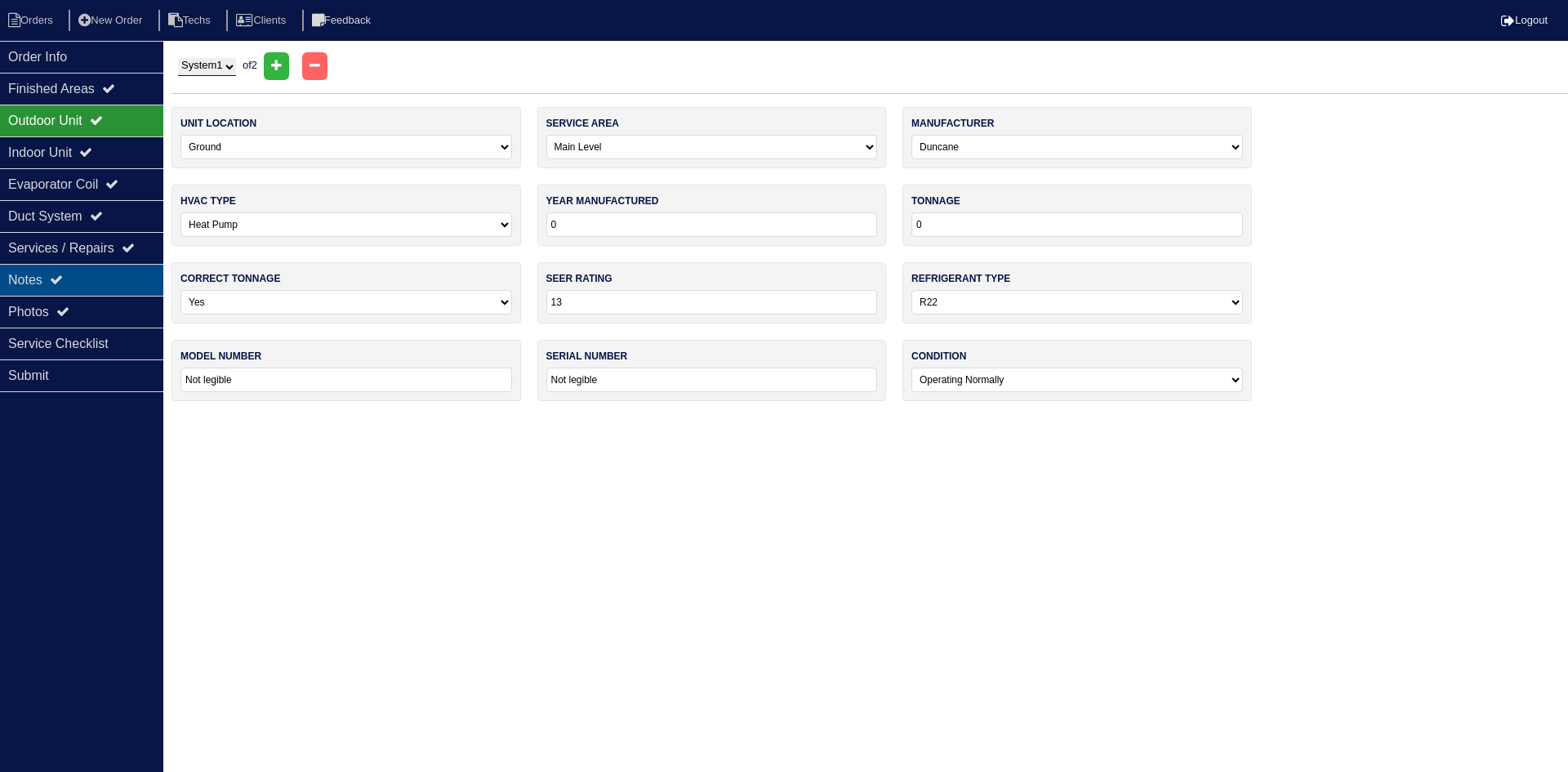
click at [78, 274] on div "Notes" at bounding box center [82, 280] width 163 height 32
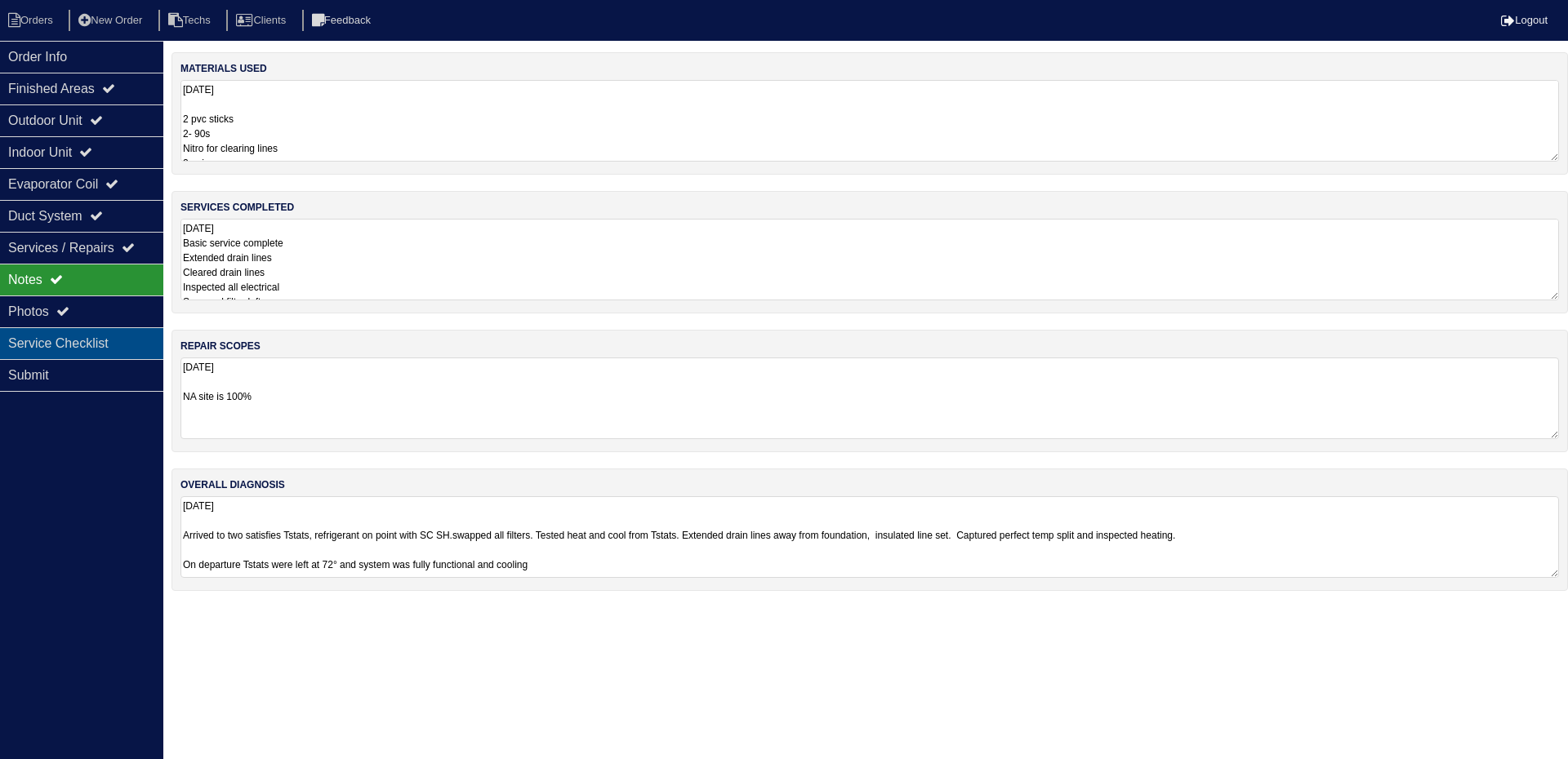
click at [127, 337] on div "Service Checklist" at bounding box center [82, 343] width 163 height 32
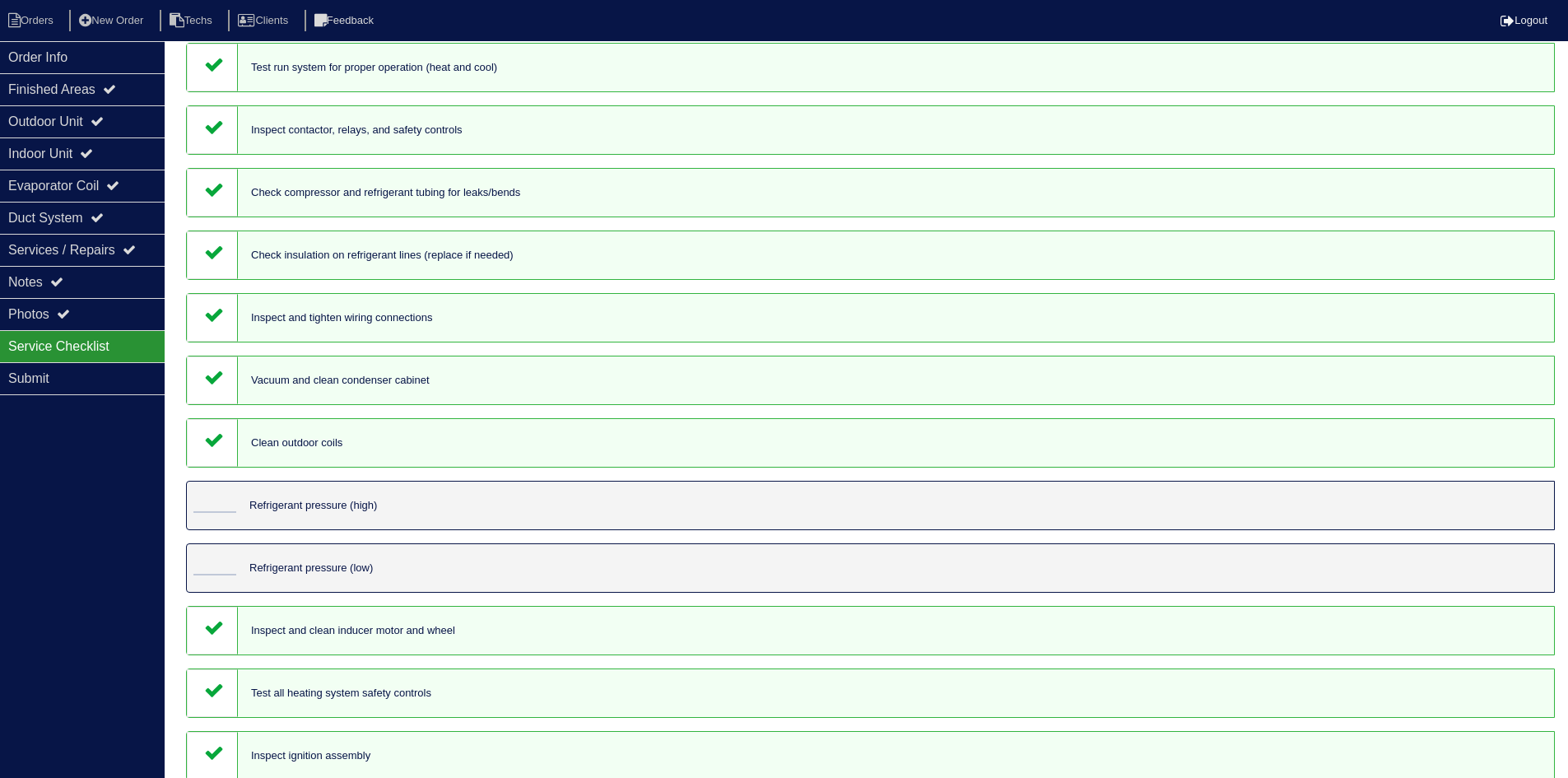
scroll to position [82, 0]
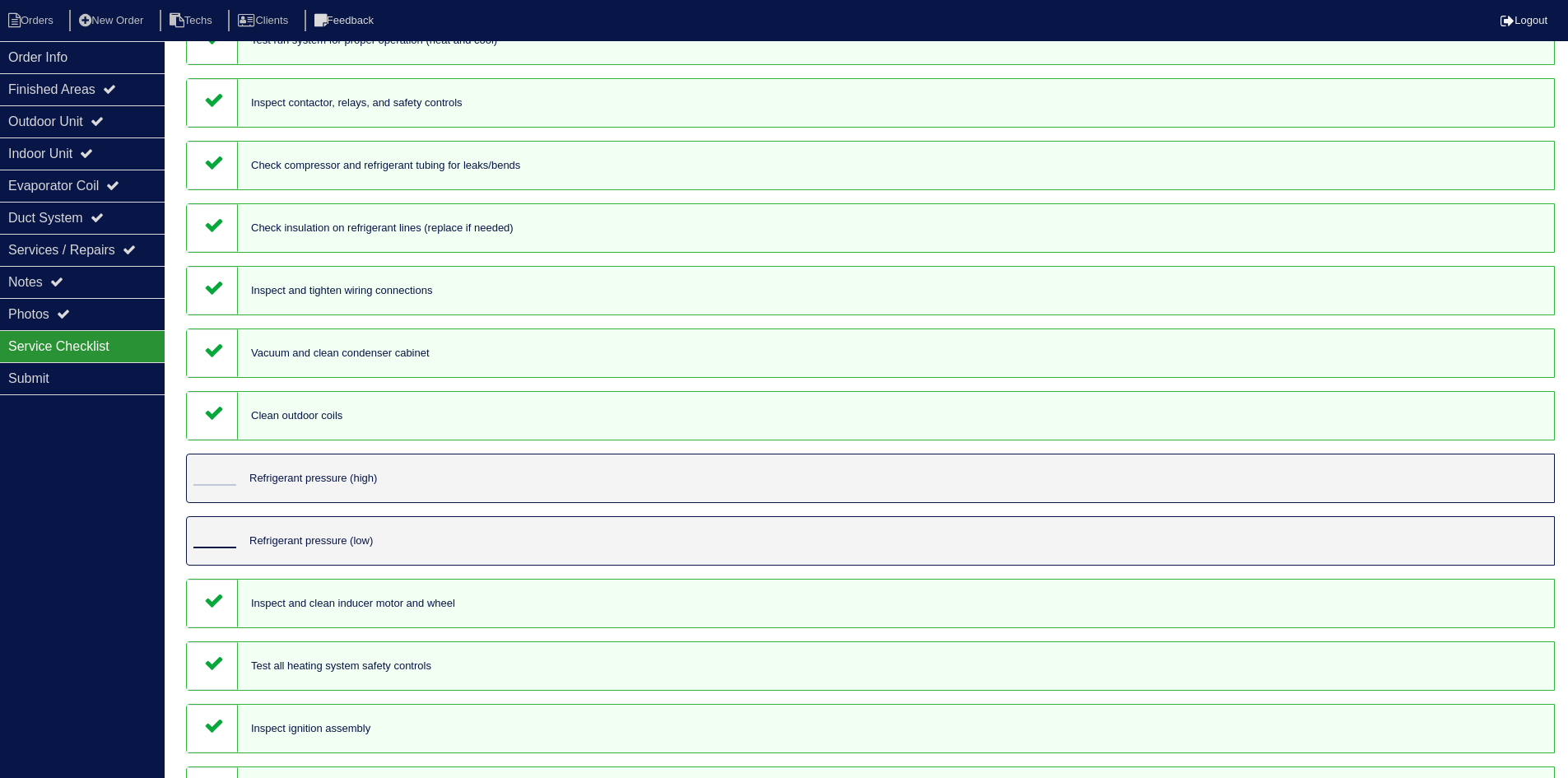
click at [214, 535] on input "tel" at bounding box center [215, 538] width 43 height 18
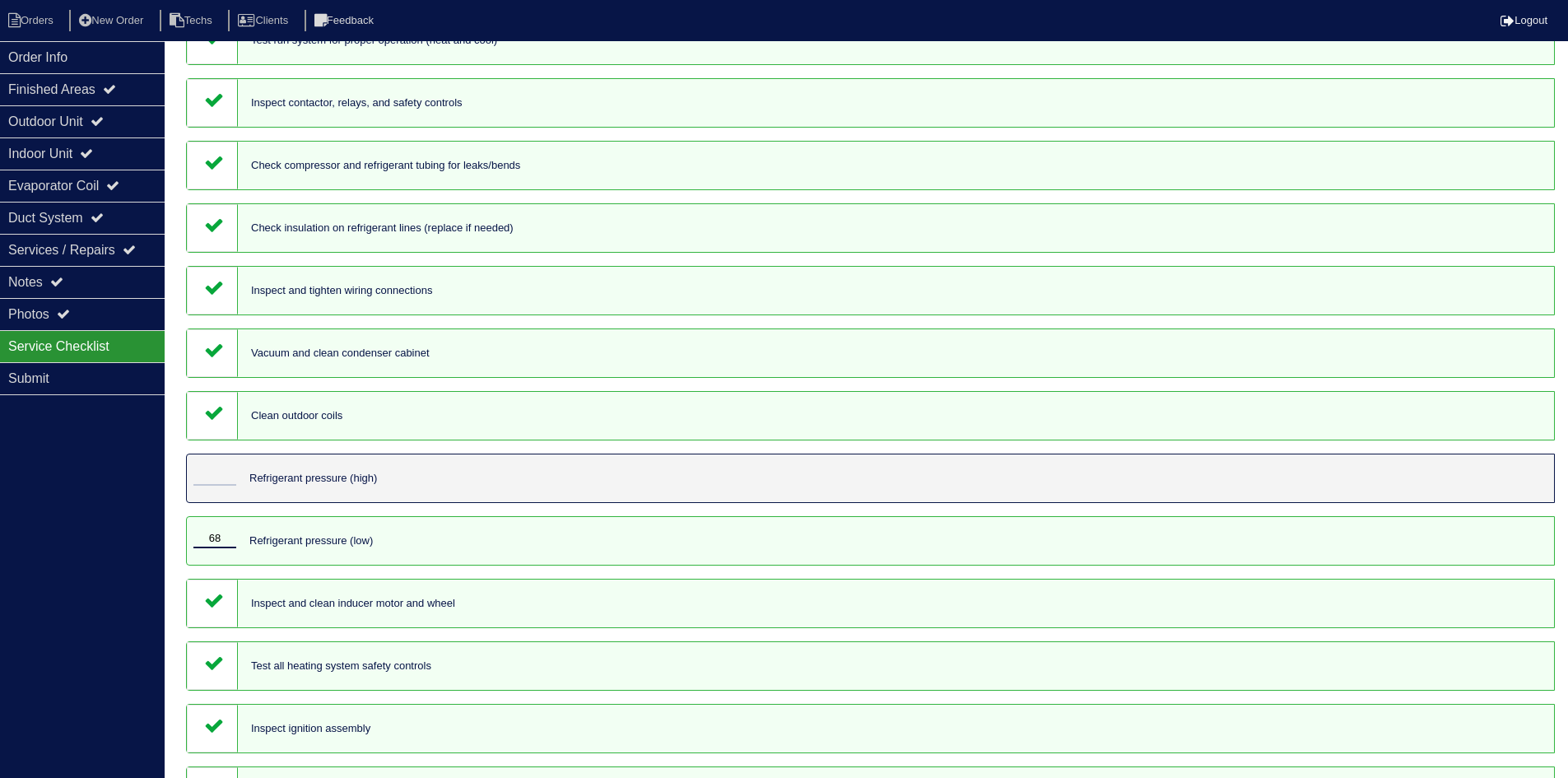
type input "68"
click at [213, 468] on input "tel" at bounding box center [215, 476] width 43 height 18
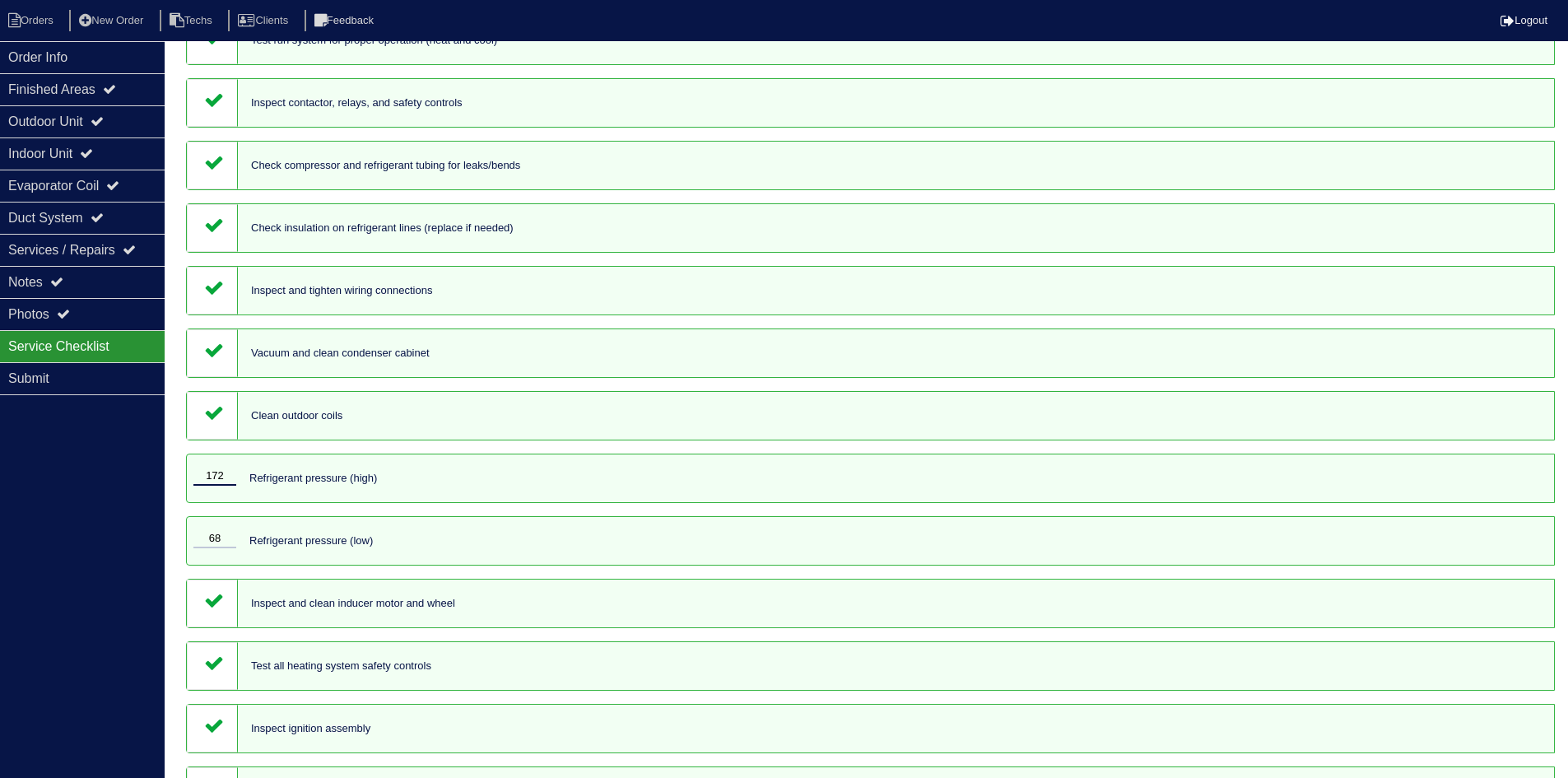
type input "172"
click at [116, 462] on div "Order Info Finished Areas Outdoor Unit Indoor Unit Evaporator Coil Duct System …" at bounding box center [82, 430] width 165 height 778
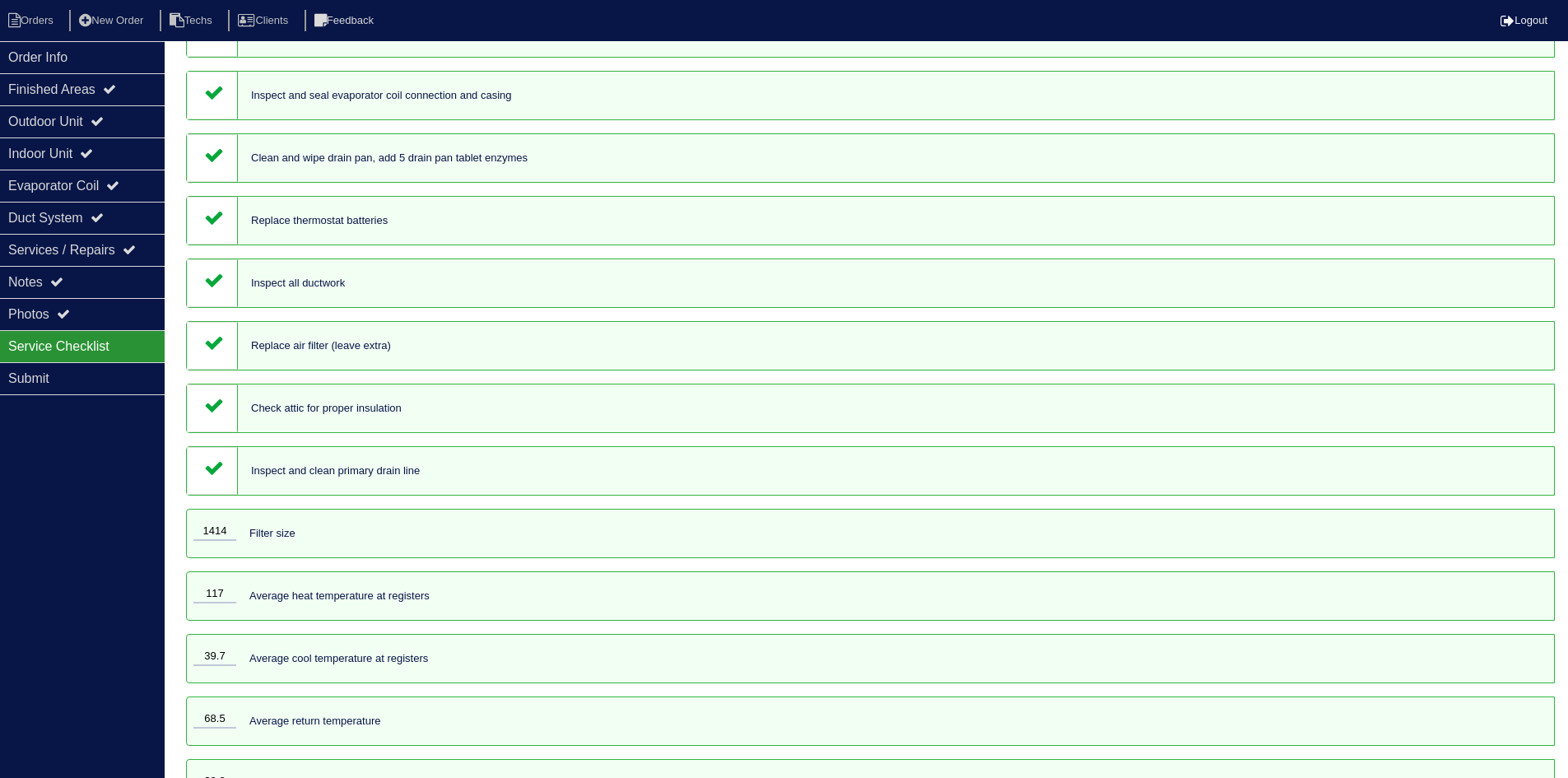
scroll to position [1323, 0]
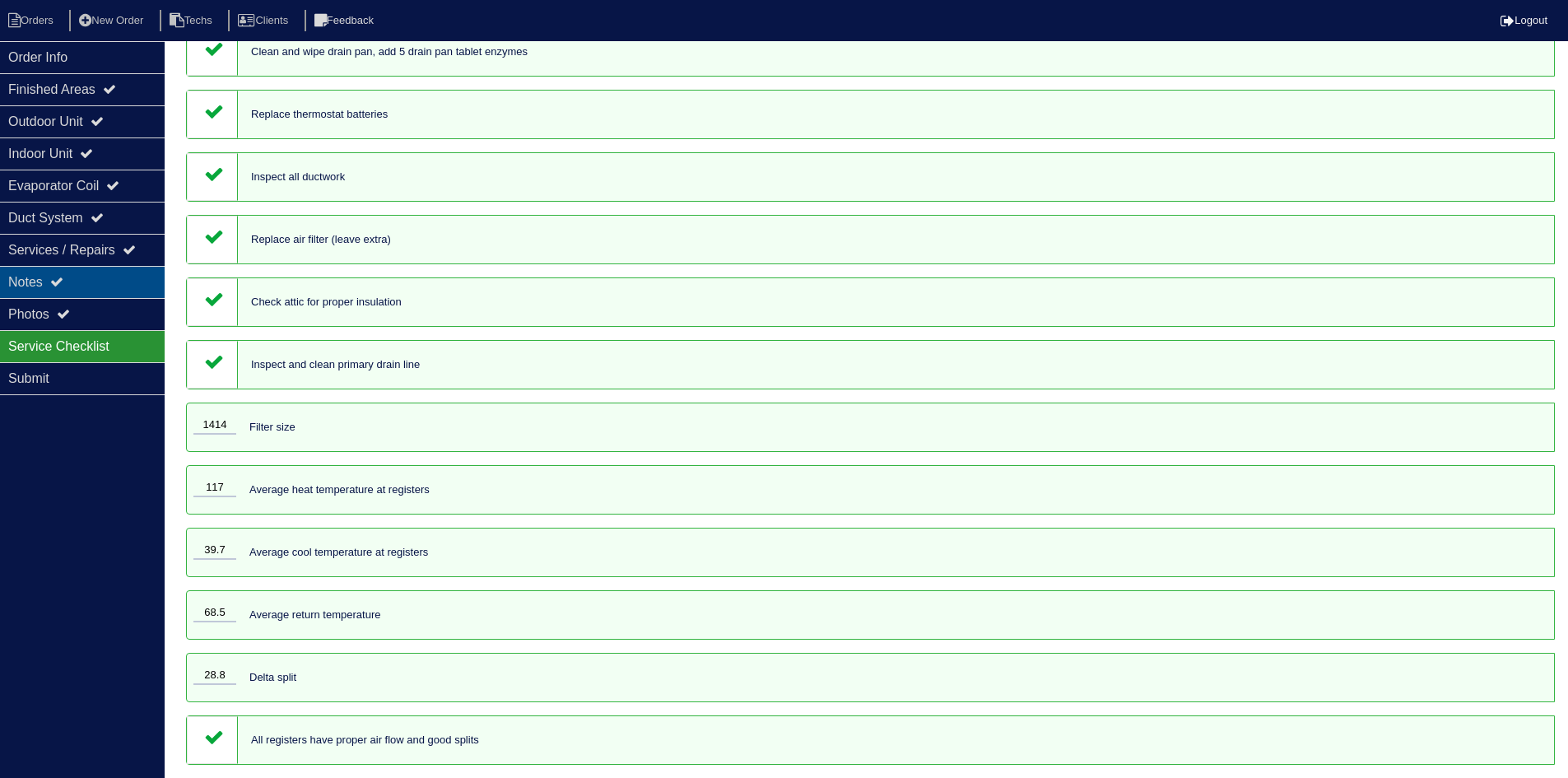
click at [92, 283] on div "Notes" at bounding box center [82, 282] width 165 height 32
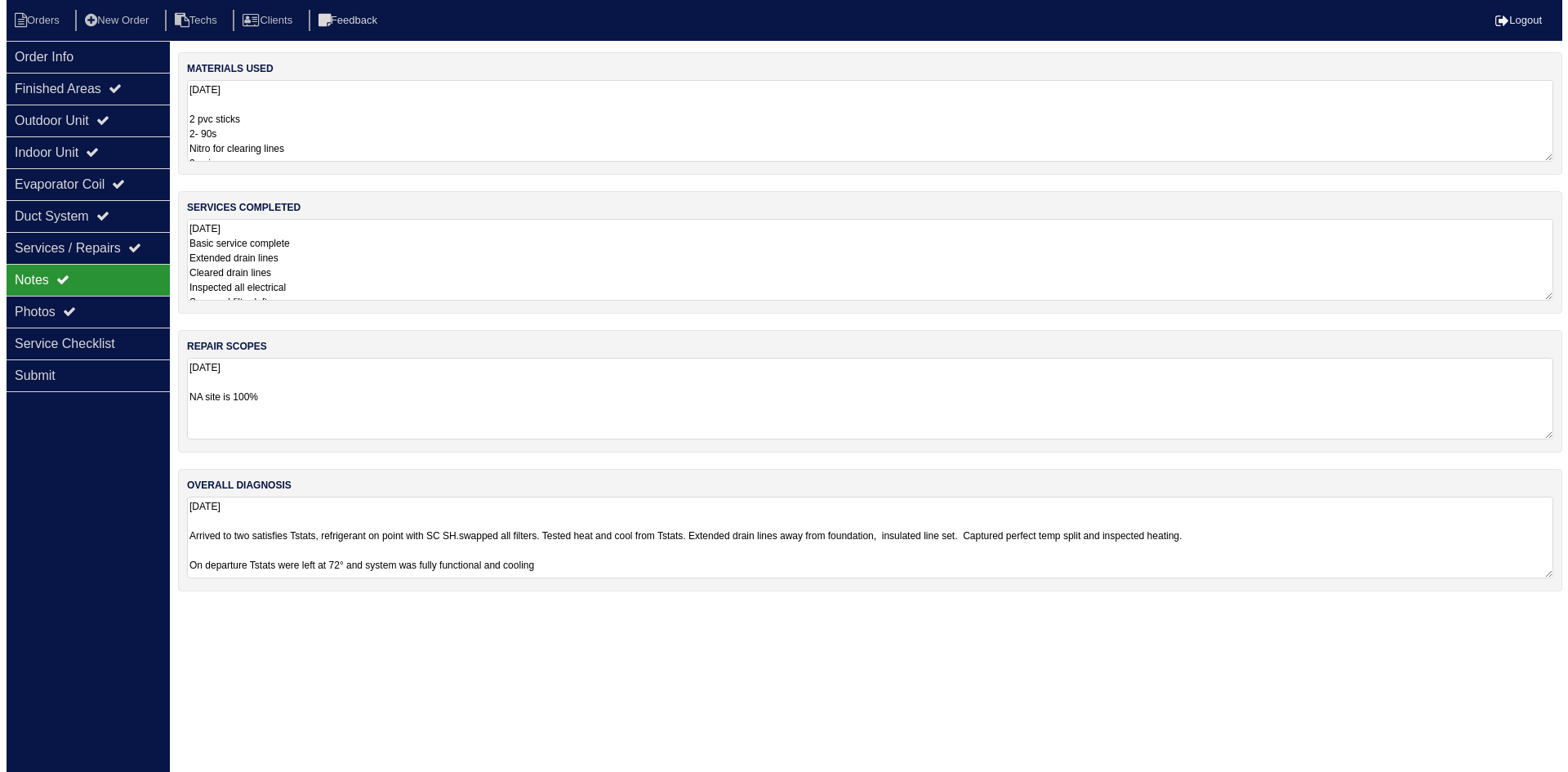
scroll to position [0, 0]
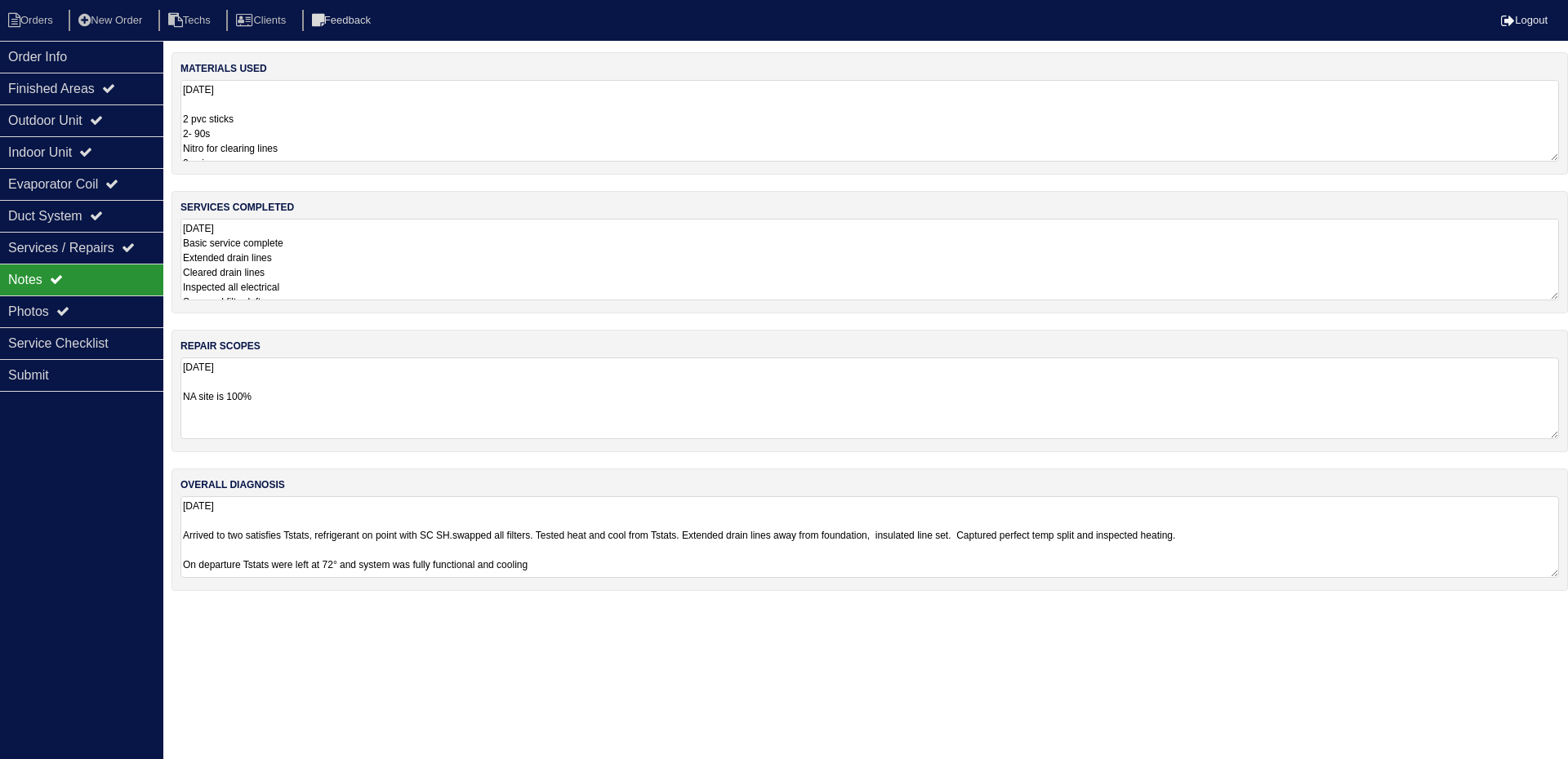
click at [288, 118] on textarea "8.26.25 2 pvc sticks 2- 90s Nitro for clearing lines 2 unions pvc 2-14x14 2-14x…" at bounding box center [869, 121] width 1379 height 82
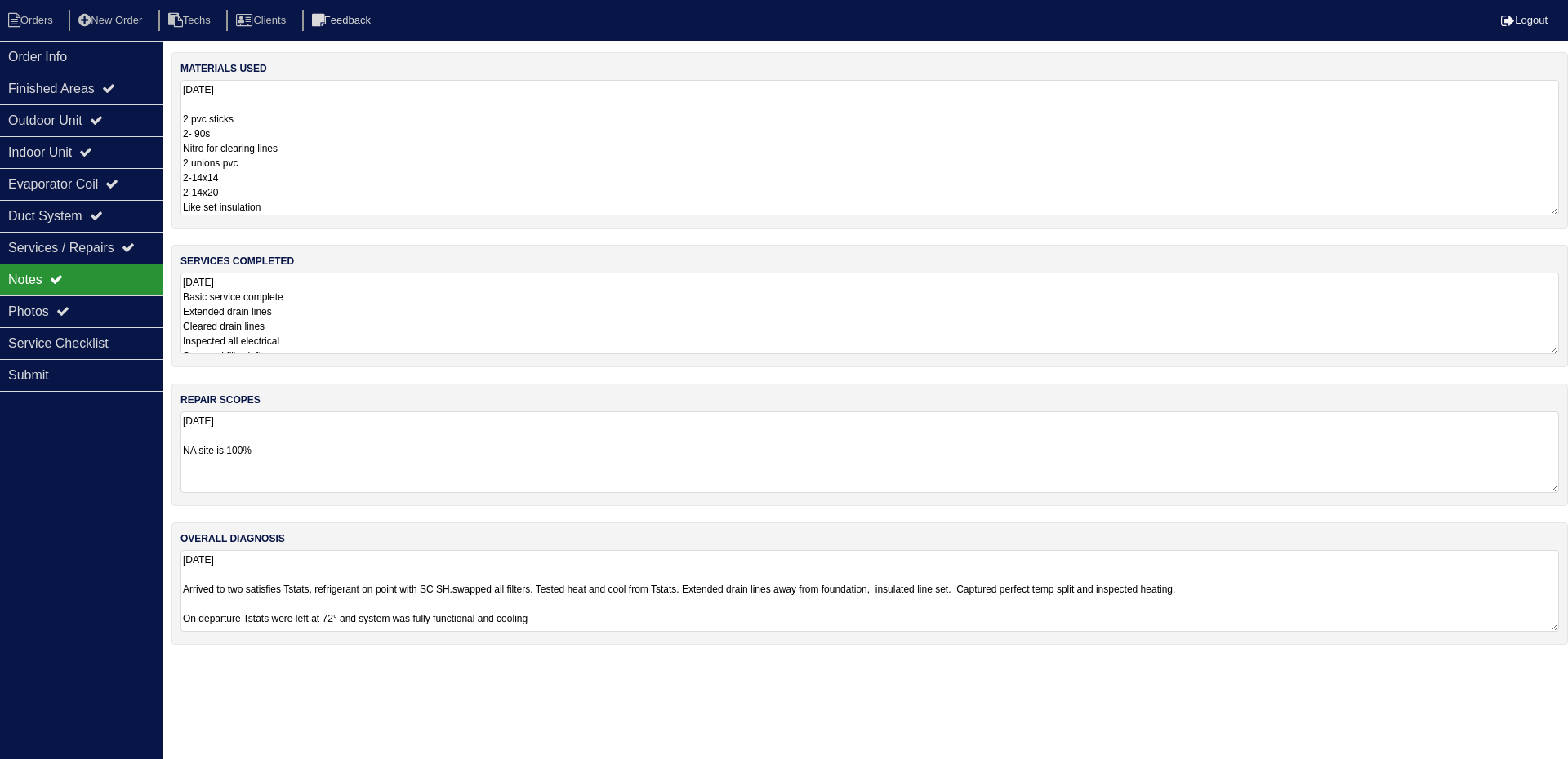
click at [327, 299] on textarea "8.26.25 Basic service complete Extended drain lines Cleared drain lines Inspect…" at bounding box center [869, 314] width 1379 height 82
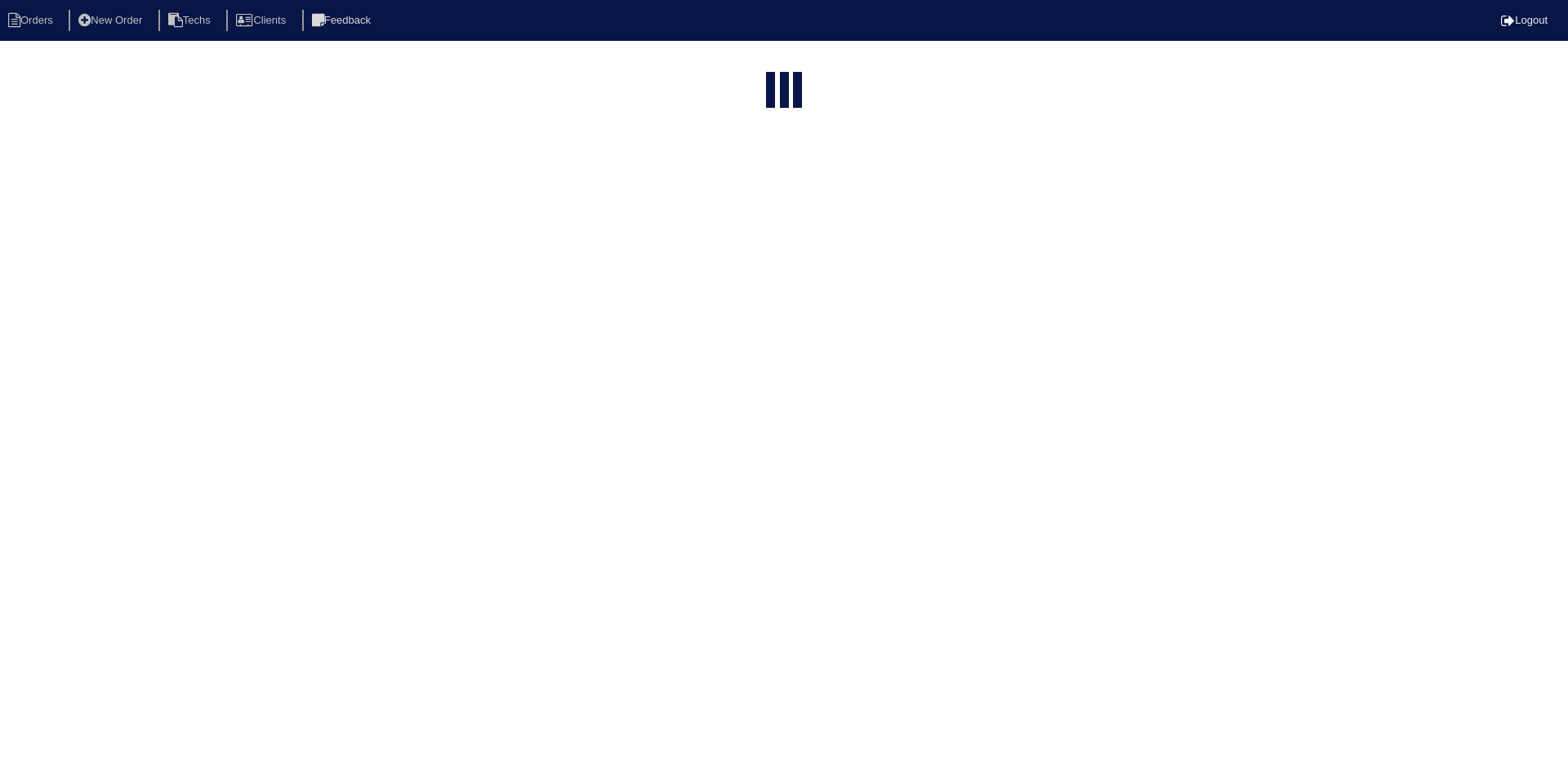
select select "15"
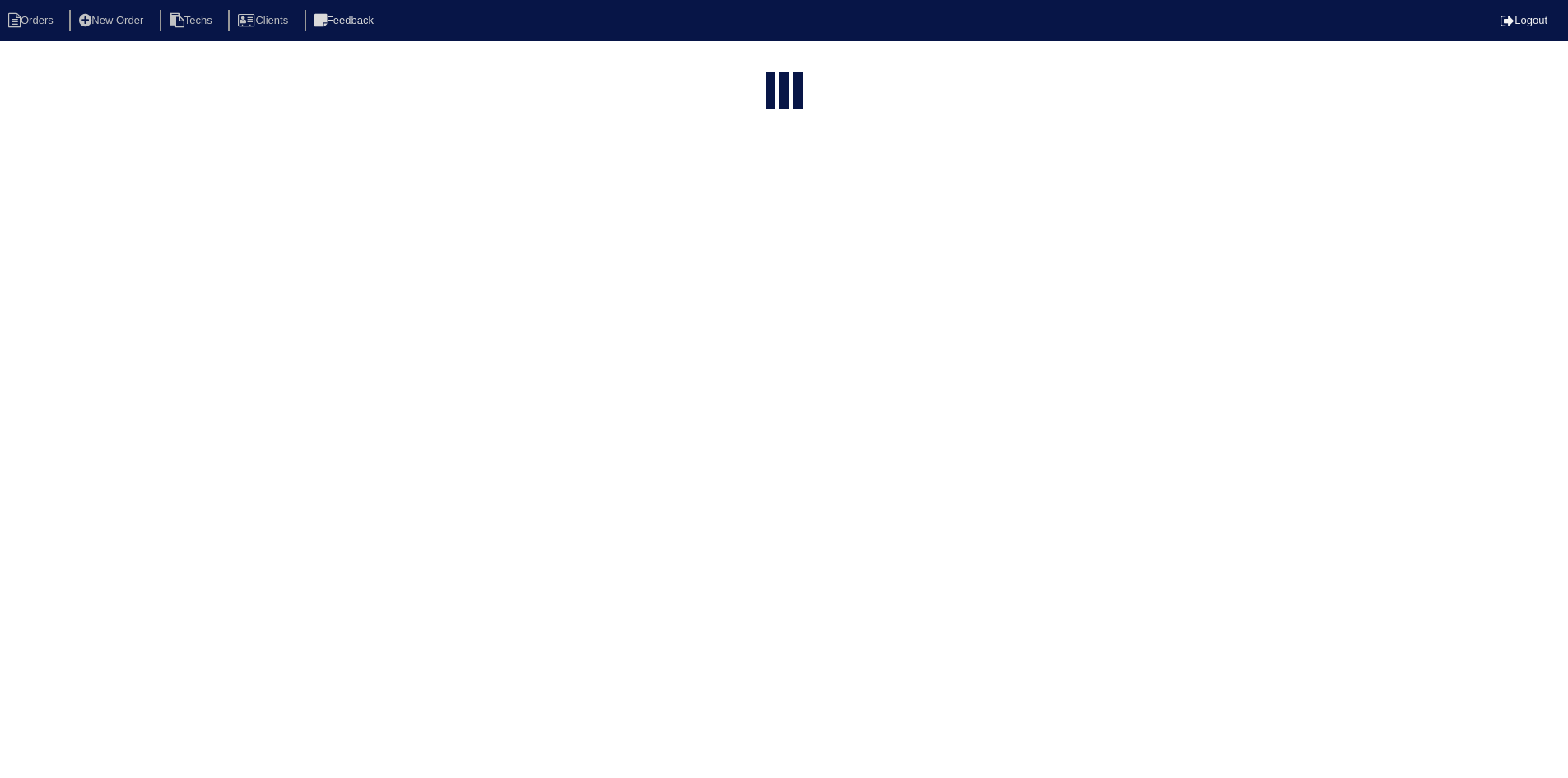
select select "field complete"
select select "need to quote"
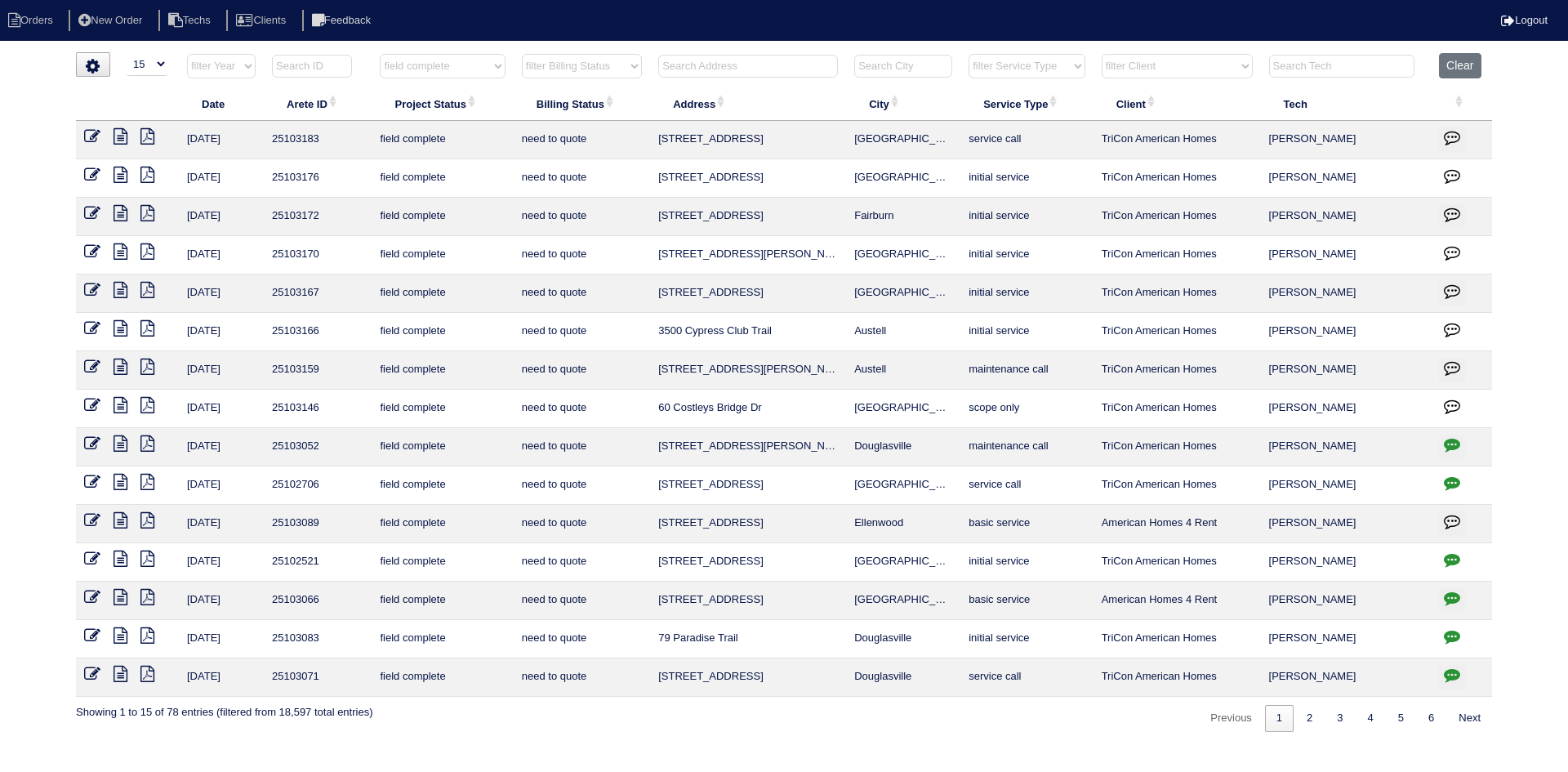
click at [149, 521] on icon at bounding box center [147, 520] width 14 height 17
click at [120, 517] on icon at bounding box center [120, 520] width 14 height 17
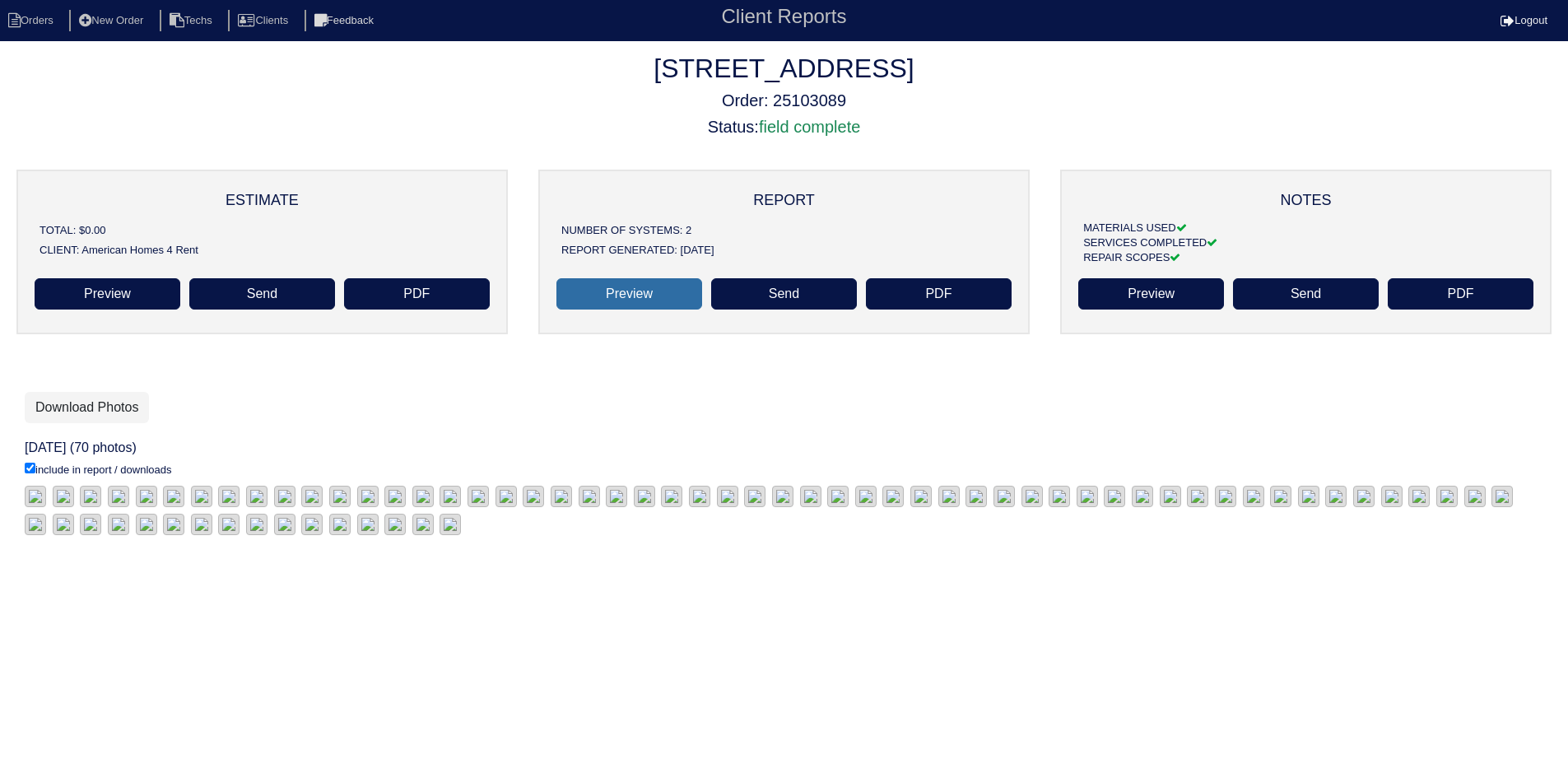
click at [629, 297] on link "Preview" at bounding box center [629, 293] width 146 height 31
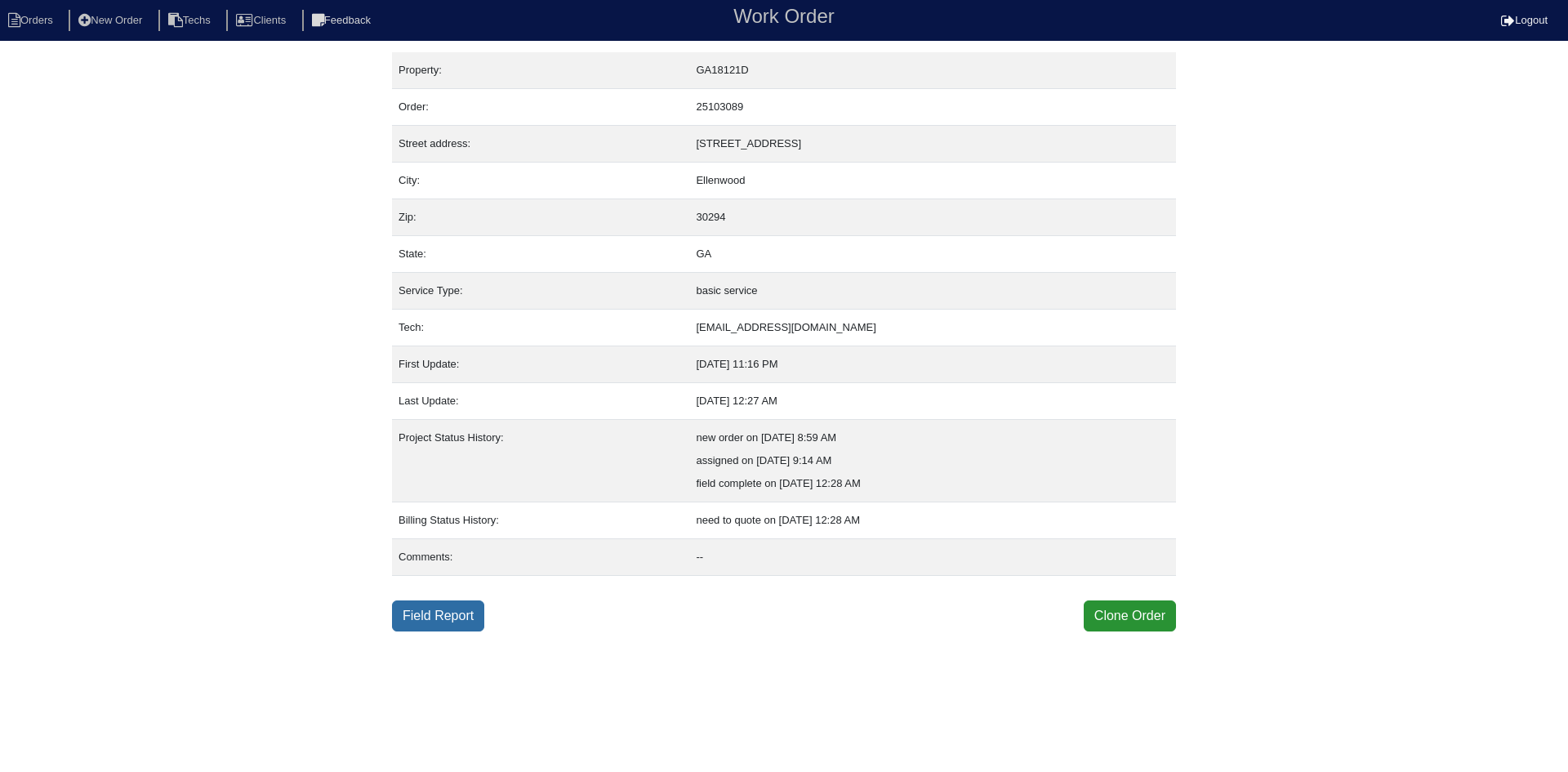
click at [428, 622] on link "Field Report" at bounding box center [438, 615] width 92 height 31
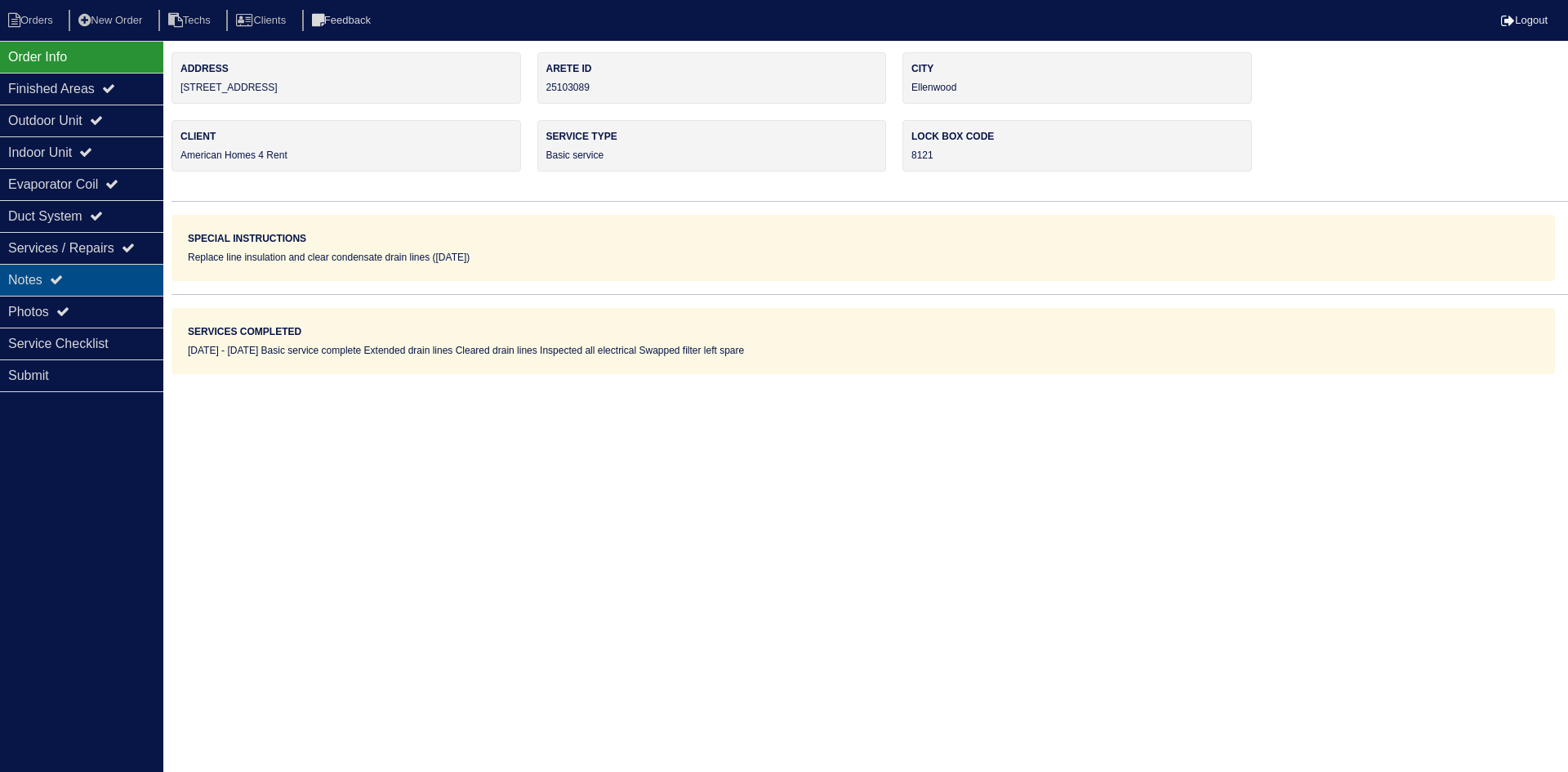
click at [98, 281] on div "Notes" at bounding box center [82, 280] width 163 height 32
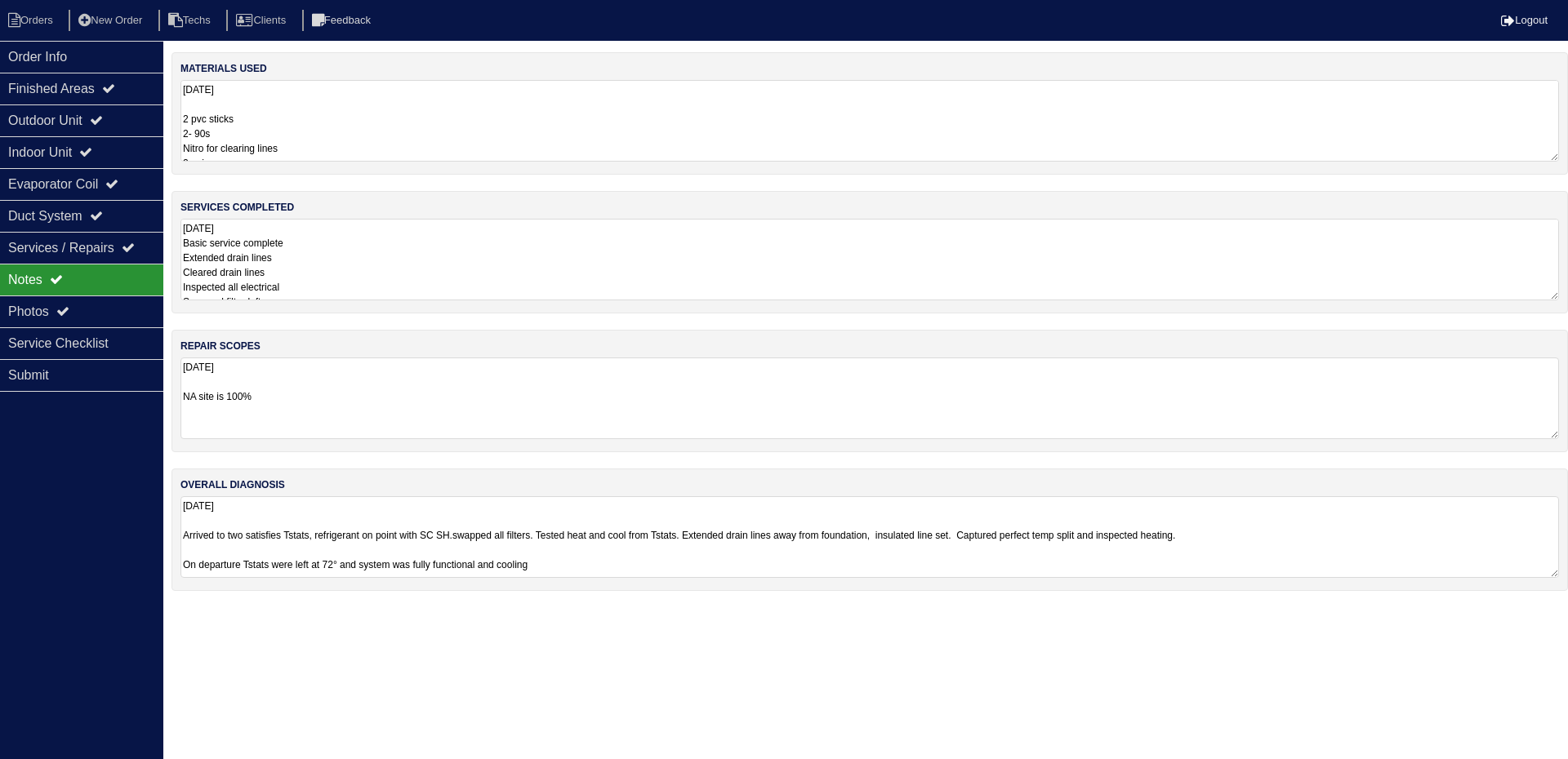
click at [404, 273] on textarea "8.26.25 Basic service complete Extended drain lines Cleared drain lines Inspect…" at bounding box center [869, 260] width 1379 height 82
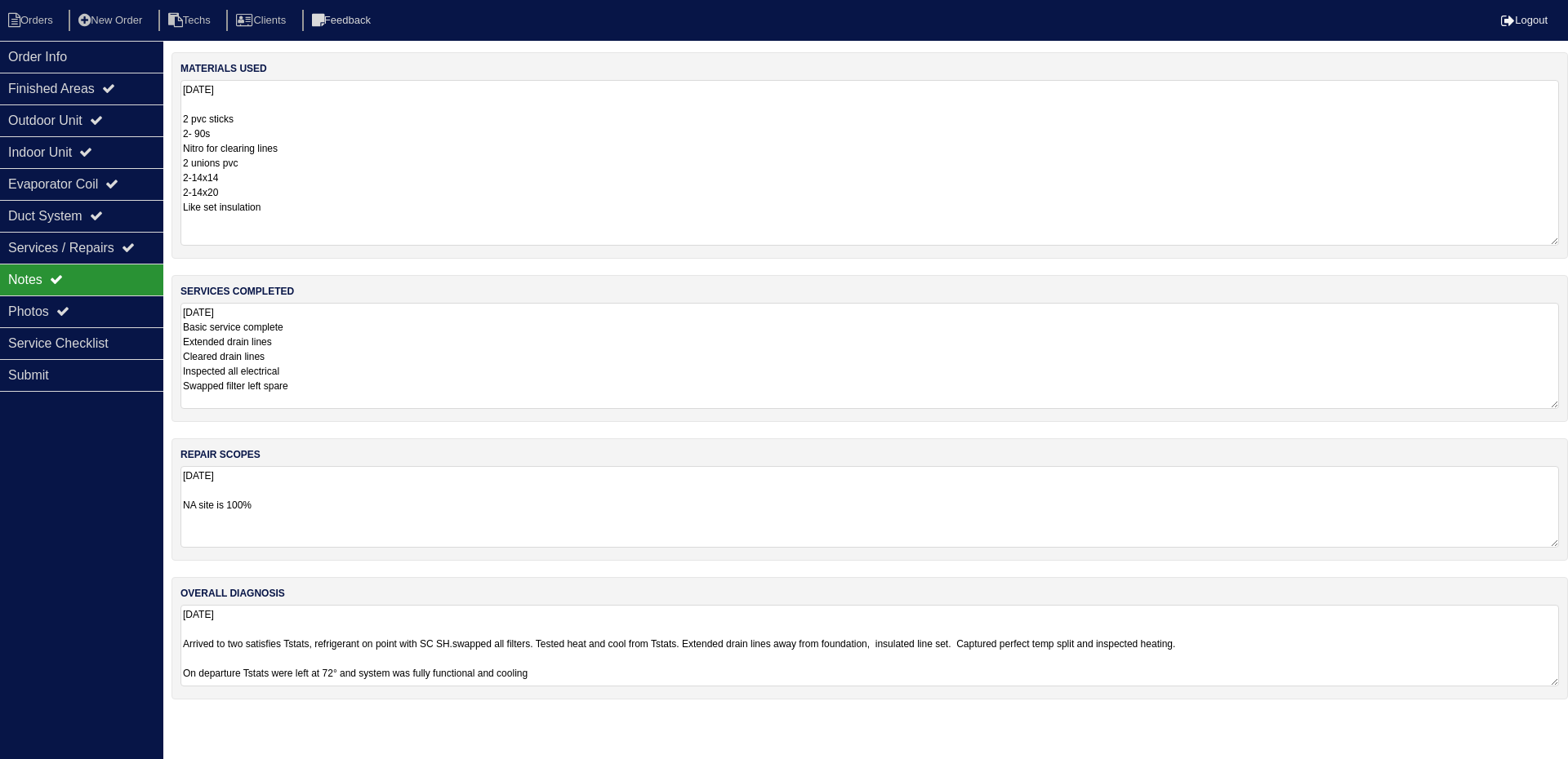
drag, startPoint x: 1554, startPoint y: 157, endPoint x: 1552, endPoint y: 241, distance: 84.0
click at [1552, 241] on textarea "8.26.25 2 pvc sticks 2- 90s Nitro for clearing lines 2 unions pvc 2-14x14 2-14x…" at bounding box center [869, 163] width 1379 height 165
click at [1542, 517] on textarea "8.26.25 NA site is 100%" at bounding box center [869, 507] width 1379 height 82
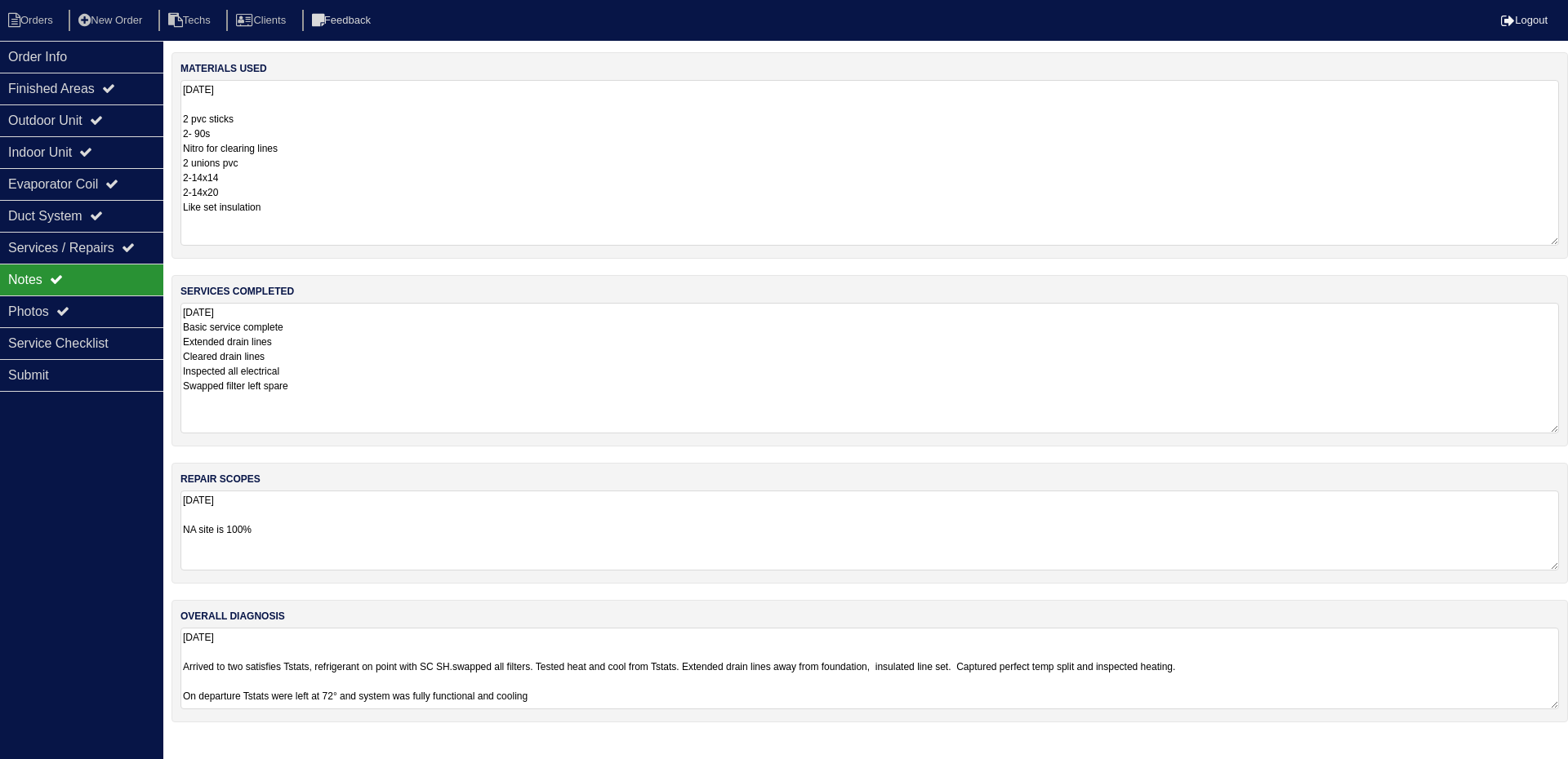
drag, startPoint x: 1554, startPoint y: 383, endPoint x: 1565, endPoint y: 432, distance: 50.2
click at [1565, 432] on div "services completed 8.26.25 Basic service complete Extended drain lines Cleared …" at bounding box center [869, 360] width 1396 height 172
click at [328, 386] on textarea "8.26.25 Basic service complete Extended drain lines Cleared drain lines Inspect…" at bounding box center [869, 368] width 1379 height 131
type textarea "8.26.25 Basic service complete Extended drain lines Cleared drain lines Inspect…"
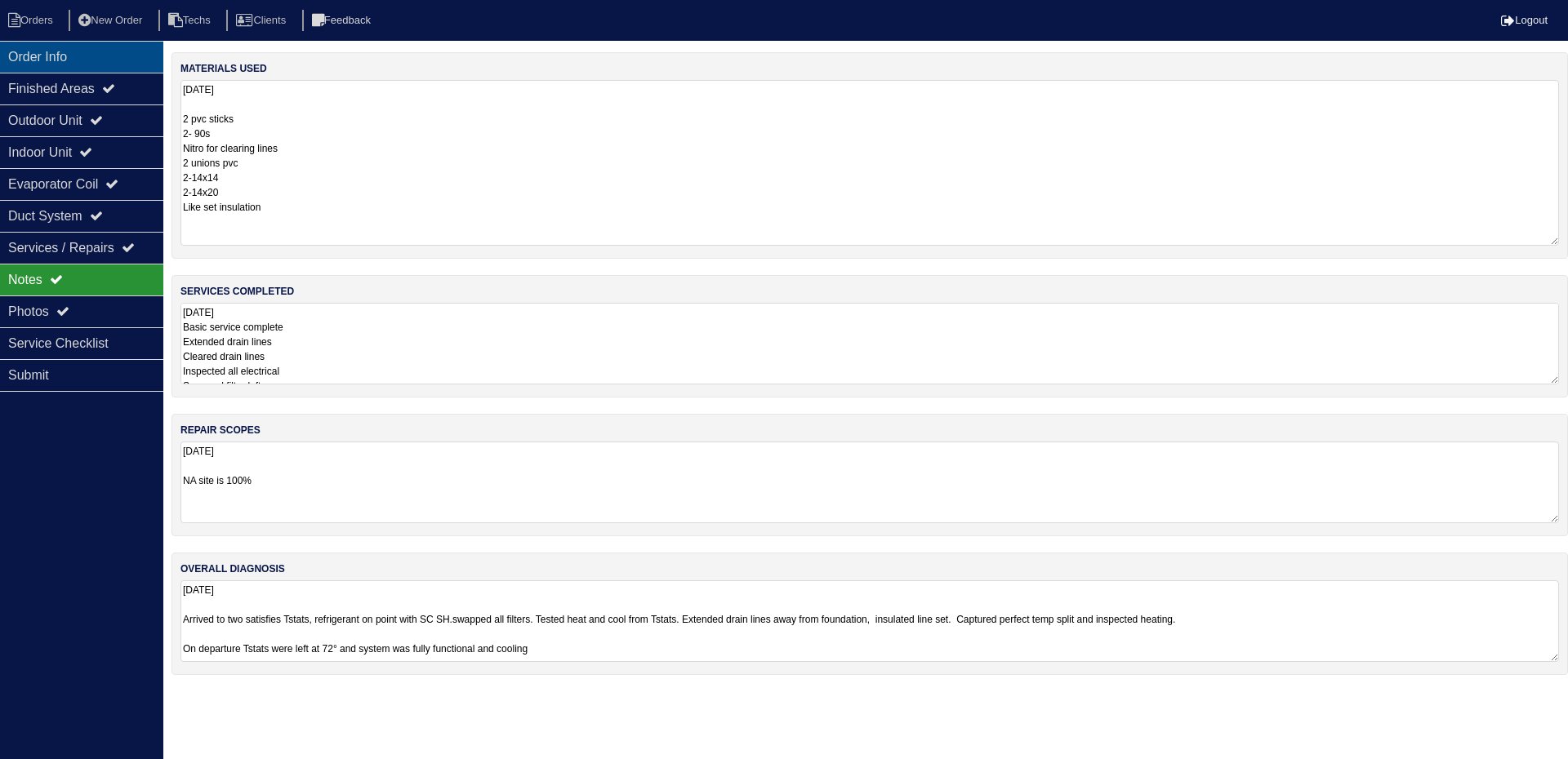
click at [39, 51] on div "Order Info" at bounding box center [82, 57] width 163 height 32
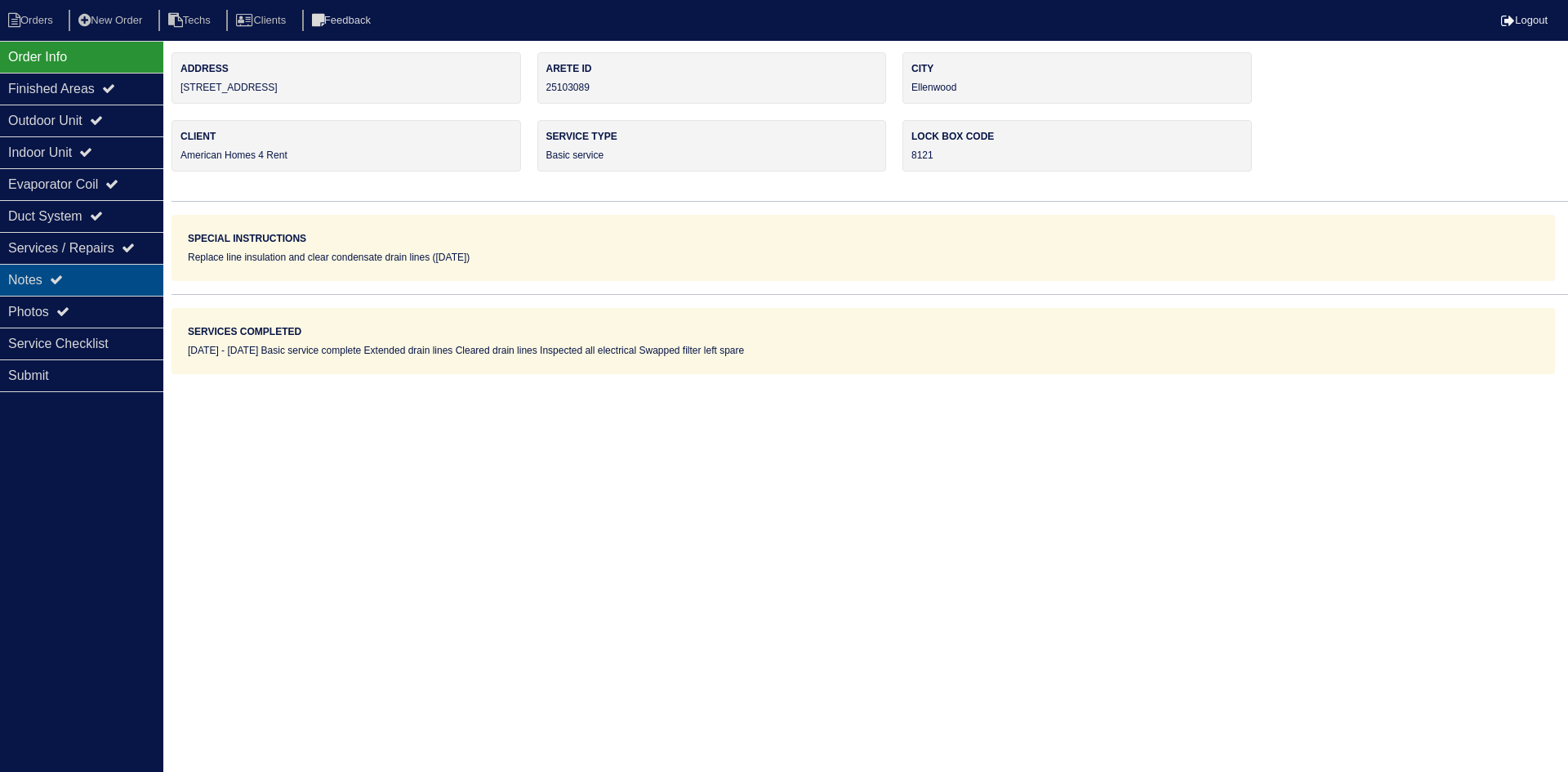
click at [88, 279] on div "Notes" at bounding box center [82, 280] width 163 height 32
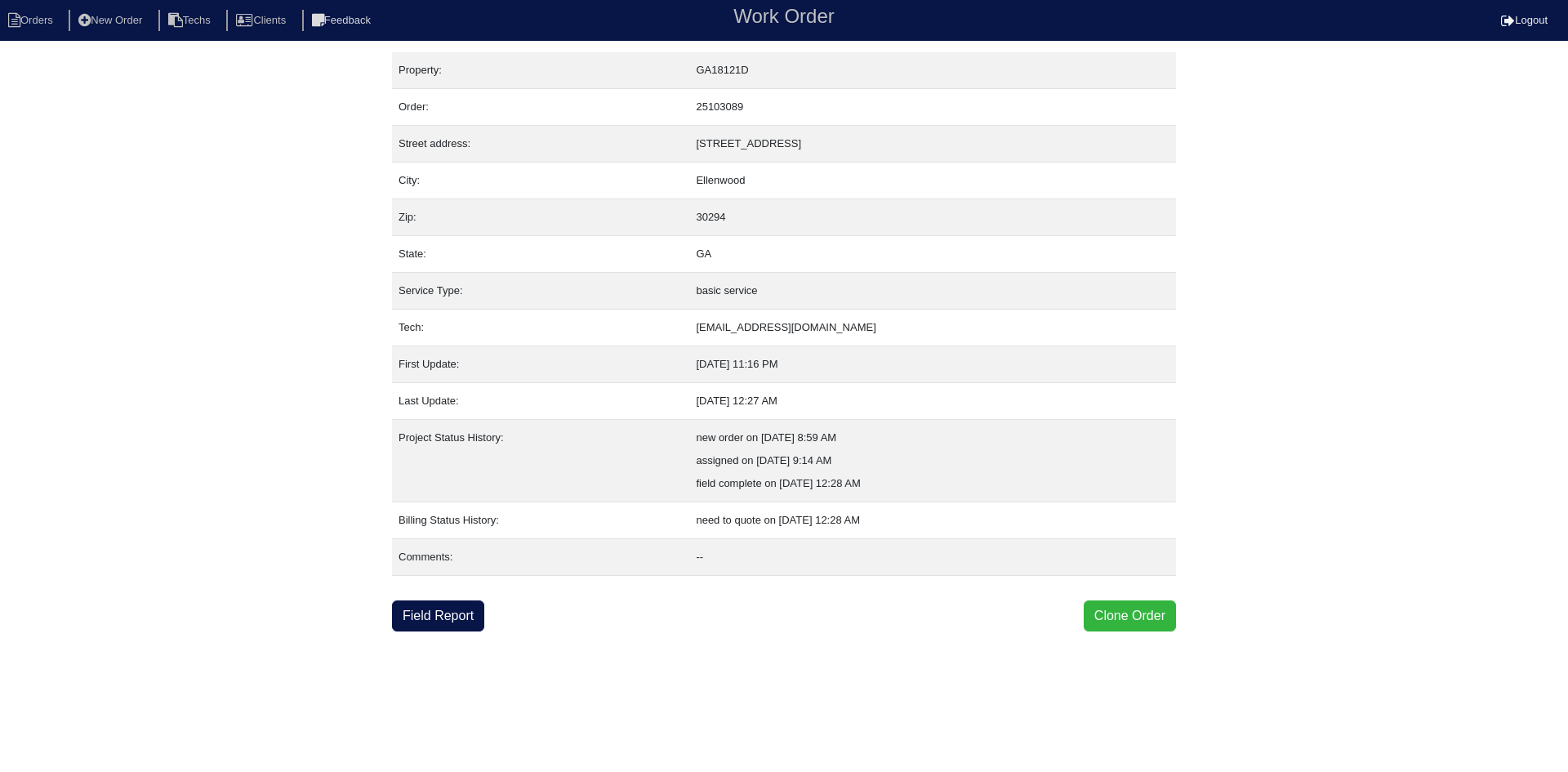
click at [1113, 615] on button "Clone Order" at bounding box center [1129, 615] width 92 height 31
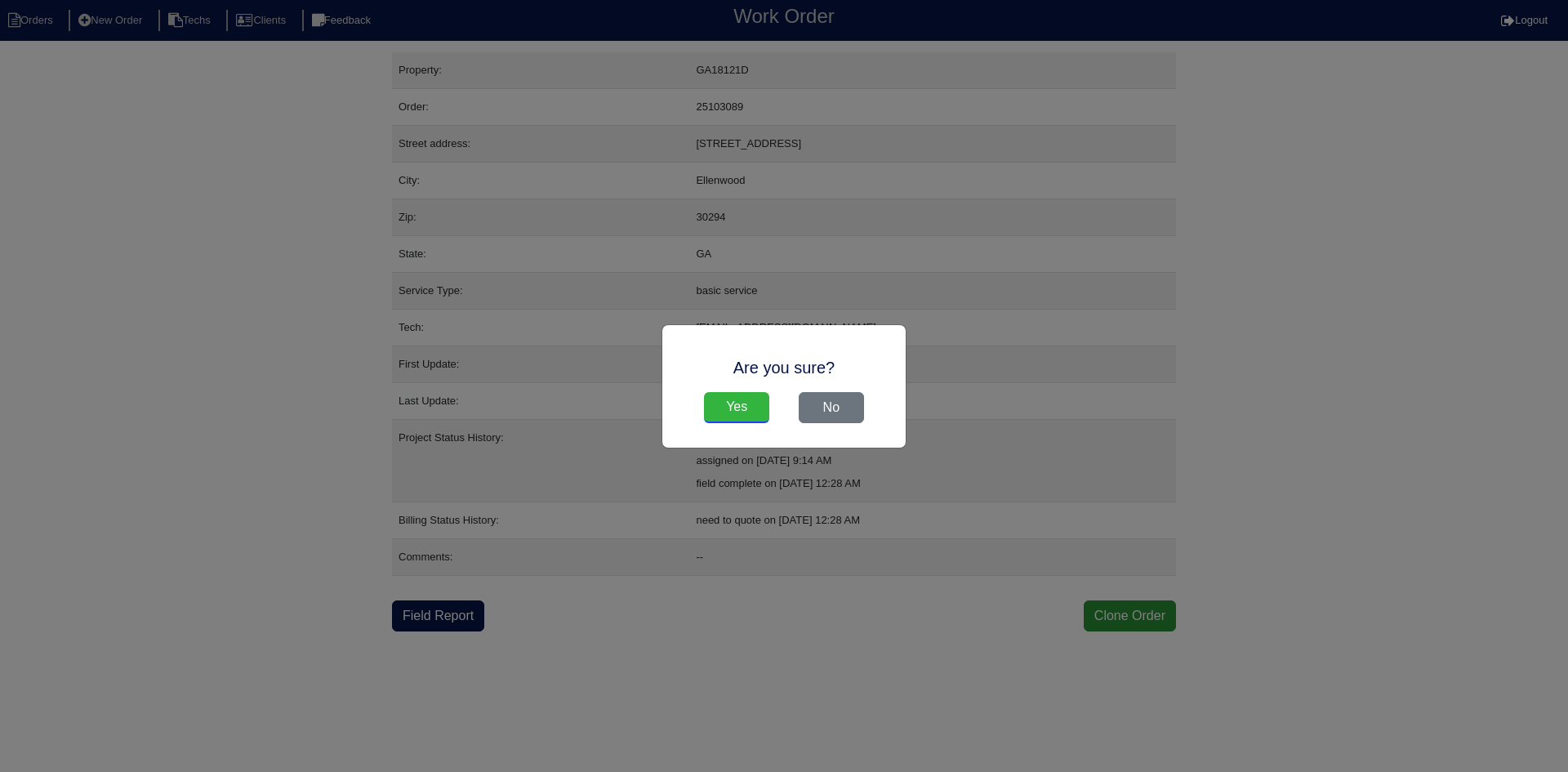
click at [735, 409] on input "Yes" at bounding box center [737, 407] width 65 height 31
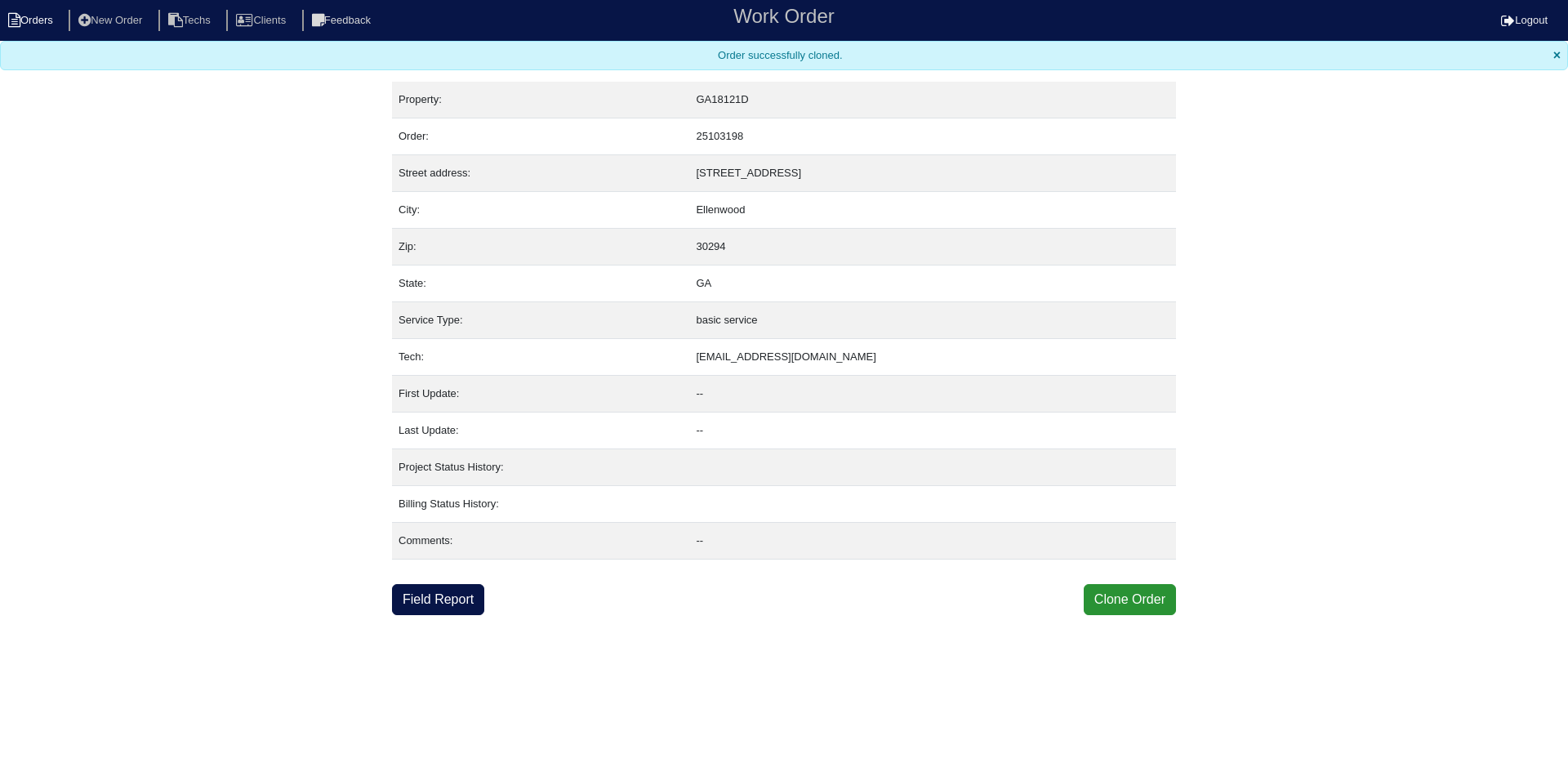
click at [50, 18] on li "Orders" at bounding box center [33, 21] width 66 height 22
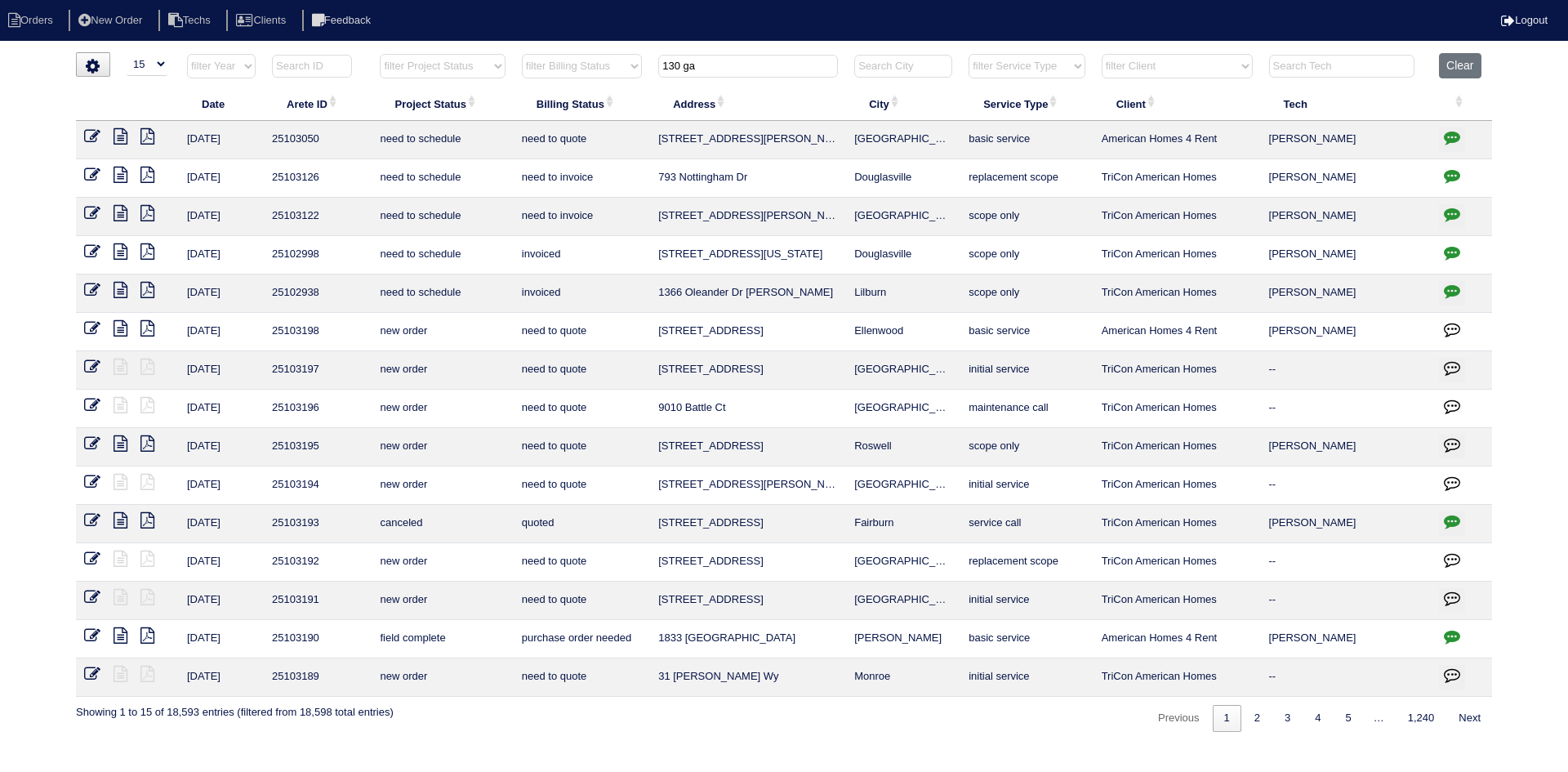
select select "15"
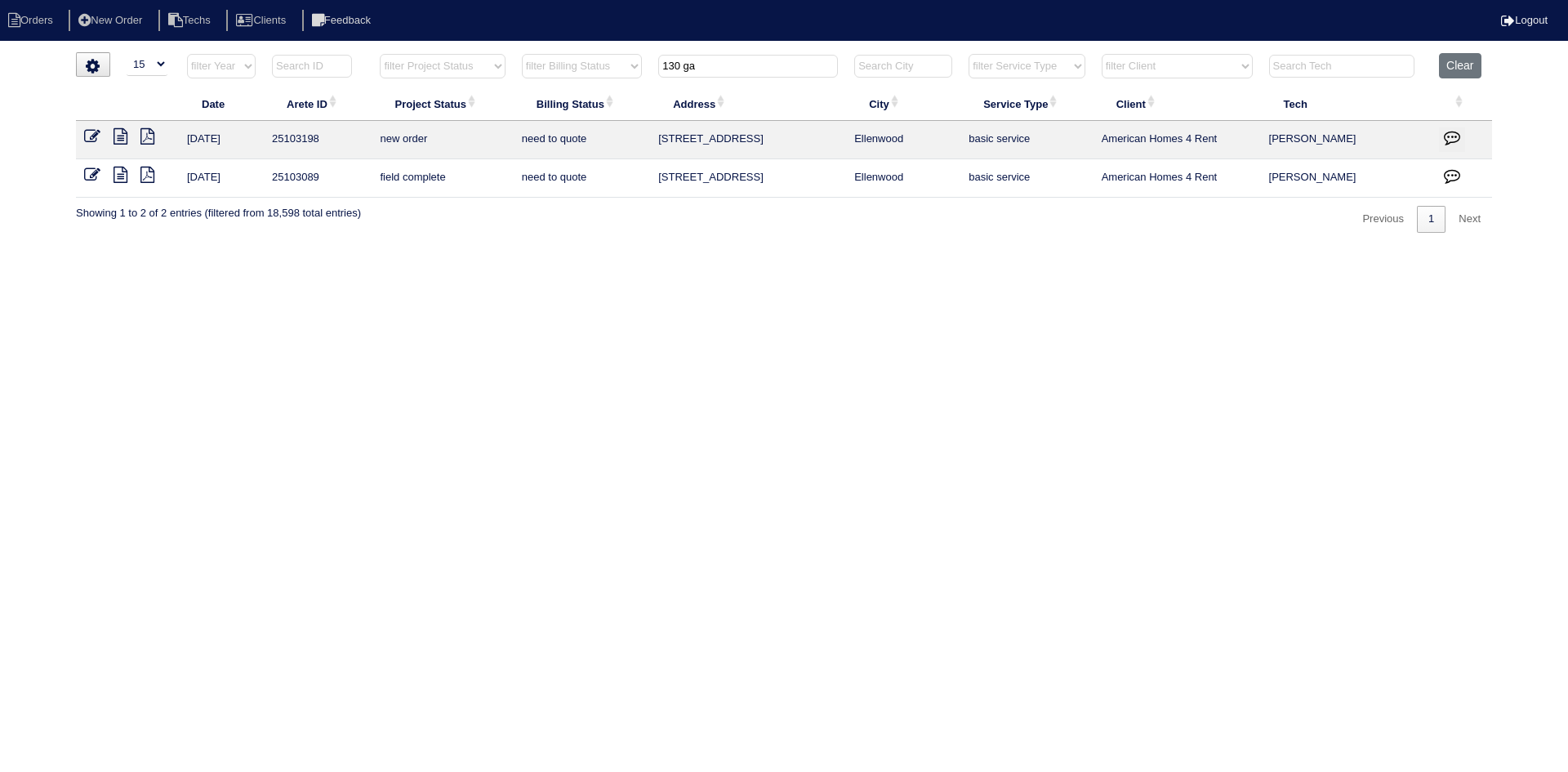
type input "130 ga"
click at [90, 172] on icon at bounding box center [93, 175] width 17 height 17
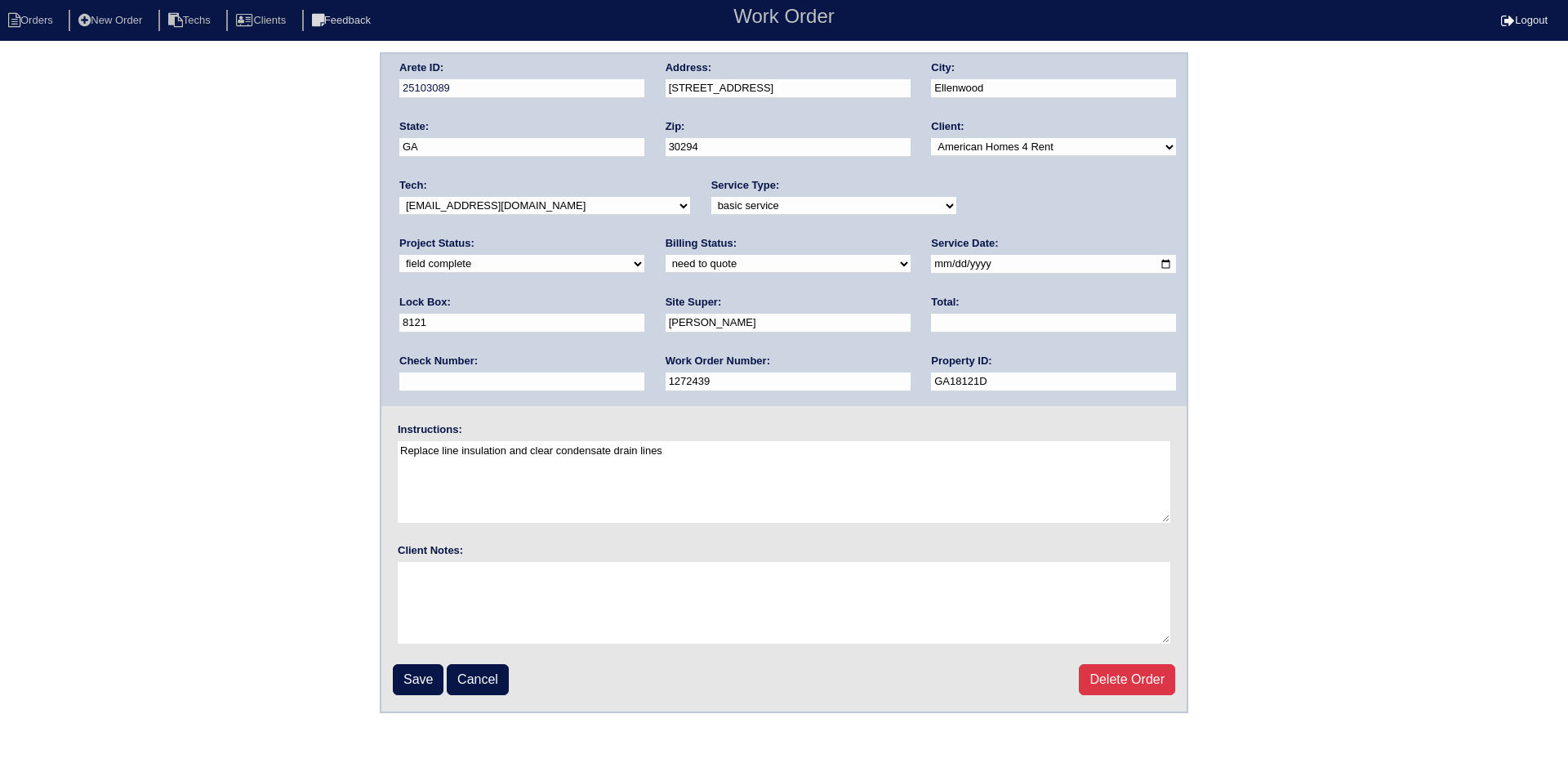
click at [931, 323] on input "text" at bounding box center [1053, 323] width 245 height 19
type input "545.00"
click at [665, 262] on select "need to quote quoted need to invoice invoiced paid warranty purchase order need…" at bounding box center [788, 263] width 245 height 18
select select "quoted"
click at [665, 255] on select "need to quote quoted need to invoice invoiced paid warranty purchase order need…" at bounding box center [788, 263] width 245 height 18
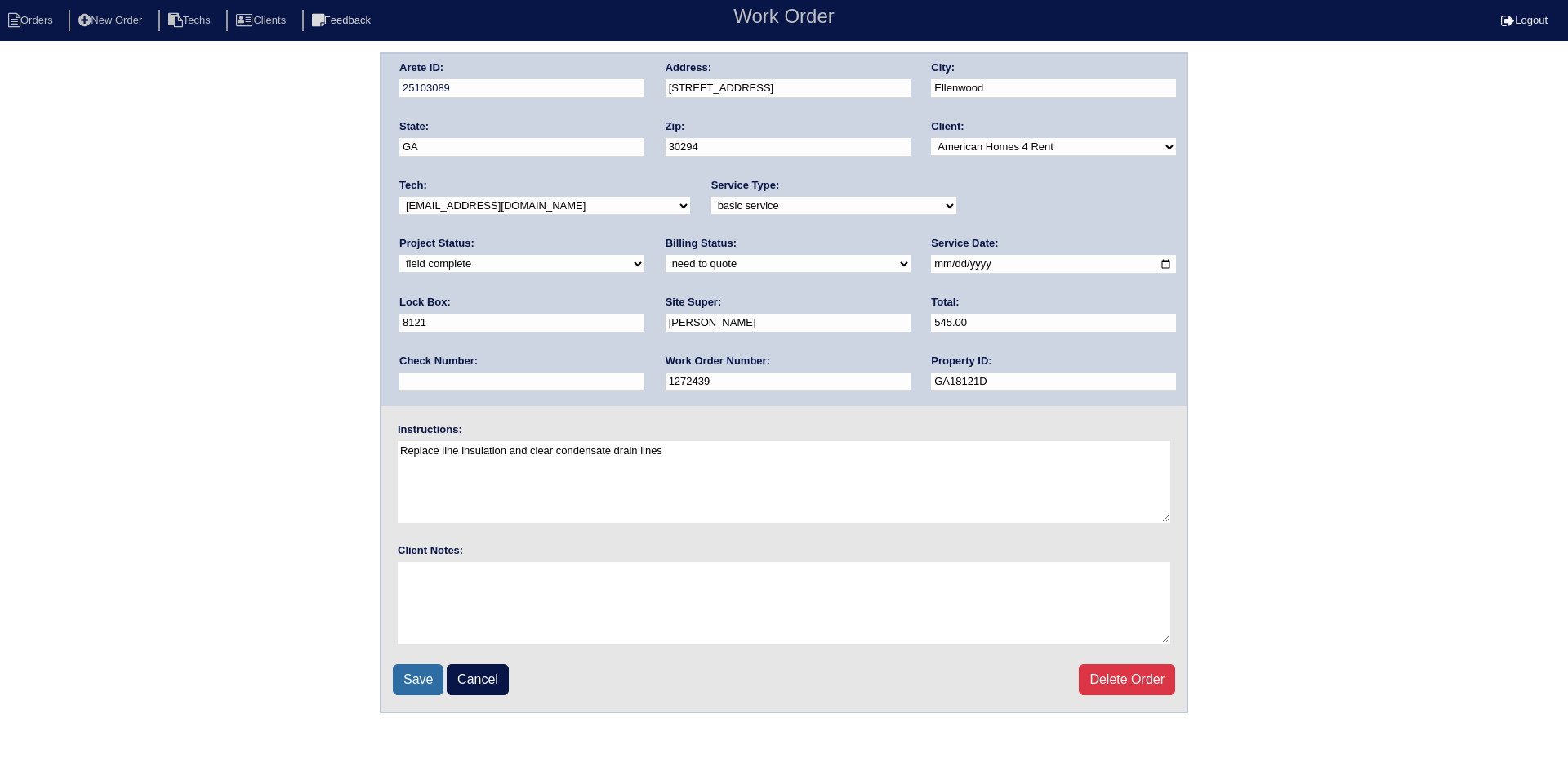
click at [419, 676] on input "Save" at bounding box center [418, 679] width 50 height 31
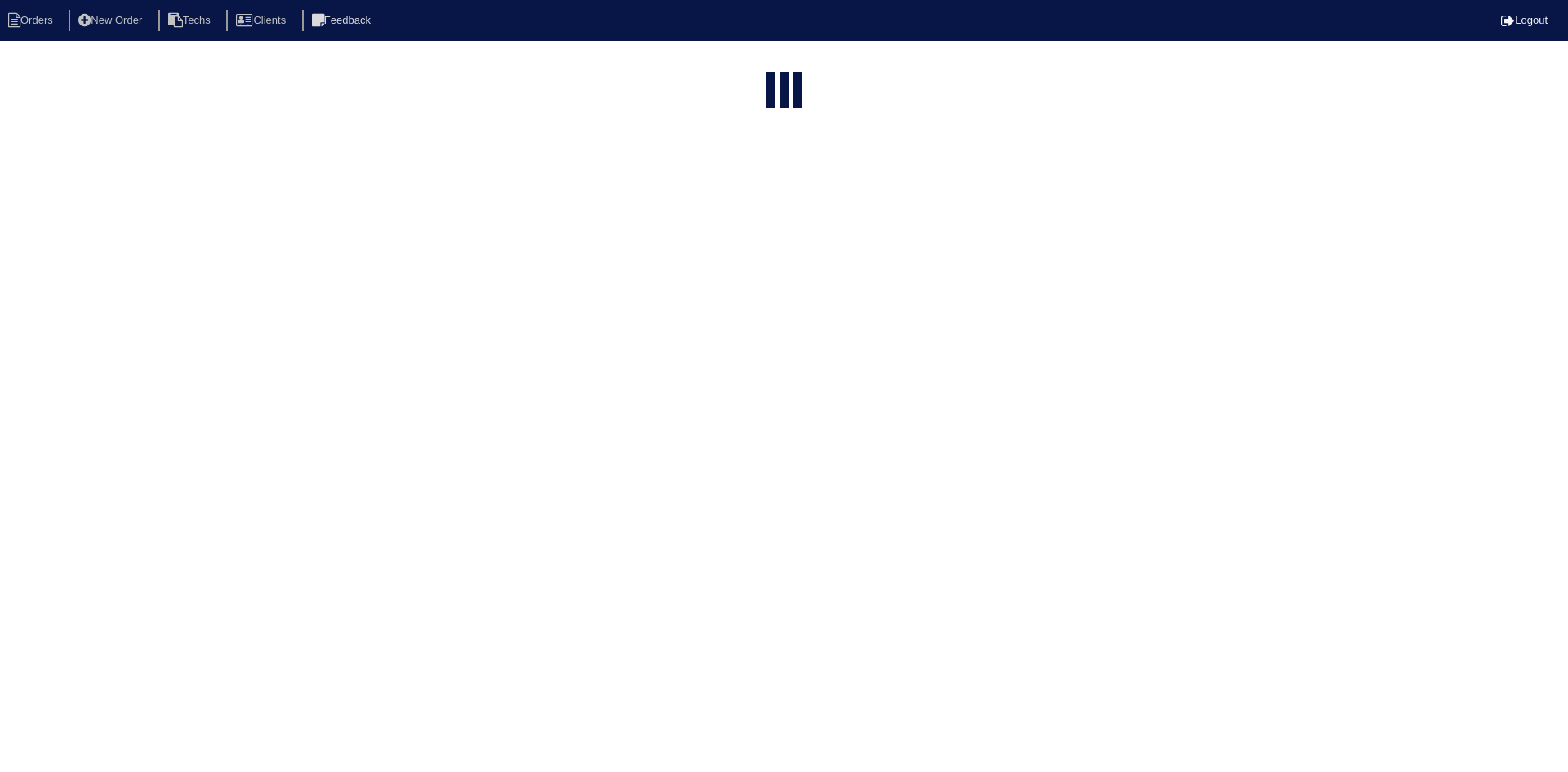
select select "15"
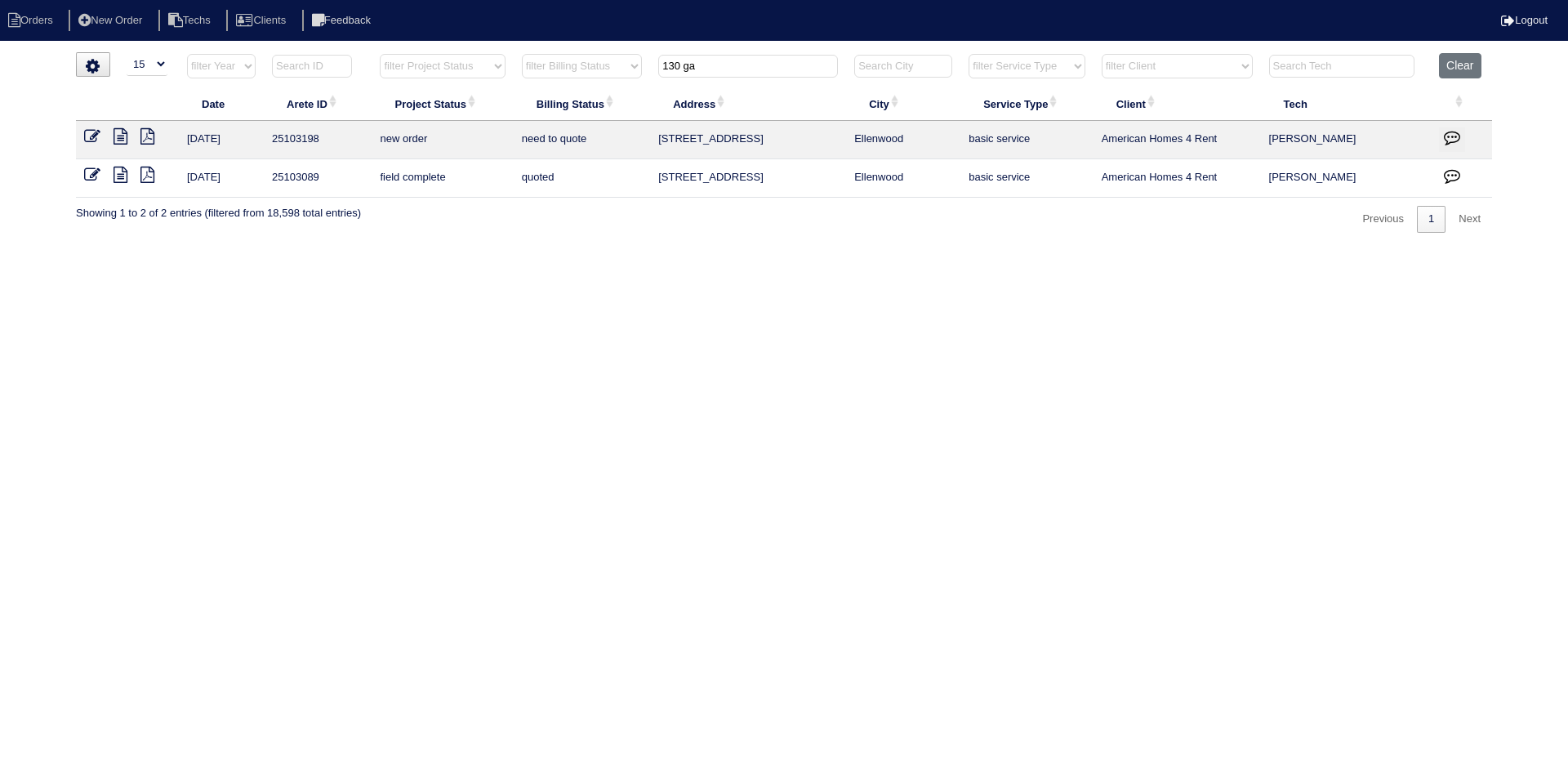
click at [1449, 172] on icon "button" at bounding box center [1452, 176] width 17 height 17
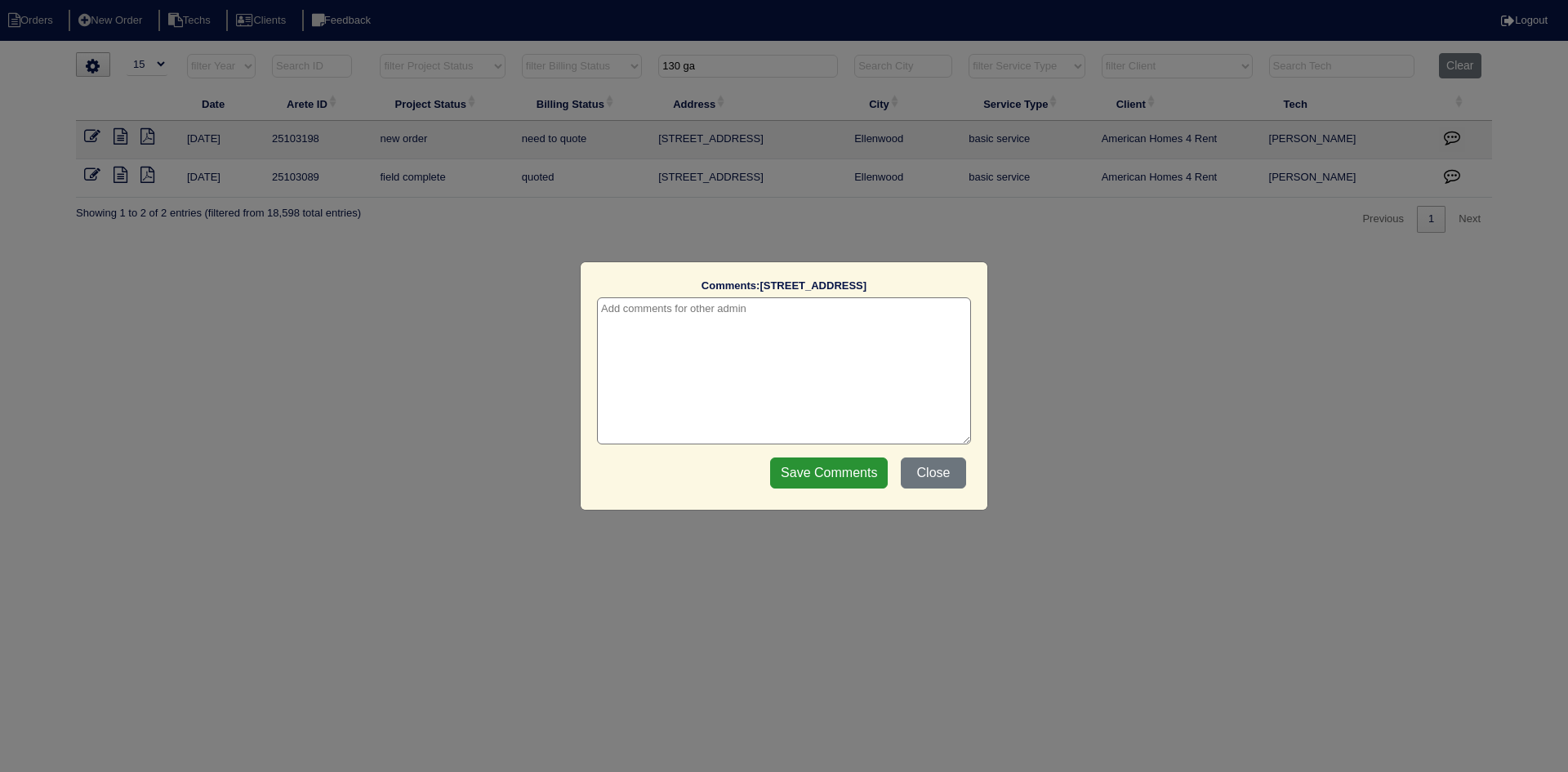
click at [783, 309] on textarea at bounding box center [784, 371] width 374 height 147
type textarea "8/29/25 -- change order requested - rk"
click at [826, 458] on input "Save Comments" at bounding box center [829, 472] width 118 height 31
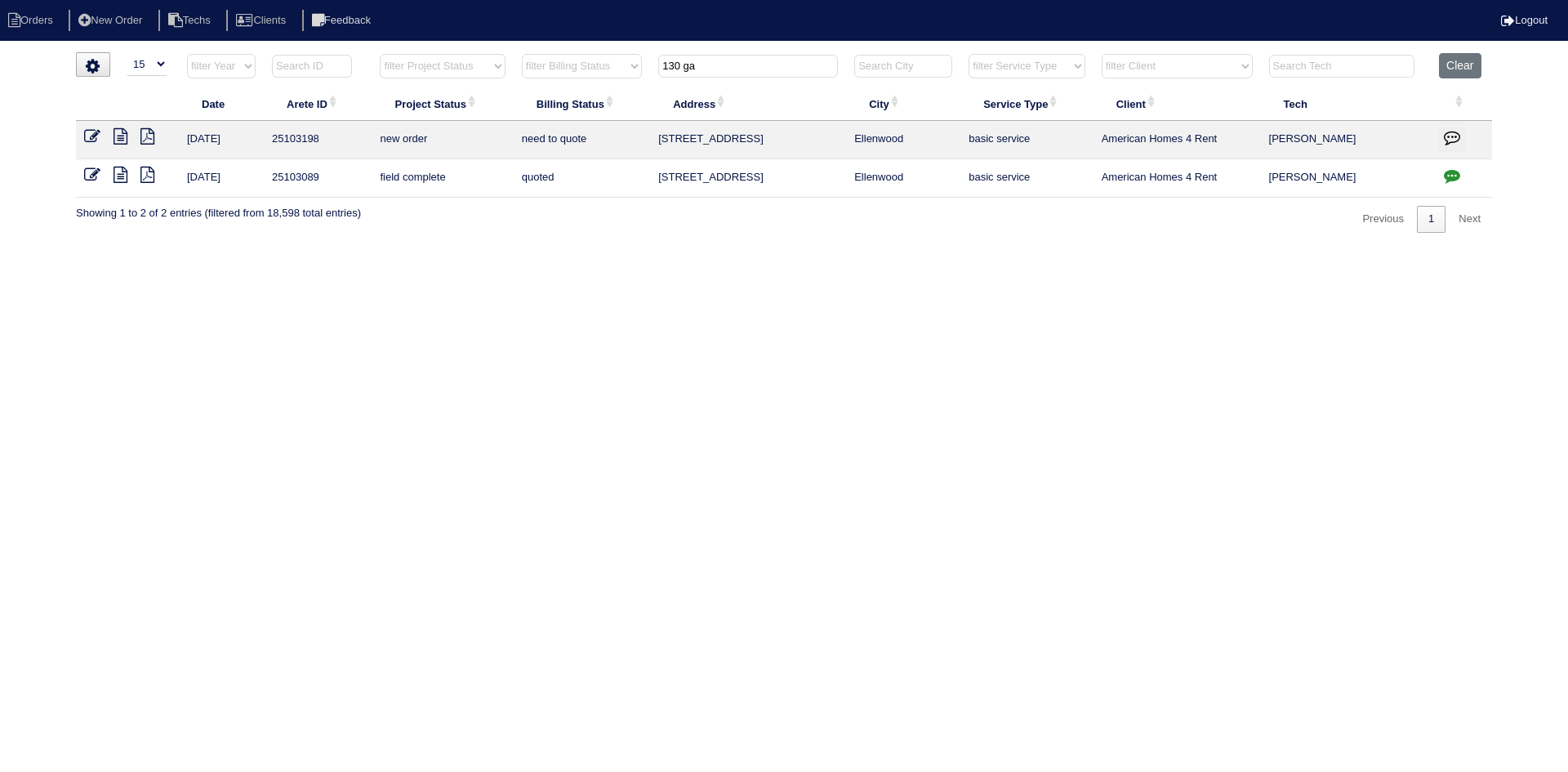
click at [92, 141] on icon at bounding box center [93, 137] width 17 height 17
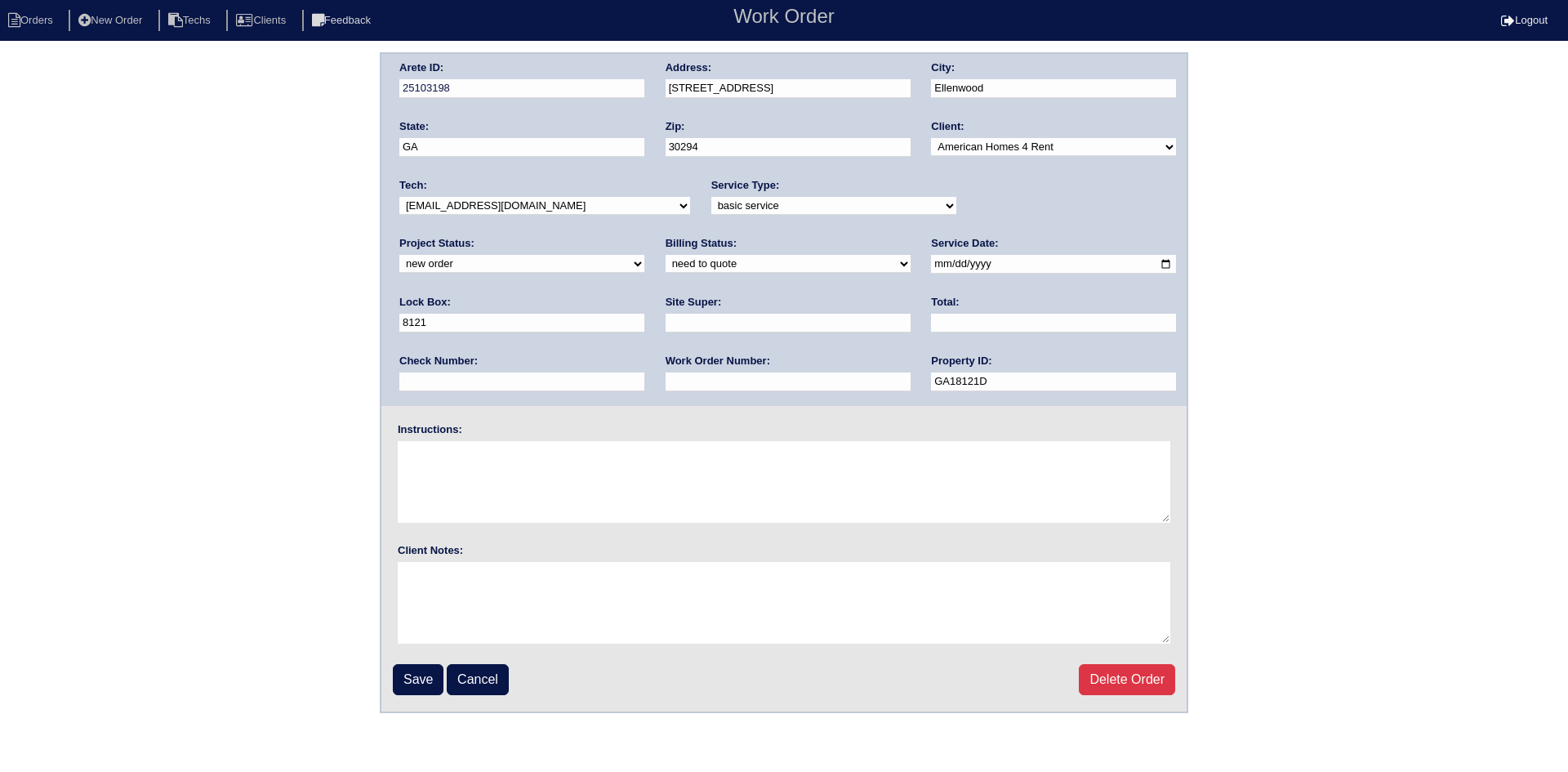
click at [645, 255] on select "new order assigned in progress field complete need to schedule admin review arc…" at bounding box center [522, 263] width 245 height 18
select select "field complete"
click at [645, 255] on select "new order assigned in progress field complete need to schedule admin review arc…" at bounding box center [522, 263] width 245 height 18
click at [665, 263] on select "need to quote quoted need to invoice invoiced paid warranty purchase order need…" at bounding box center [788, 263] width 245 height 18
select select "purchase order needed"
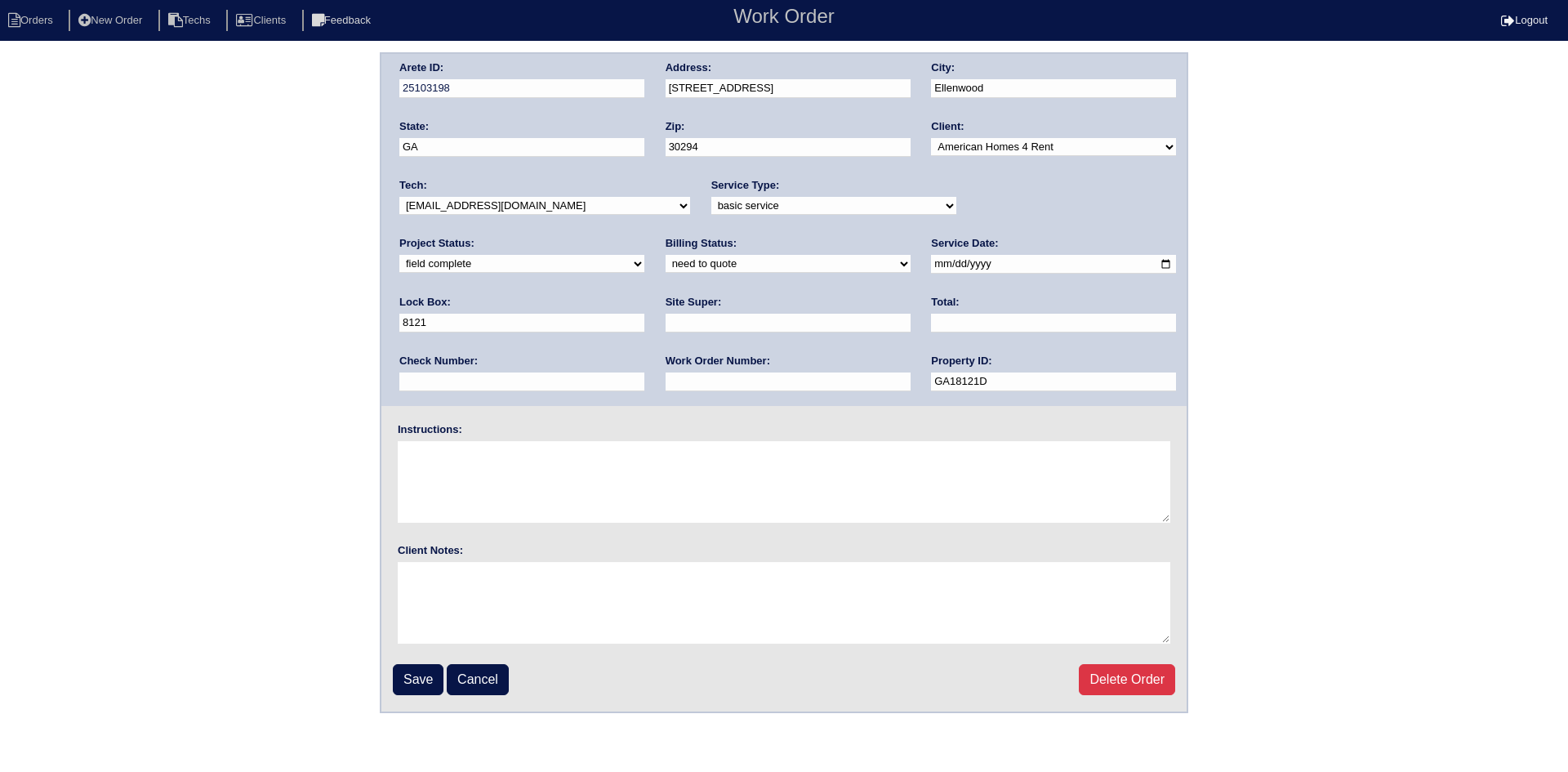
click at [665, 255] on select "need to quote quoted need to invoice invoiced paid warranty purchase order need…" at bounding box center [788, 263] width 245 height 18
click at [665, 322] on input "text" at bounding box center [788, 323] width 245 height 19
type input "[PERSON_NAME]"
click at [931, 333] on input "text" at bounding box center [1053, 323] width 245 height 19
type input "675.00"
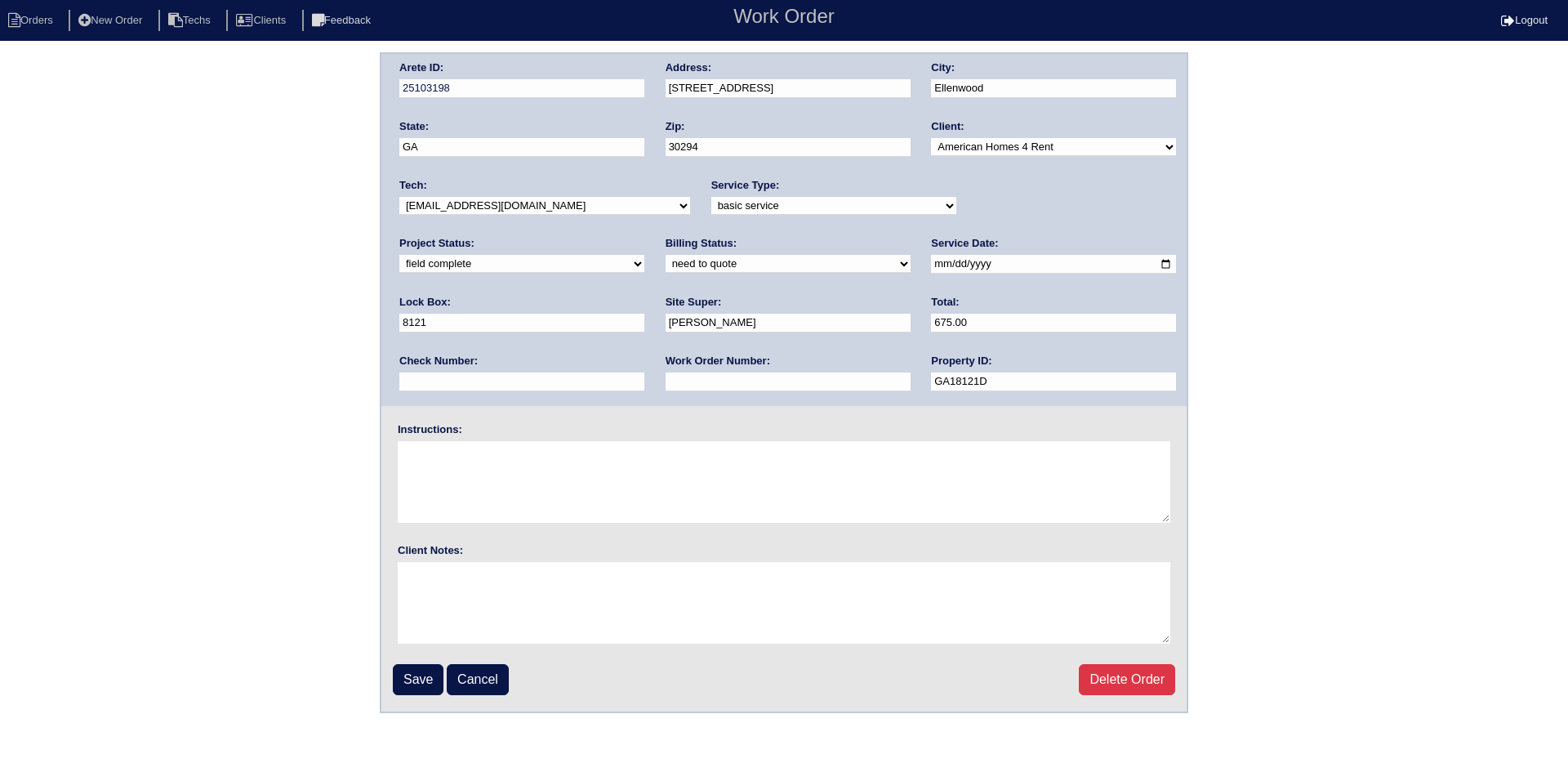
click at [665, 382] on input "text" at bounding box center [788, 382] width 245 height 19
type input "Requested"
click at [519, 465] on textarea at bounding box center [784, 482] width 773 height 82
type textarea "T"
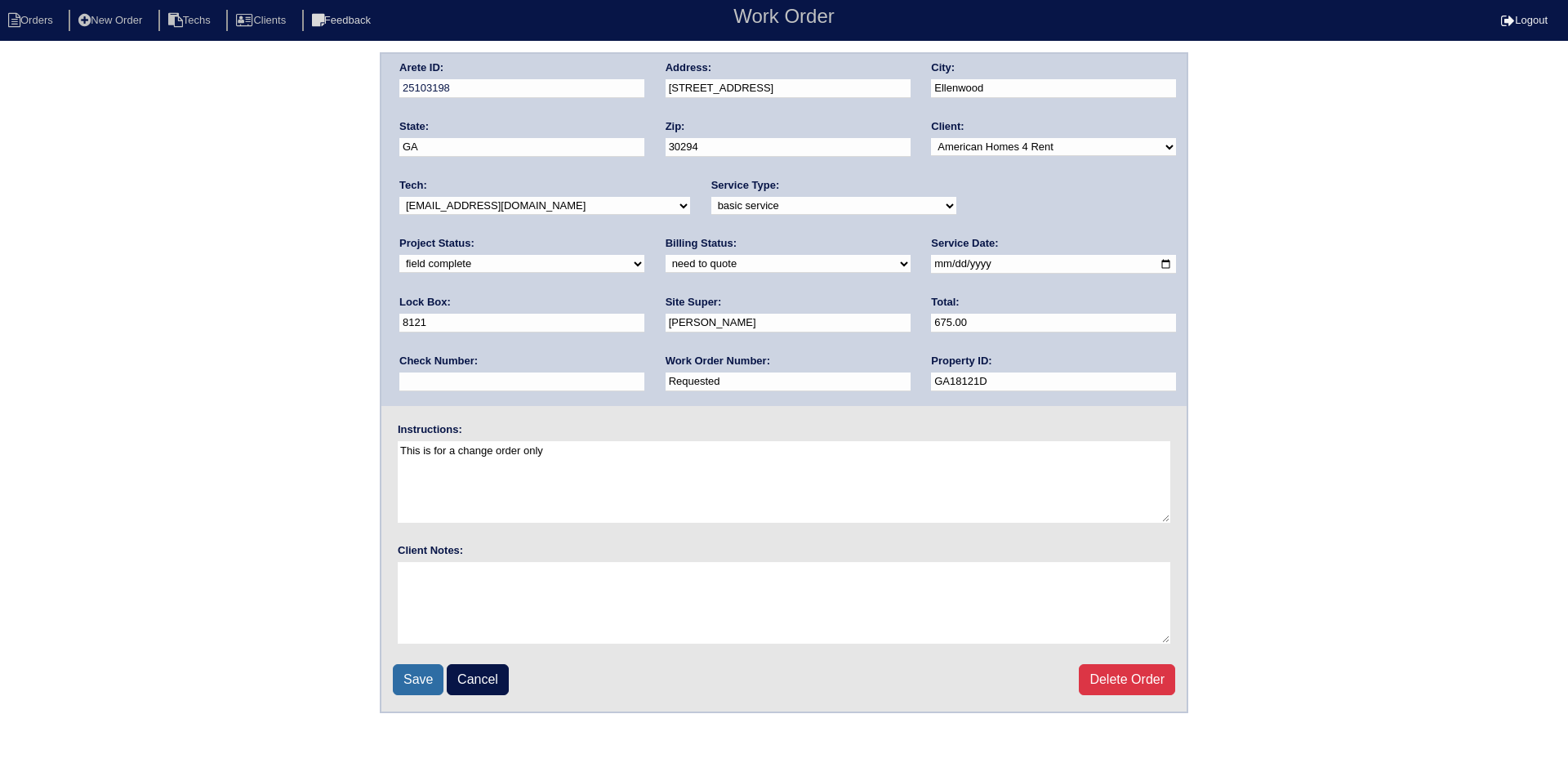
type textarea "This is for a change order only"
click at [419, 673] on input "Save" at bounding box center [418, 679] width 50 height 31
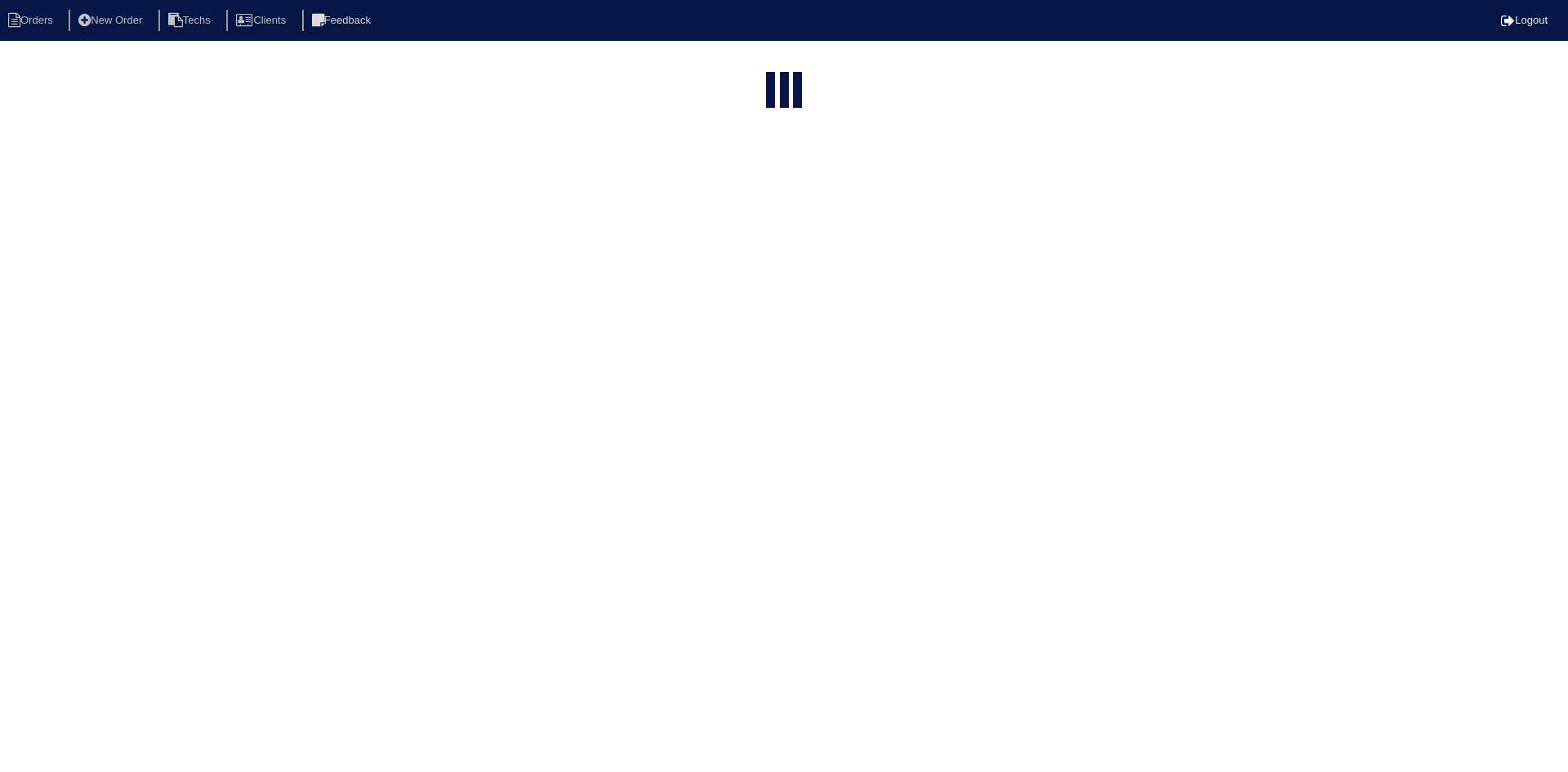
select select "15"
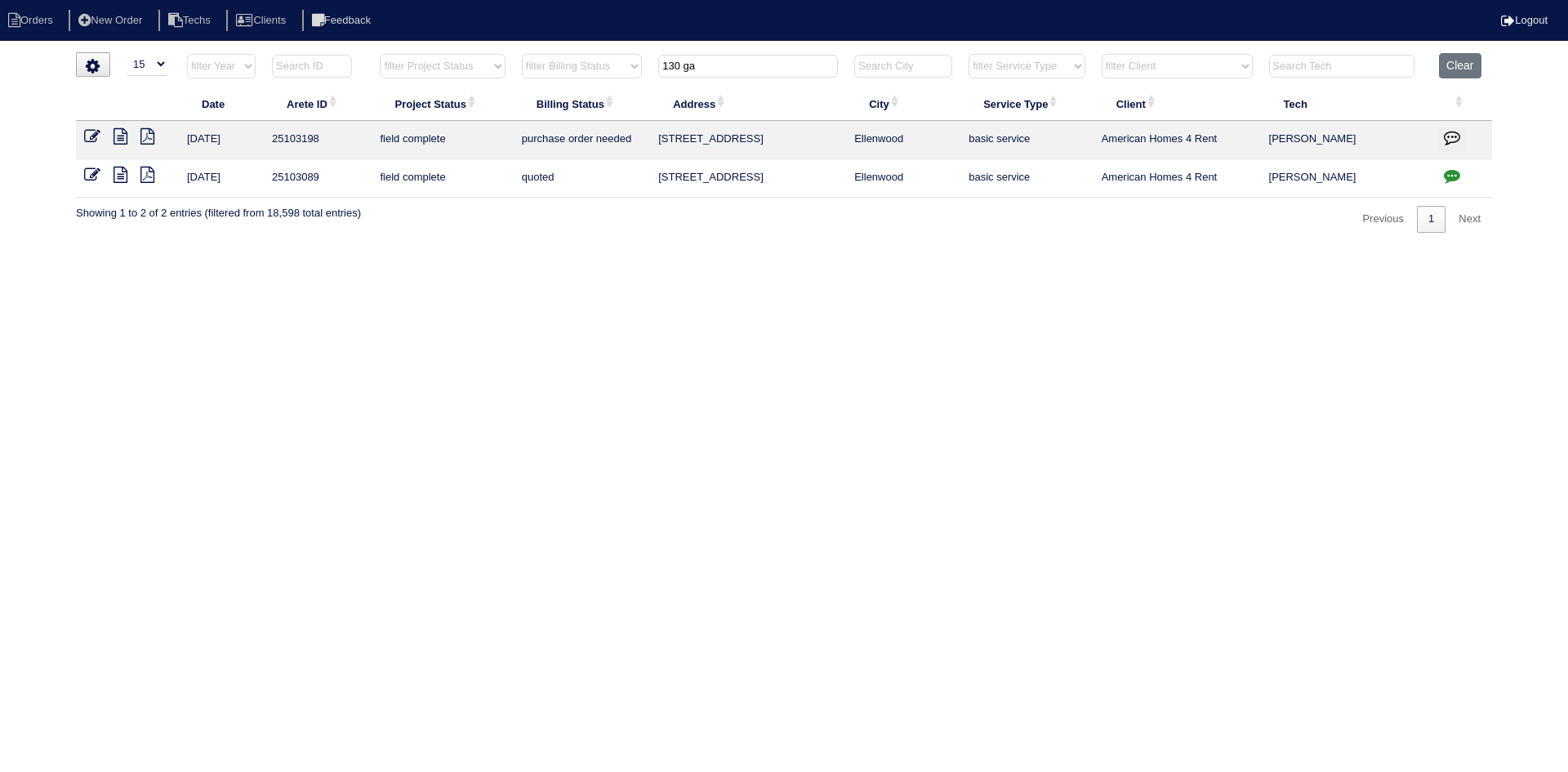
drag, startPoint x: 1450, startPoint y: 56, endPoint x: 1291, endPoint y: 91, distance: 162.8
click at [1451, 56] on button "Clear" at bounding box center [1459, 65] width 42 height 25
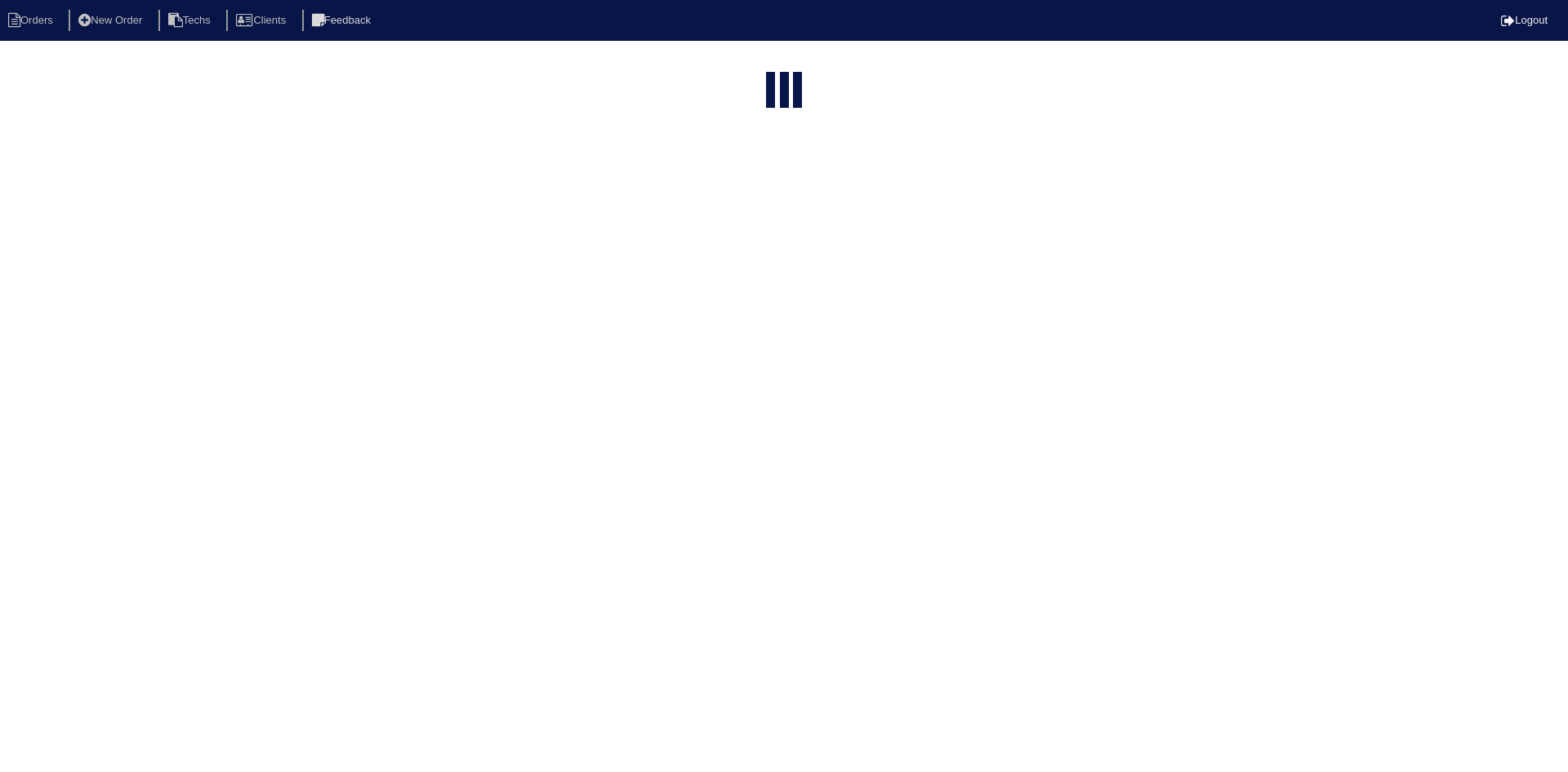
select select "15"
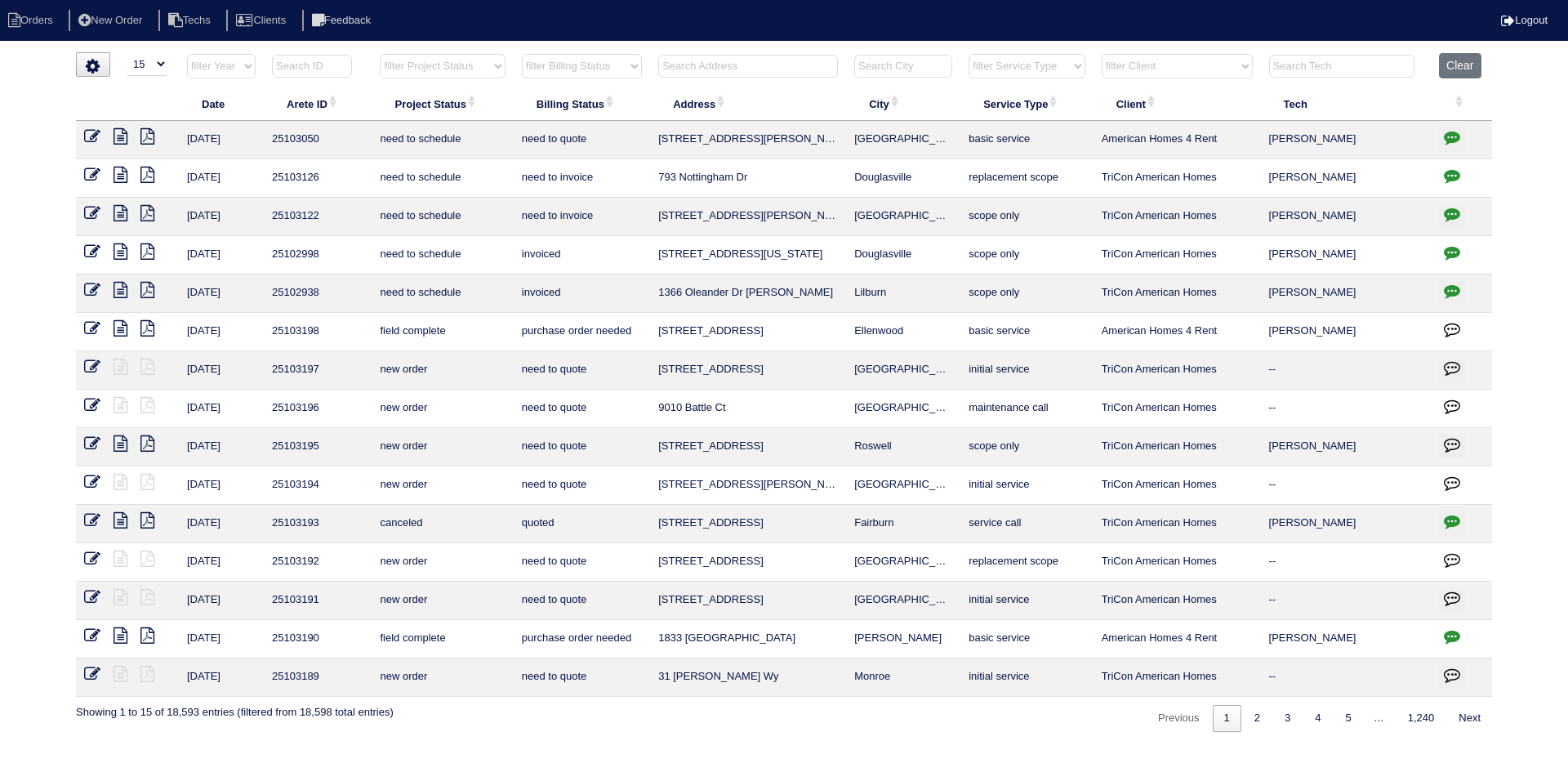
click at [718, 66] on input "text" at bounding box center [747, 66] width 179 height 23
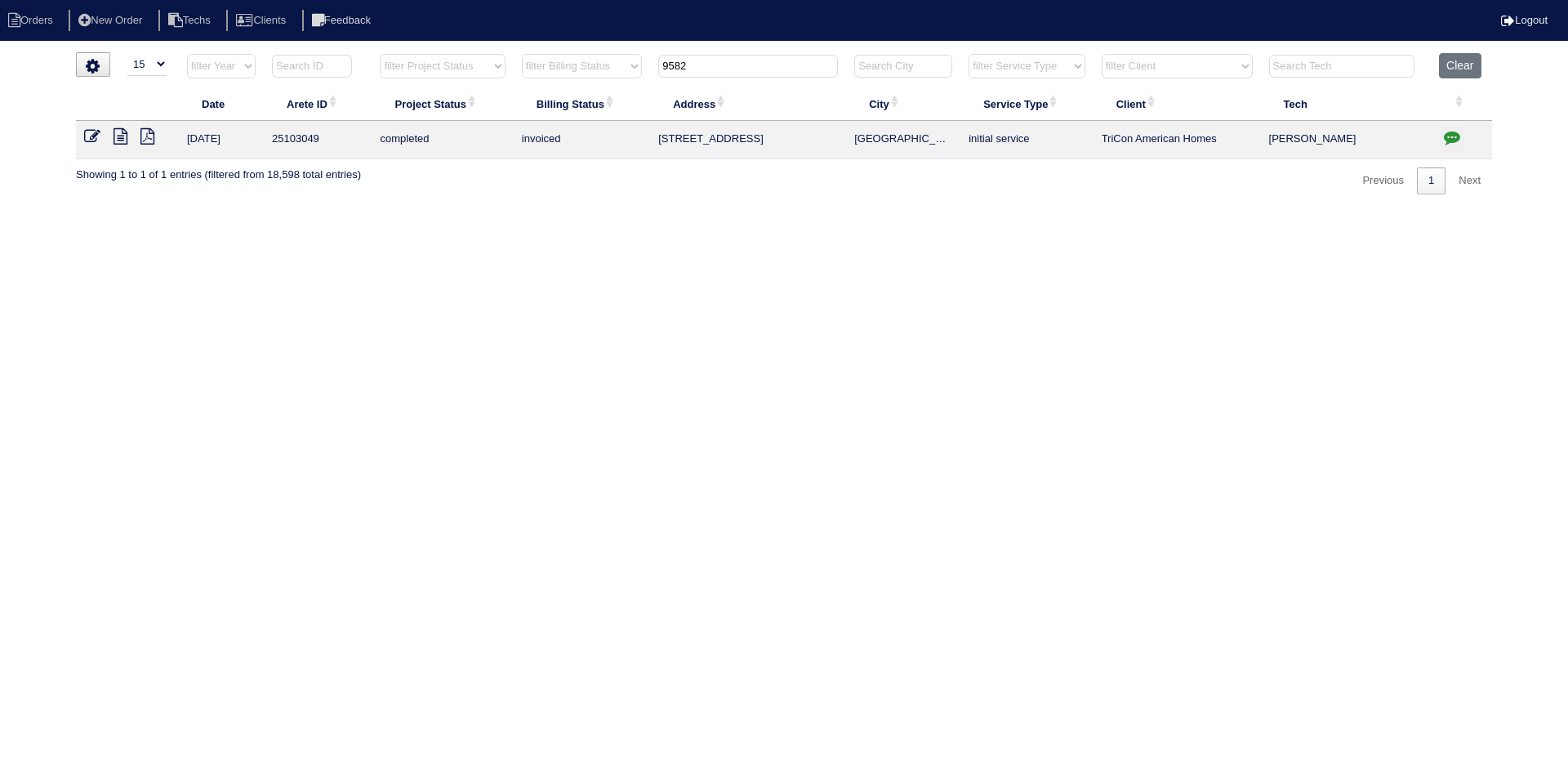
type input "9582"
click at [92, 137] on icon at bounding box center [93, 137] width 17 height 17
click at [1454, 137] on icon "button" at bounding box center [1452, 137] width 17 height 17
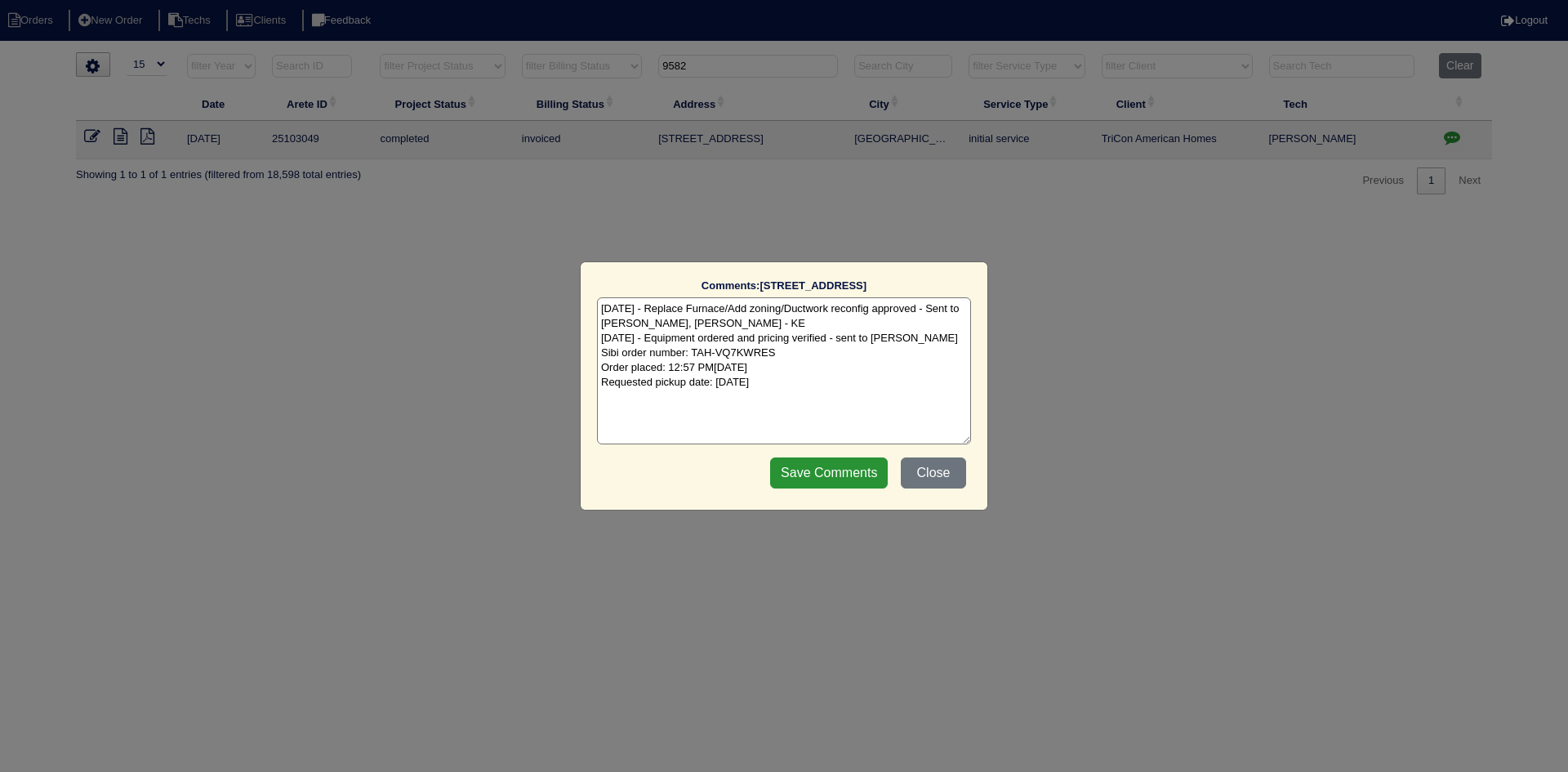
click at [801, 384] on textarea "8/25/25 - Replace Furnace/Add zoning/Ductwork reconfig approved - Sent to Dan, …" at bounding box center [784, 371] width 374 height 147
type textarea "8/25/25 - Replace Furnace/Add zoning/Ductwork reconfig approved - Sent to Dan, …"
click at [821, 470] on input "Save Comments" at bounding box center [829, 472] width 118 height 31
